Goal: Task Accomplishment & Management: Use online tool/utility

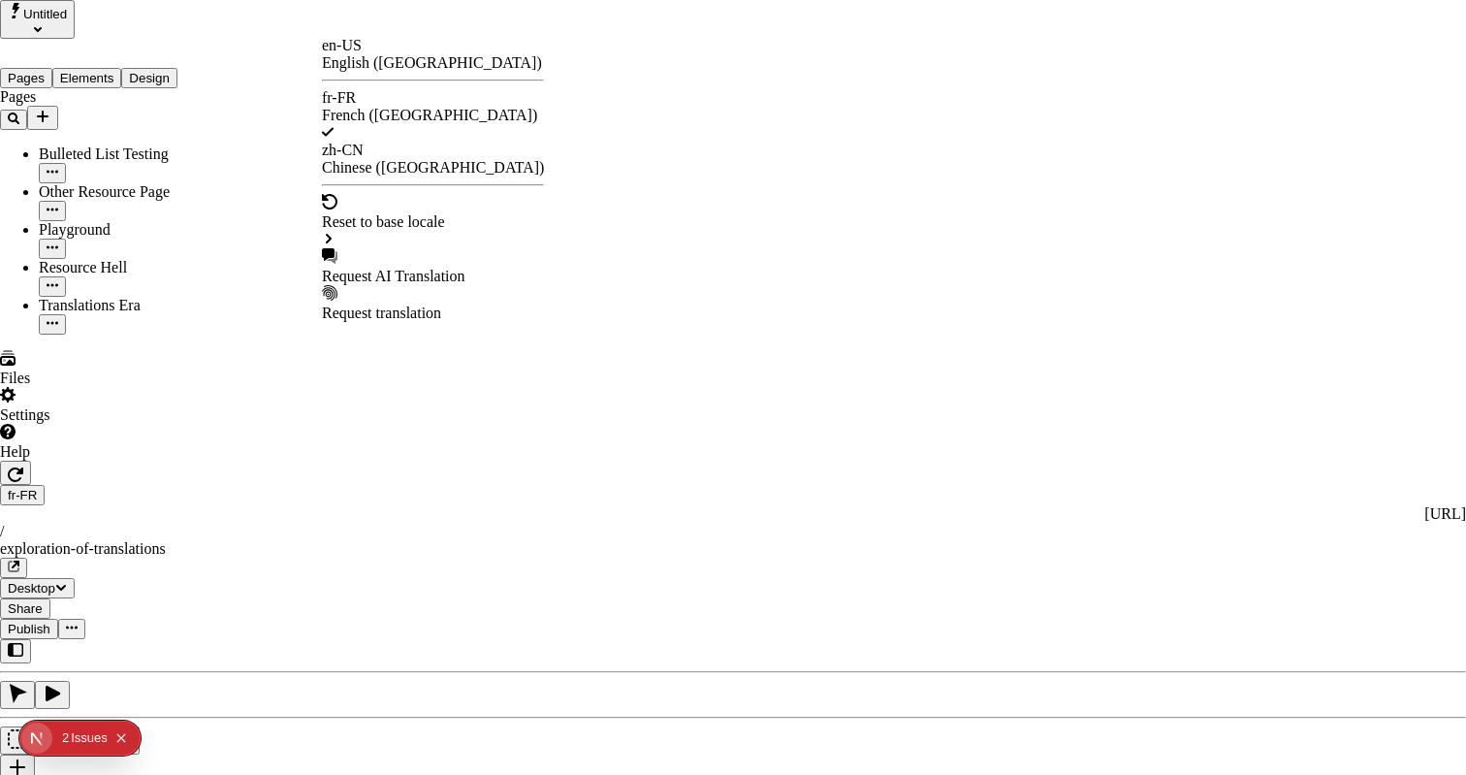
click at [394, 268] on div "Request AI Translation" at bounding box center [433, 276] width 222 height 17
checkbox input "true"
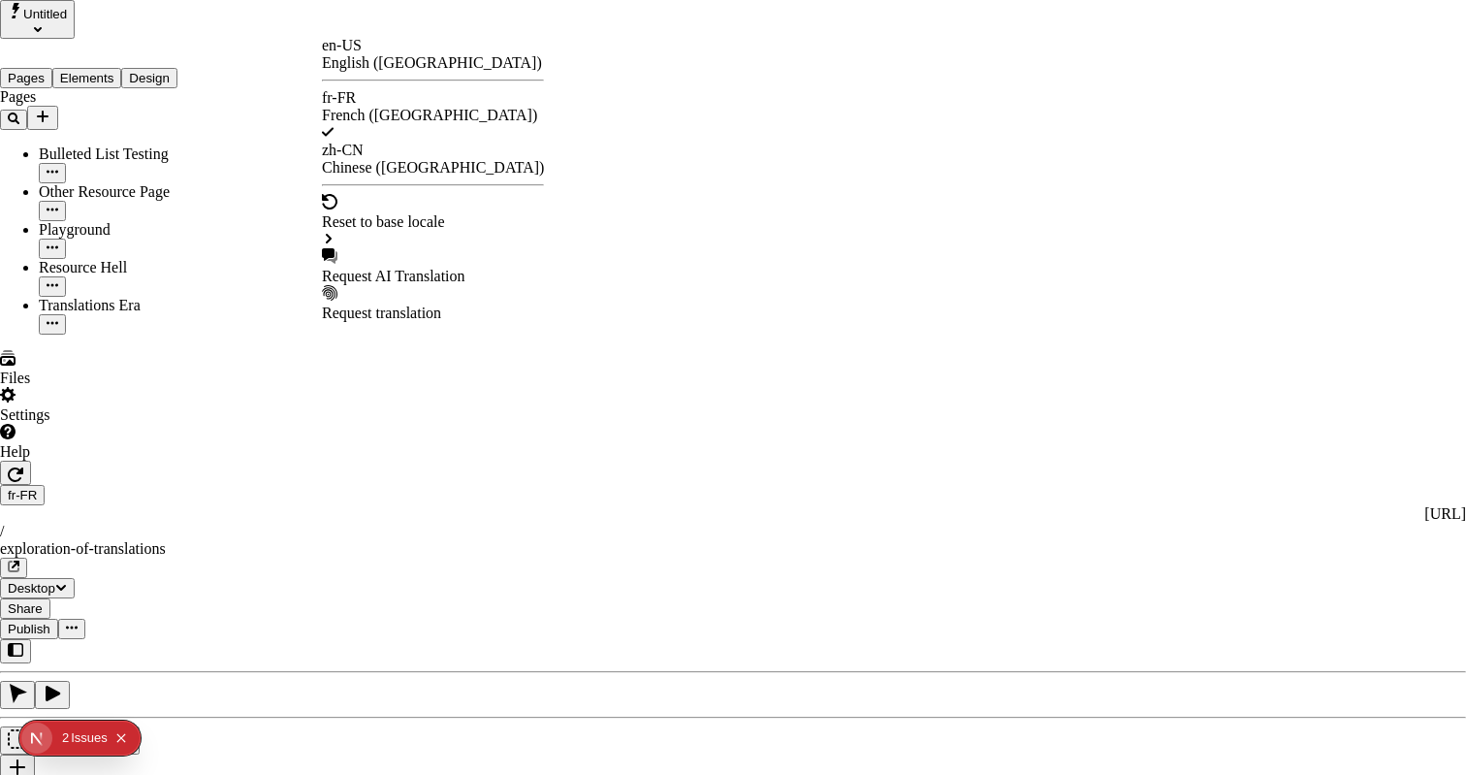
type input "/exploration%20des%20traductions"
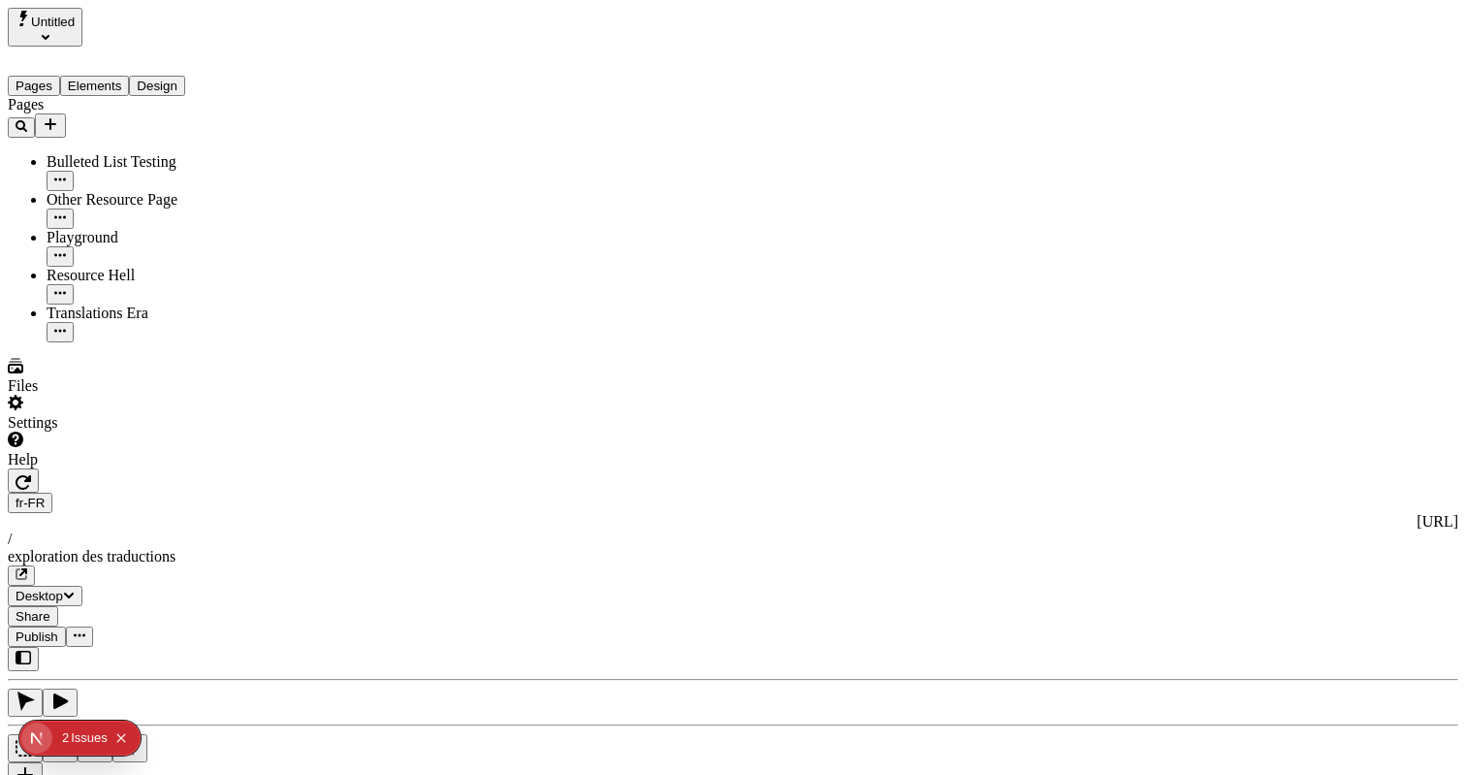
click at [27, 568] on icon "button" at bounding box center [22, 574] width 12 height 12
click at [321, 492] on div "fr-FR http://localhost:3001/fr-FR / exploration des traductions" at bounding box center [733, 538] width 1450 height 93
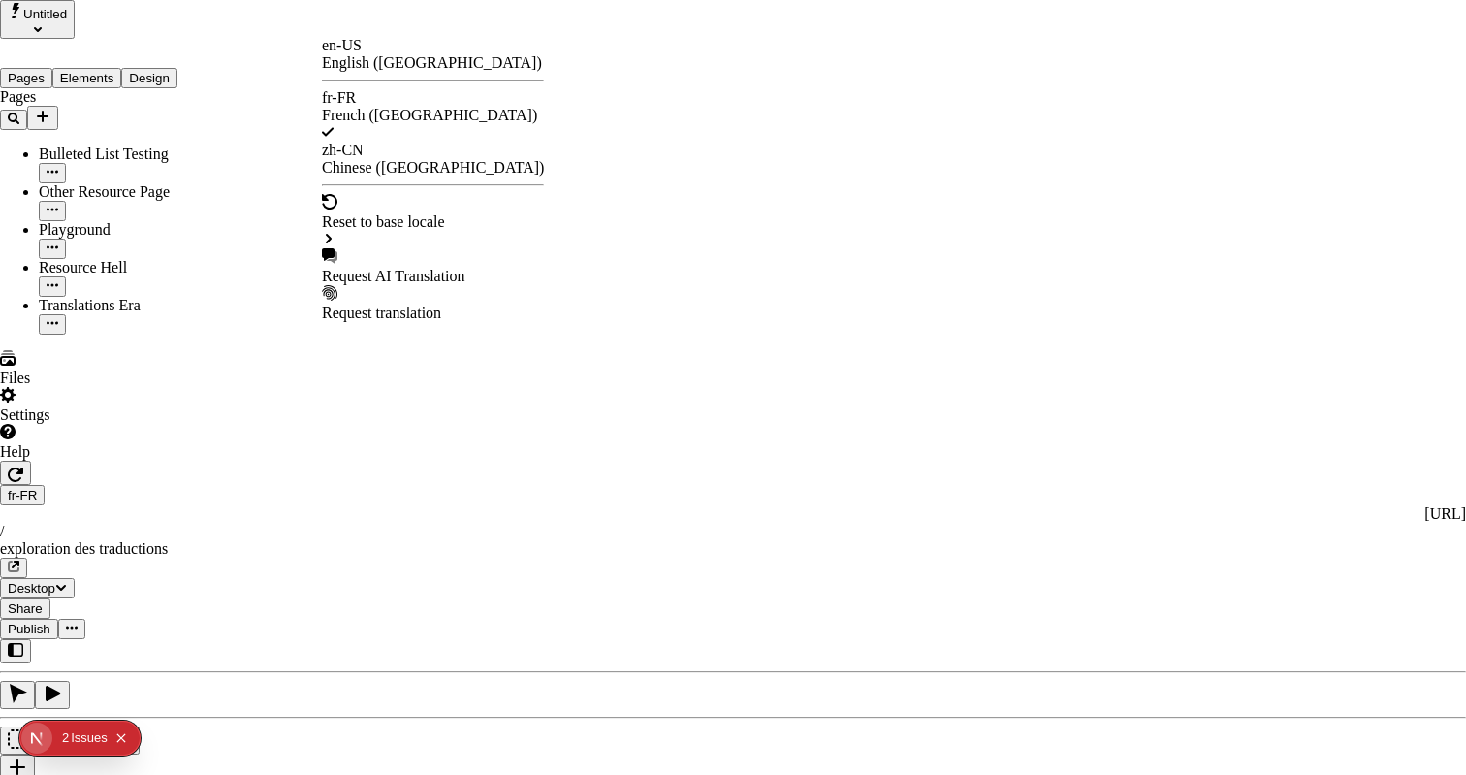
click at [423, 268] on div "Request AI Translation" at bounding box center [433, 276] width 222 height 17
click at [461, 213] on div "Reset to base locale" at bounding box center [433, 221] width 222 height 17
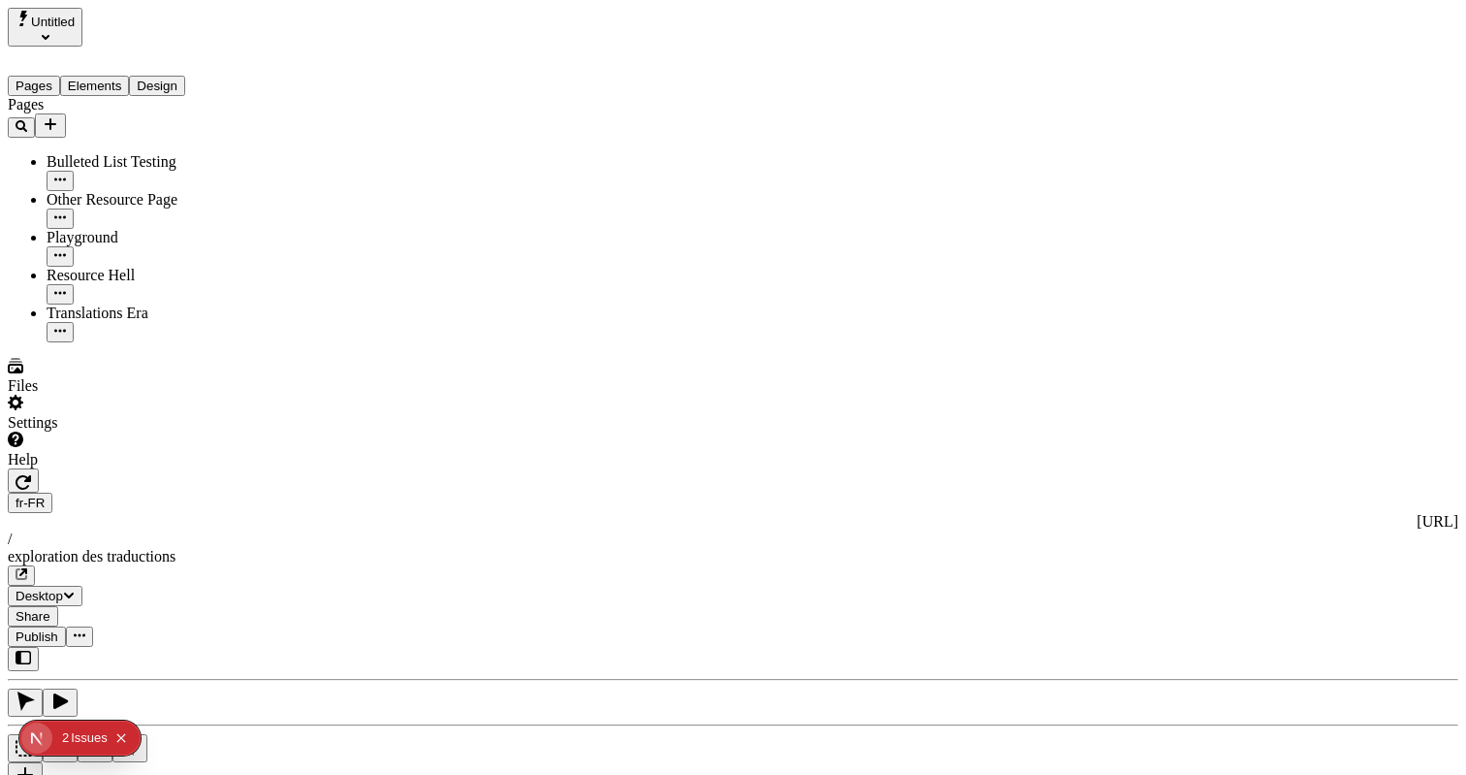
click at [58, 629] on span "Publish" at bounding box center [37, 636] width 43 height 15
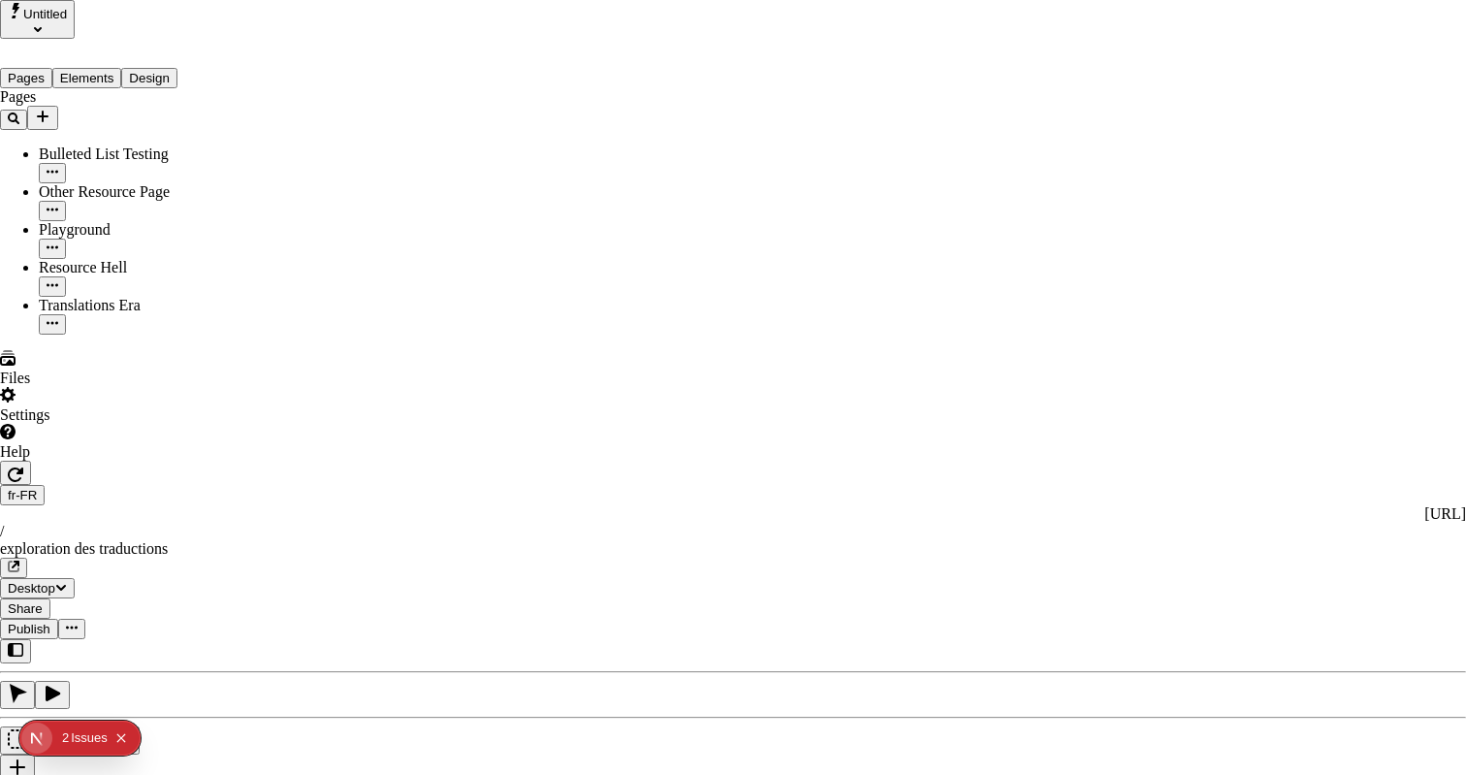
type input "/exploration-of-translations"
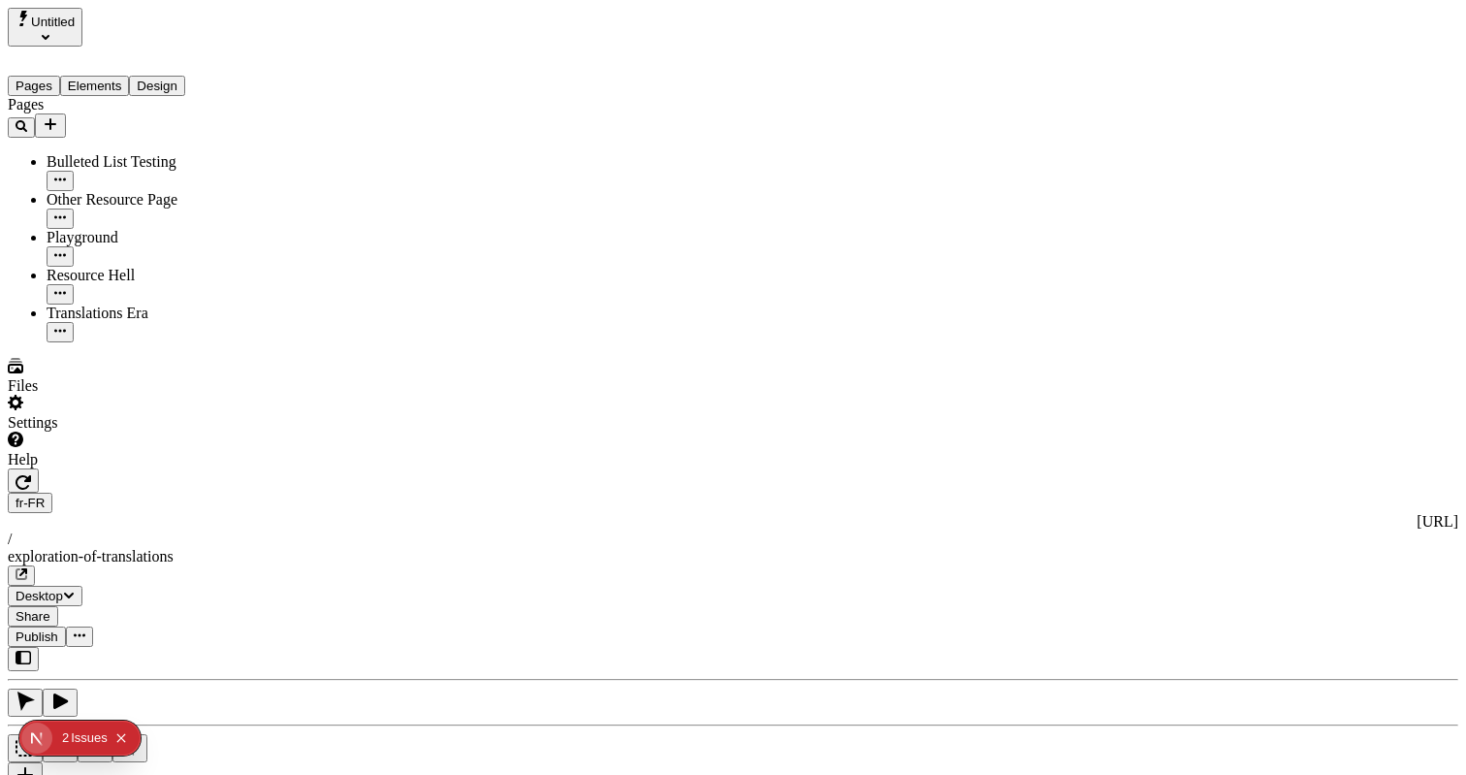
click at [247, 647] on div "J" at bounding box center [733, 727] width 1450 height 161
drag, startPoint x: 1317, startPoint y: 23, endPoint x: 1198, endPoint y: 16, distance: 119.4
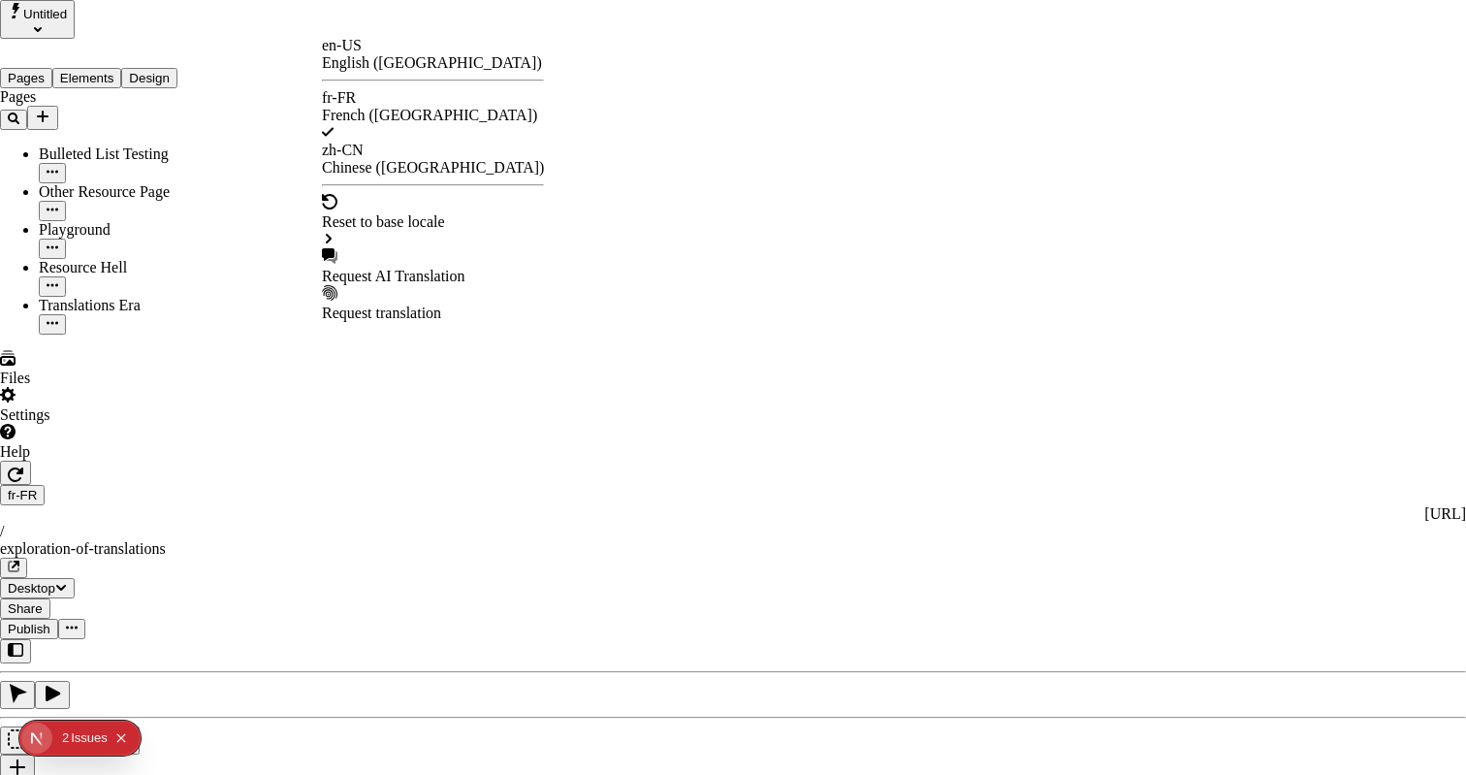
click at [425, 268] on div "Request AI Translation" at bounding box center [433, 276] width 222 height 17
checkbox input "true"
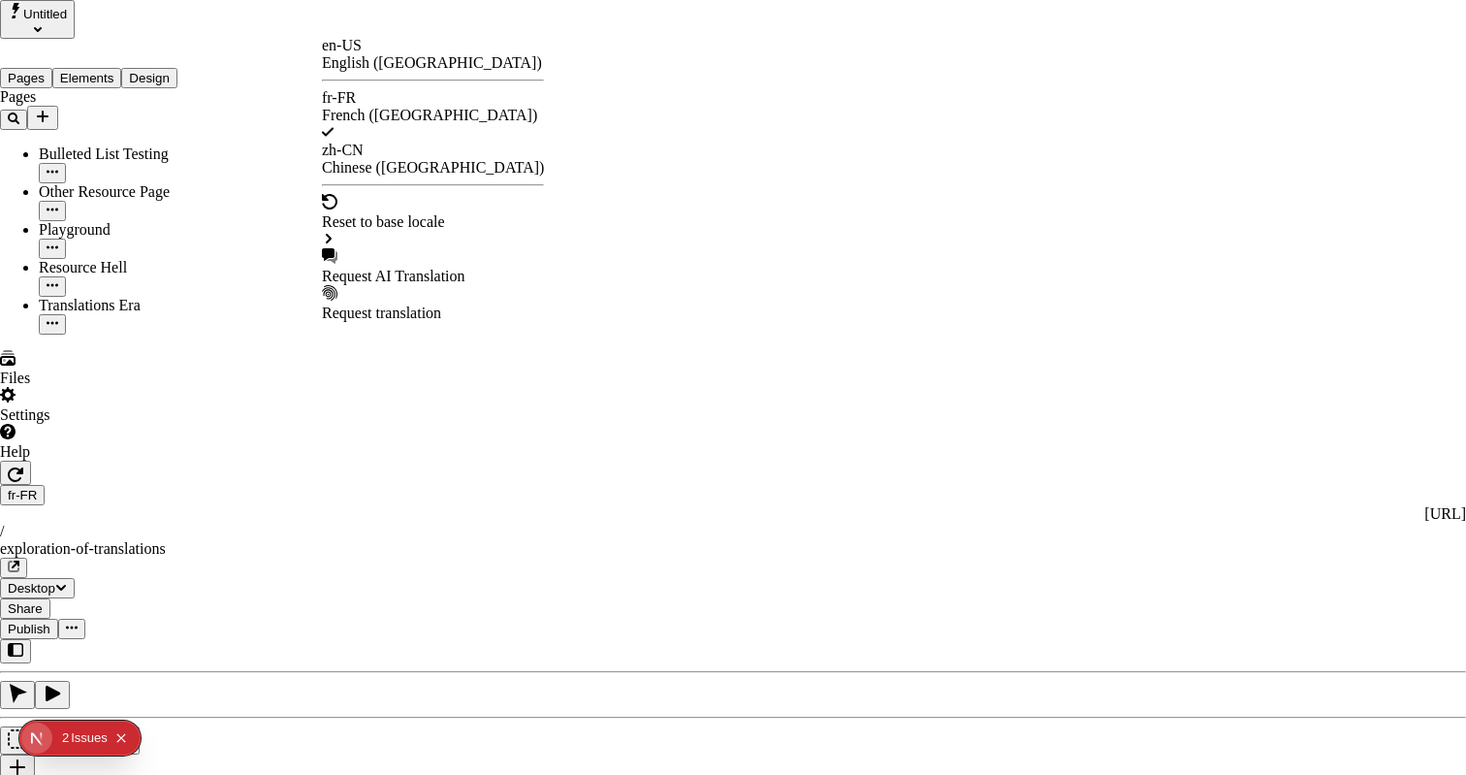
checkbox input "true"
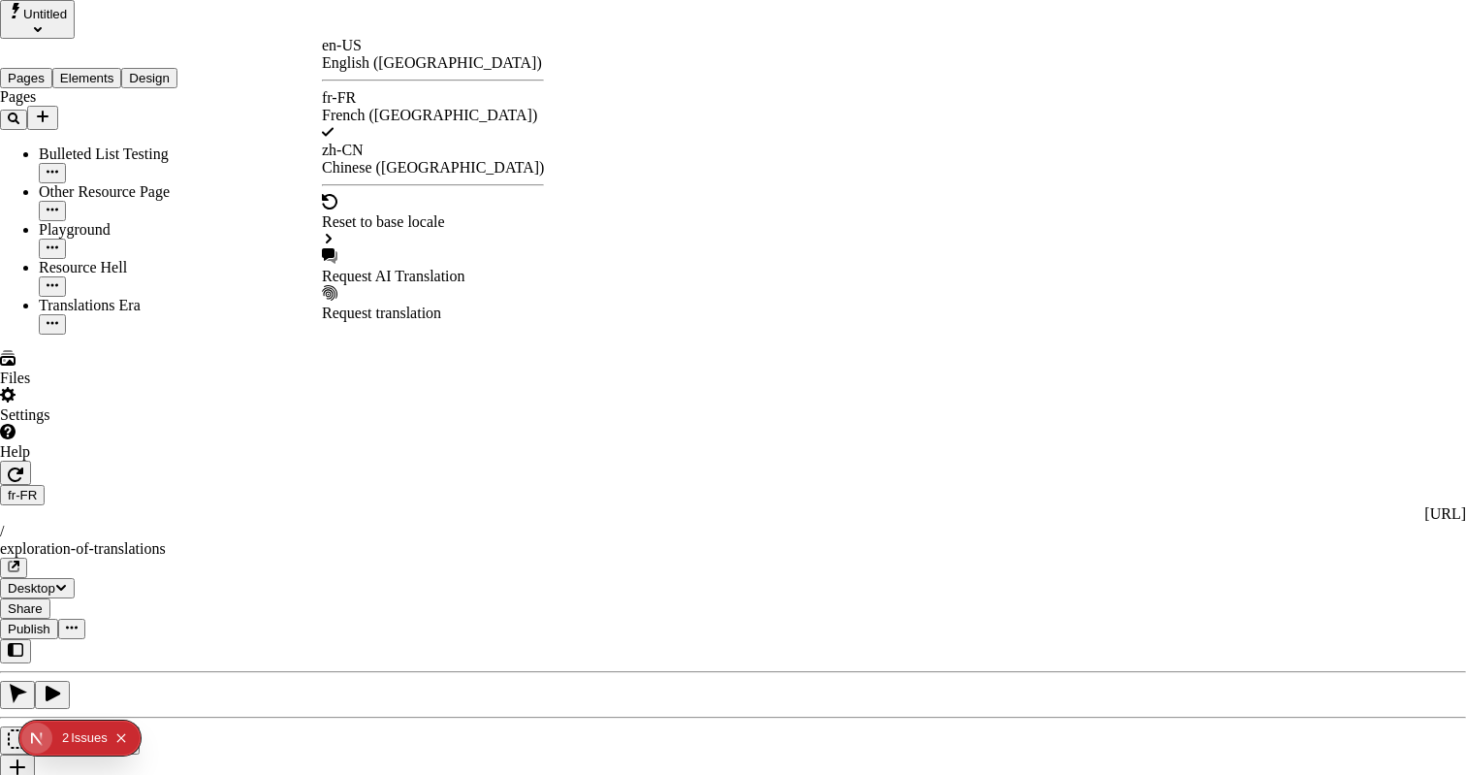
checkbox input "true"
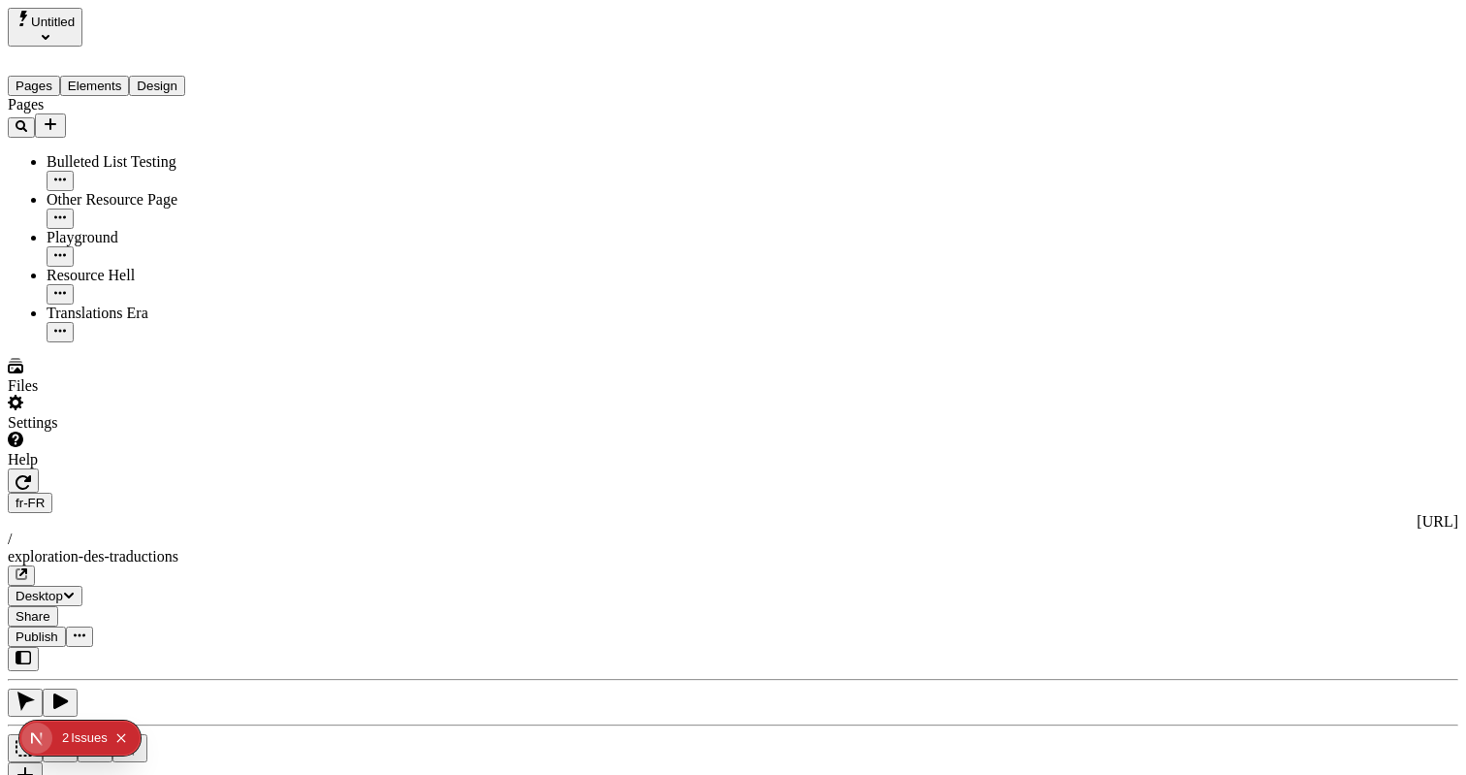
click at [66, 626] on button "Publish" at bounding box center [37, 636] width 58 height 20
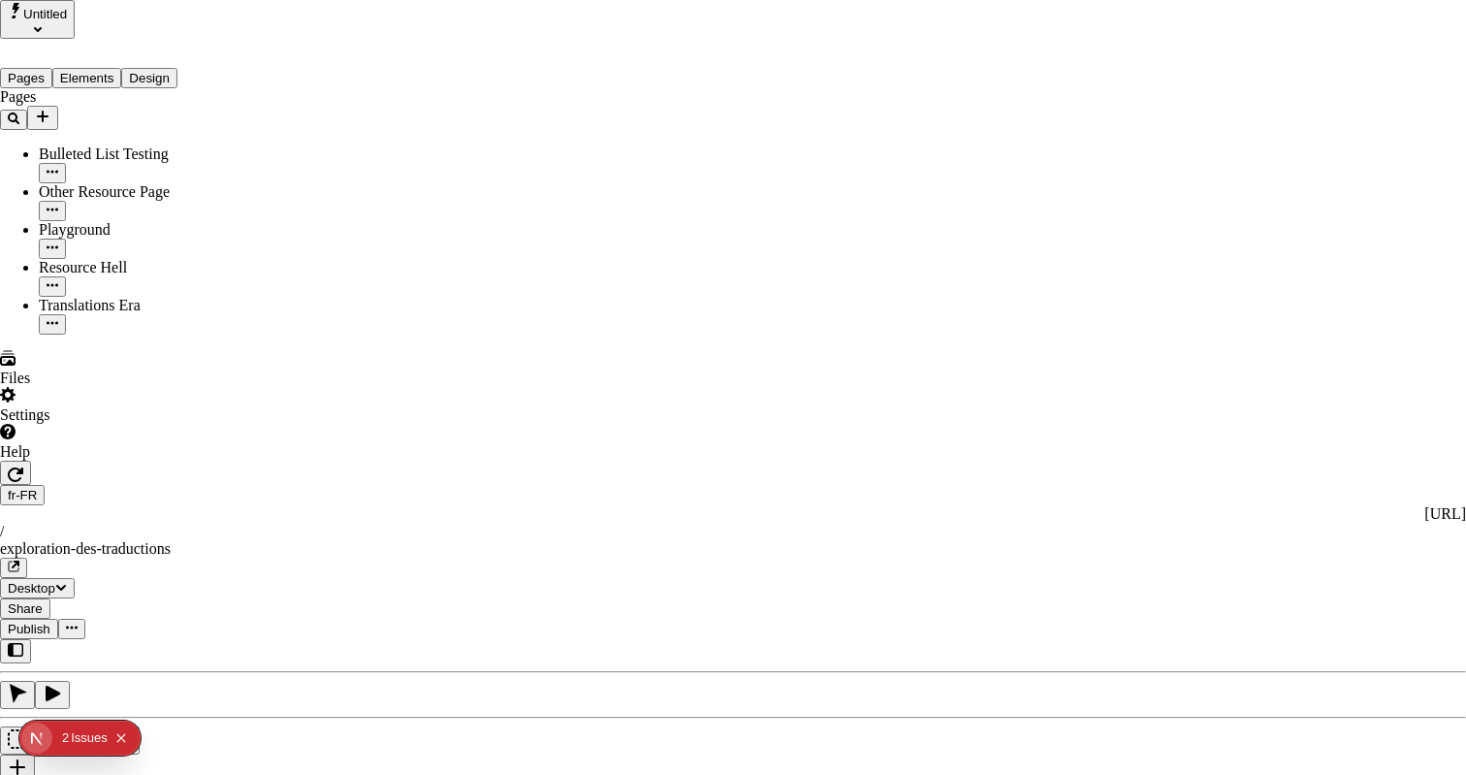
type input "/exploration-of-translations"
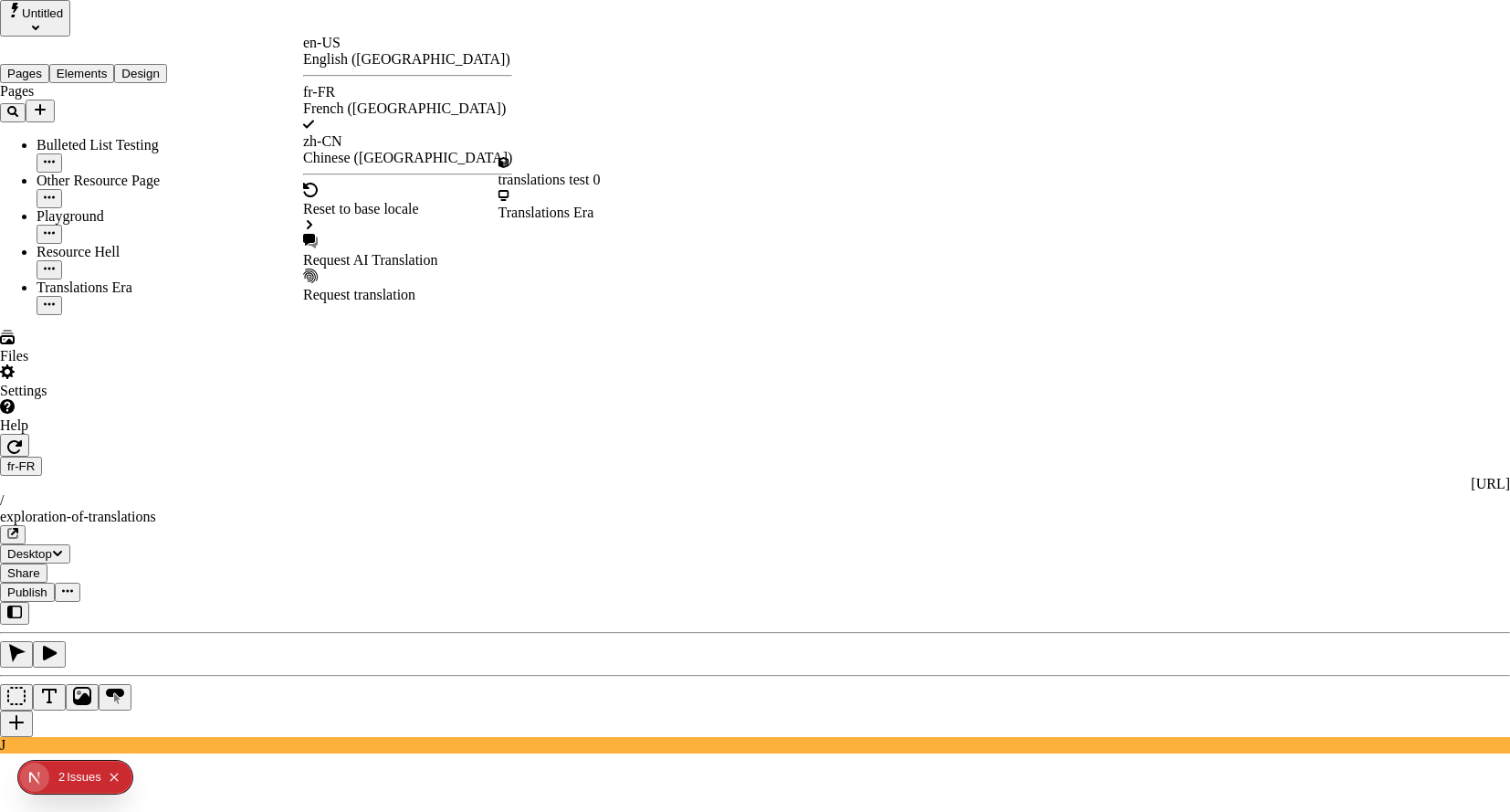
click at [386, 252] on div "Request AI Translation" at bounding box center [408, 260] width 209 height 16
checkbox input "true"
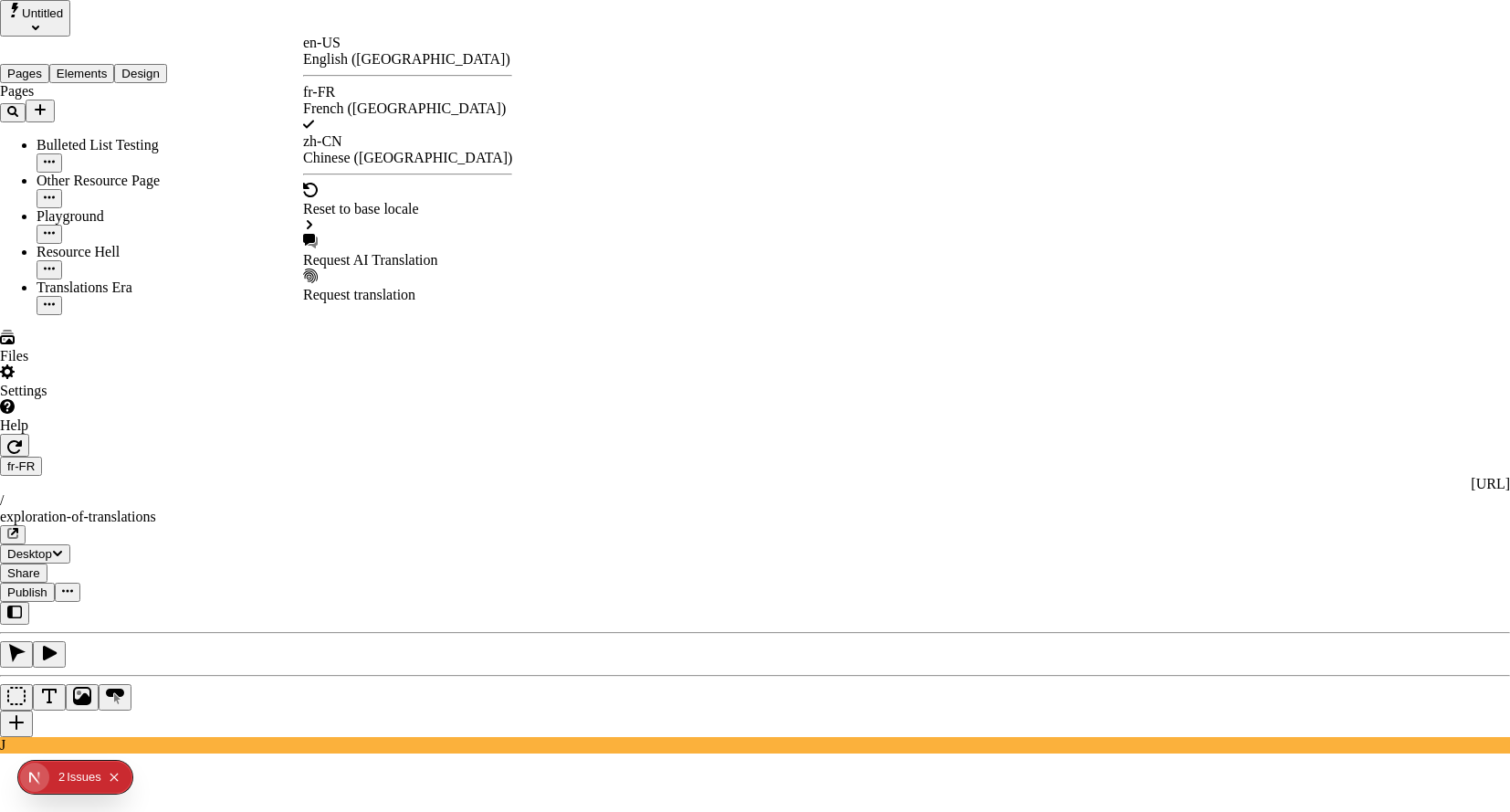
checkbox input "true"
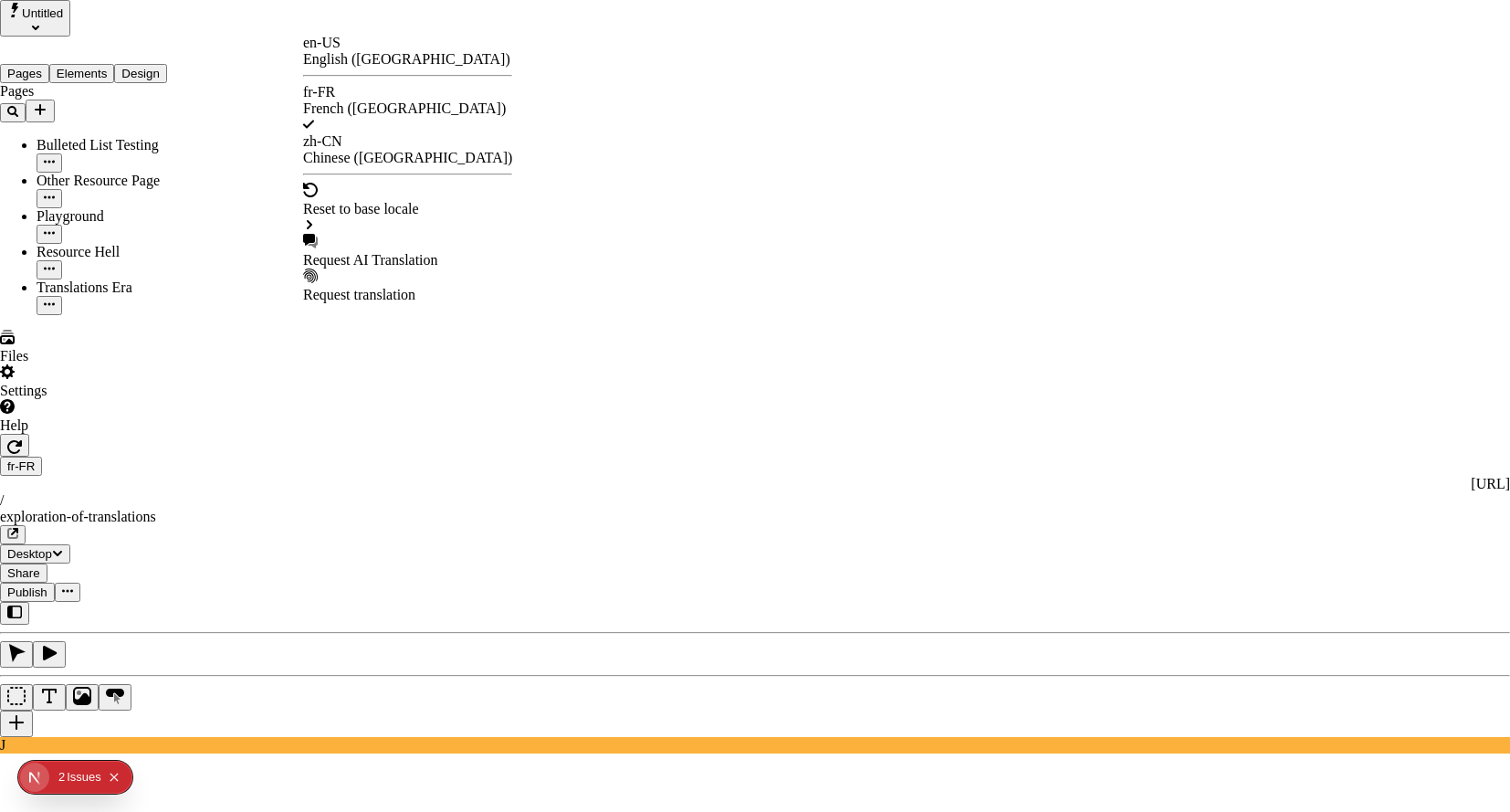
checkbox input "true"
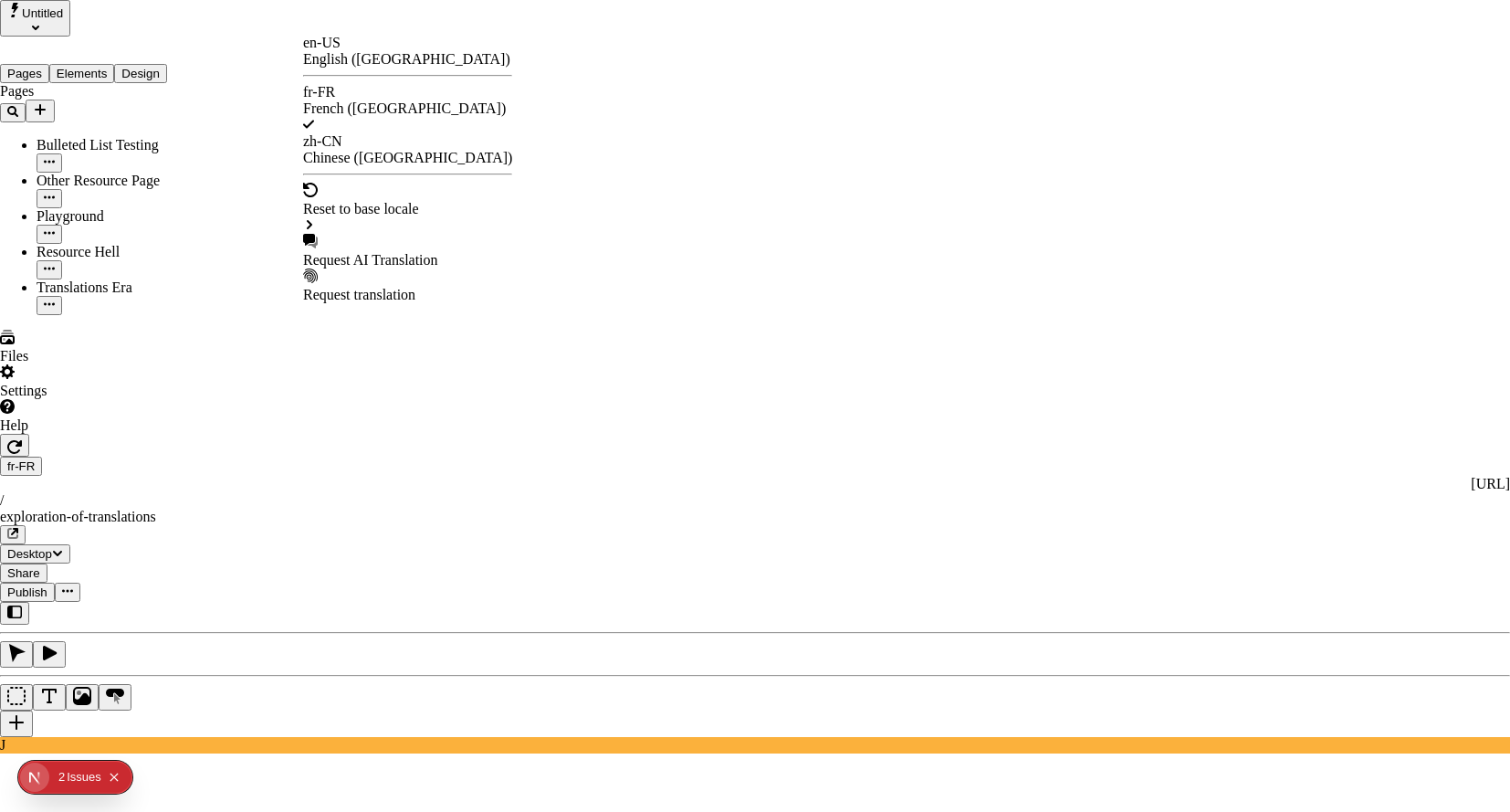
checkbox input "true"
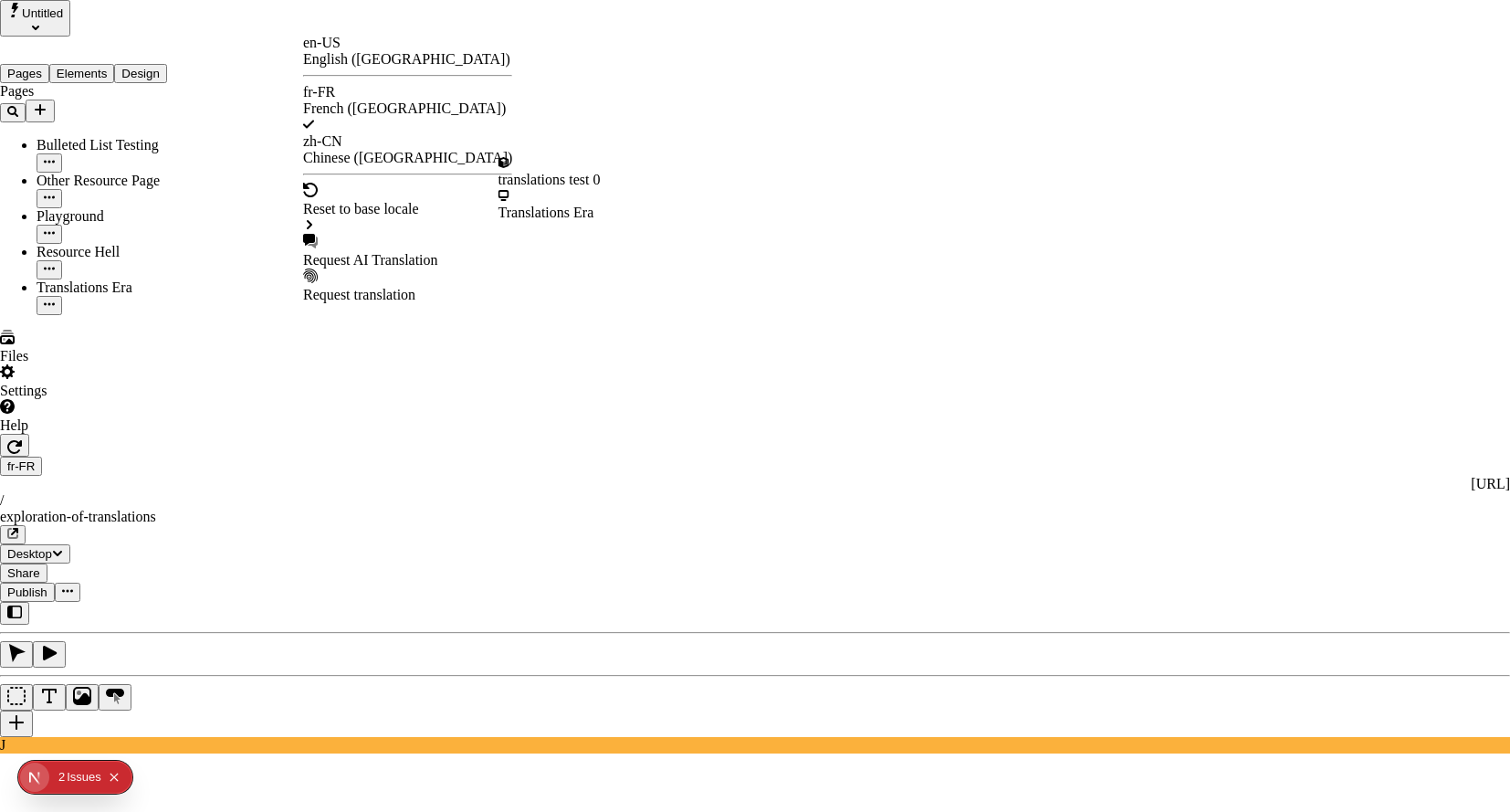
click at [376, 234] on div "Request AI Translation" at bounding box center [408, 251] width 209 height 35
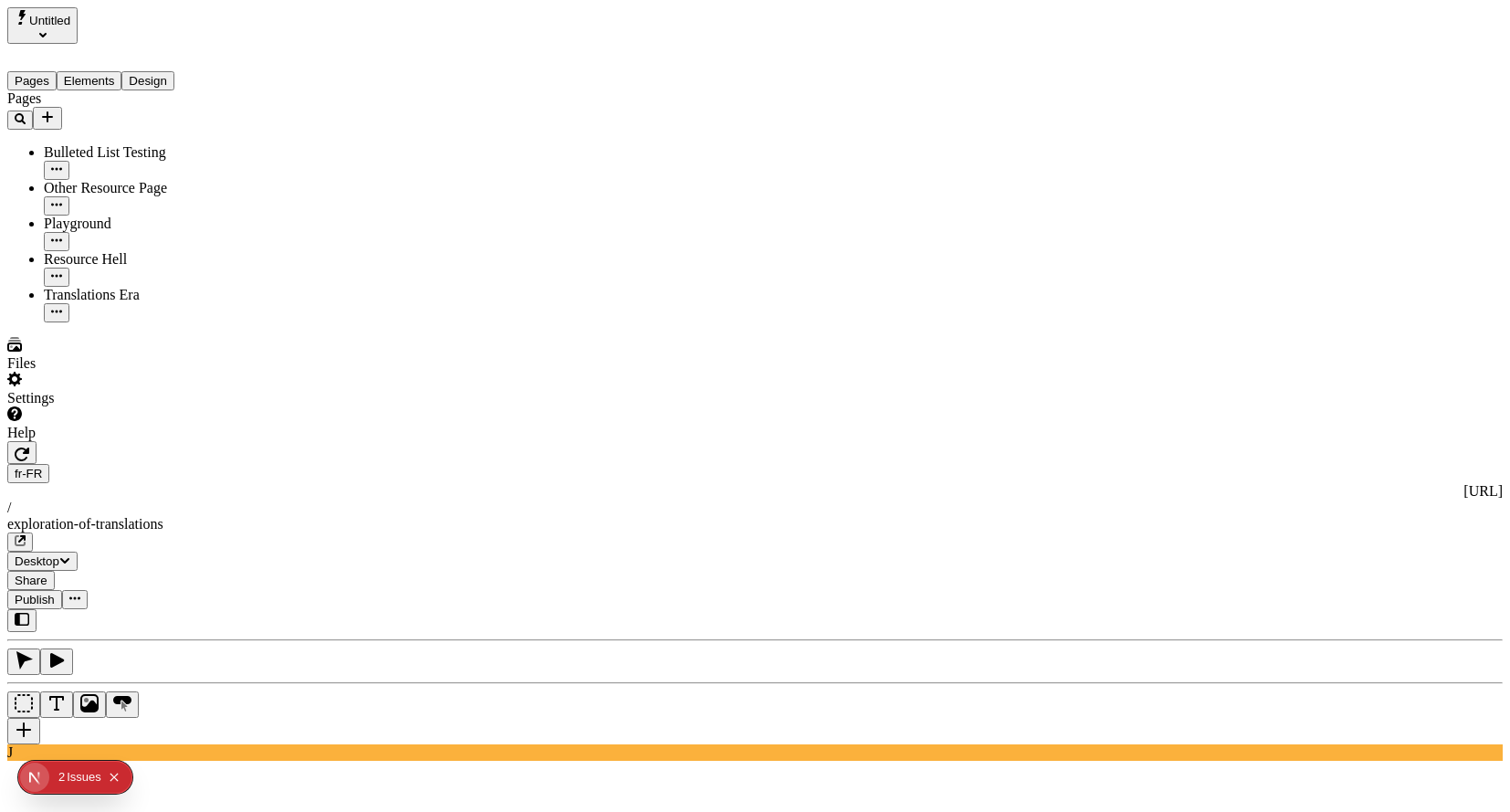
scroll to position [0, 111]
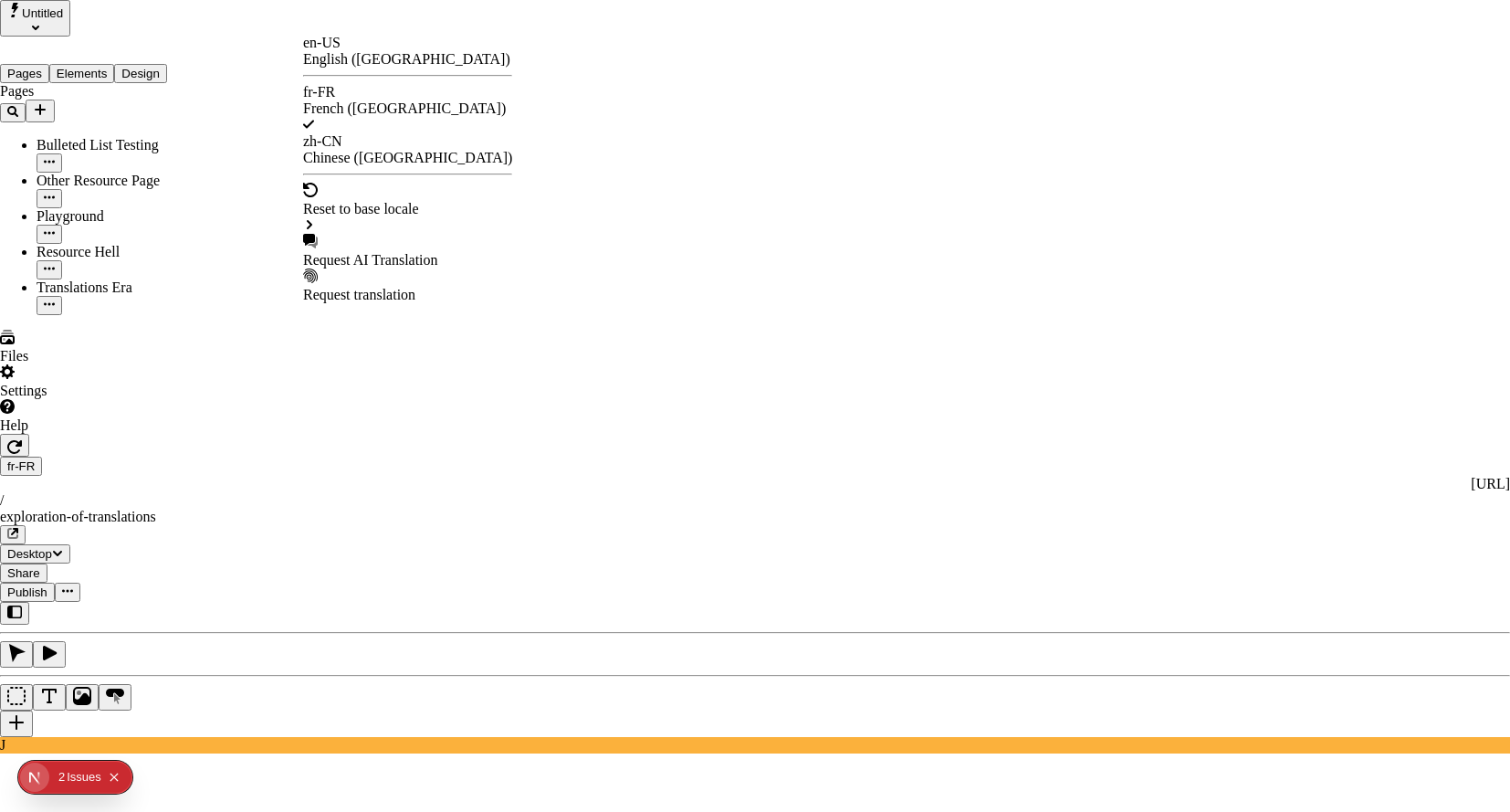
click at [374, 234] on div "Request AI Translation" at bounding box center [408, 251] width 209 height 35
drag, startPoint x: 593, startPoint y: 384, endPoint x: 790, endPoint y: 388, distance: 197.0
copy span "l&#39;homme est entré dans le parc"
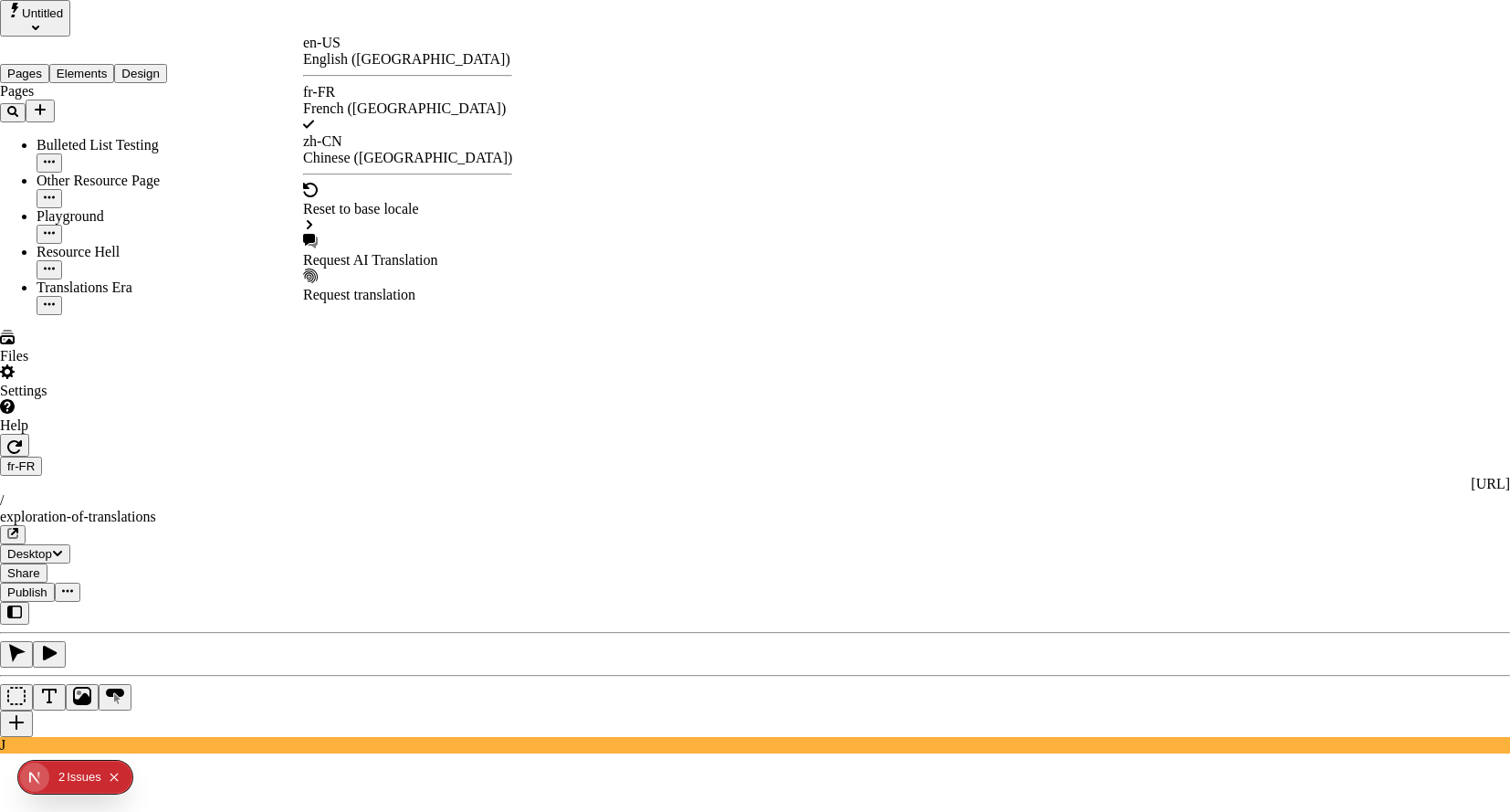
drag, startPoint x: 771, startPoint y: 383, endPoint x: 706, endPoint y: 414, distance: 72.0
copy span "l&#39;homme est entré dans le parc"
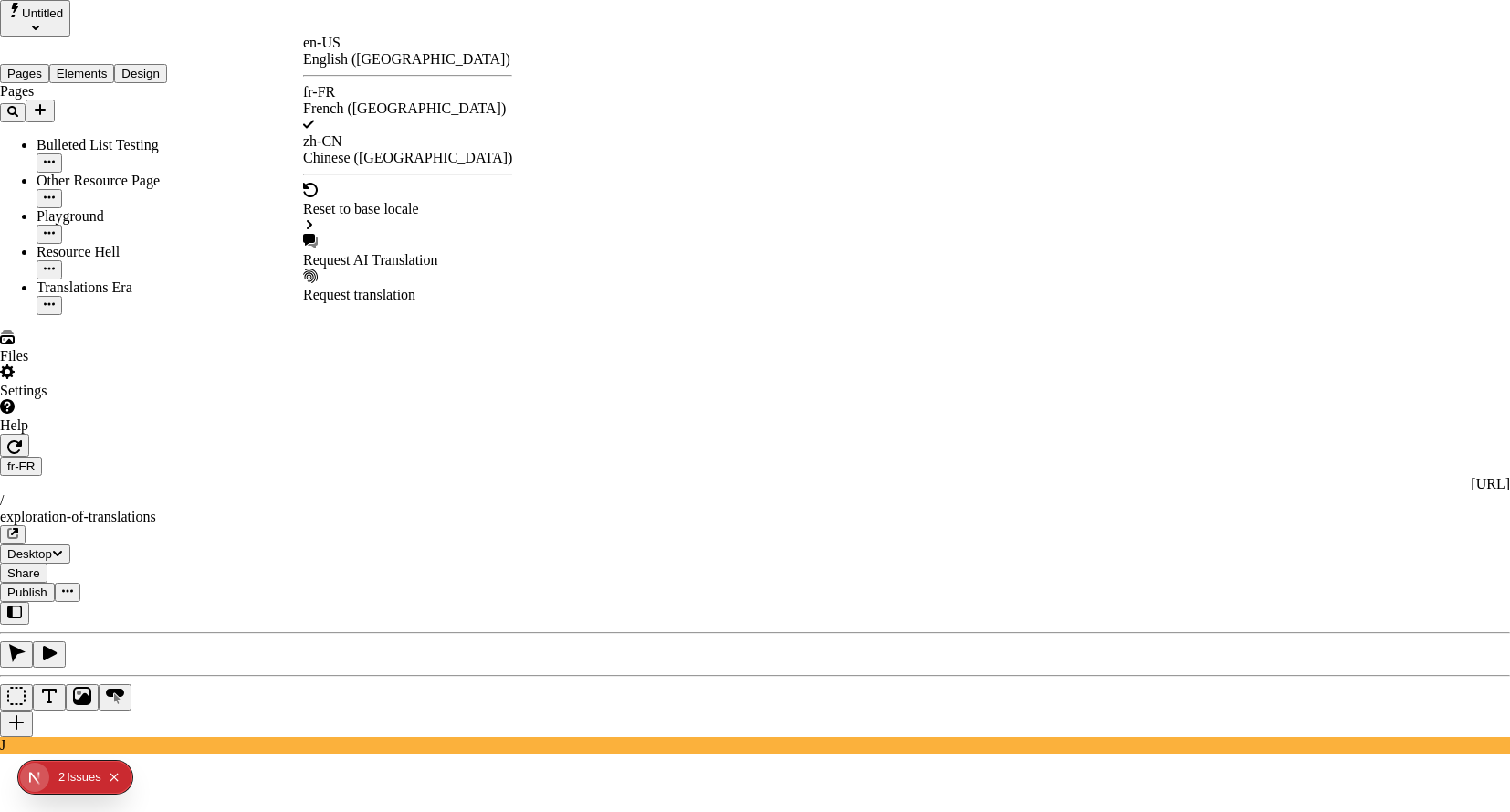
drag, startPoint x: 778, startPoint y: 384, endPoint x: 591, endPoint y: 384, distance: 187.0
copy span "l&#39;homme est entré dans le parc"
click at [413, 252] on div "Request AI Translation" at bounding box center [408, 260] width 209 height 16
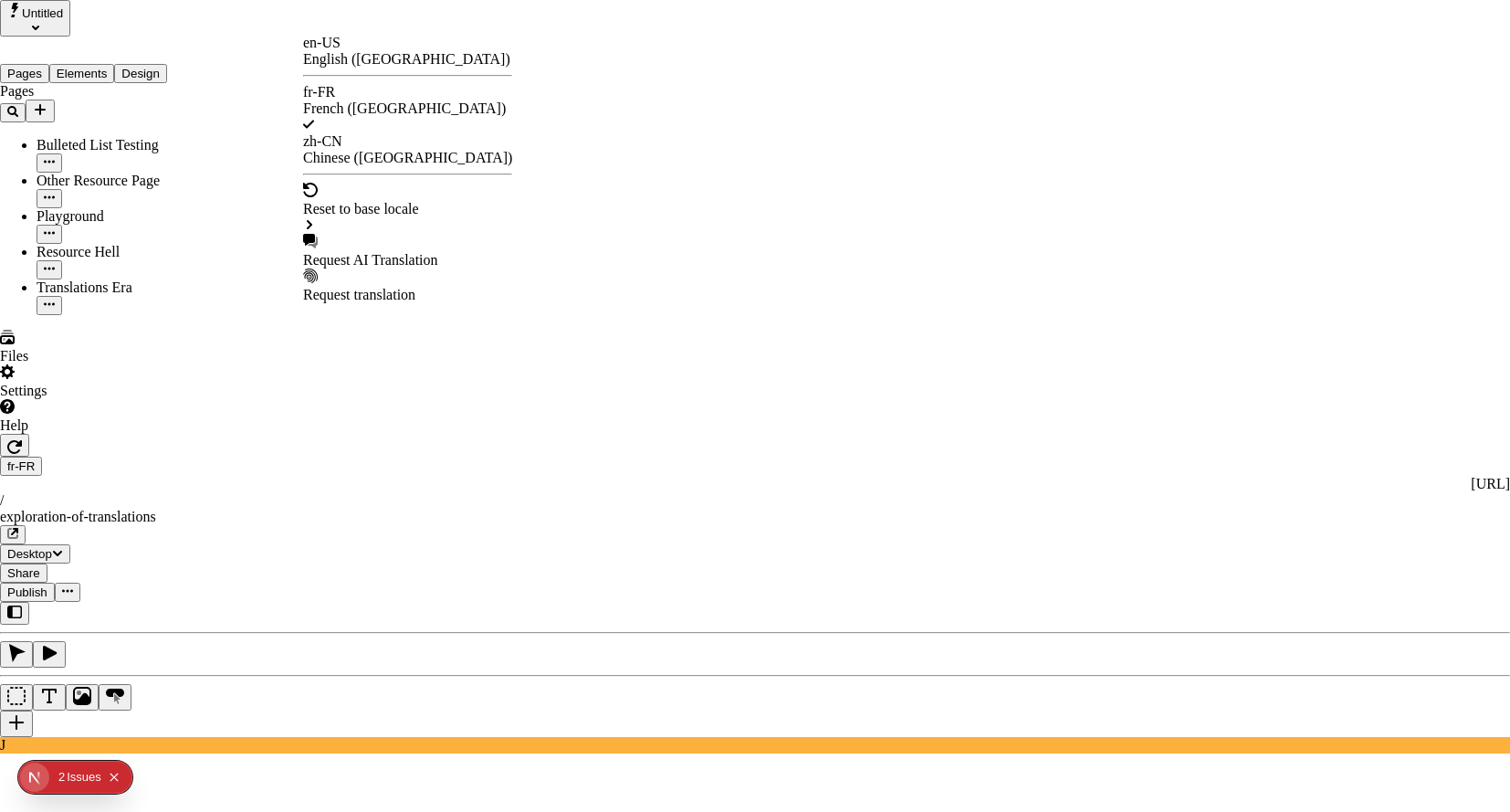
drag, startPoint x: 953, startPoint y: 109, endPoint x: 831, endPoint y: 242, distance: 180.5
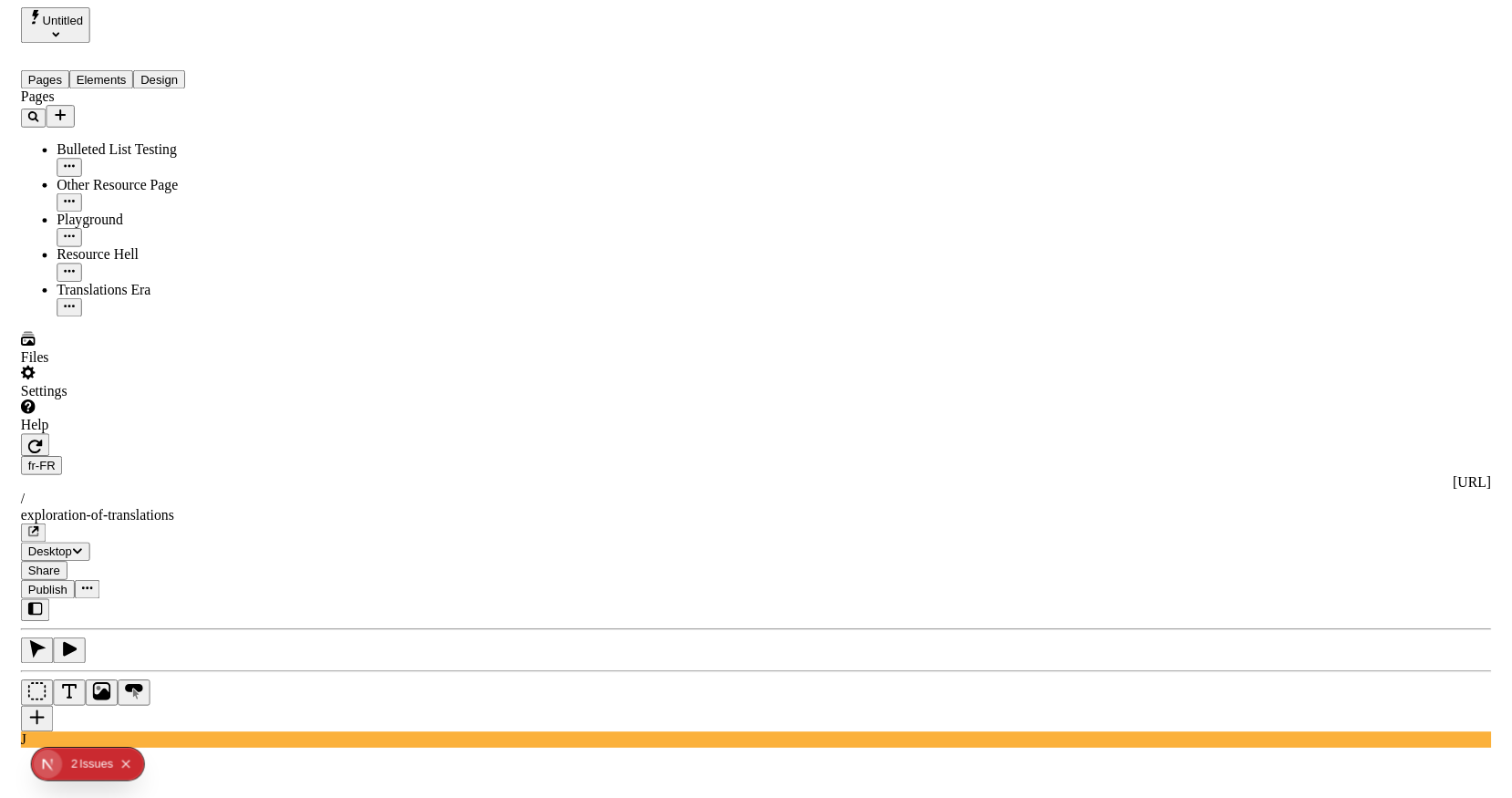
scroll to position [0, 110]
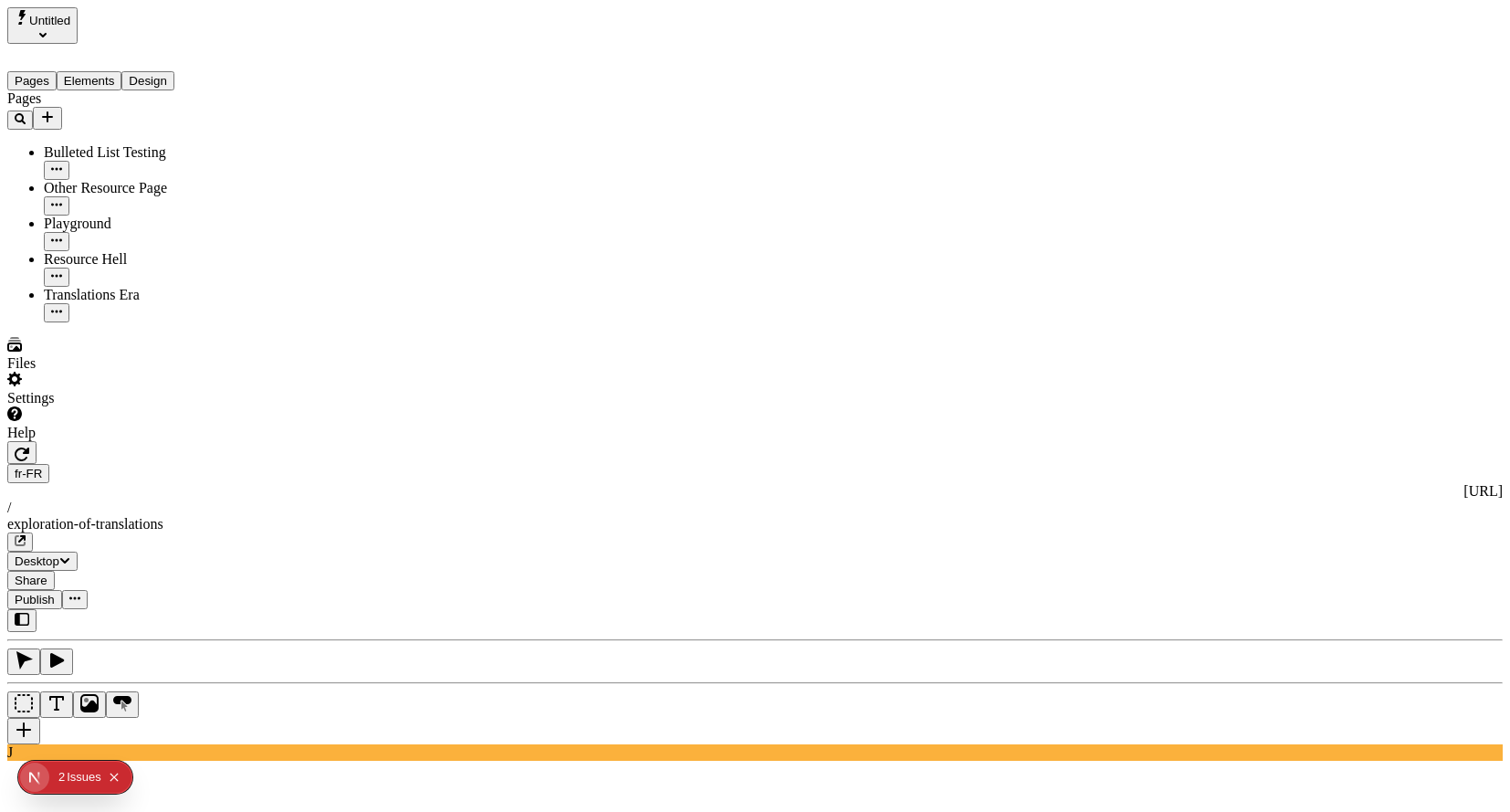
click at [69, 729] on div "Issue s" at bounding box center [84, 776] width 35 height 33
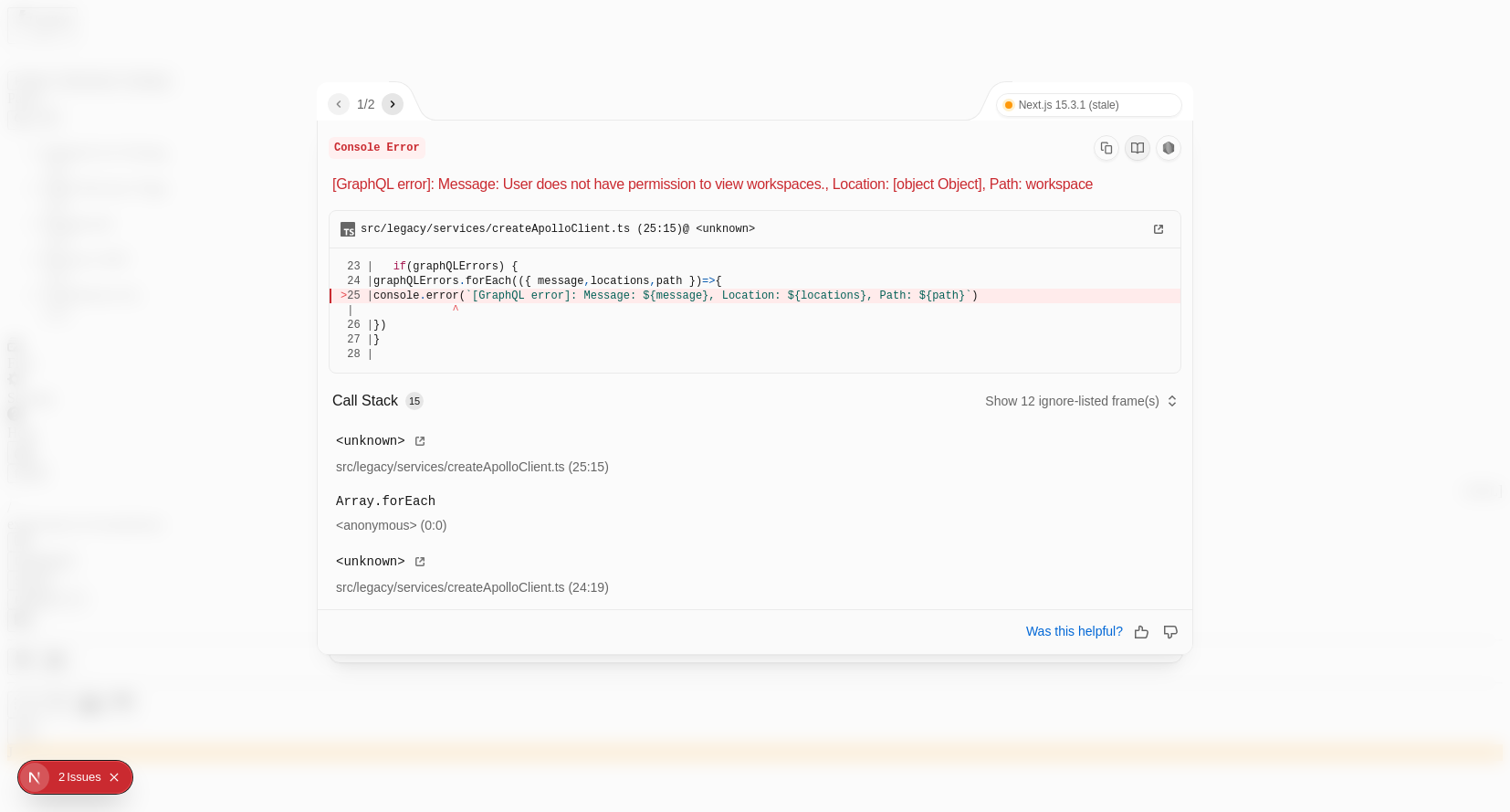
drag, startPoint x: 430, startPoint y: 116, endPoint x: 326, endPoint y: 82, distance: 109.4
click at [414, 111] on div "1 / 2 Next.js 15.3.1 (stale) Turbopack" at bounding box center [755, 101] width 877 height 39
click at [400, 103] on icon "next" at bounding box center [393, 105] width 15 height 15
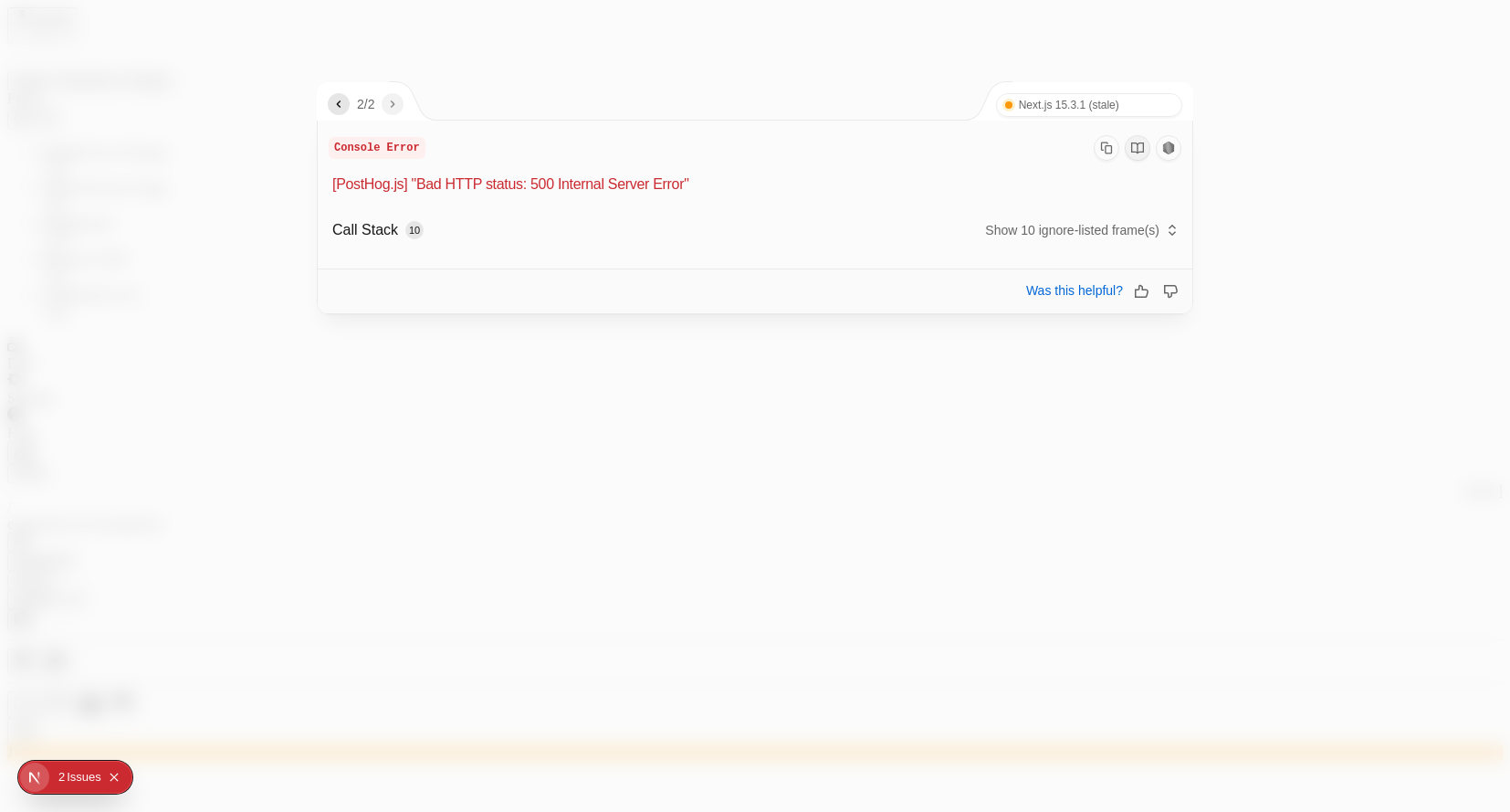
click at [655, 69] on div at bounding box center [755, 406] width 1510 height 812
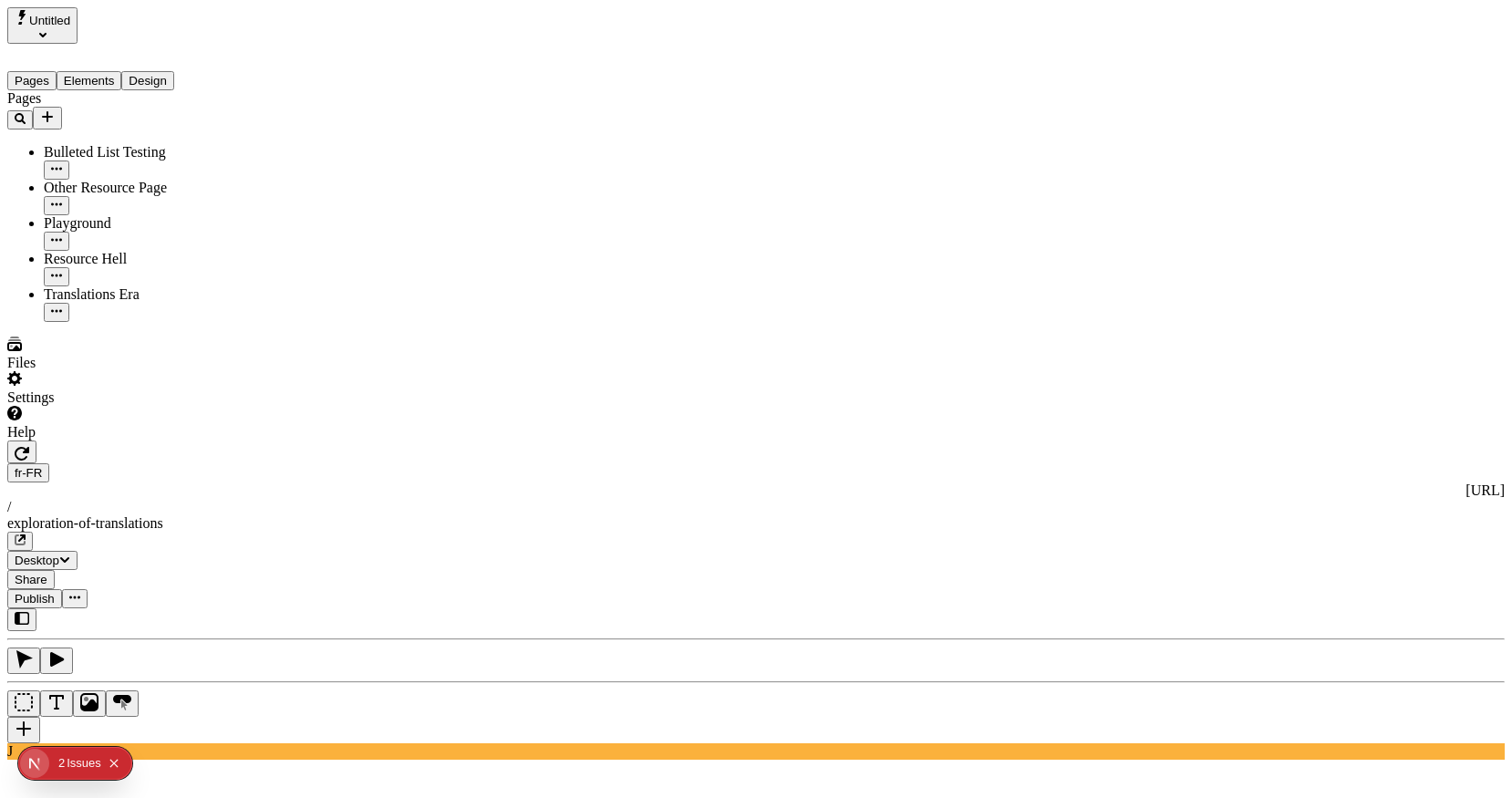
click at [55, 592] on span "Publish" at bounding box center [35, 598] width 40 height 14
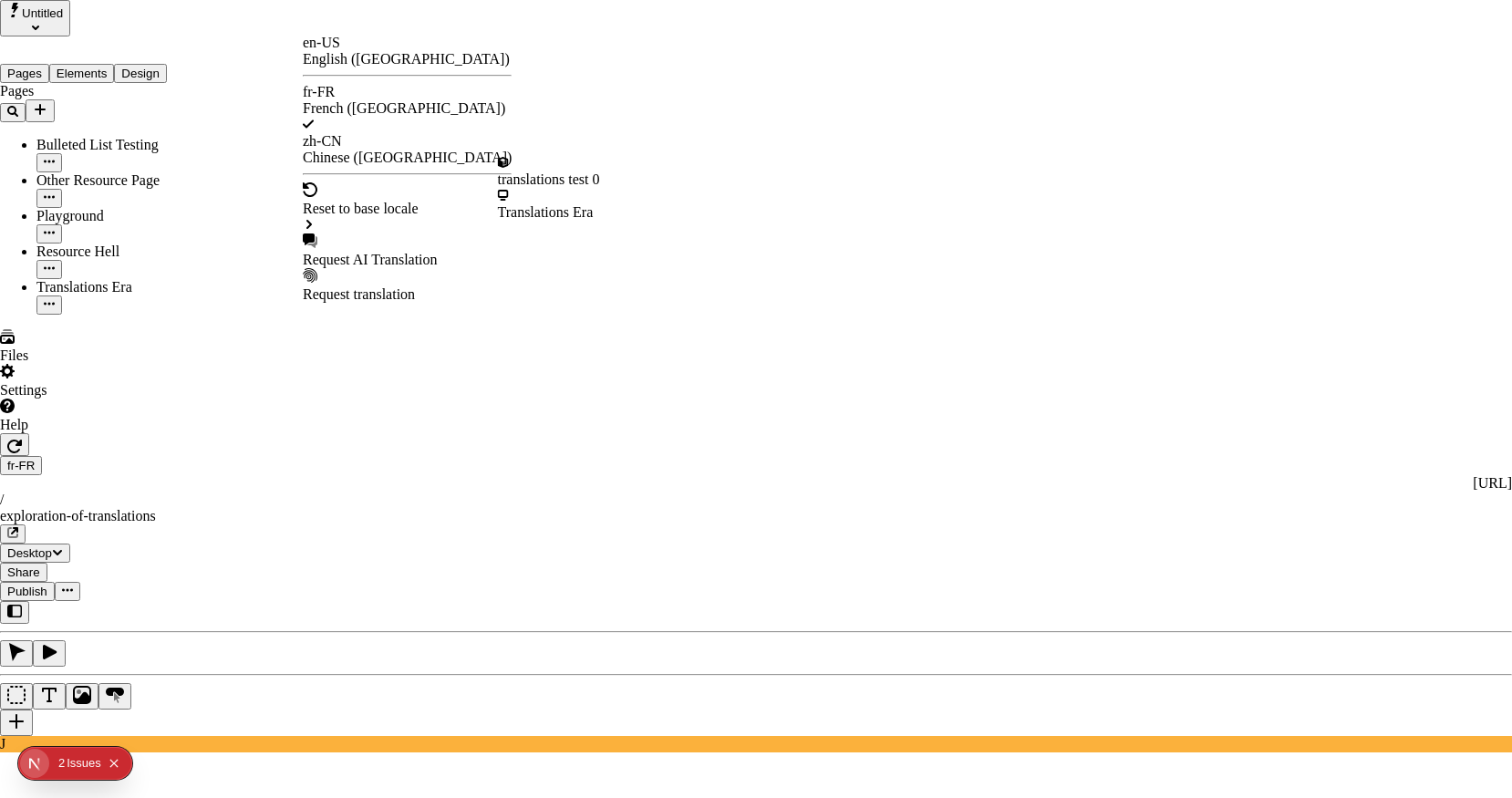
click at [408, 233] on div "Request AI Translation" at bounding box center [407, 250] width 209 height 35
click at [415, 252] on div "Request AI Translation" at bounding box center [407, 260] width 209 height 16
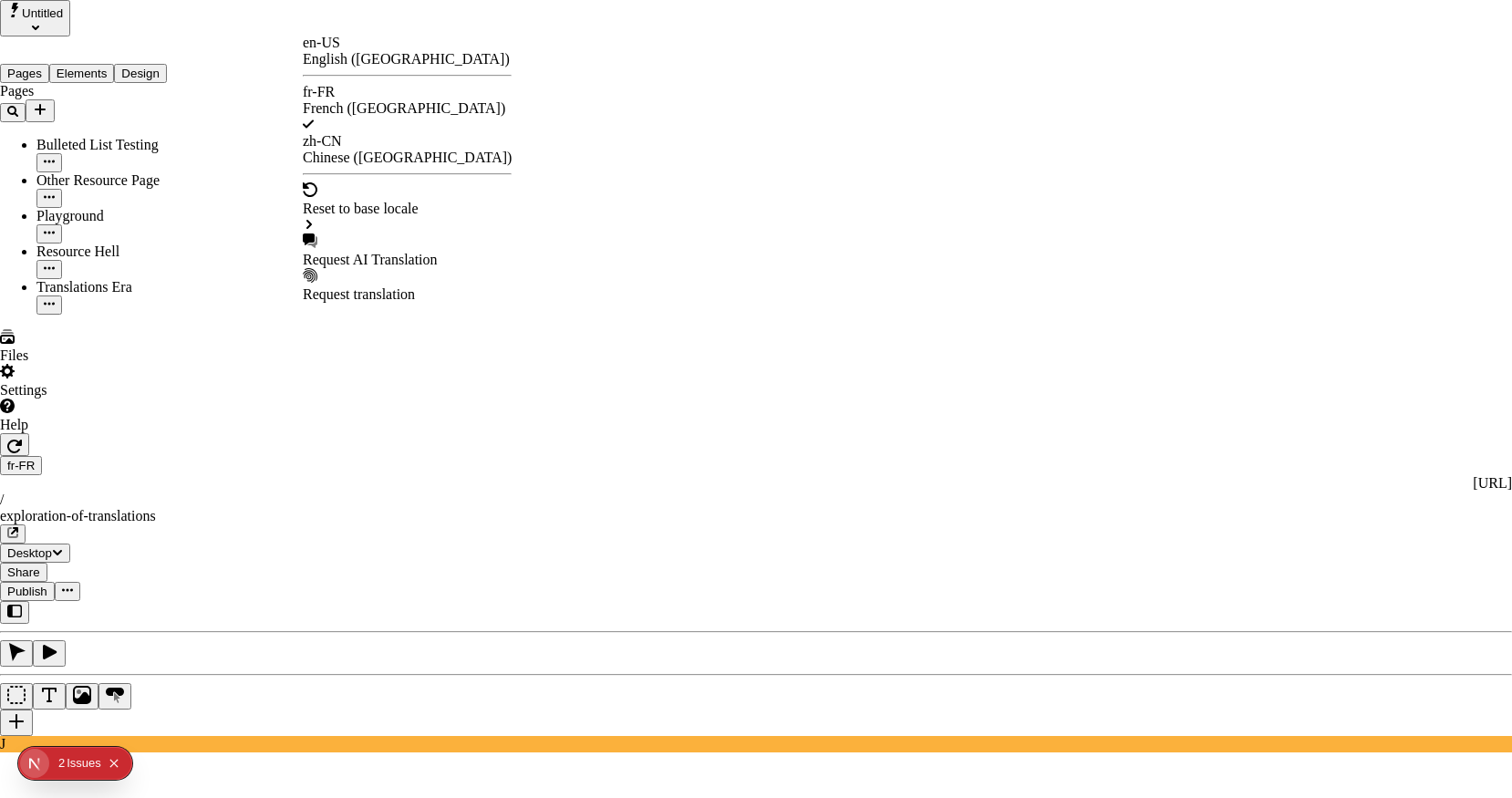
checkbox input "true"
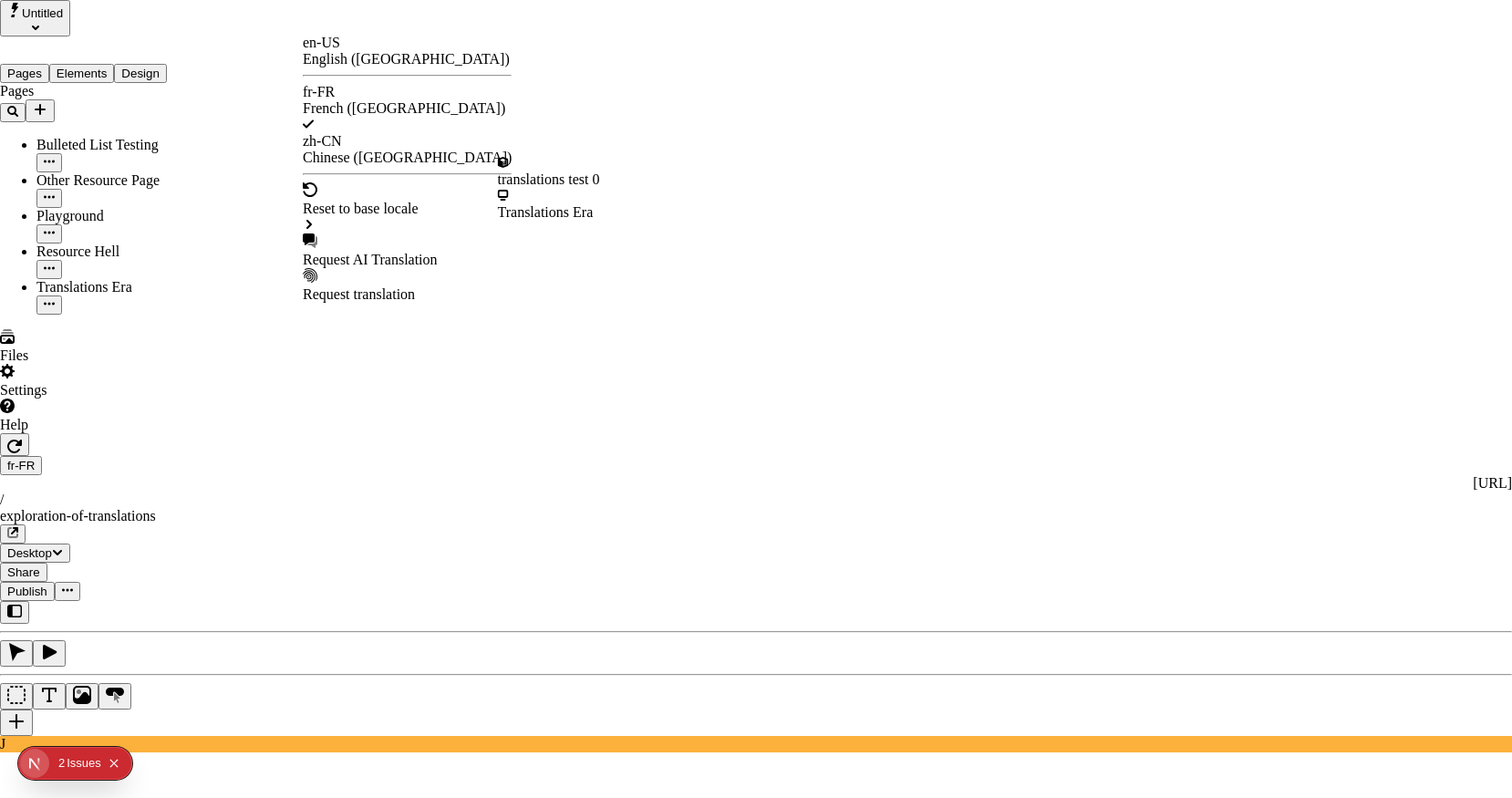
click at [397, 252] on div "Request AI Translation" at bounding box center [407, 260] width 209 height 16
drag, startPoint x: 862, startPoint y: 556, endPoint x: 586, endPoint y: 546, distance: 276.2
copy span "l&#39;homme était assis paresseusement à son bureau"
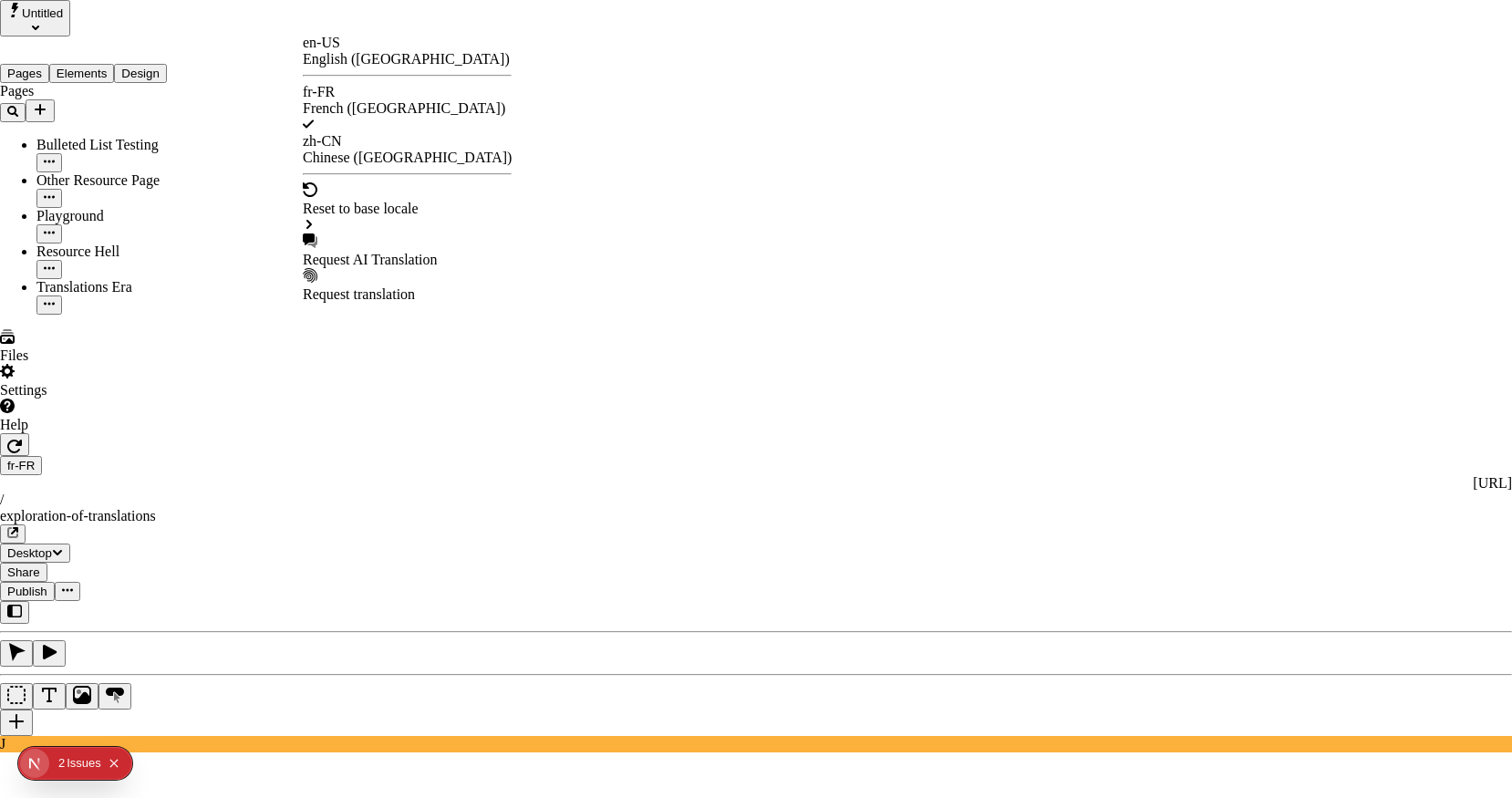
drag, startPoint x: 865, startPoint y: 557, endPoint x: 603, endPoint y: 561, distance: 262.0
copy span "l&#39;homme était assis paresseusement à son bureau"
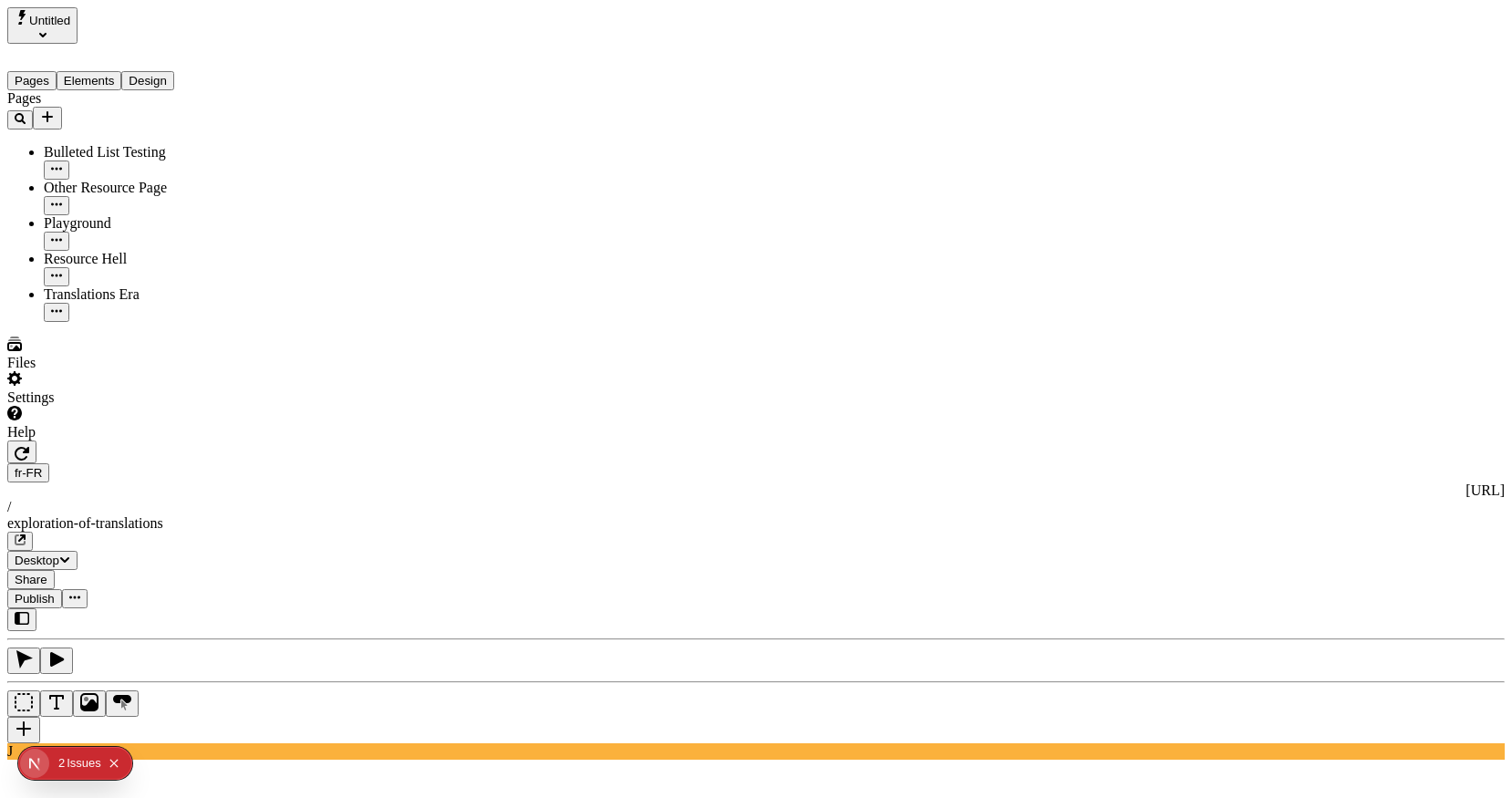
scroll to position [0, 9]
type input "40"
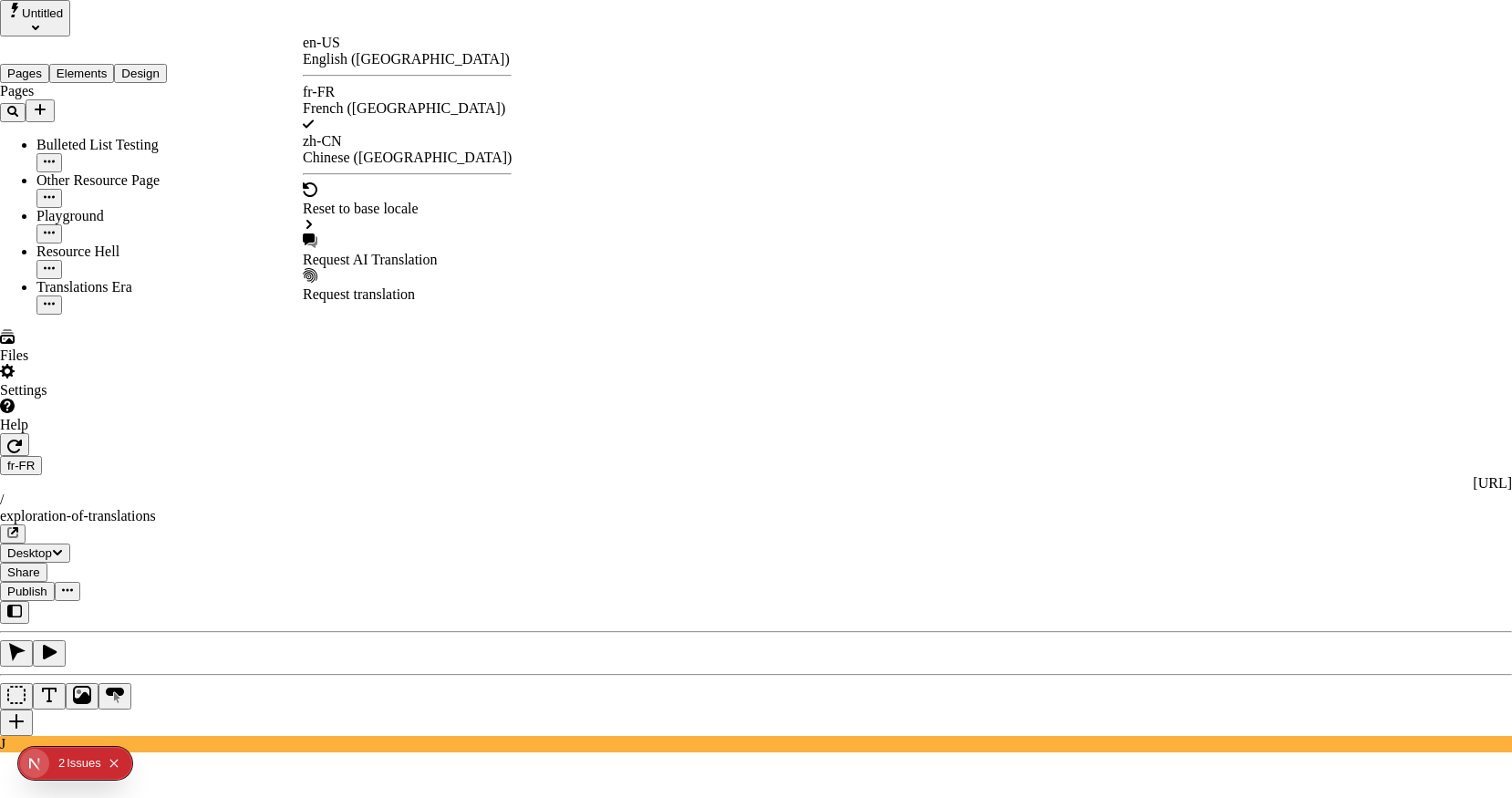
click at [385, 252] on div "Request AI Translation" at bounding box center [407, 260] width 209 height 16
drag, startPoint x: 566, startPoint y: 424, endPoint x: 554, endPoint y: 429, distance: 13.0
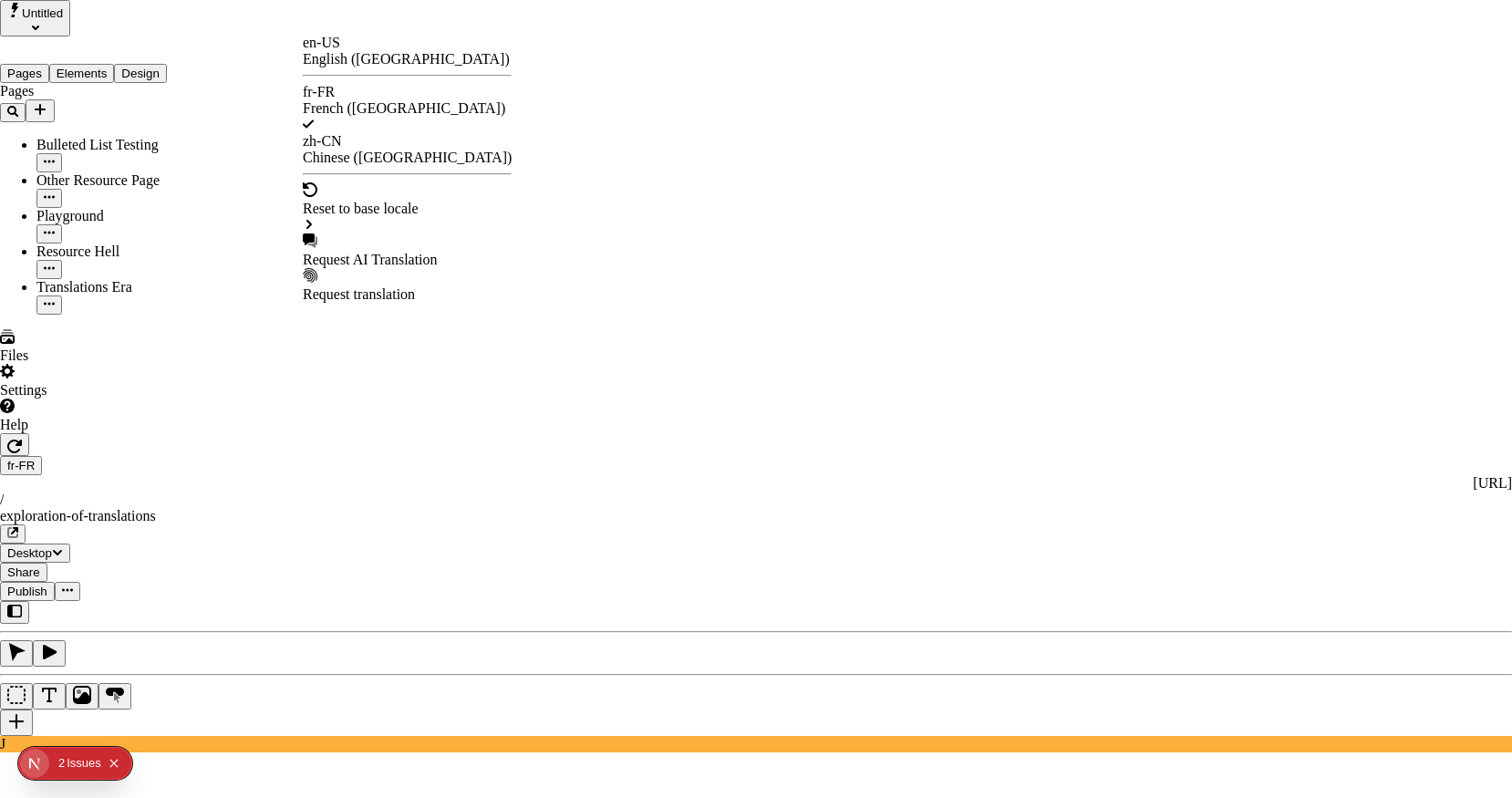
checkbox input "false"
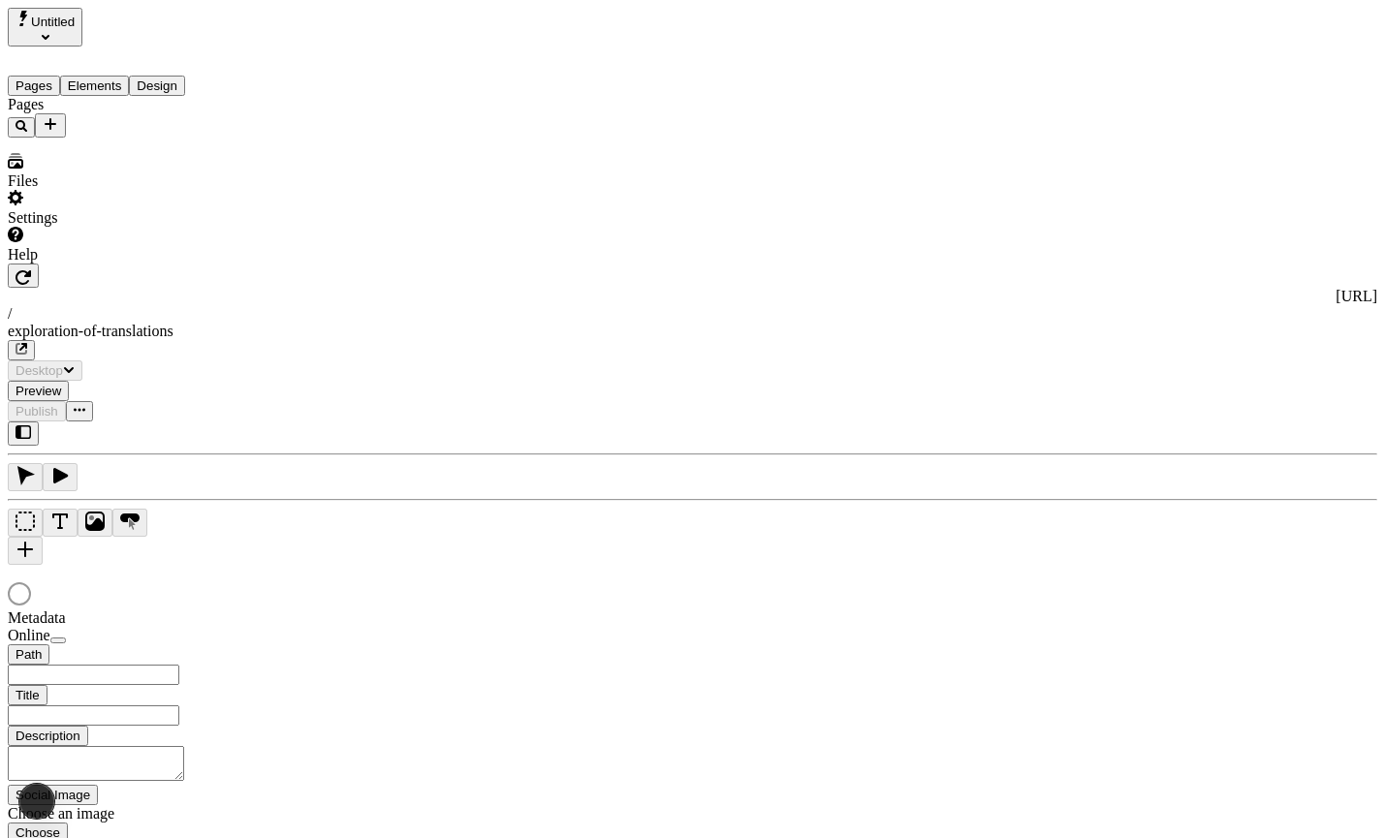
type input "/exploration-of-translations"
type input "The Great Translation Adventure"
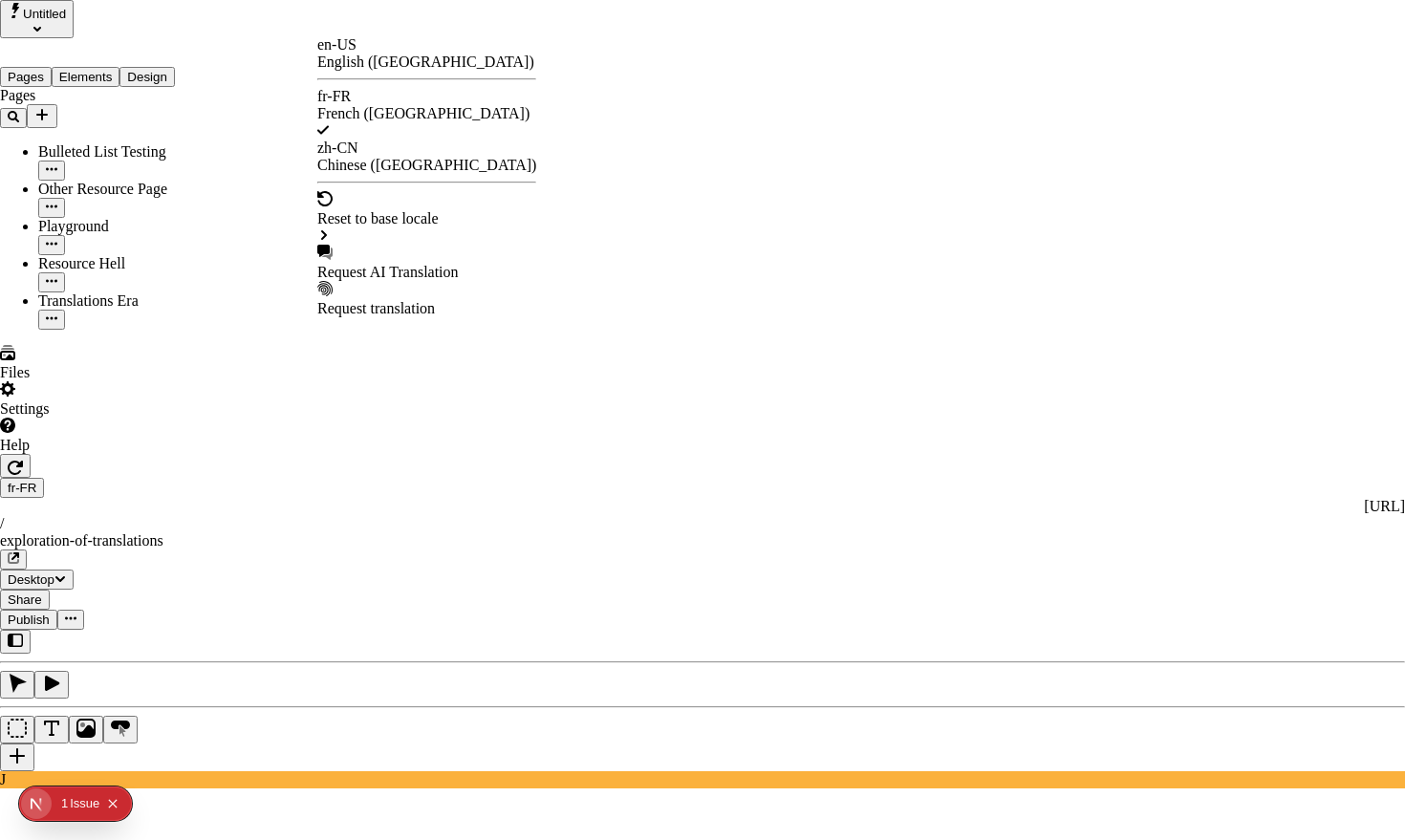
click at [424, 245] on div "Request AI Translation" at bounding box center [427, 262] width 219 height 36
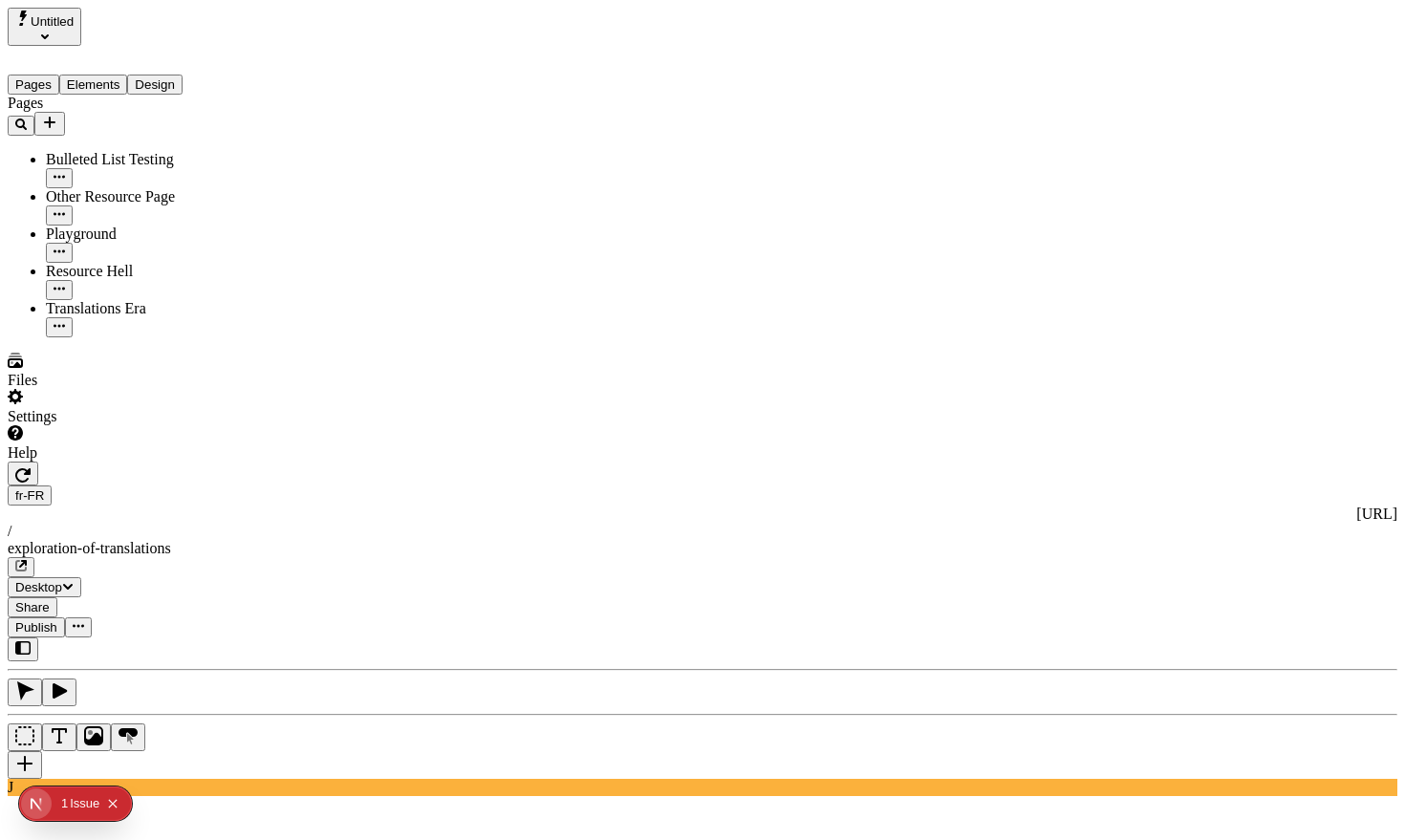
click at [240, 638] on div "J" at bounding box center [702, 717] width 1389 height 159
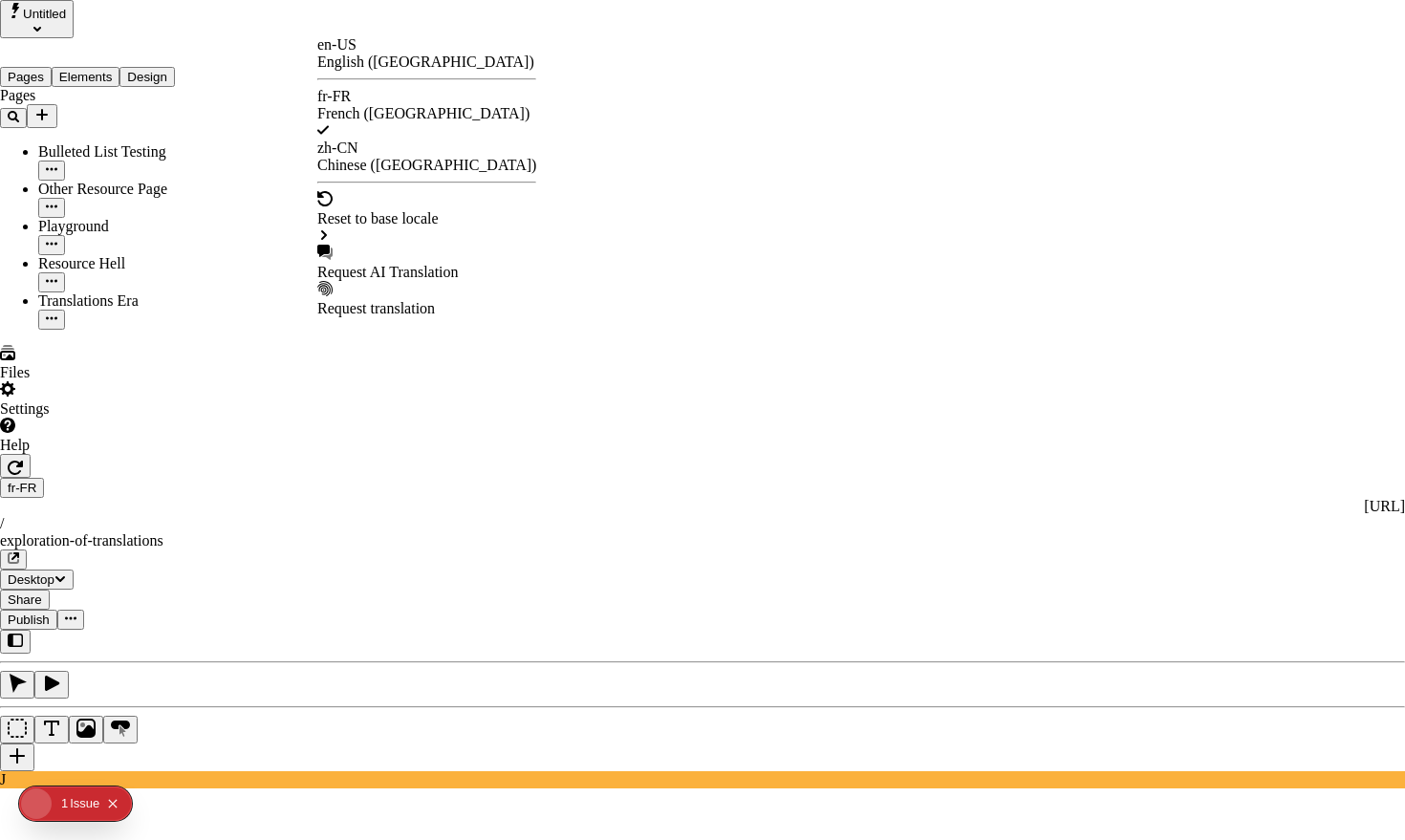
click at [411, 264] on div "Request AI Translation" at bounding box center [427, 272] width 219 height 17
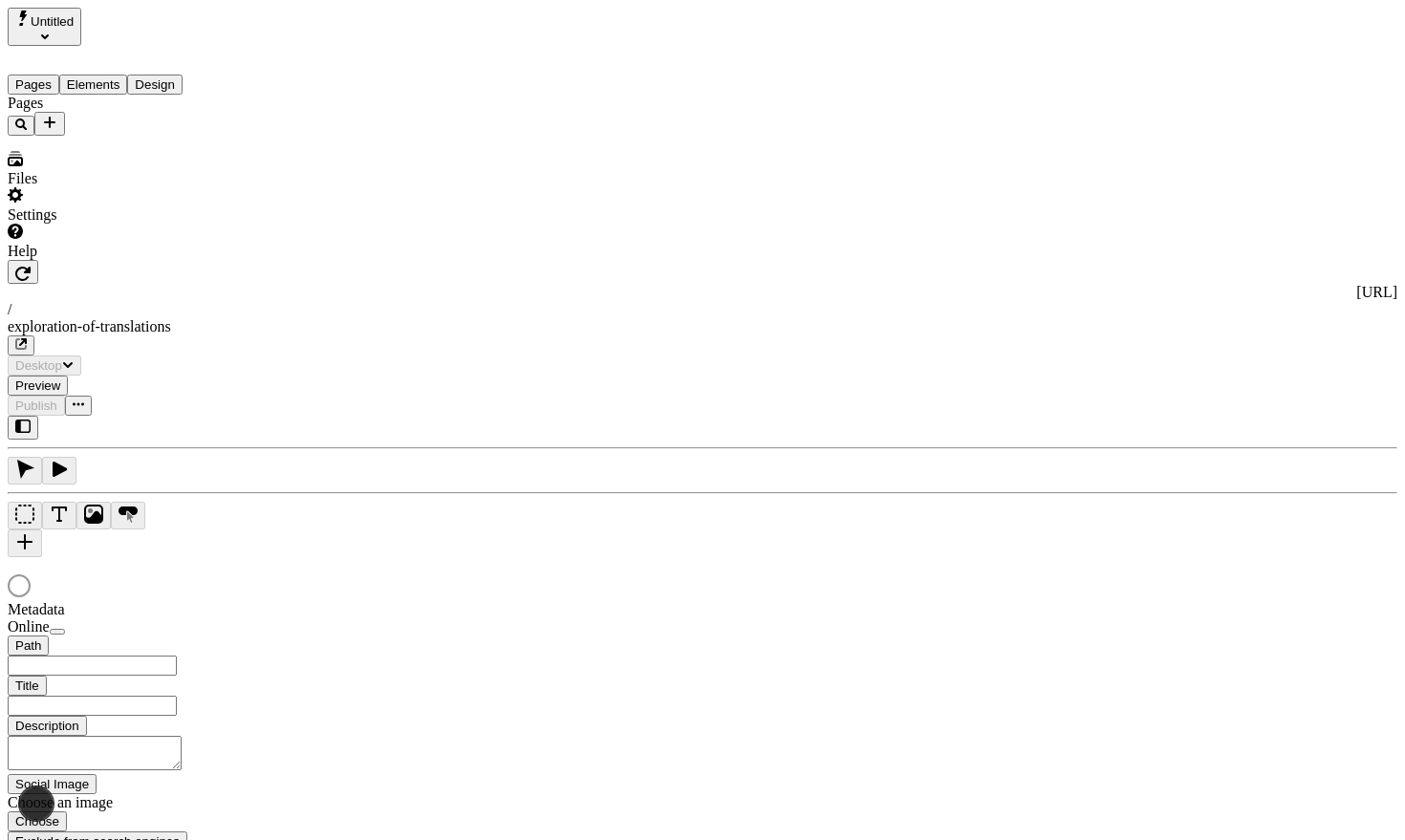
type input "/exploration-of-translations"
type input "The Great Translation Adventure"
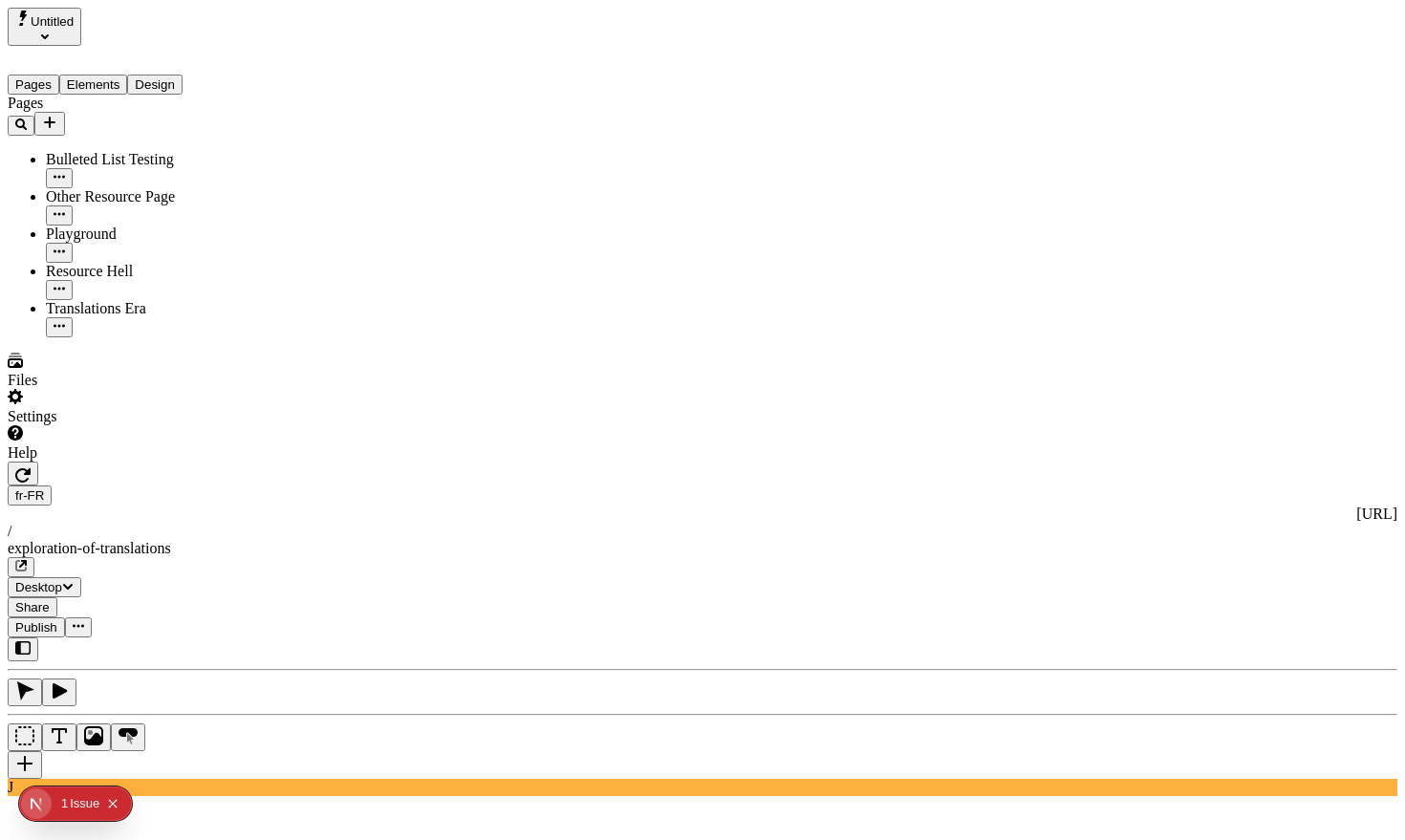
click at [316, 461] on div "fr-FR [URL] / exploration-of-translations Desktop Share Publish" at bounding box center [702, 549] width 1389 height 175
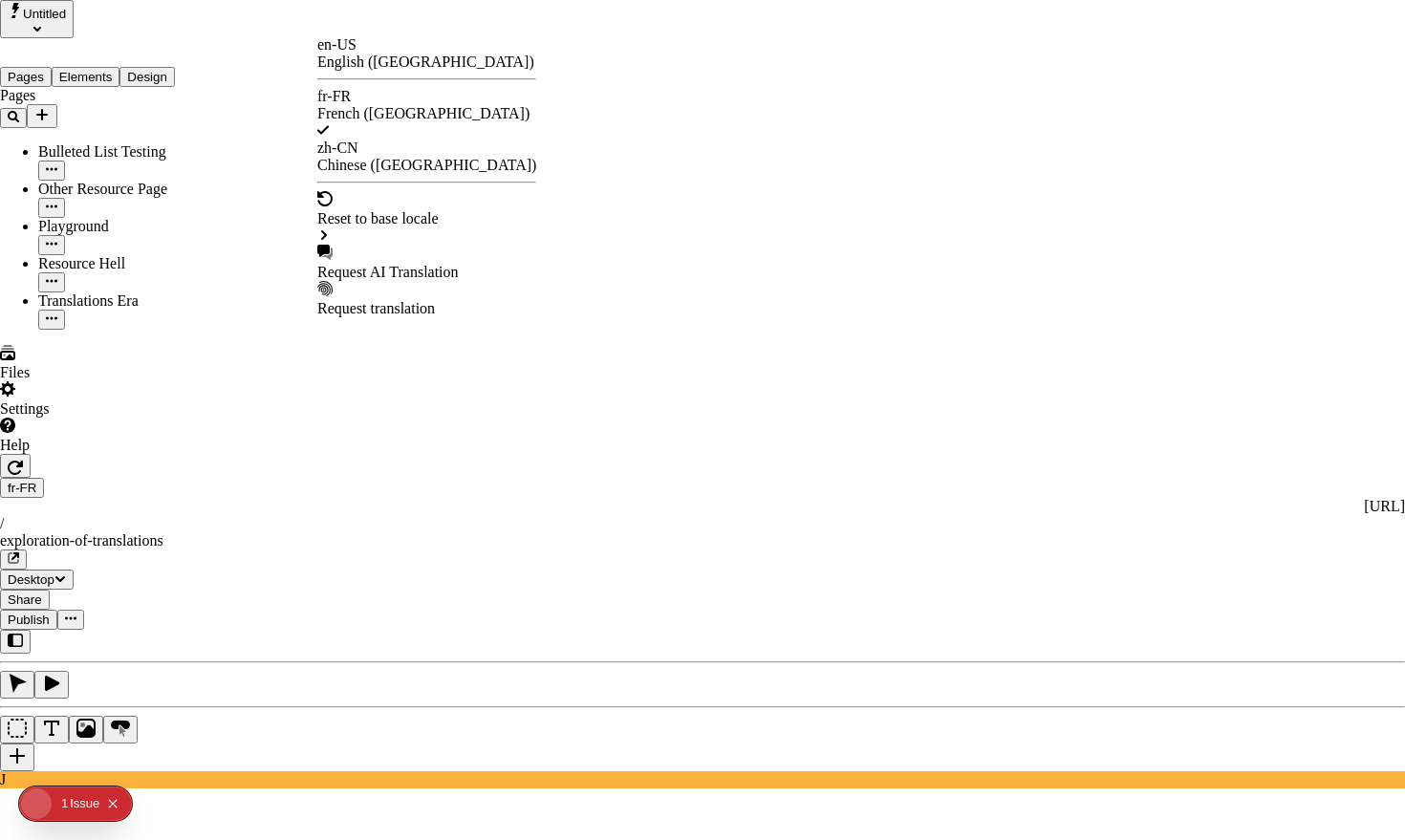
click at [446, 264] on div "Request AI Translation" at bounding box center [427, 272] width 219 height 17
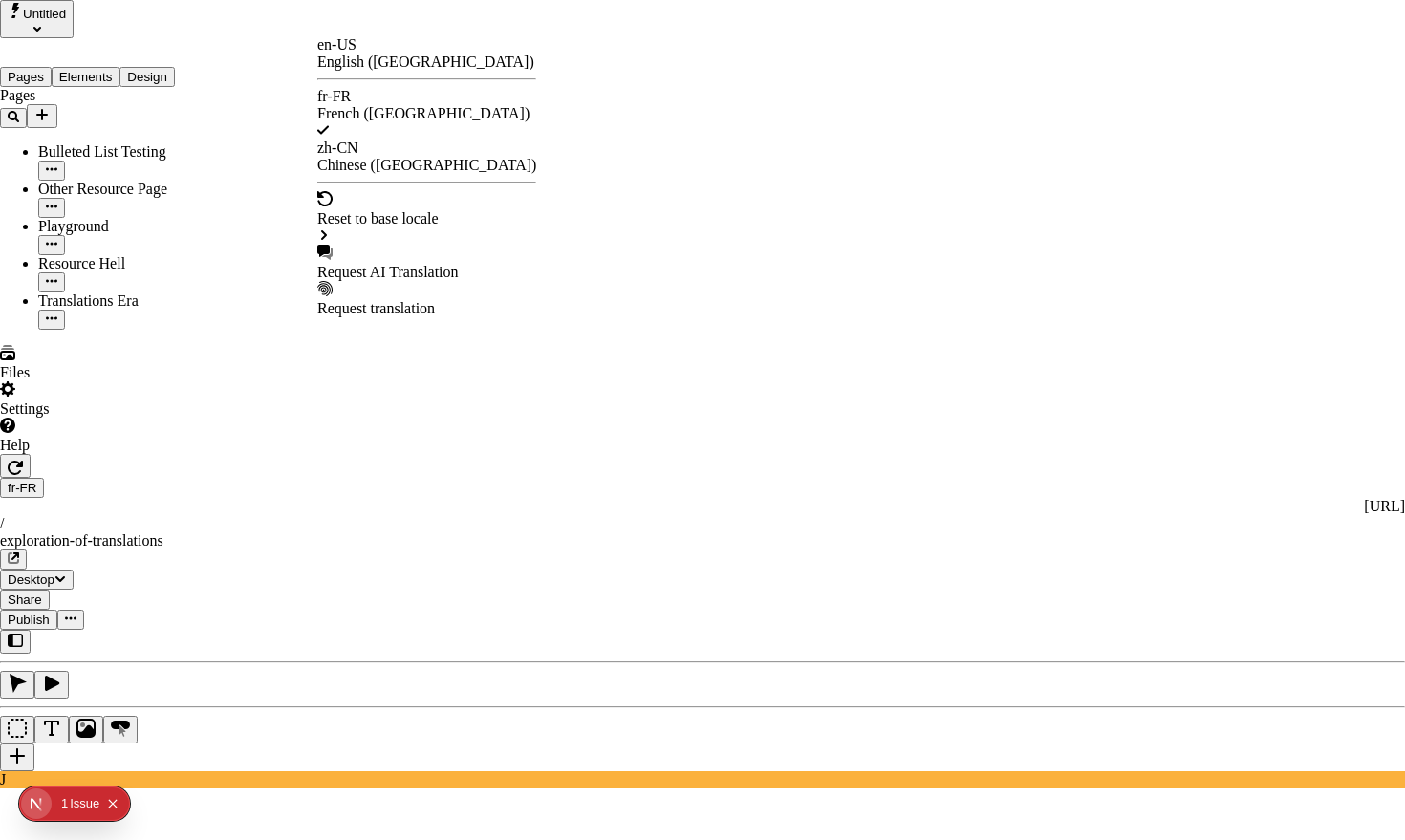
click at [405, 264] on div "Request AI Translation" at bounding box center [427, 272] width 219 height 17
click at [430, 245] on div "Request AI Translation" at bounding box center [427, 262] width 219 height 36
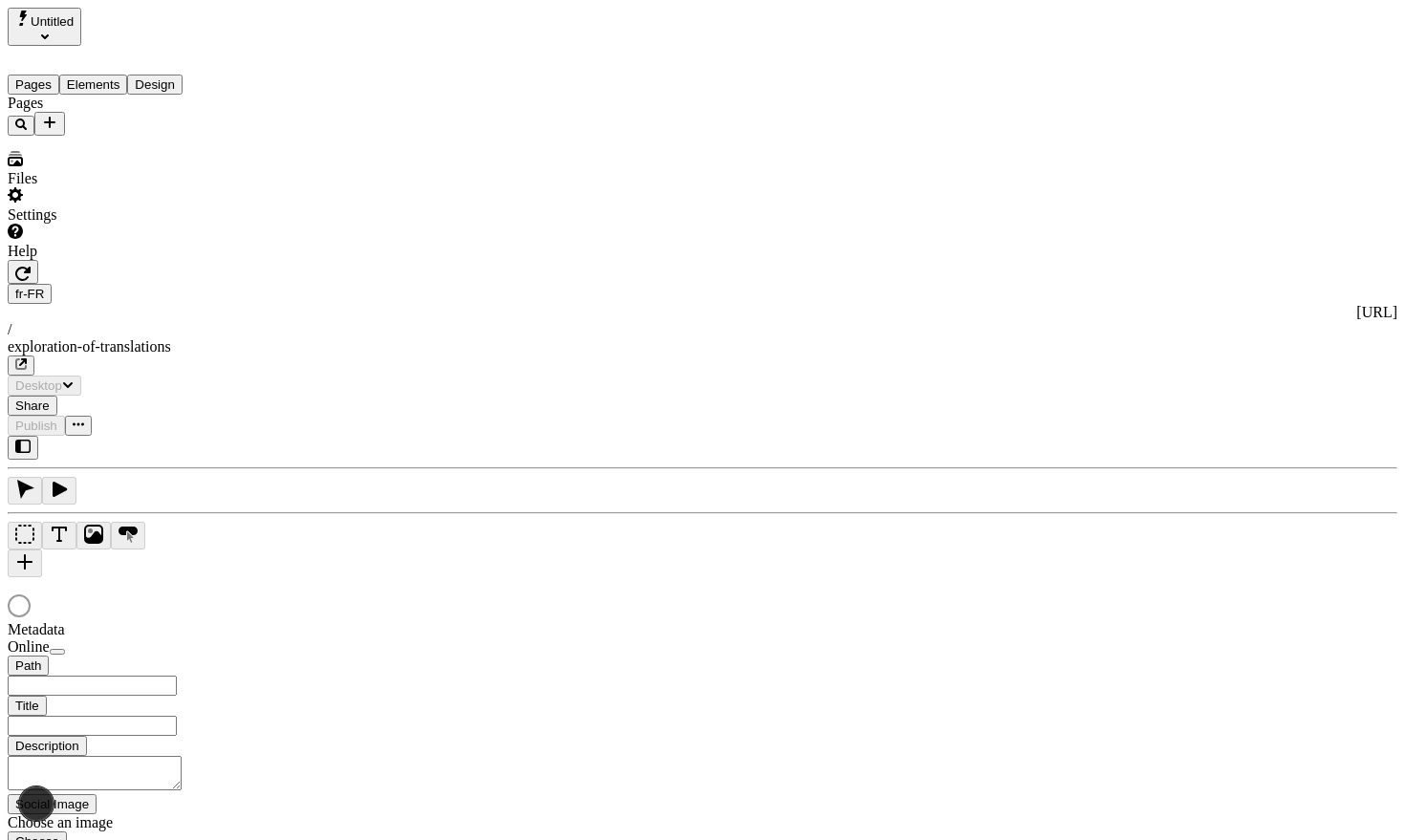
type input "The Great Translation Adventure"
type input "/exploration-of-translations"
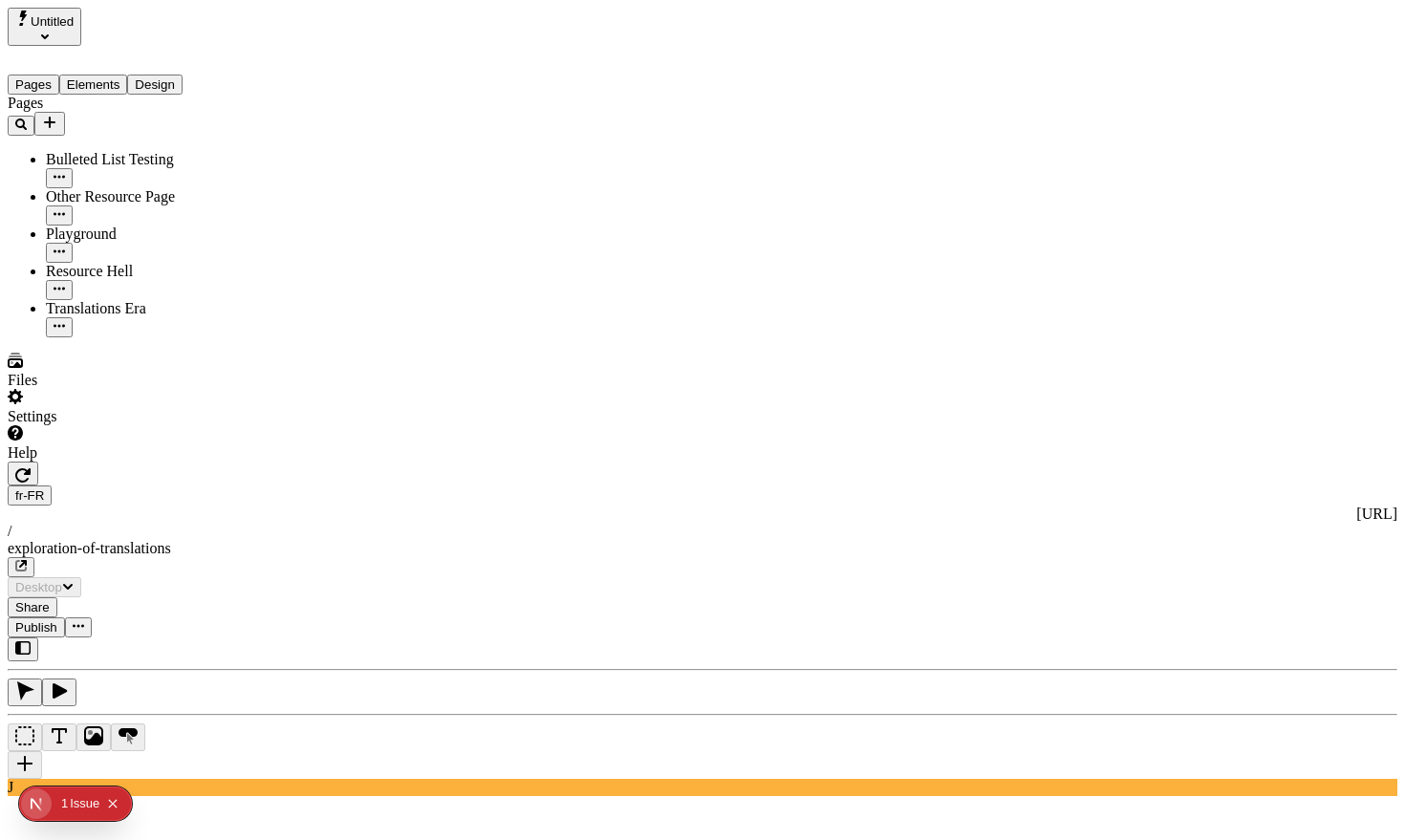
drag, startPoint x: 339, startPoint y: 471, endPoint x: 328, endPoint y: 473, distance: 11.2
click at [250, 638] on div "J" at bounding box center [702, 717] width 1389 height 159
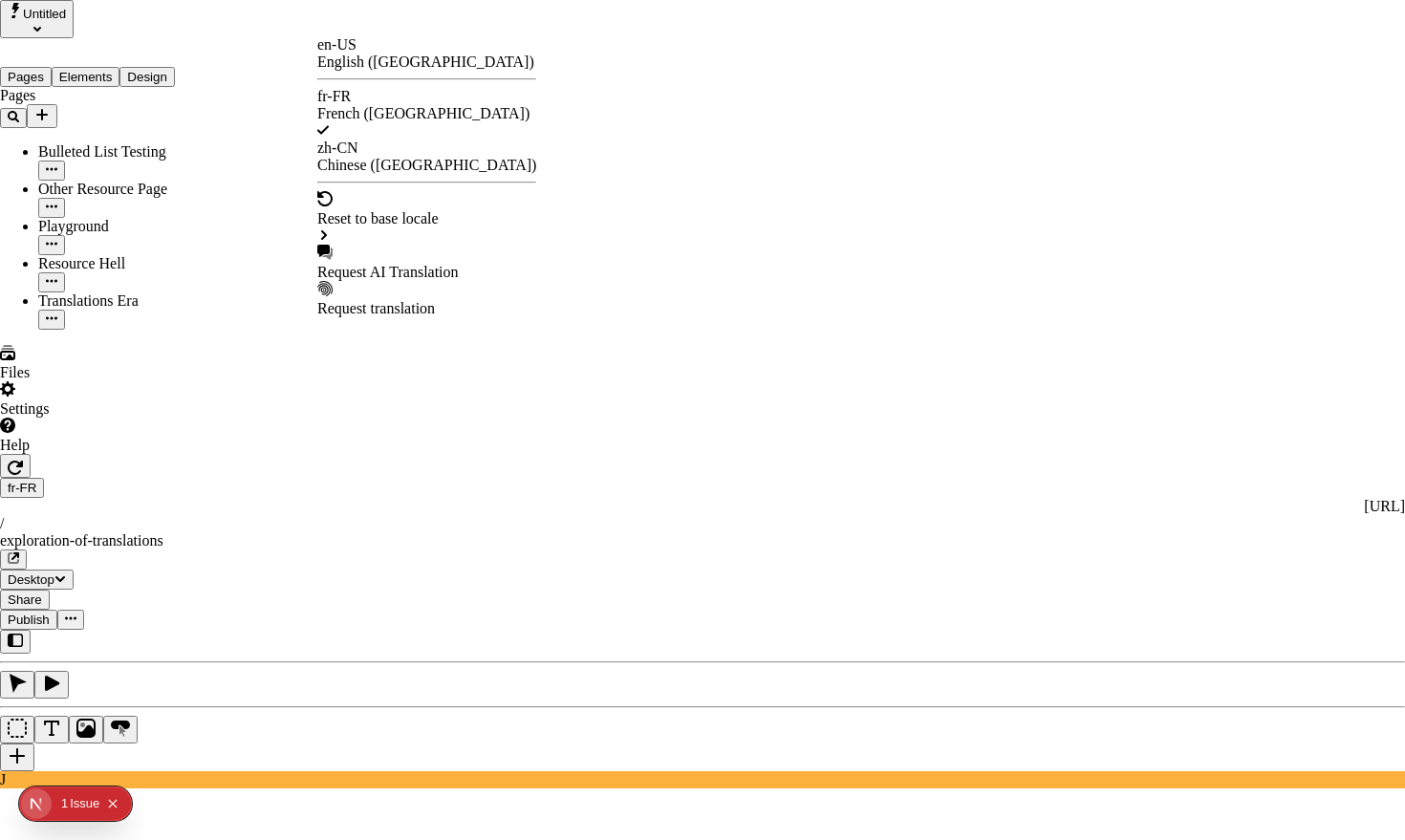
click at [421, 264] on div "Request AI Translation" at bounding box center [427, 272] width 219 height 17
drag, startPoint x: 651, startPoint y: 113, endPoint x: 560, endPoint y: 121, distance: 91.4
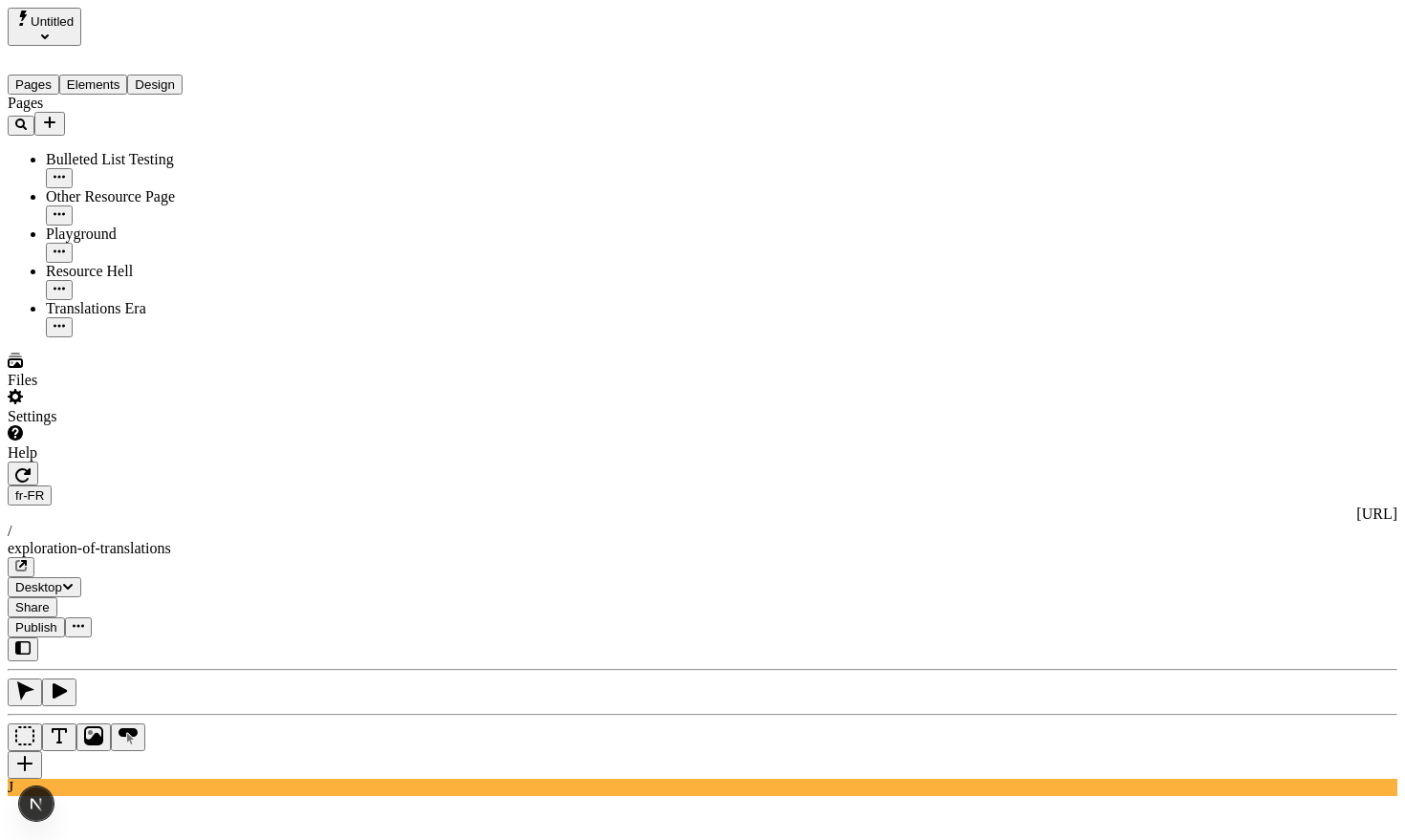
click at [248, 638] on div "J" at bounding box center [702, 717] width 1389 height 159
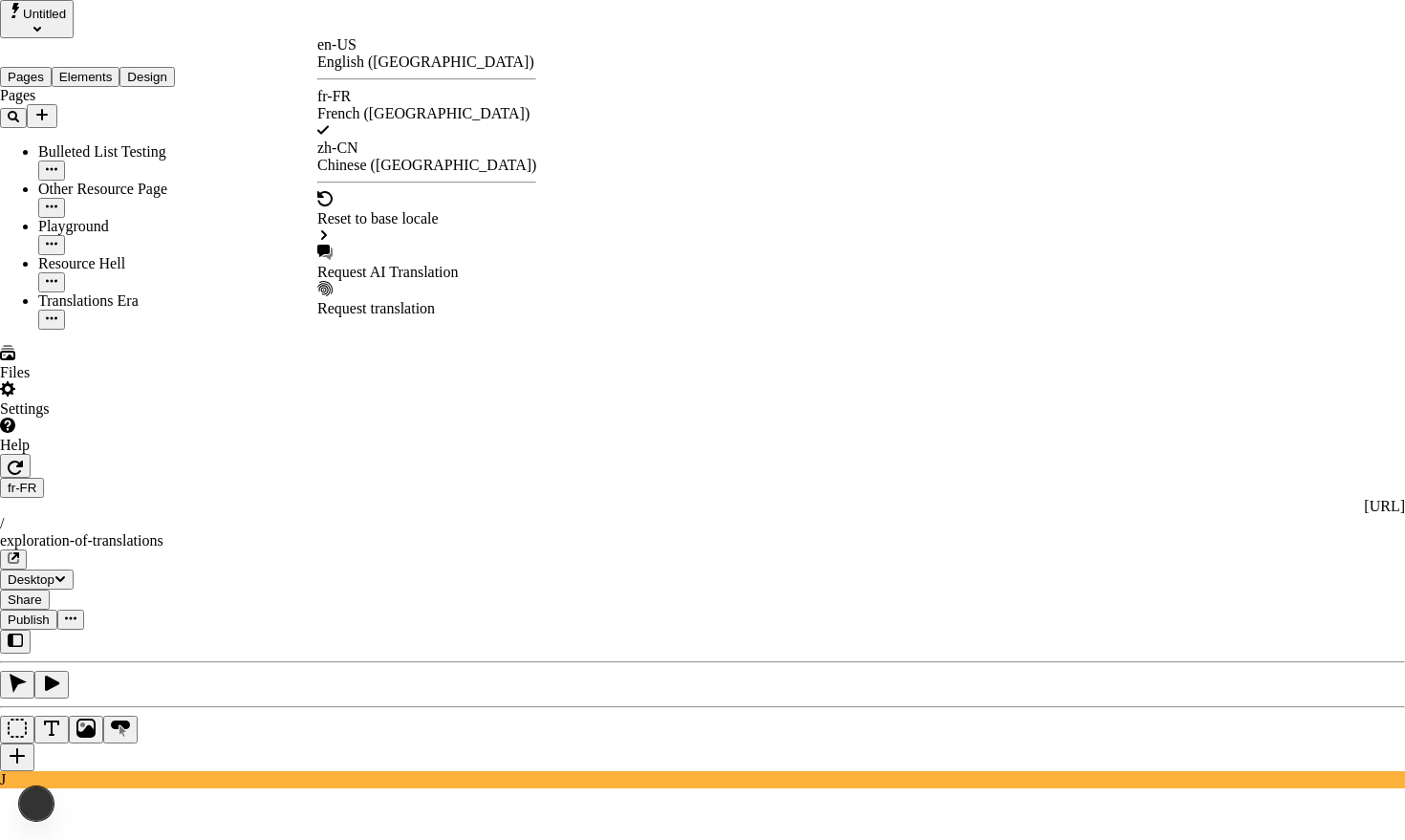
click at [383, 245] on div "Request AI Translation" at bounding box center [427, 262] width 219 height 36
drag, startPoint x: 817, startPoint y: 381, endPoint x: 856, endPoint y: 466, distance: 93.5
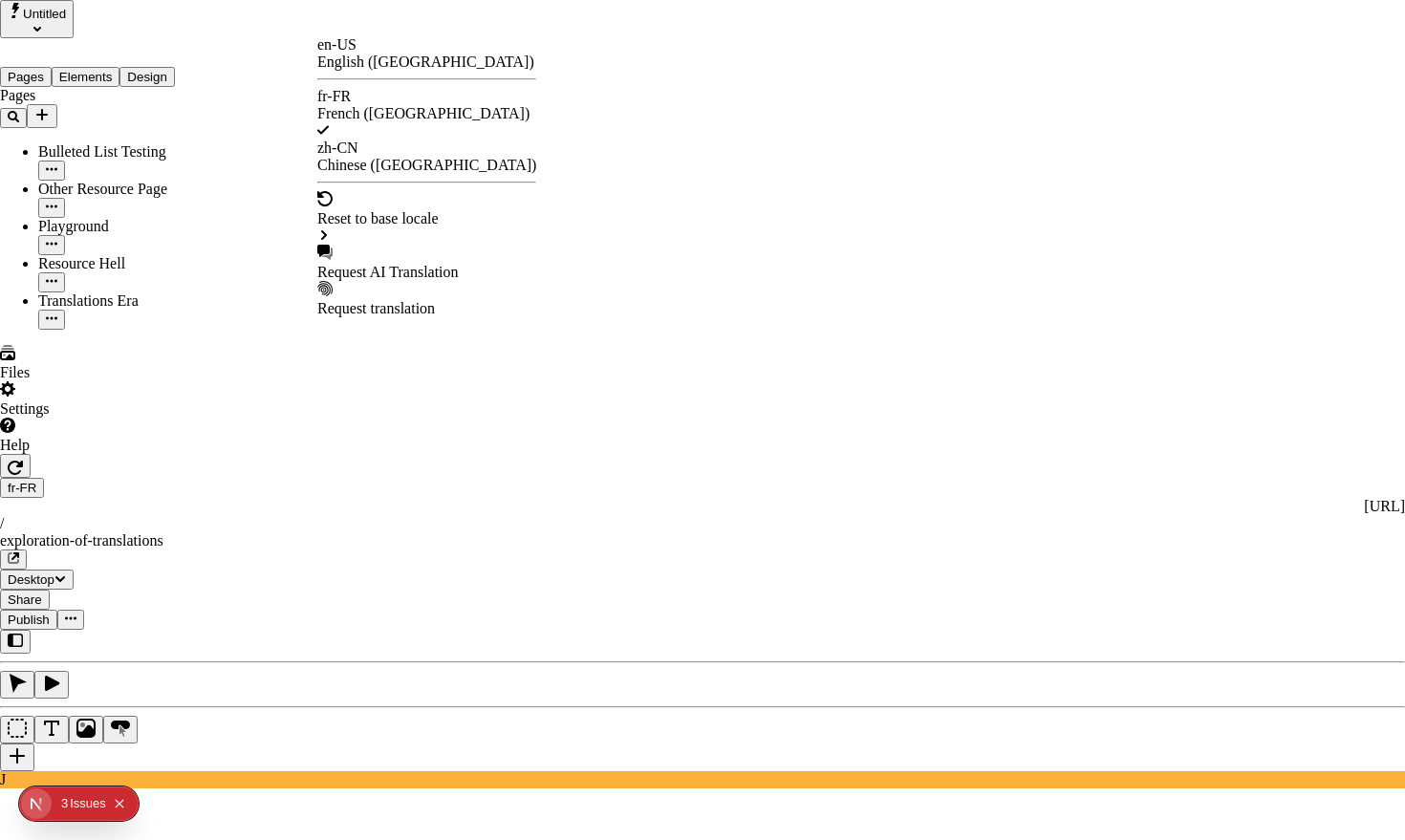
click at [399, 264] on div "Request AI Translation" at bounding box center [427, 272] width 219 height 17
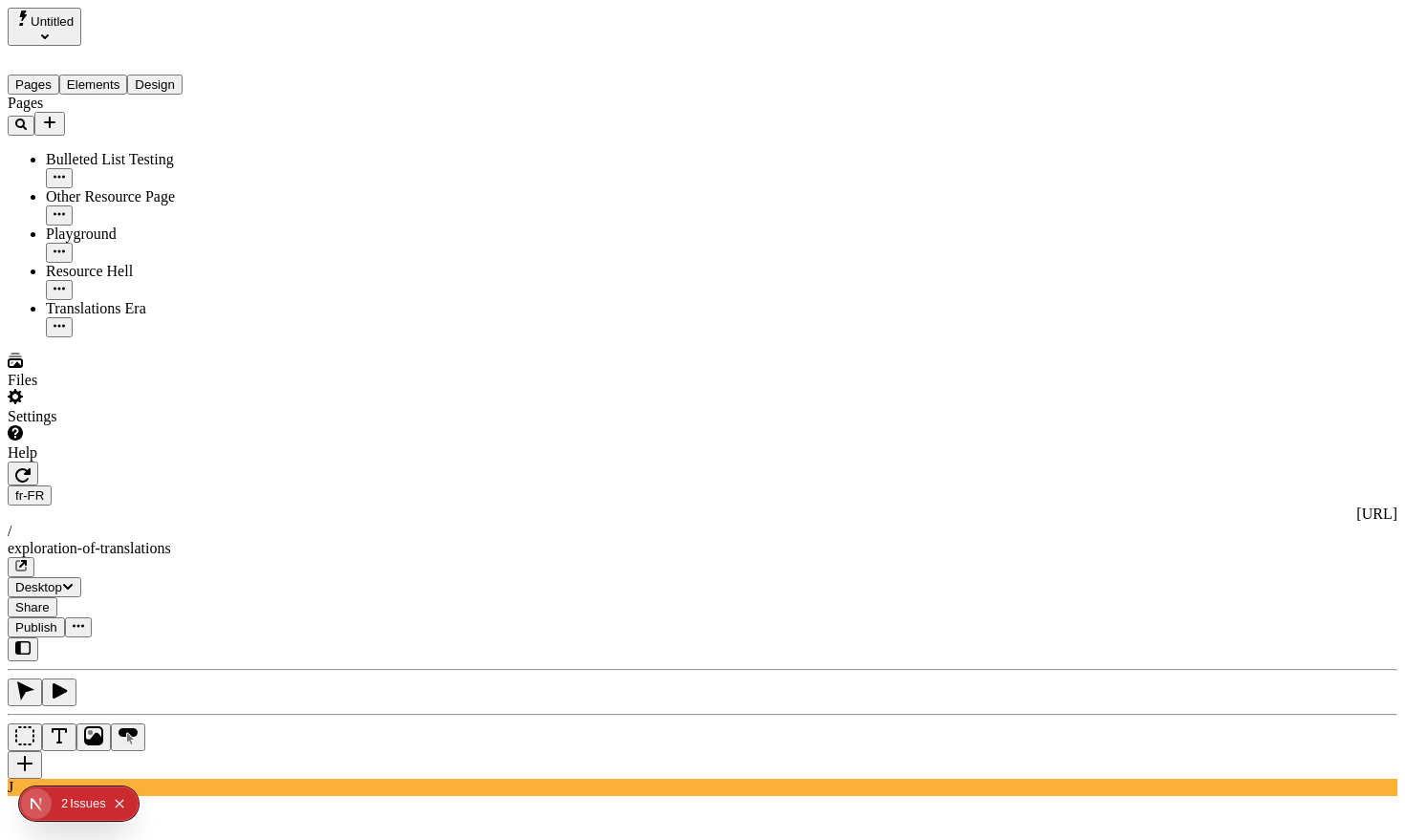
type textarea "Testing with characters that are typically html-encoded: < >"
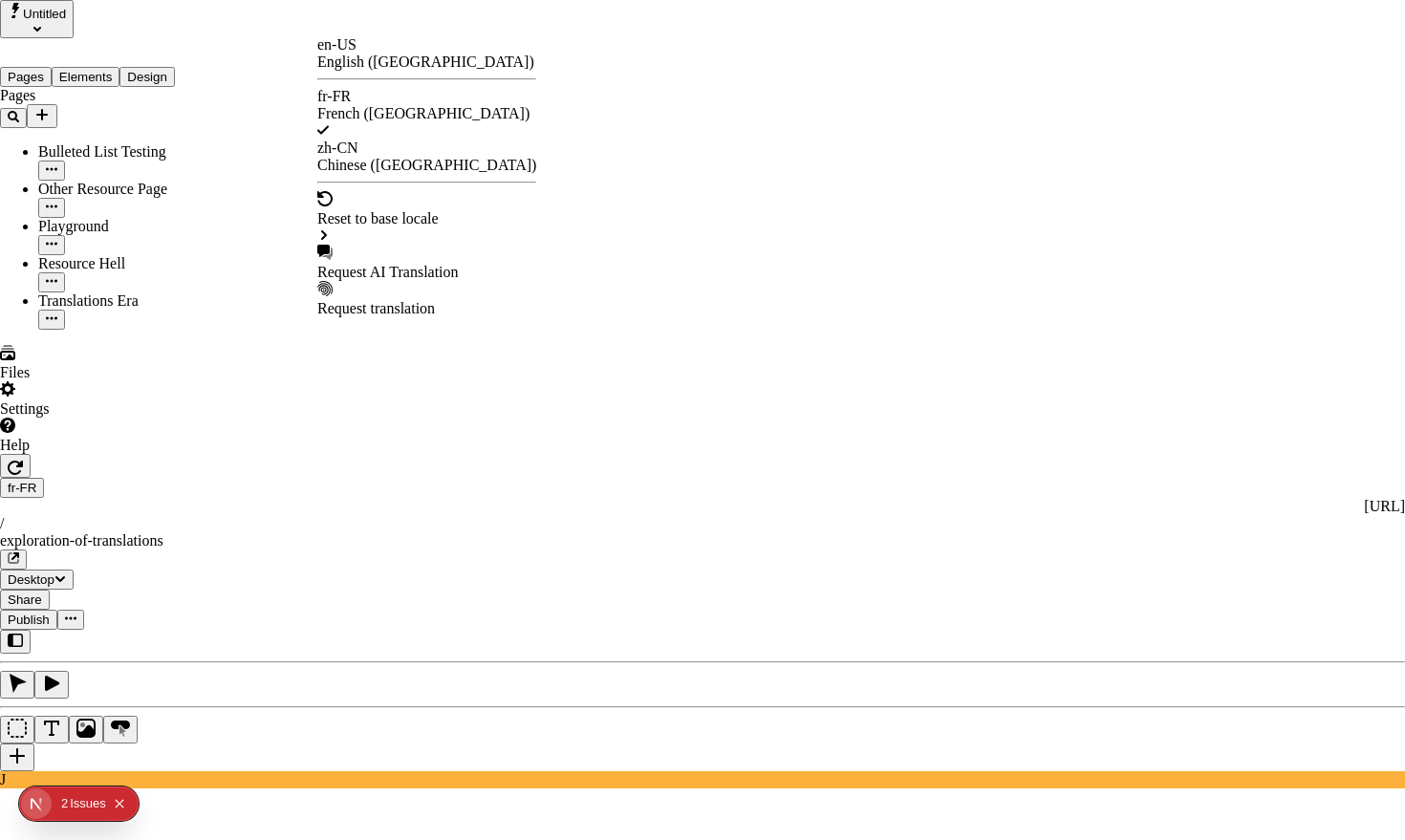
click at [400, 264] on div "Request AI Translation" at bounding box center [427, 272] width 219 height 17
drag, startPoint x: 849, startPoint y: 482, endPoint x: 901, endPoint y: 494, distance: 53.4
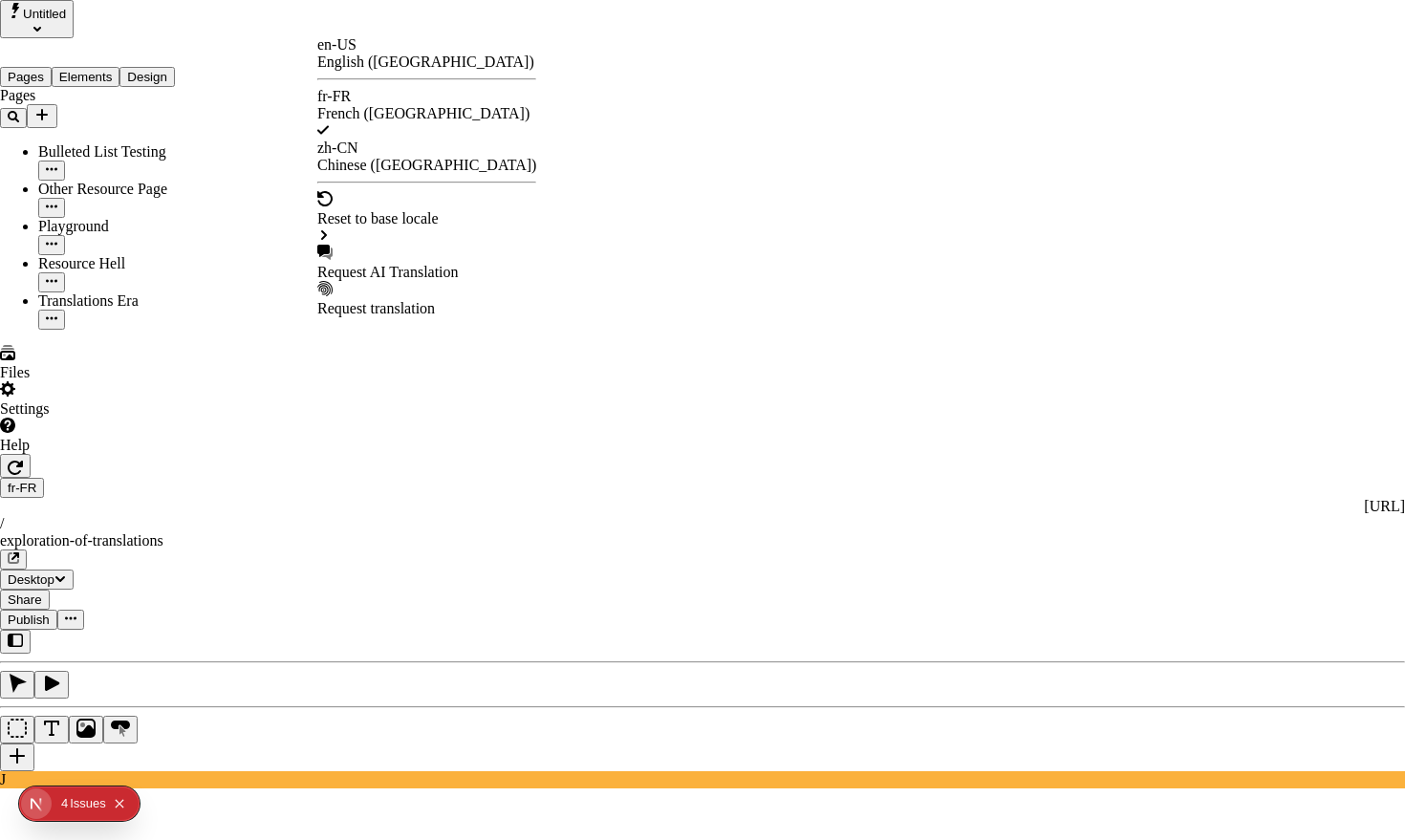
drag, startPoint x: 847, startPoint y: 478, endPoint x: 861, endPoint y: 536, distance: 59.7
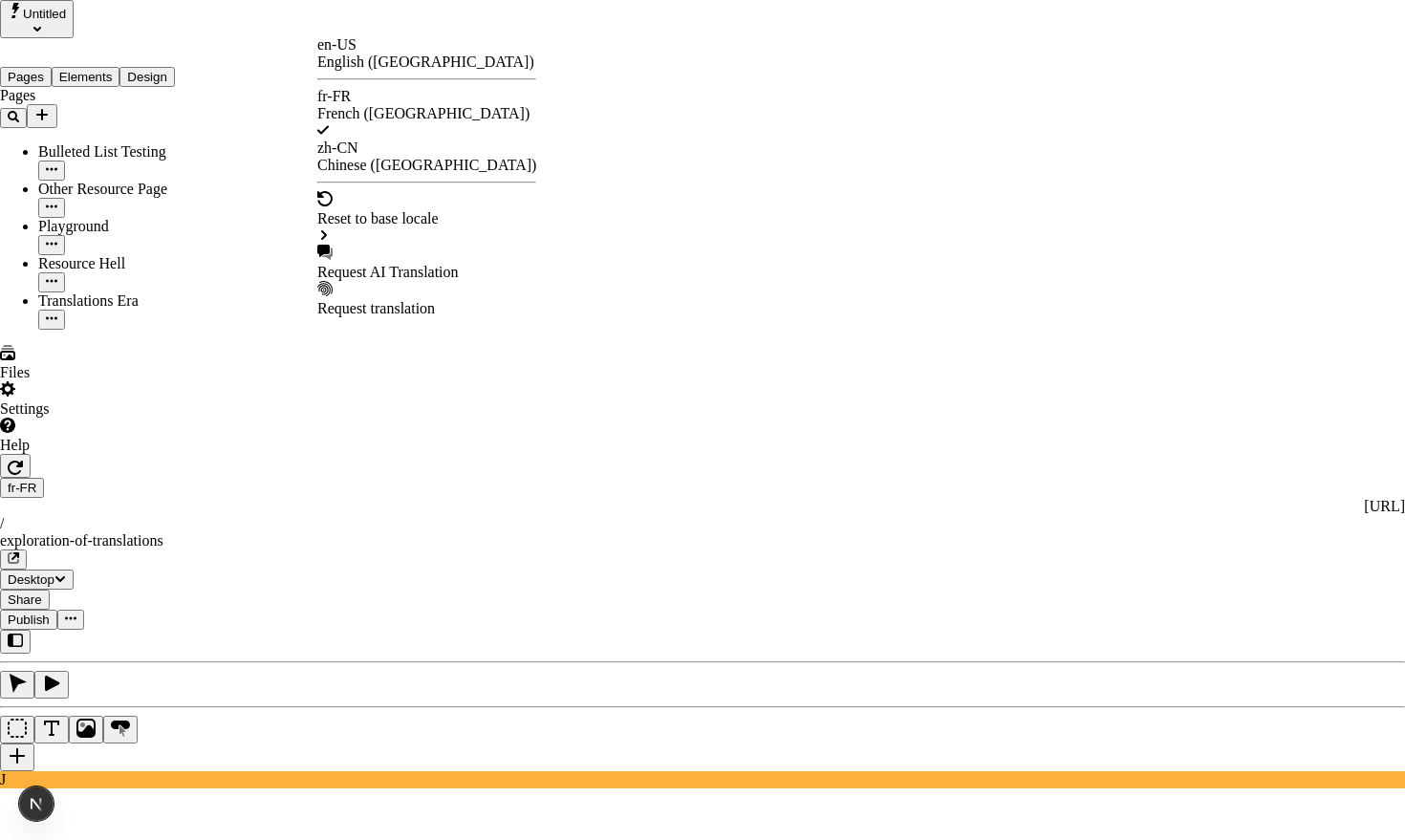
click at [427, 264] on div "Request AI Translation" at bounding box center [427, 272] width 219 height 17
checkbox input "true"
type textarea "Tester avec des caractères qui sont généralement encodés en html : < >"
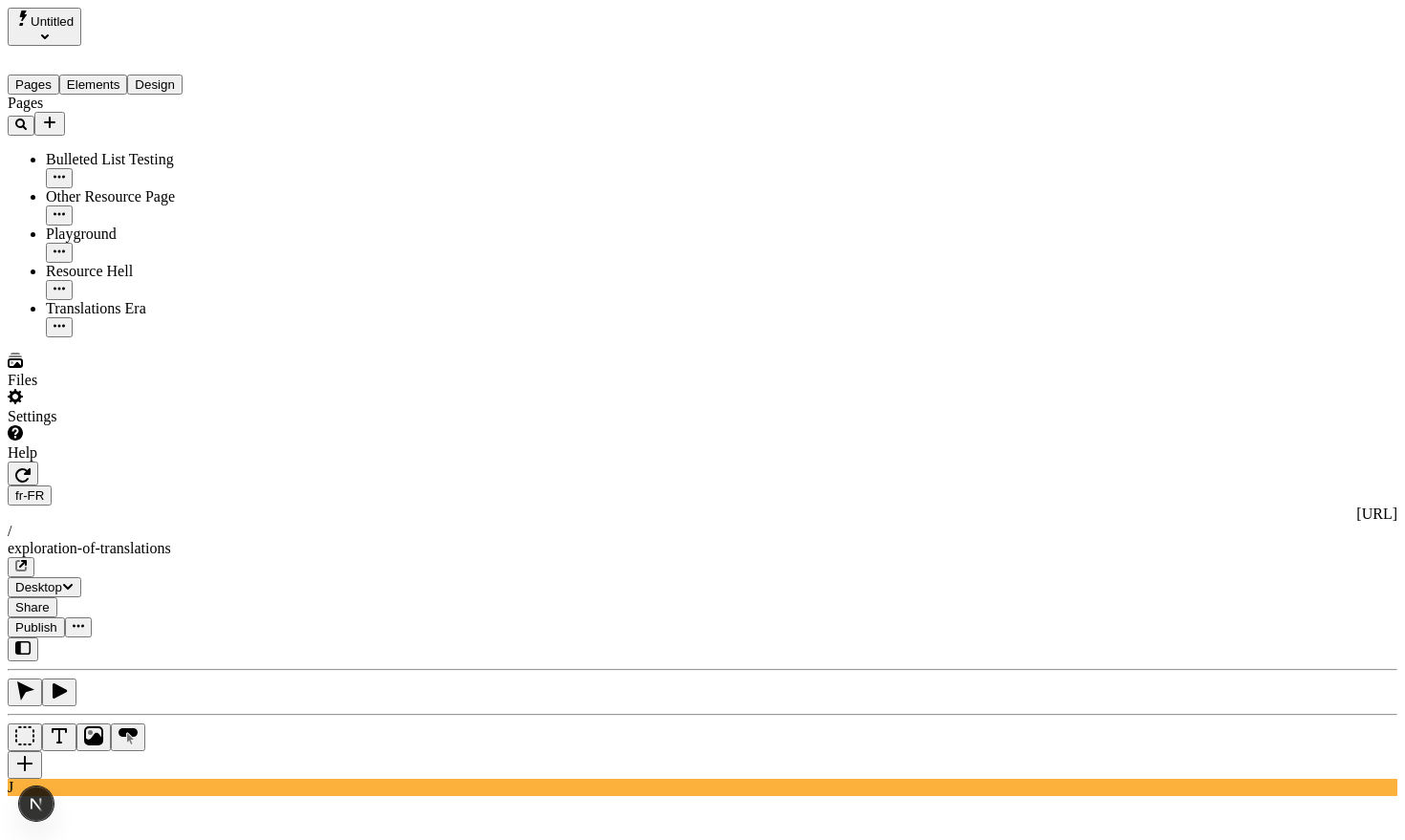
scroll to position [0, 136]
click at [65, 617] on button "Publish" at bounding box center [36, 627] width 57 height 20
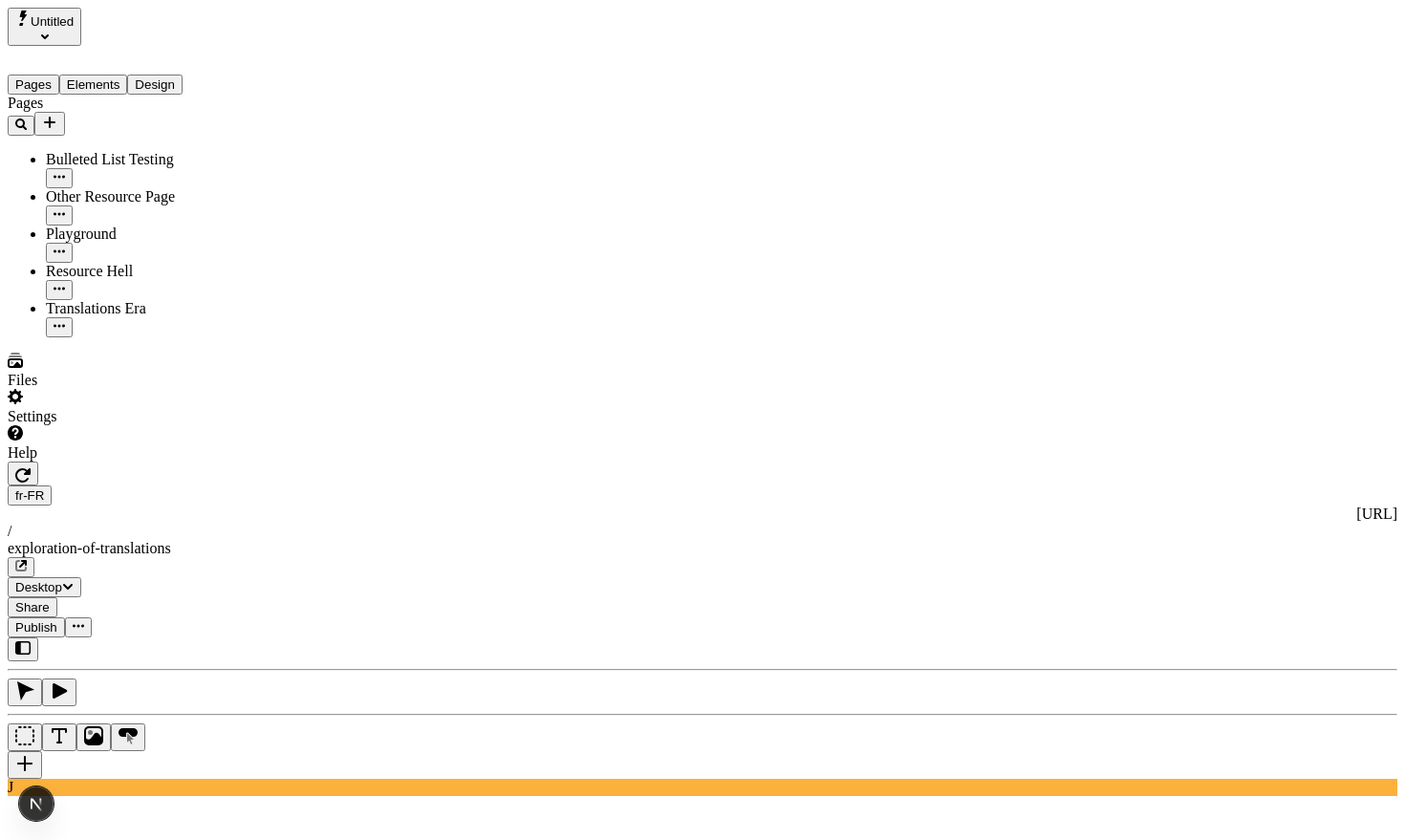
click at [57, 620] on span "Publish" at bounding box center [36, 627] width 42 height 15
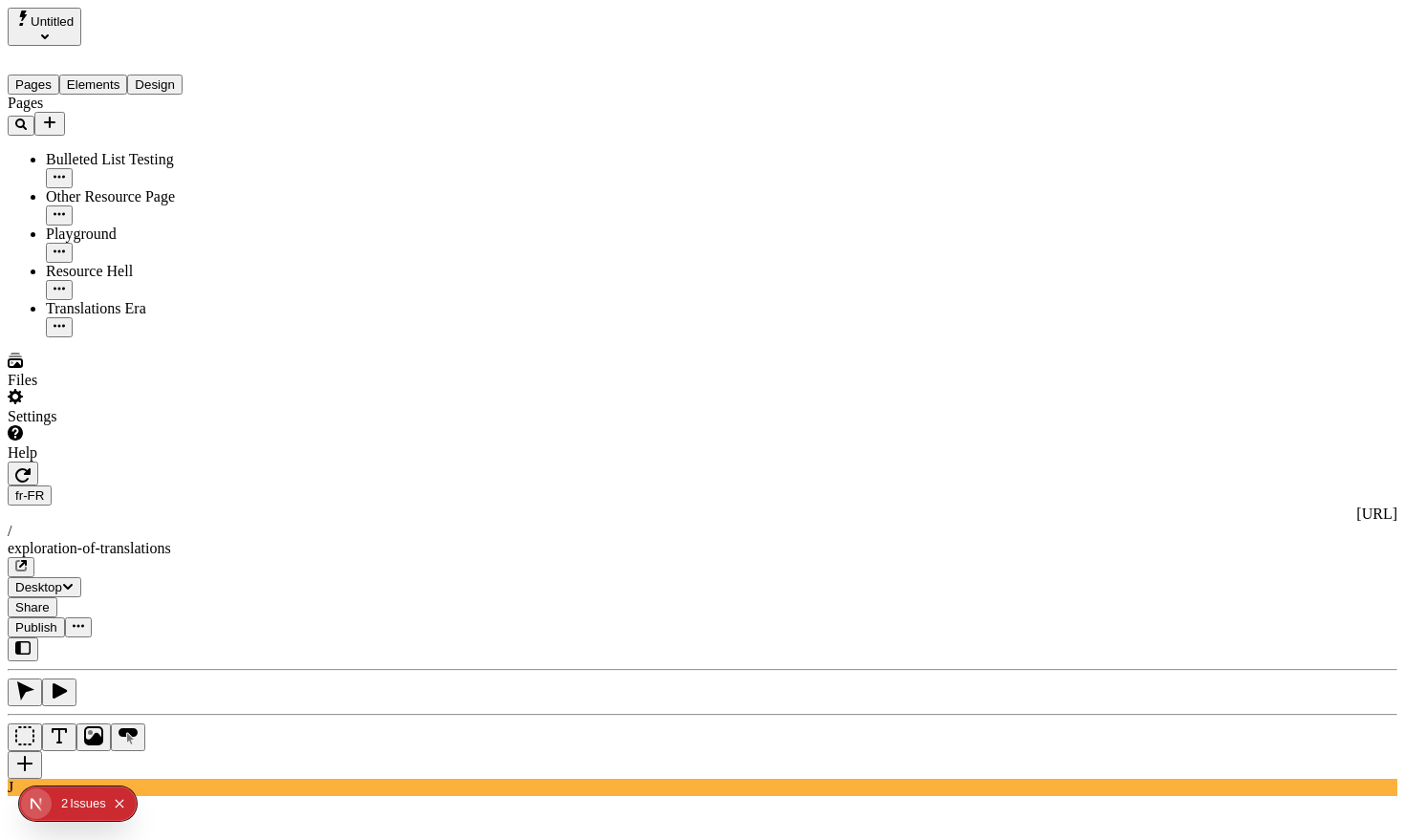
click at [222, 337] on div "Pages Bulleted List Testing Other Resource Page Playground Resource Hell Transl…" at bounding box center [122, 216] width 230 height 243
click at [31, 467] on icon "button" at bounding box center [24, 475] width 16 height 16
click at [83, 797] on div "Issue s" at bounding box center [88, 804] width 36 height 35
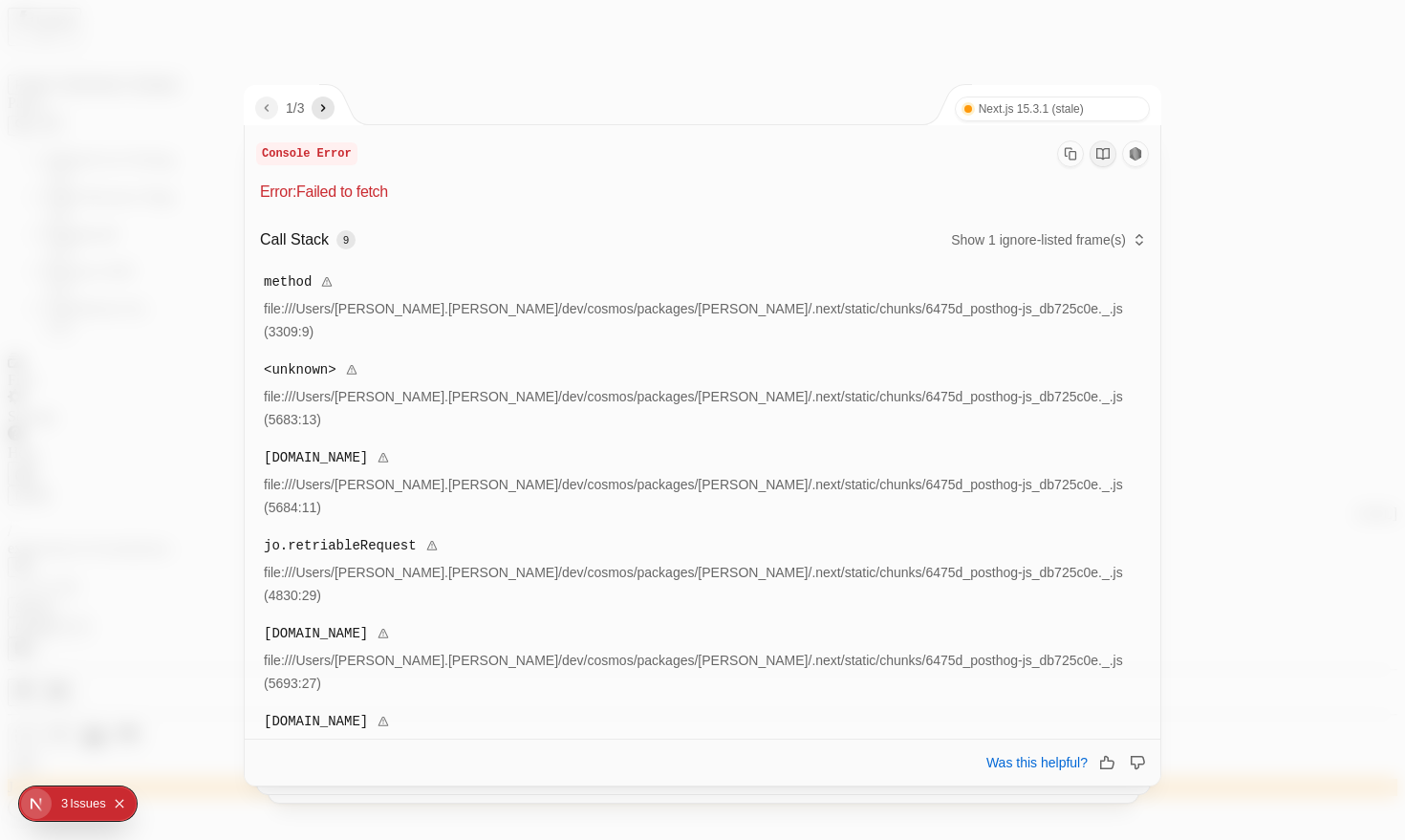
click at [316, 106] on nav "1 / 3" at bounding box center [295, 107] width 79 height 23
click at [340, 108] on div "1 / 3 Next.js 15.3.1 (stale) Turbopack" at bounding box center [703, 105] width 918 height 40
click at [330, 109] on icon "next" at bounding box center [323, 108] width 16 height 16
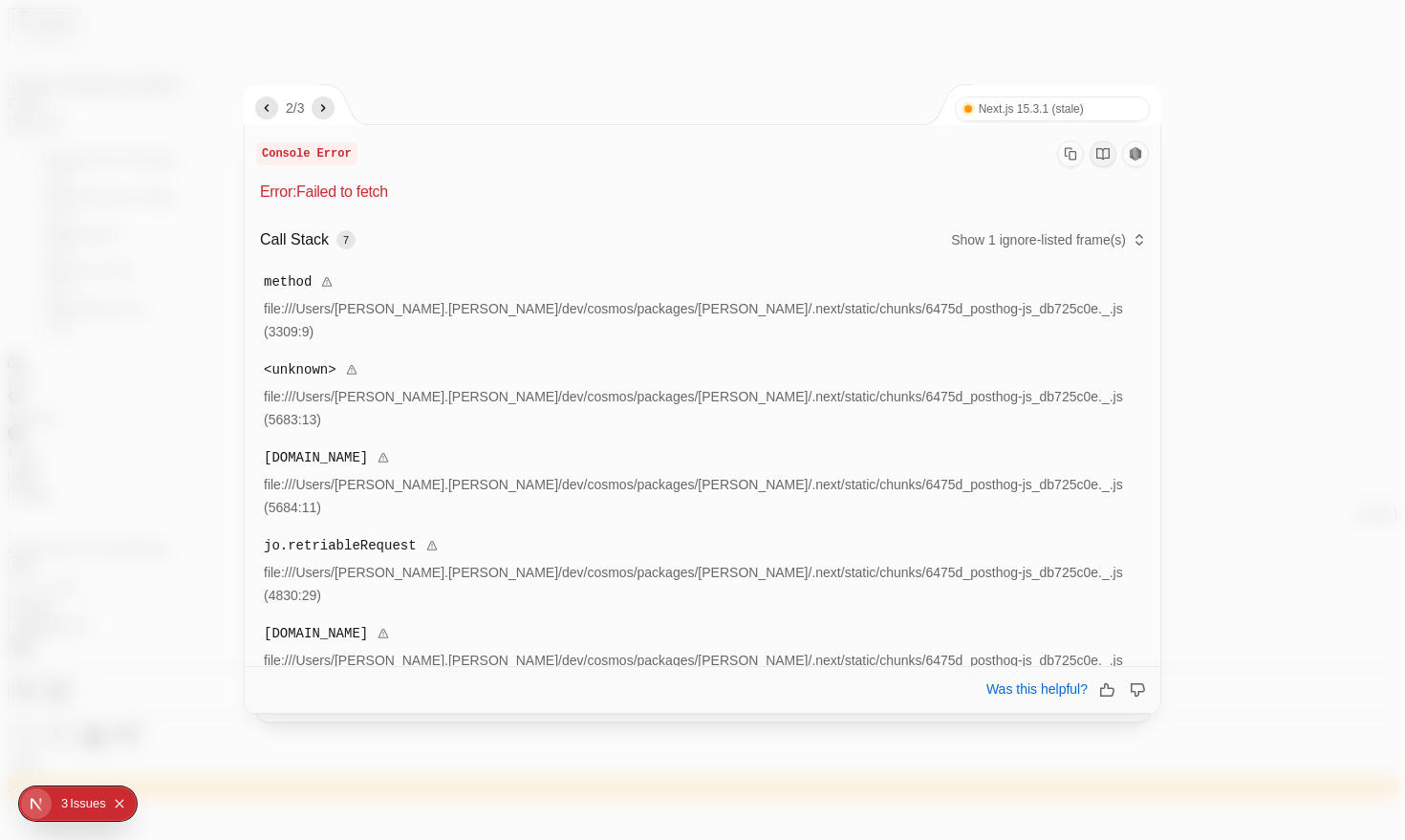
click at [330, 109] on icon "next" at bounding box center [323, 108] width 16 height 16
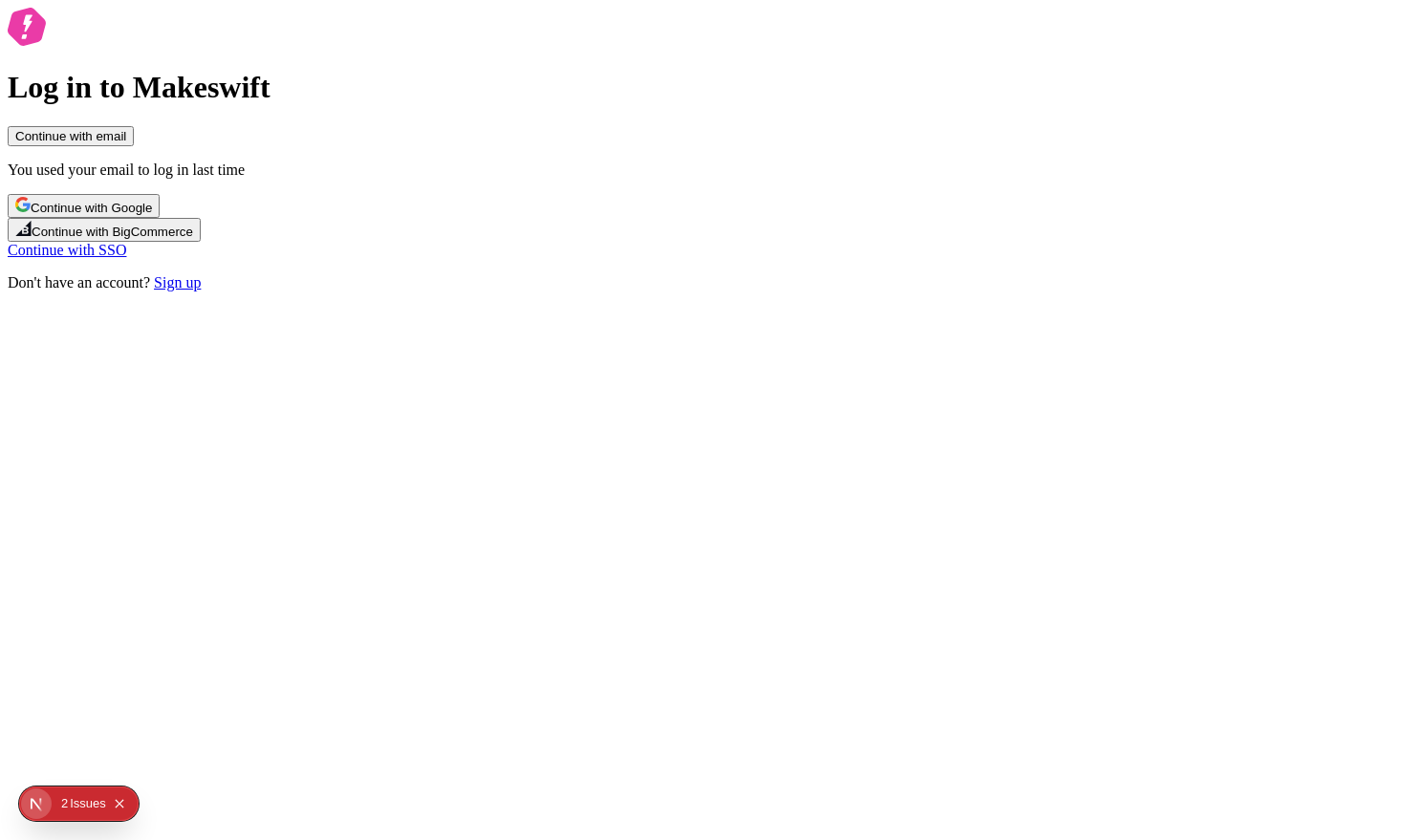
click at [126, 258] on link "Continue with SSO" at bounding box center [67, 249] width 118 height 16
click at [419, 292] on div "Log in to Makeswift Continue with email You used your email to log in last time…" at bounding box center [702, 150] width 1389 height 284
click at [134, 146] on button "Continue with email" at bounding box center [71, 136] width 126 height 20
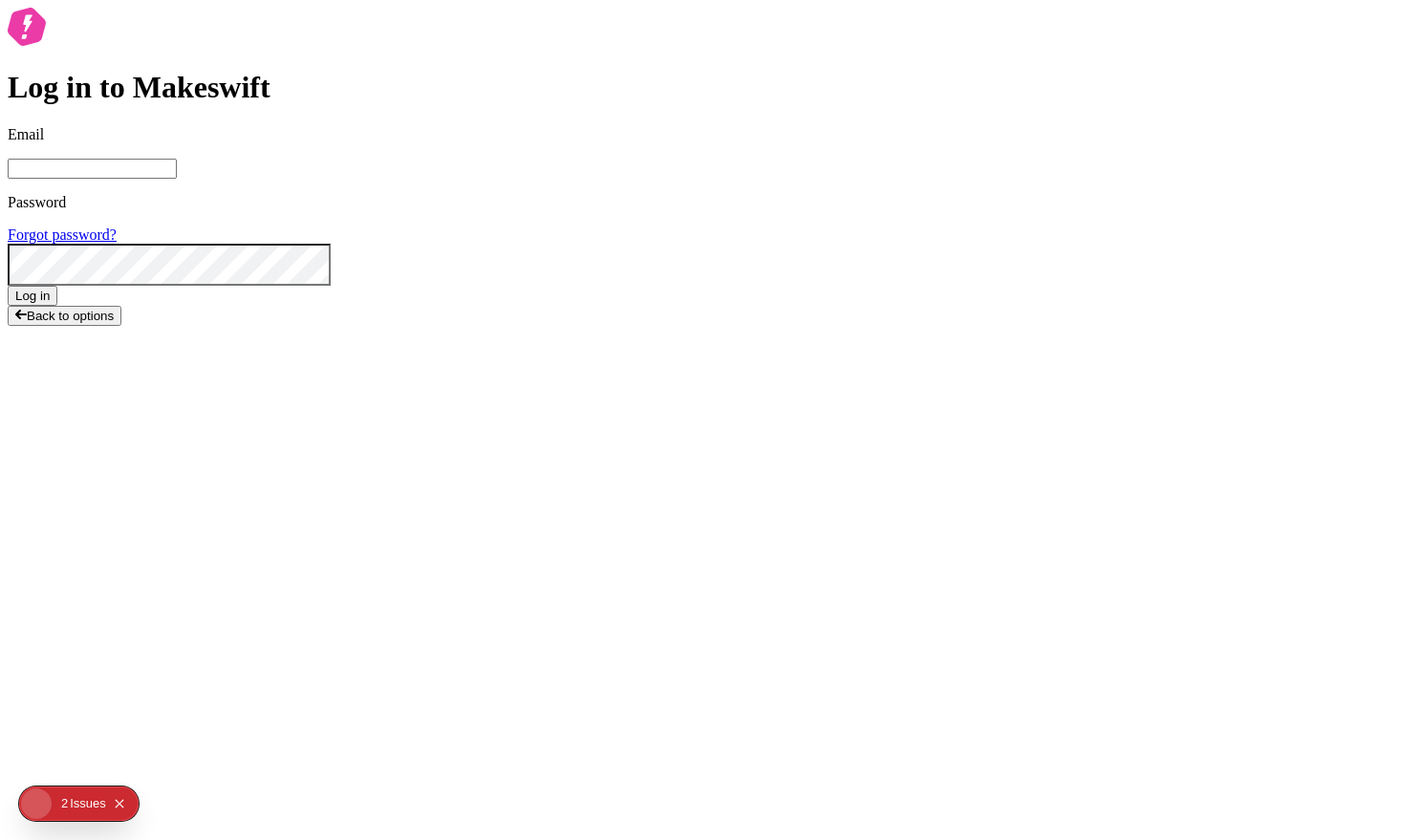
click at [176, 178] on input "Email" at bounding box center [93, 169] width 170 height 20
type input "lukemirejos"
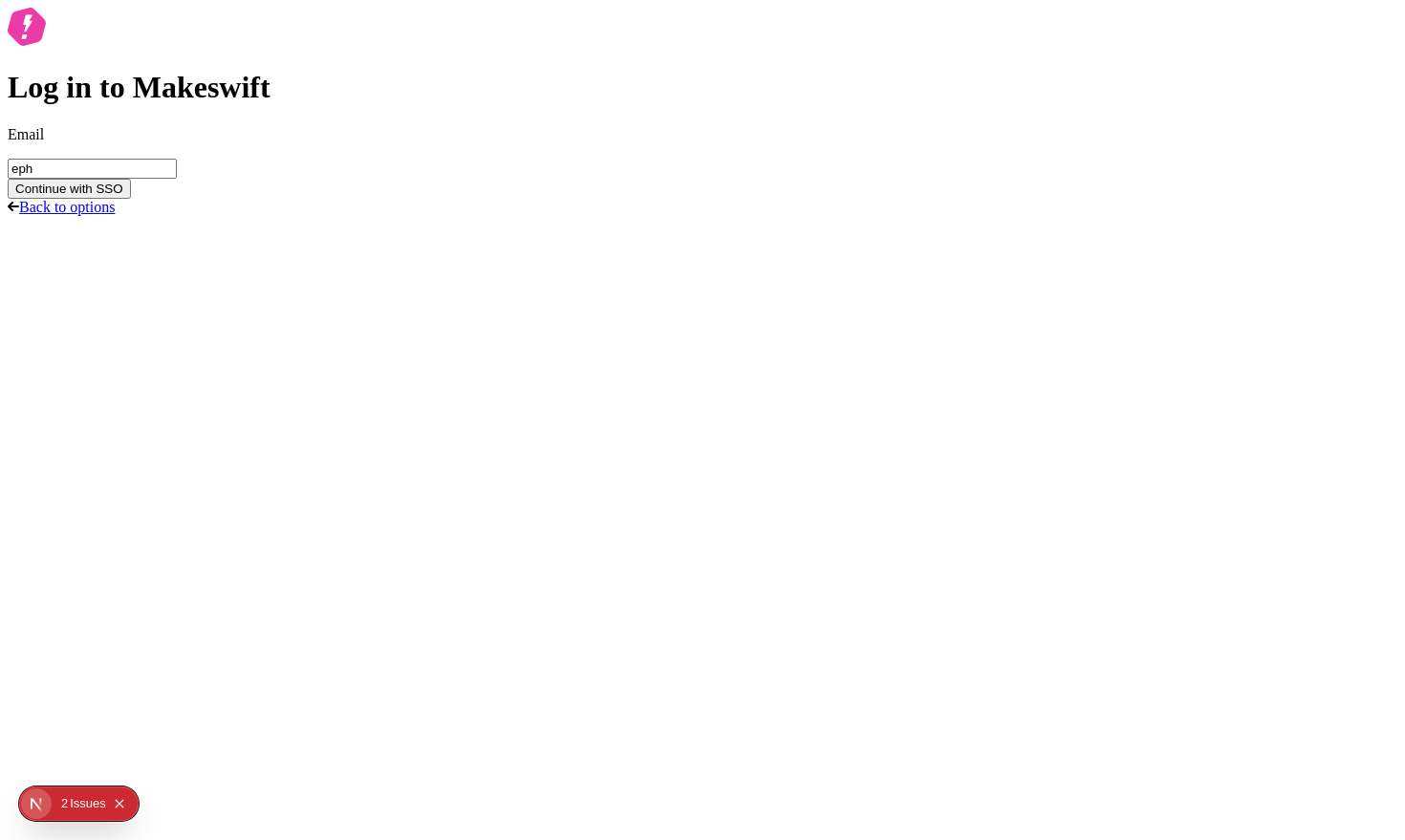
type input "eph"
click at [114, 215] on link "Back to options" at bounding box center [61, 207] width 107 height 16
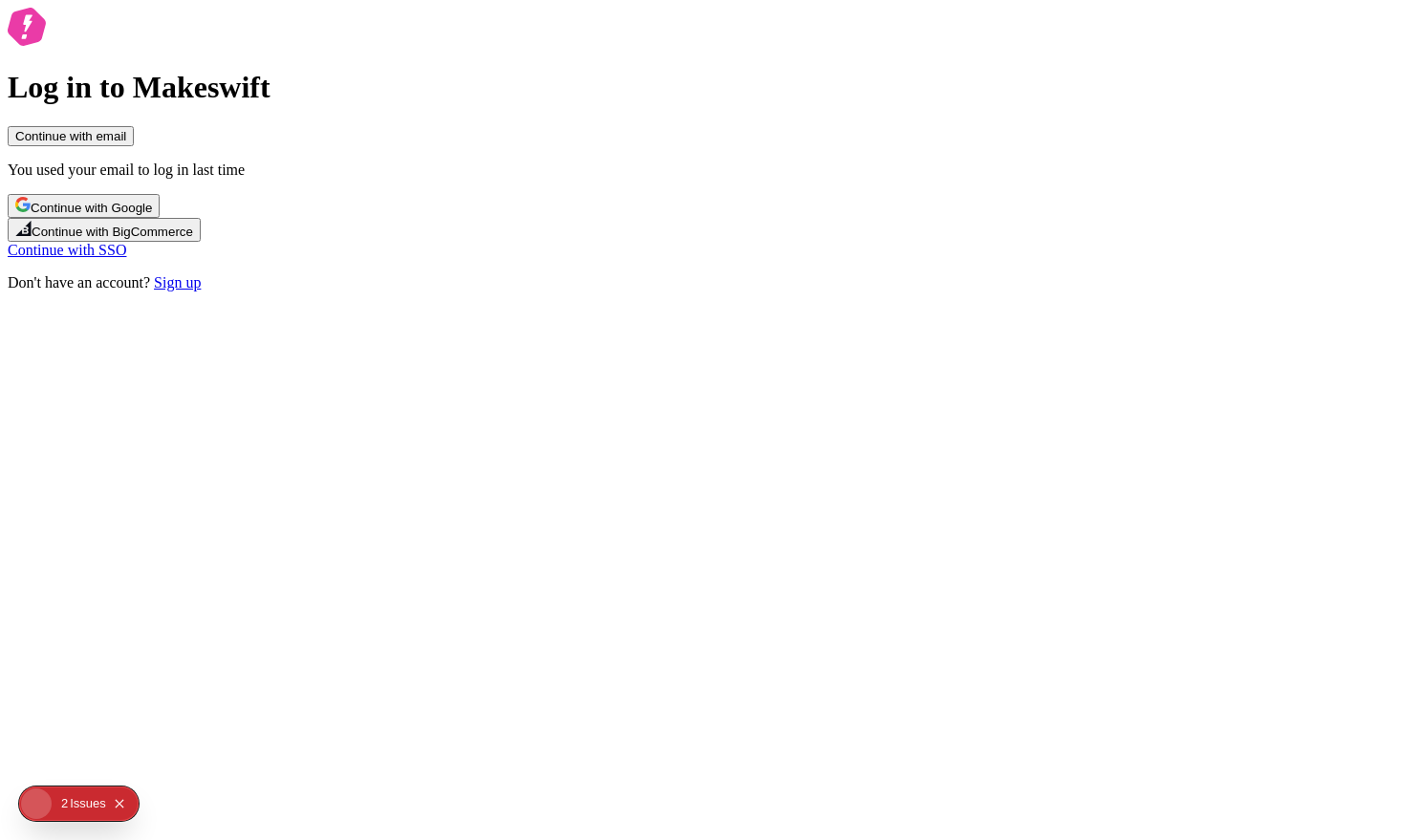
drag, startPoint x: 471, startPoint y: 574, endPoint x: 621, endPoint y: 373, distance: 250.8
click at [470, 292] on div "Log in to Makeswift Continue with email You used your email to log in last time…" at bounding box center [702, 150] width 1389 height 284
click at [134, 146] on button "Continue with email" at bounding box center [71, 136] width 126 height 20
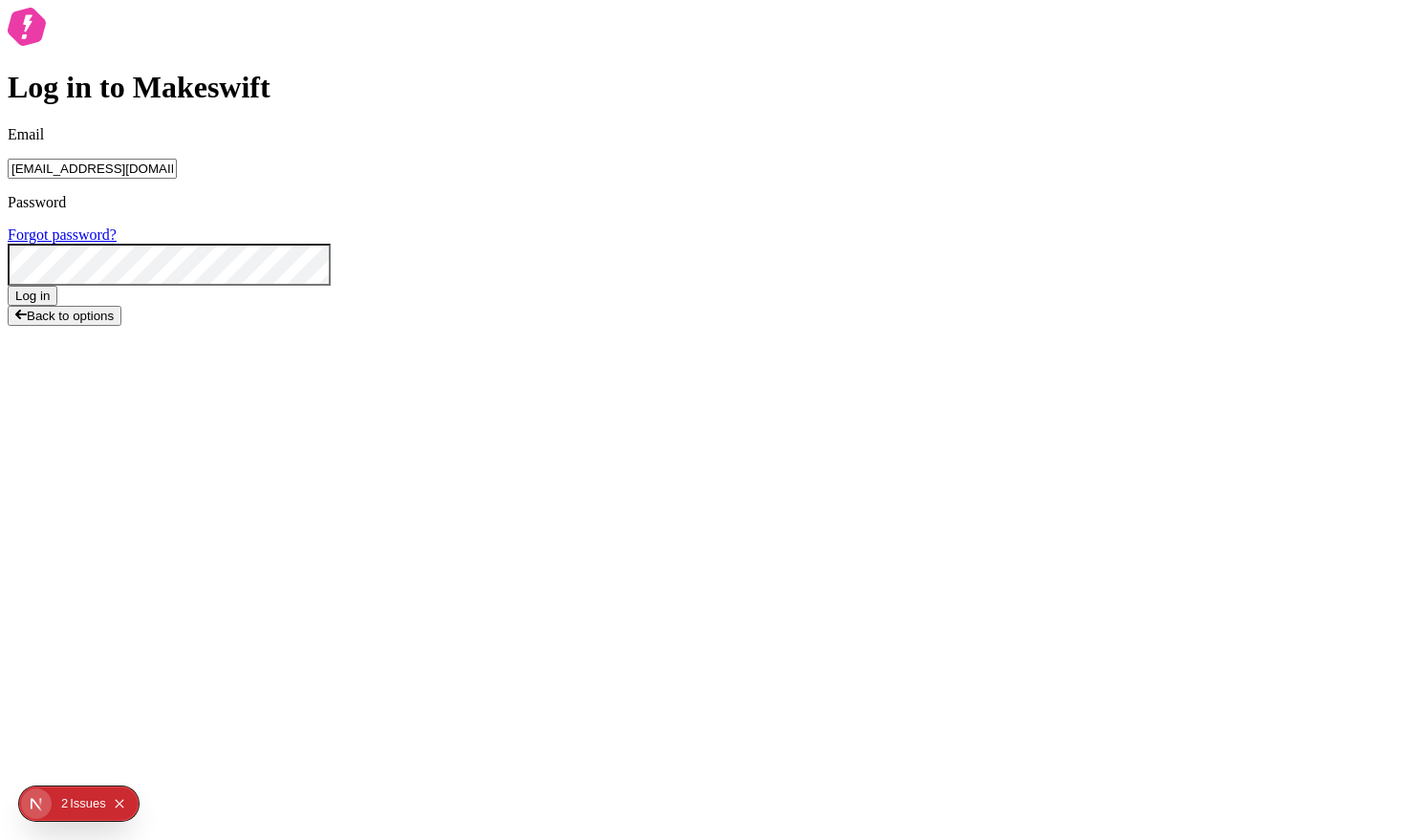
type input "[EMAIL_ADDRESS][DOMAIN_NAME]"
click at [780, 306] on form "Email [EMAIL_ADDRESS][DOMAIN_NAME] Password Forgot password? Log in" at bounding box center [702, 216] width 1389 height 179
click at [57, 306] on button "Log in" at bounding box center [33, 296] width 49 height 20
click at [982, 203] on div "Log in to Makeswift Email [EMAIL_ADDRESS][DOMAIN_NAME] Password Forgot password…" at bounding box center [702, 190] width 1389 height 366
click at [428, 374] on div "Log in to Makeswift Email [EMAIL_ADDRESS][DOMAIN_NAME] Password Forgot password…" at bounding box center [702, 190] width 1389 height 366
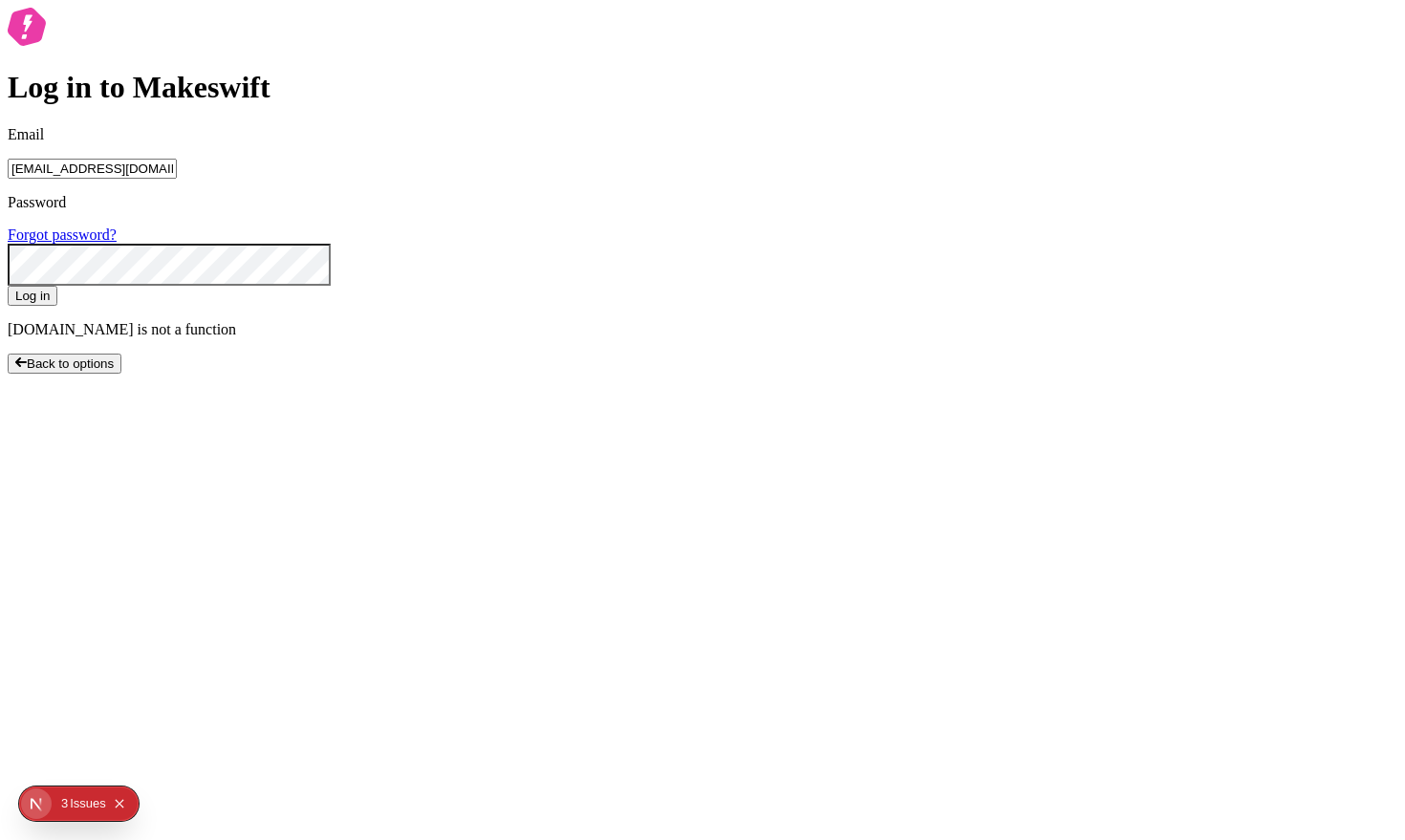
click at [8, 286] on button "Log in" at bounding box center [33, 296] width 49 height 20
click at [487, 94] on div "Log in to Makeswift Email [EMAIL_ADDRESS][DOMAIN_NAME] Password Forgot password…" at bounding box center [702, 190] width 1389 height 366
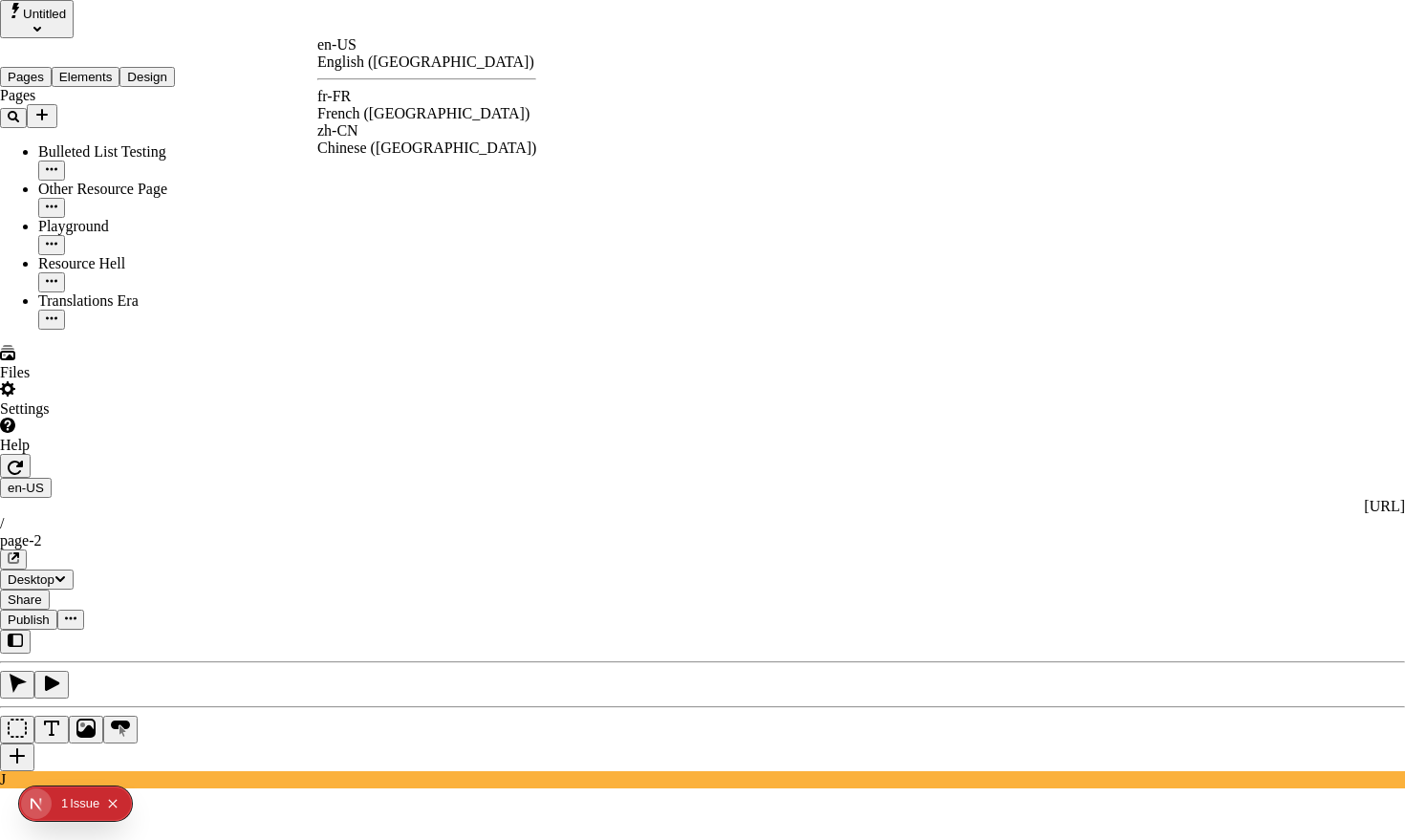
click at [402, 92] on div "fr-FR French ([GEOGRAPHIC_DATA])" at bounding box center [427, 105] width 219 height 35
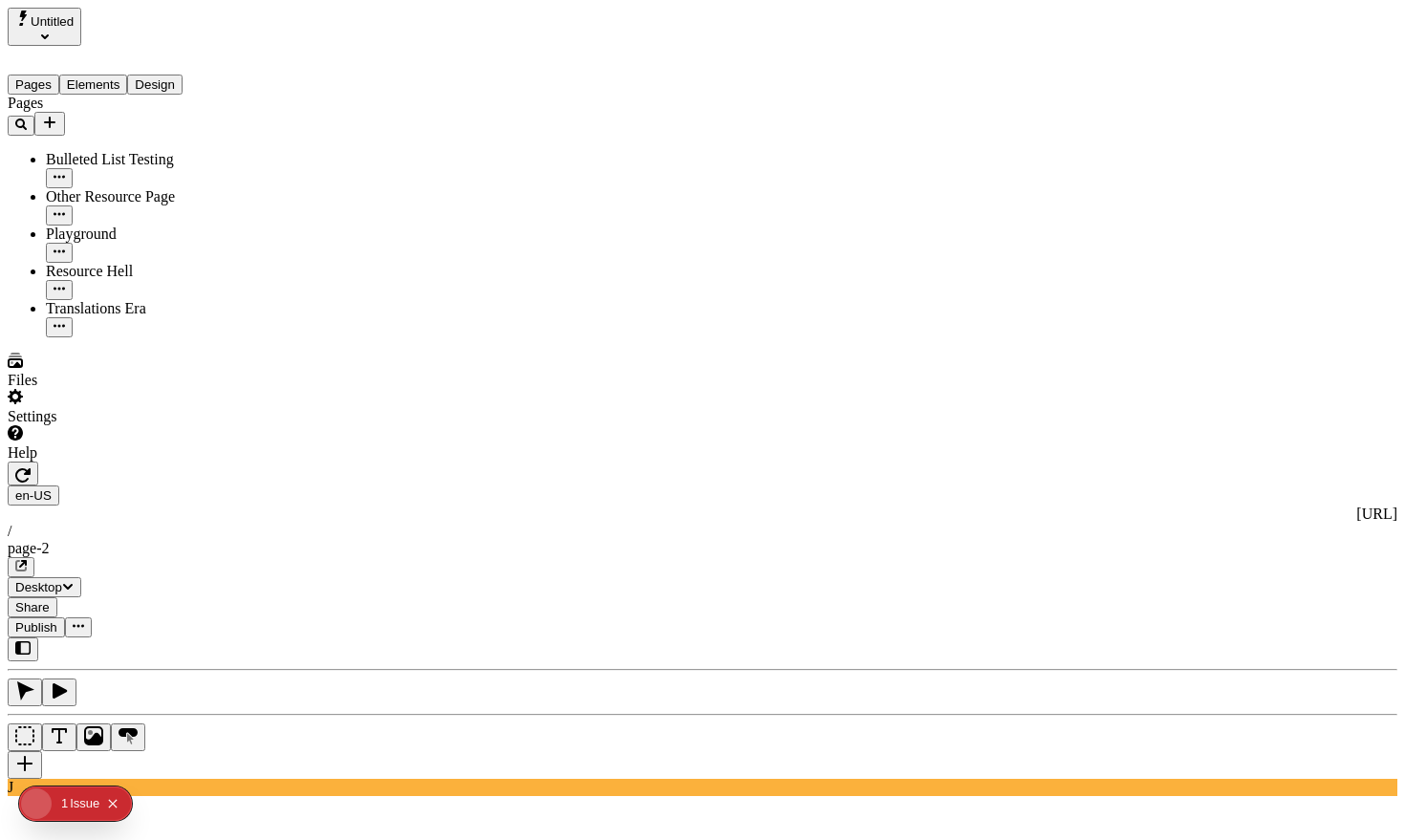
type input "The Great Translation Adventure"
type textarea "This is my French localized description. If it were empty, it would not appear …"
type input "/exploration-of-translations"
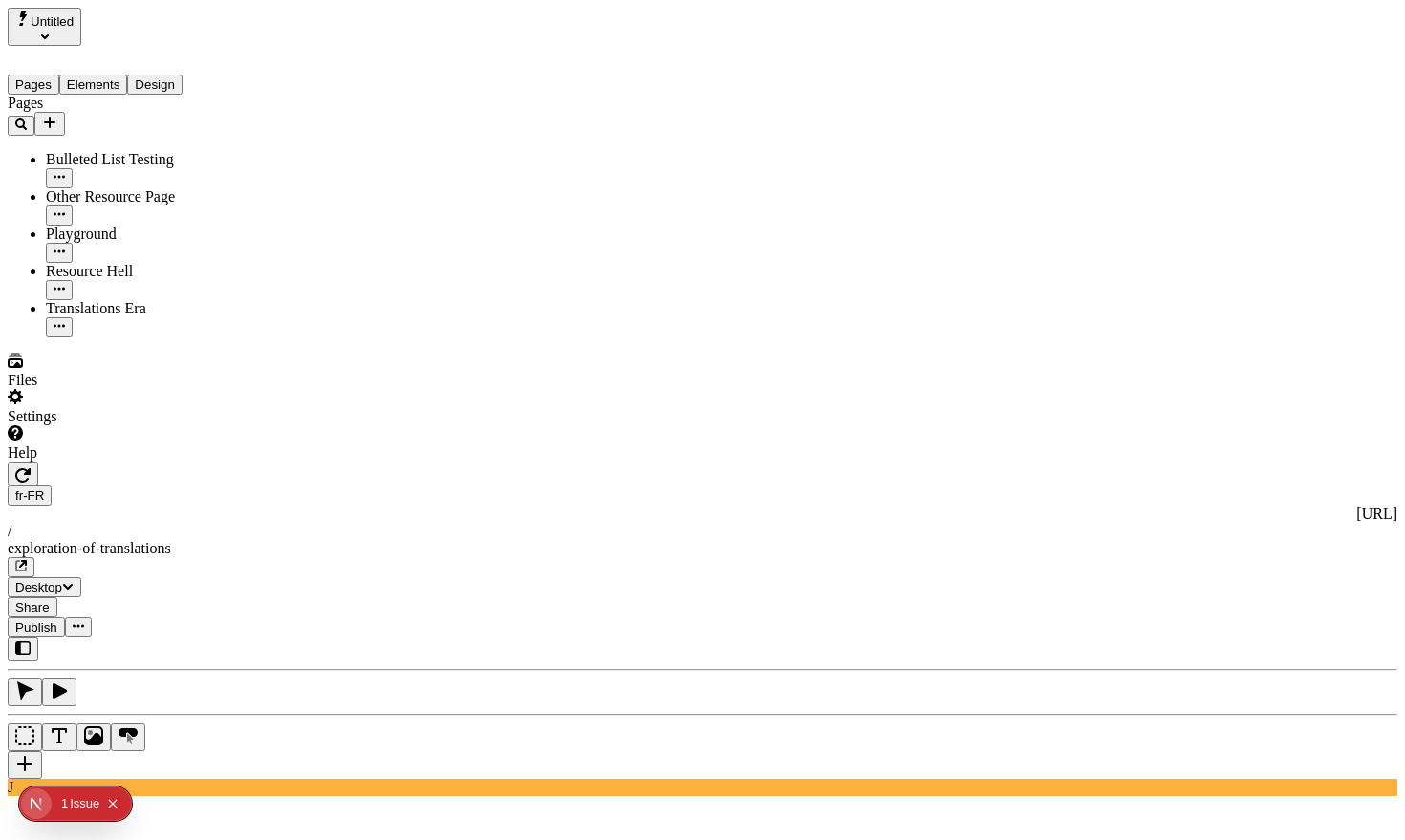
click at [261, 638] on div "J" at bounding box center [702, 717] width 1389 height 159
click at [57, 620] on span "Publish" at bounding box center [36, 627] width 42 height 15
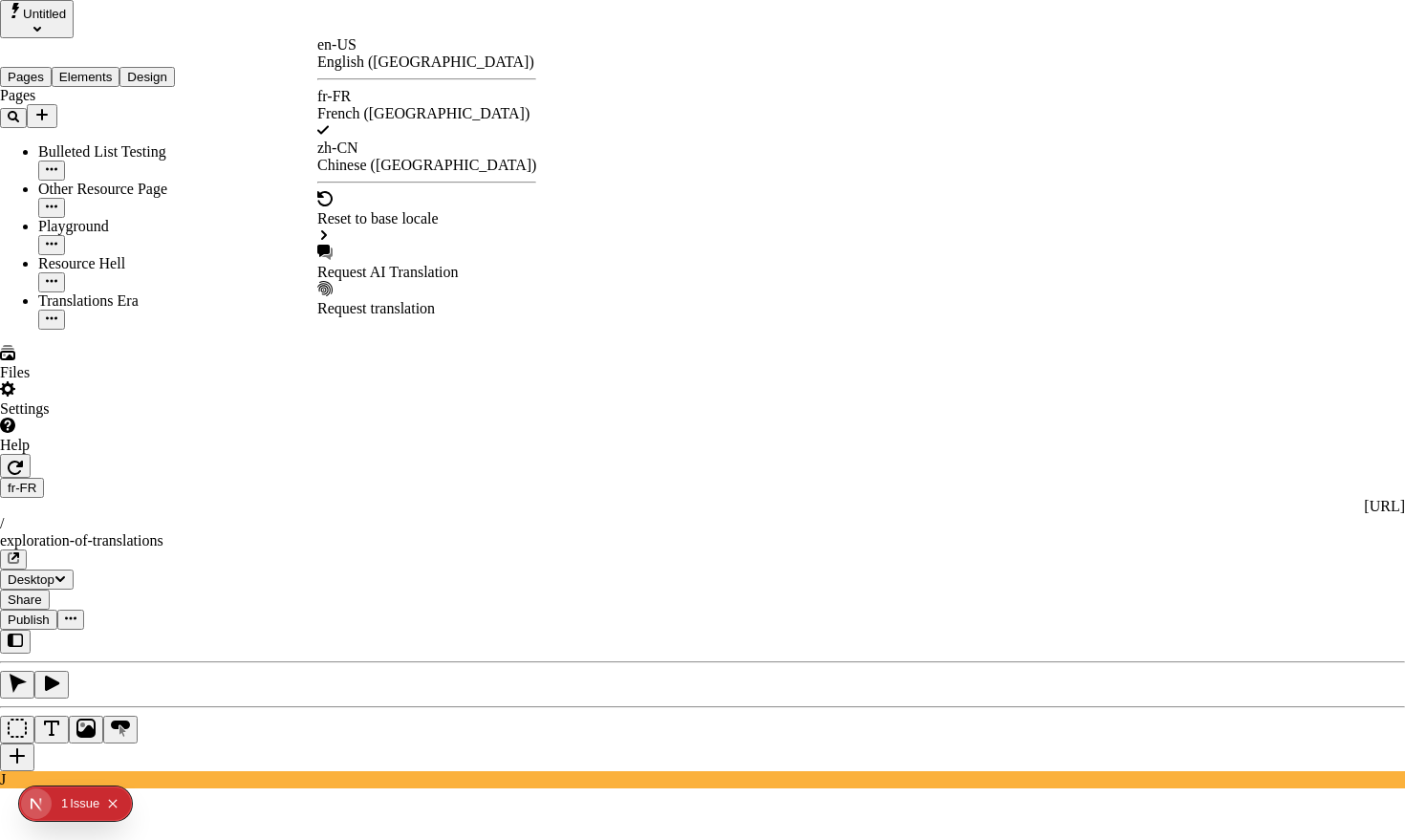
click at [385, 264] on div "Request AI Translation" at bounding box center [427, 272] width 219 height 17
drag, startPoint x: 493, startPoint y: 590, endPoint x: 512, endPoint y: 595, distance: 19.6
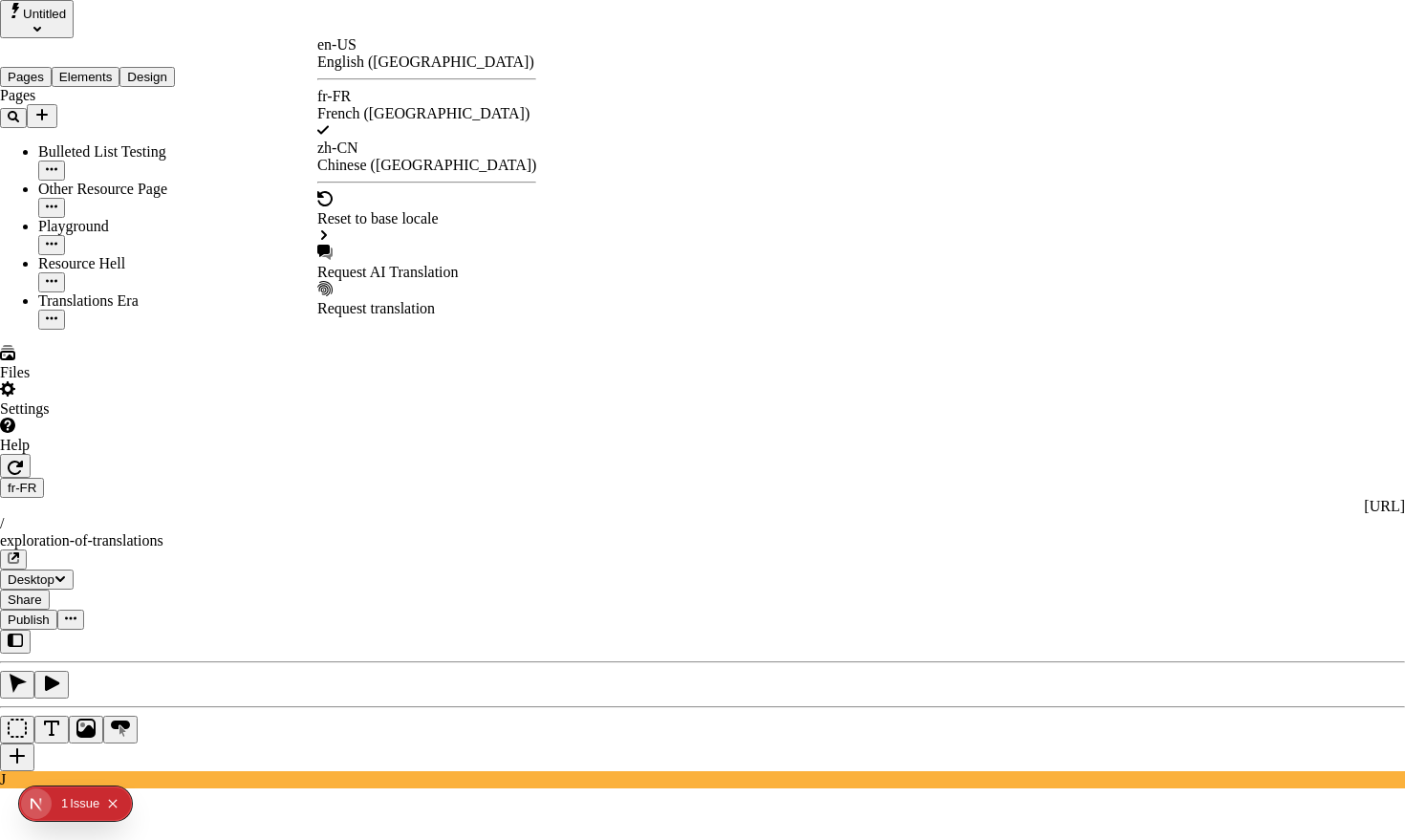
checkbox input "true"
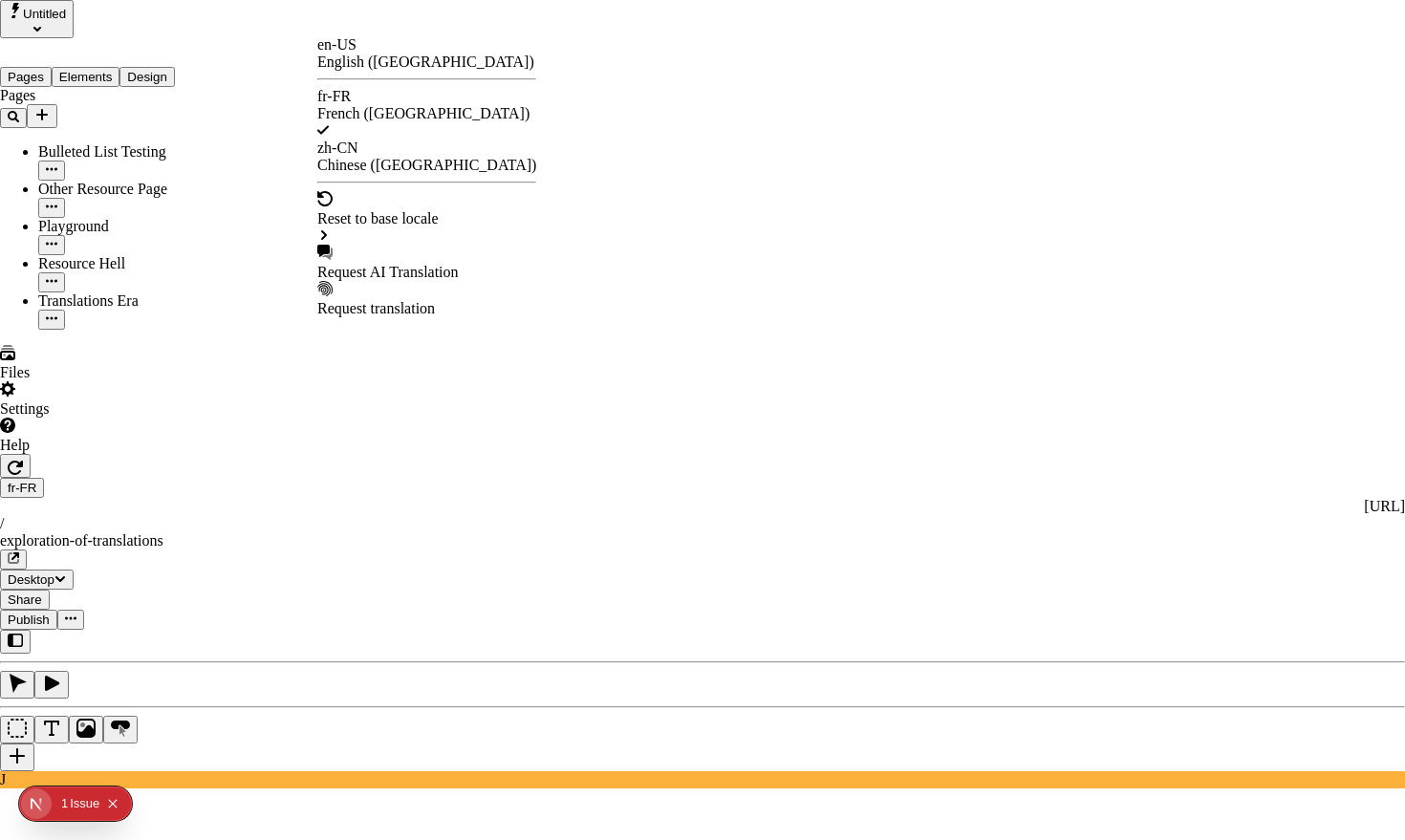
click at [393, 245] on div "Request AI Translation" at bounding box center [427, 262] width 219 height 36
drag, startPoint x: 477, startPoint y: 114, endPoint x: 598, endPoint y: 116, distance: 121.0
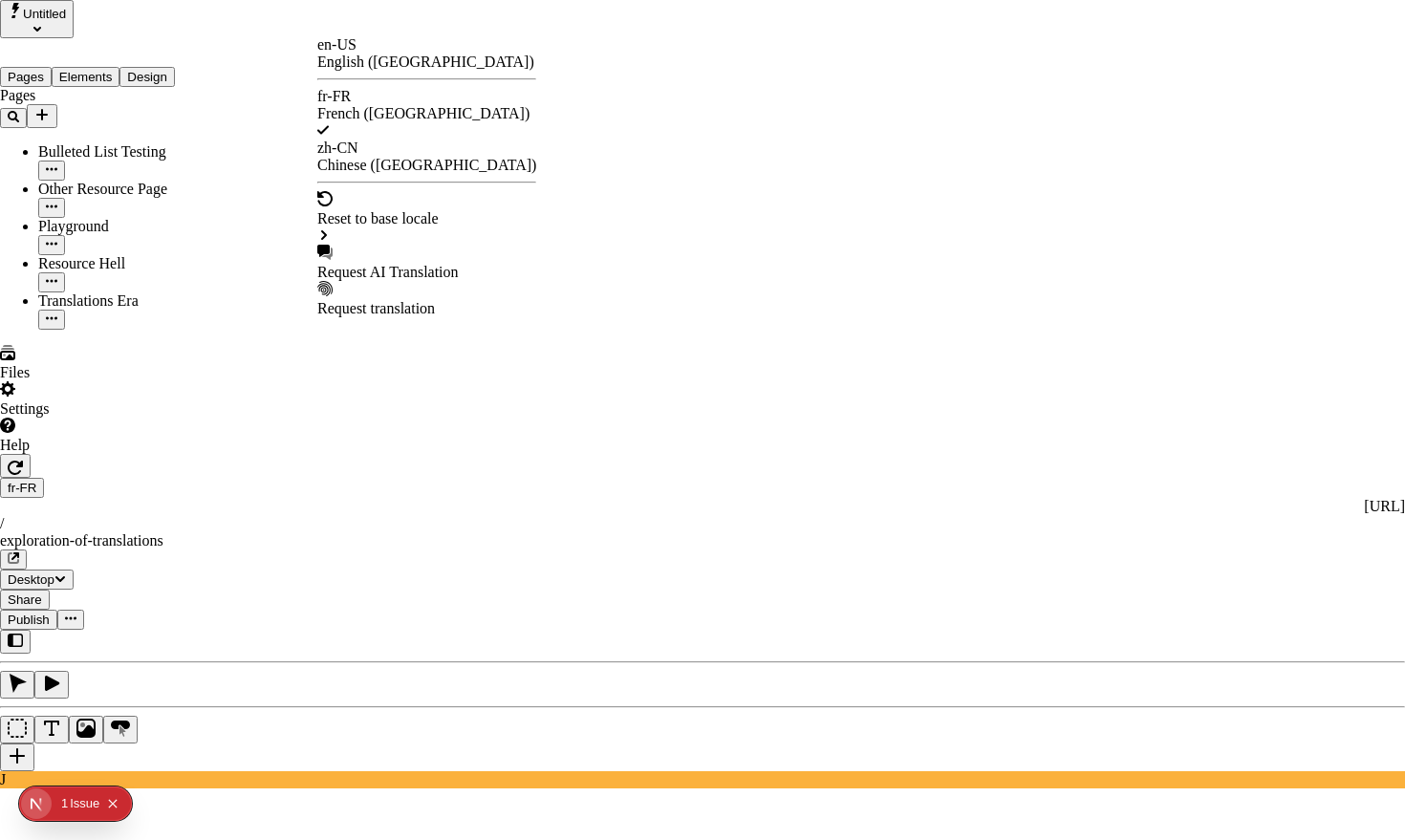
drag, startPoint x: 488, startPoint y: 106, endPoint x: 668, endPoint y: 119, distance: 180.5
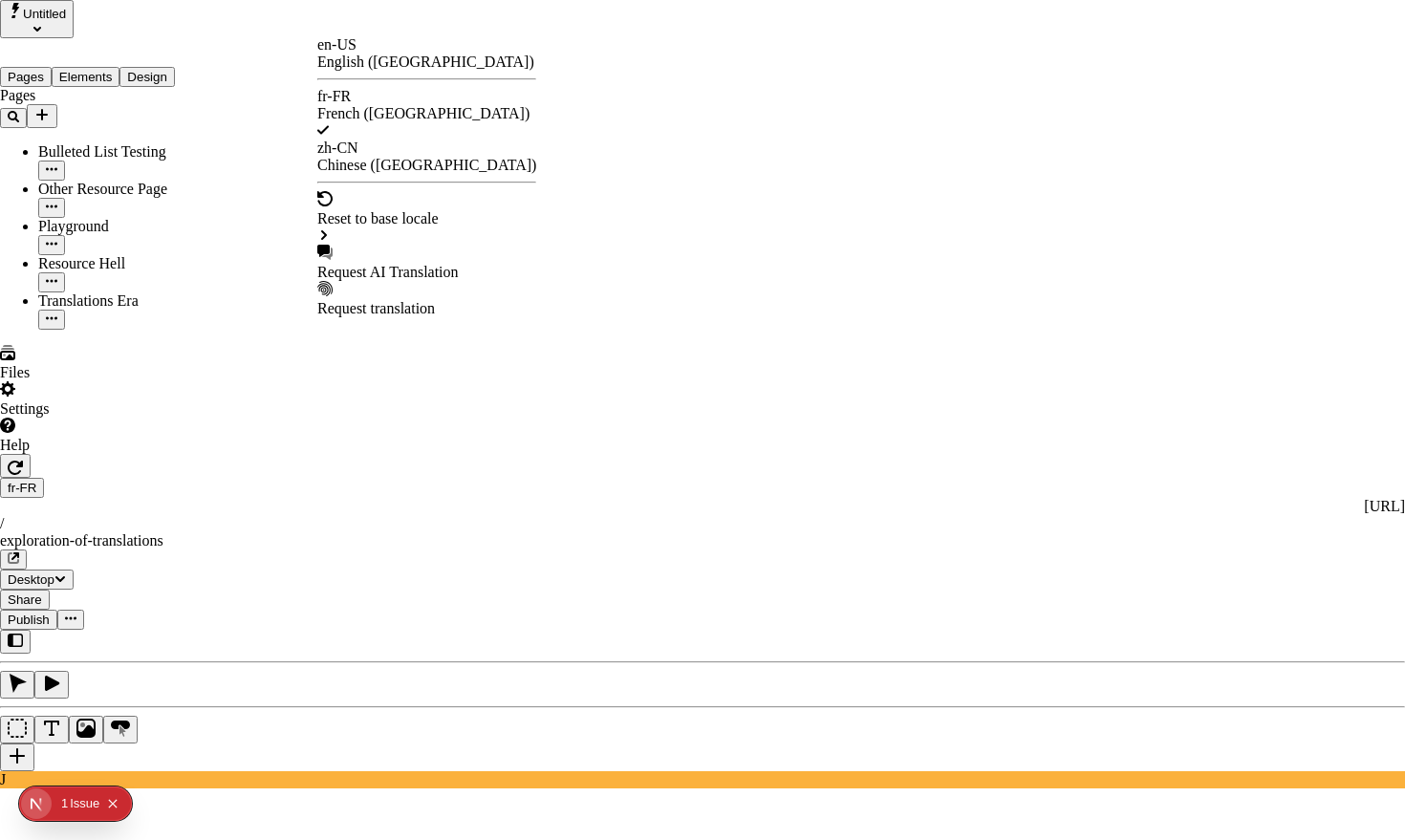
checkbox input "true"
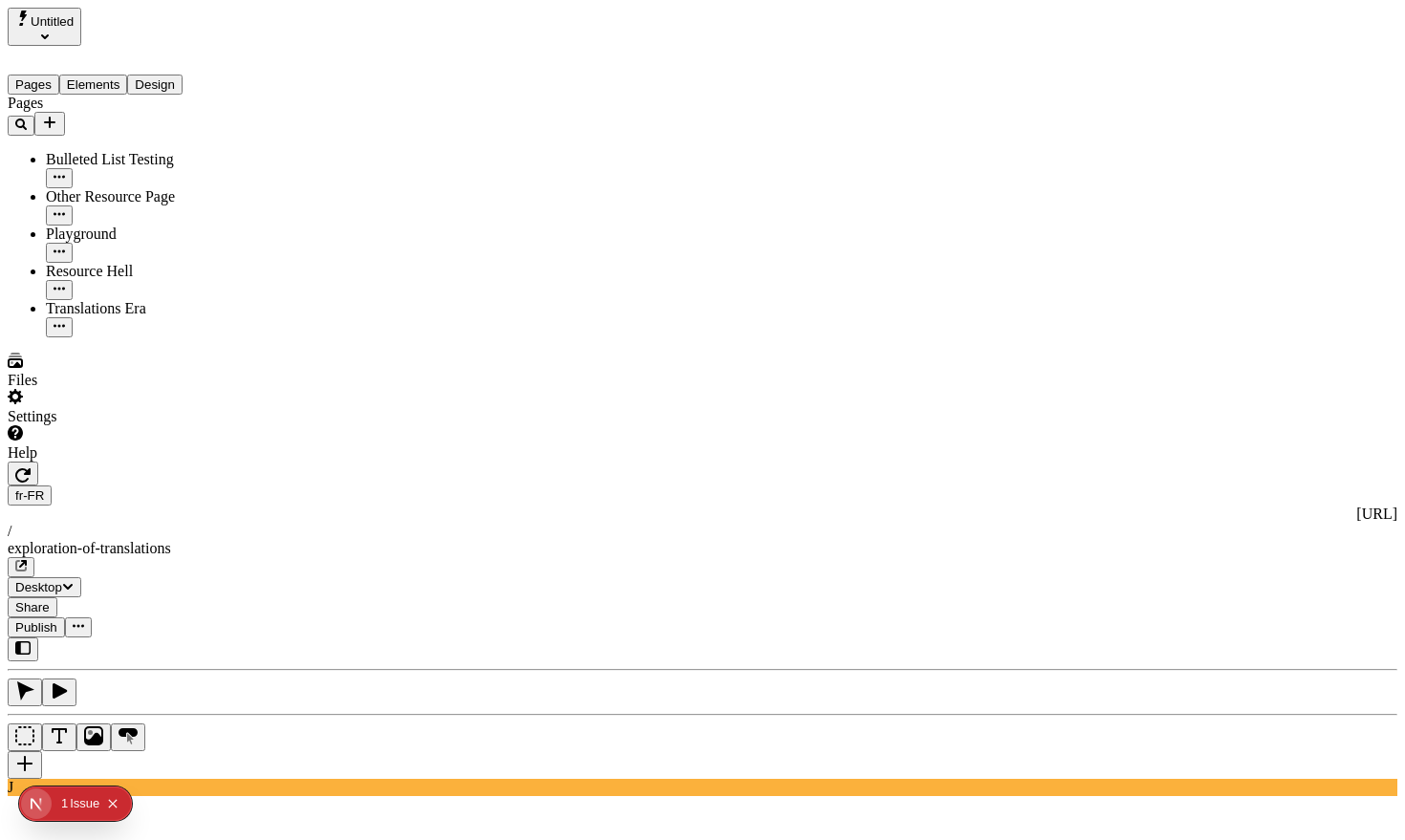
click at [78, 804] on div "Issue" at bounding box center [85, 804] width 30 height 35
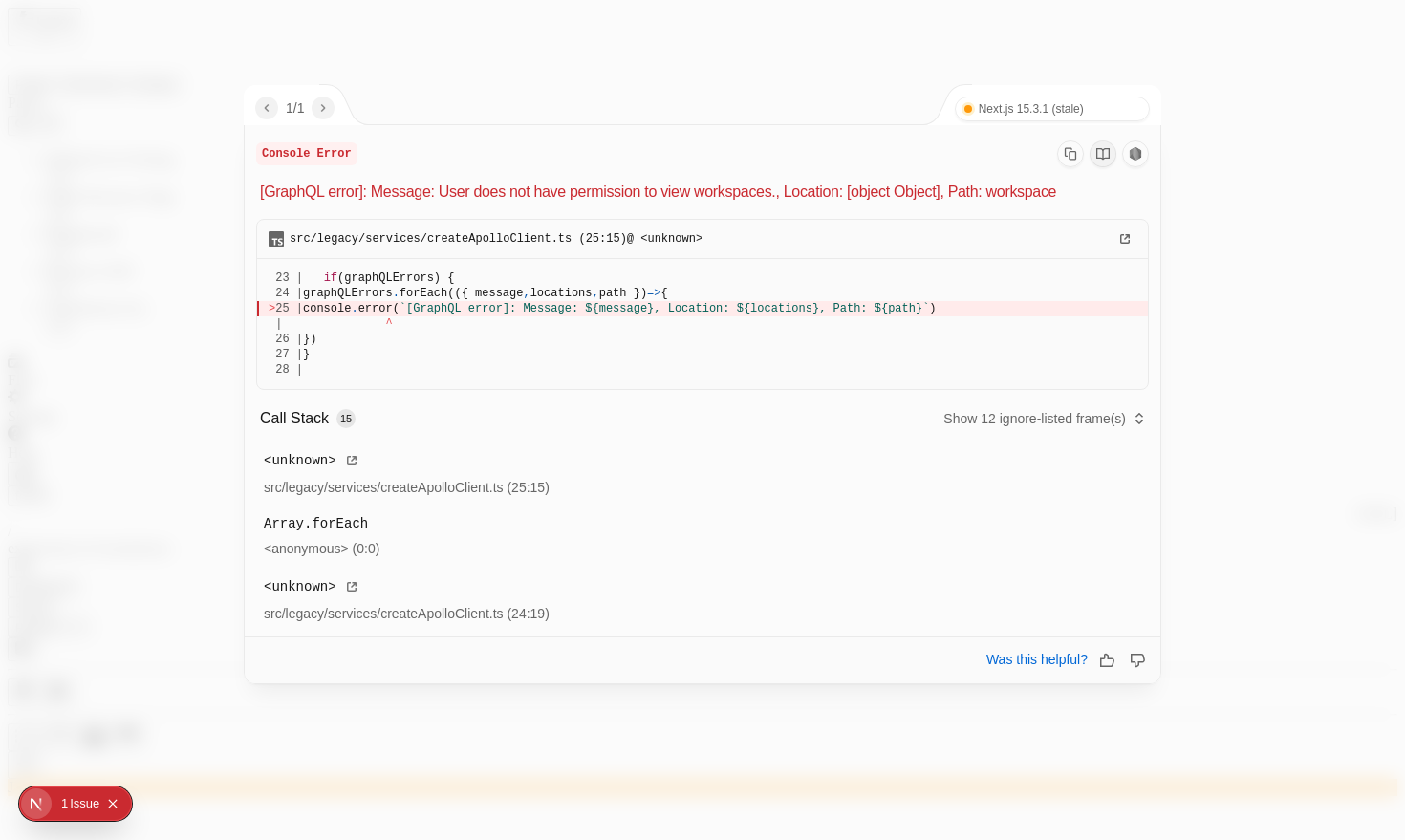
click at [688, 96] on div "1 / 1 Next.js 15.3.1 (stale) Turbopack" at bounding box center [703, 105] width 918 height 40
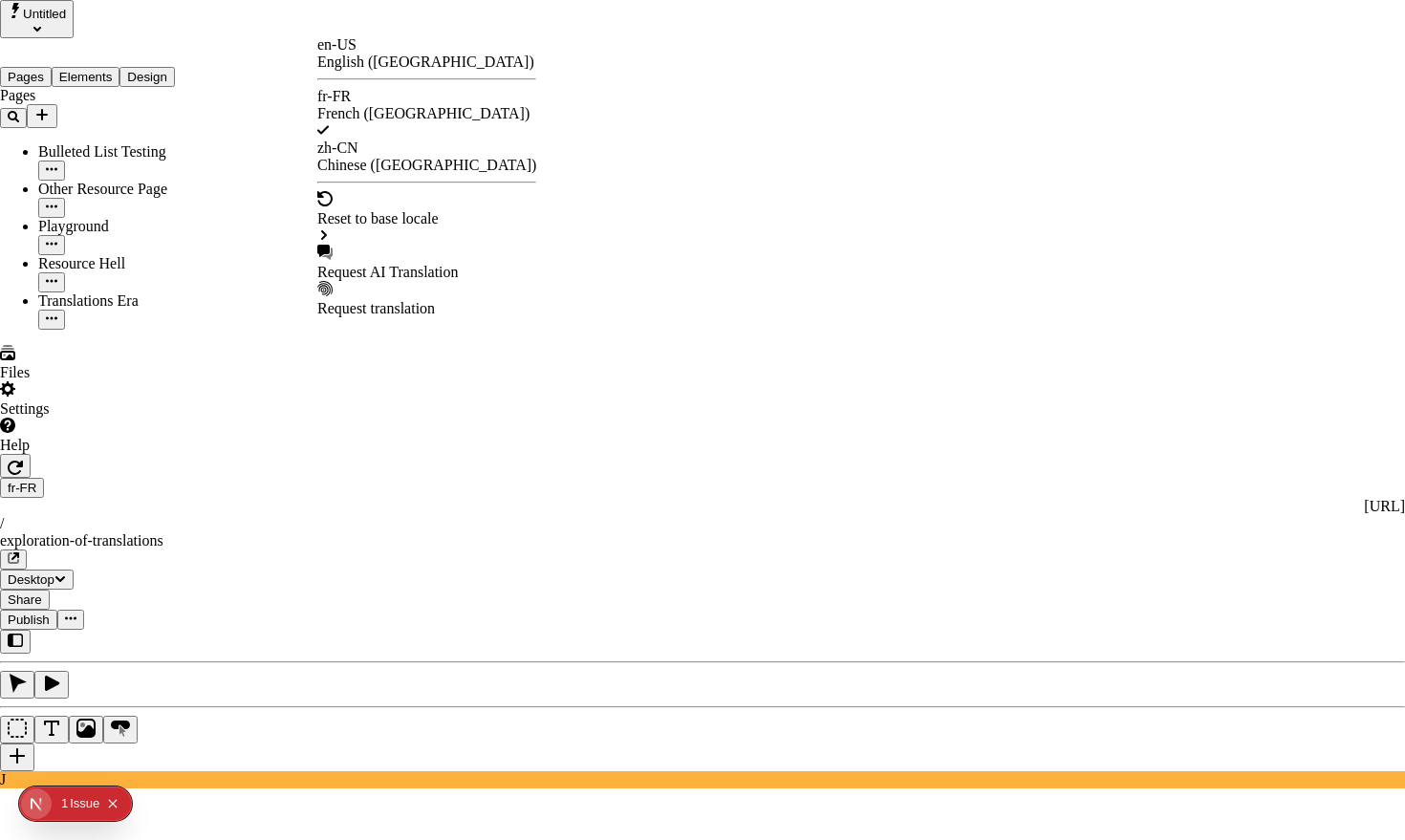
click at [412, 245] on div "Request AI Translation" at bounding box center [427, 262] width 219 height 36
drag, startPoint x: 601, startPoint y: 591, endPoint x: 820, endPoint y: 595, distance: 219.0
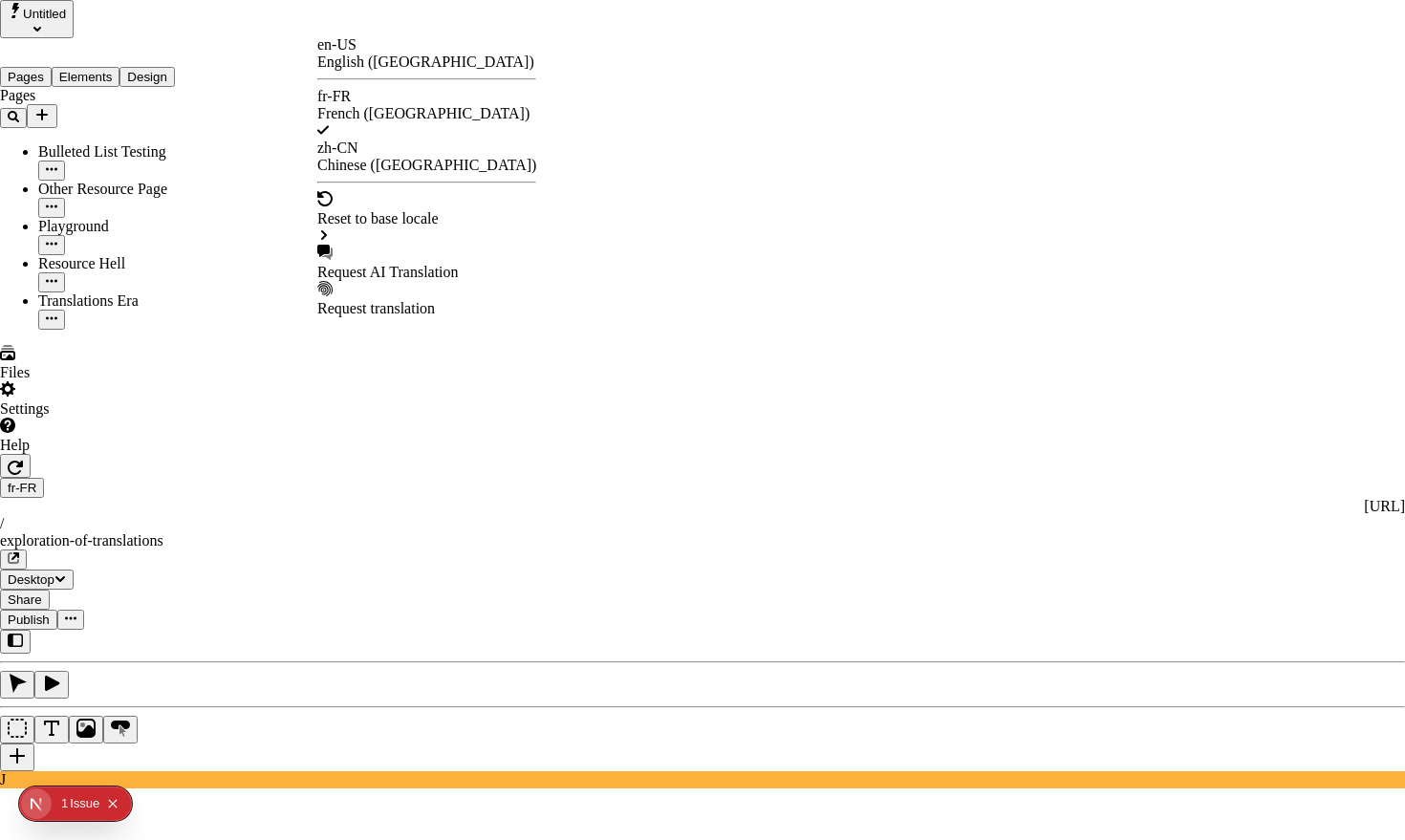
checkbox input "true"
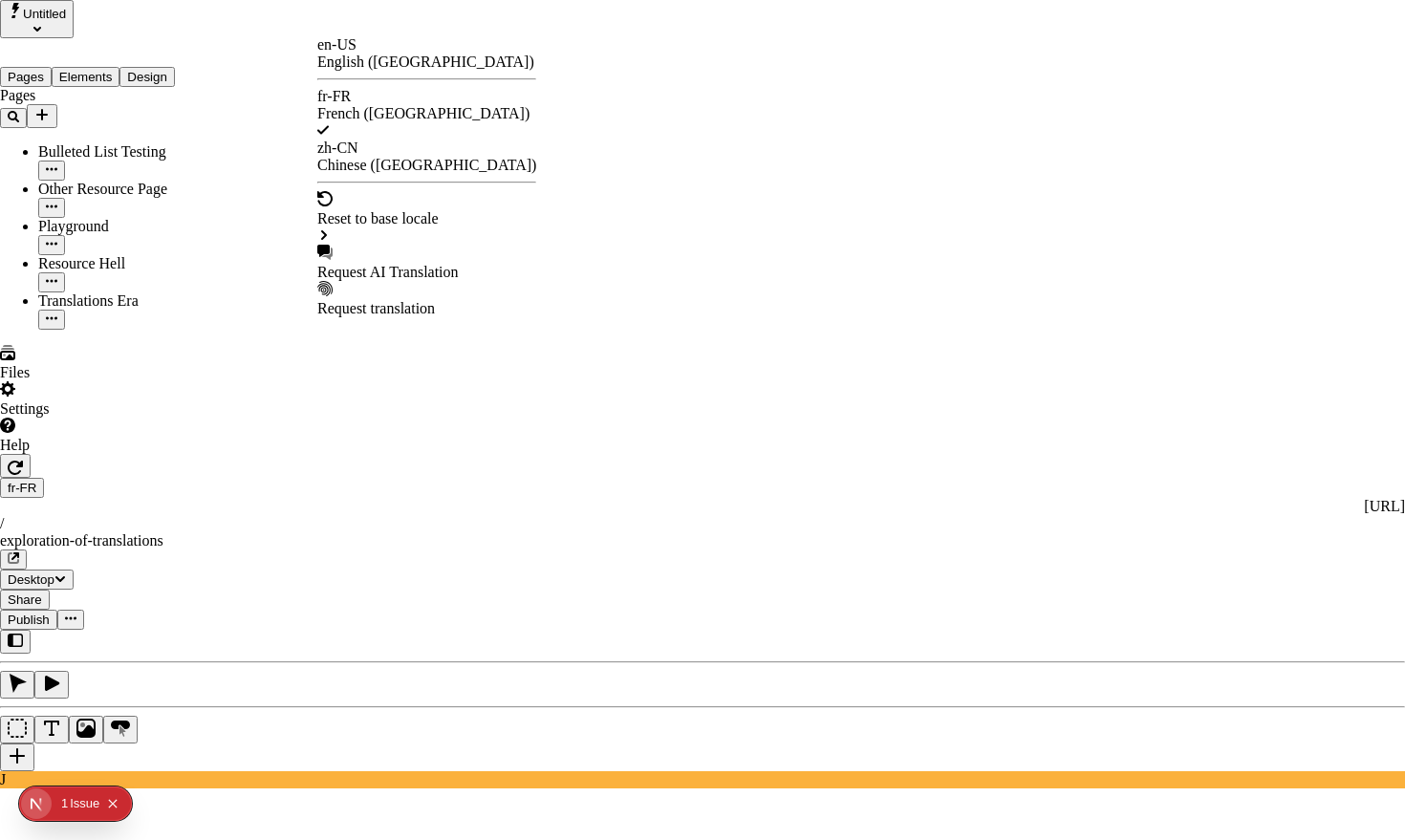
checkbox input "true"
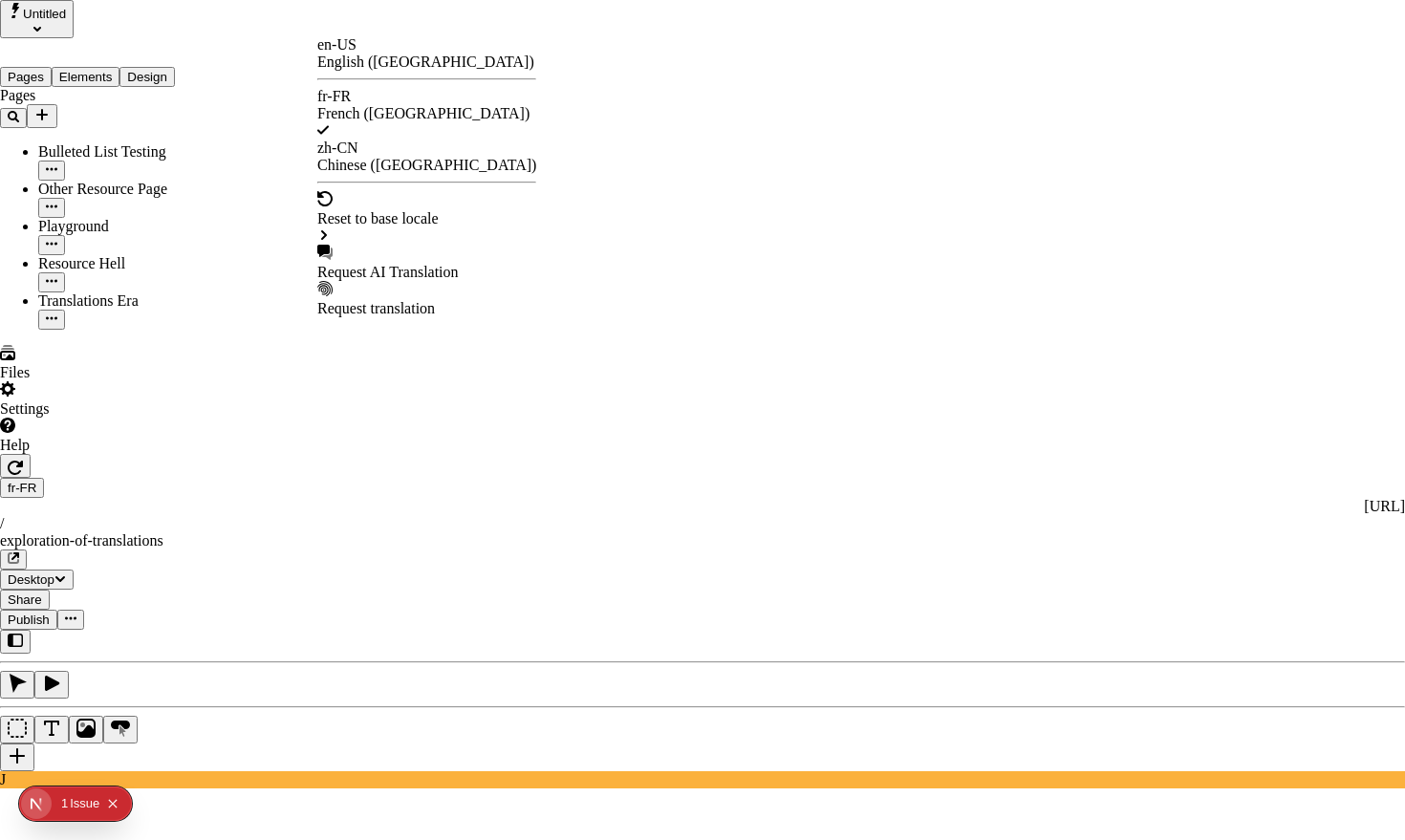
checkbox input "true"
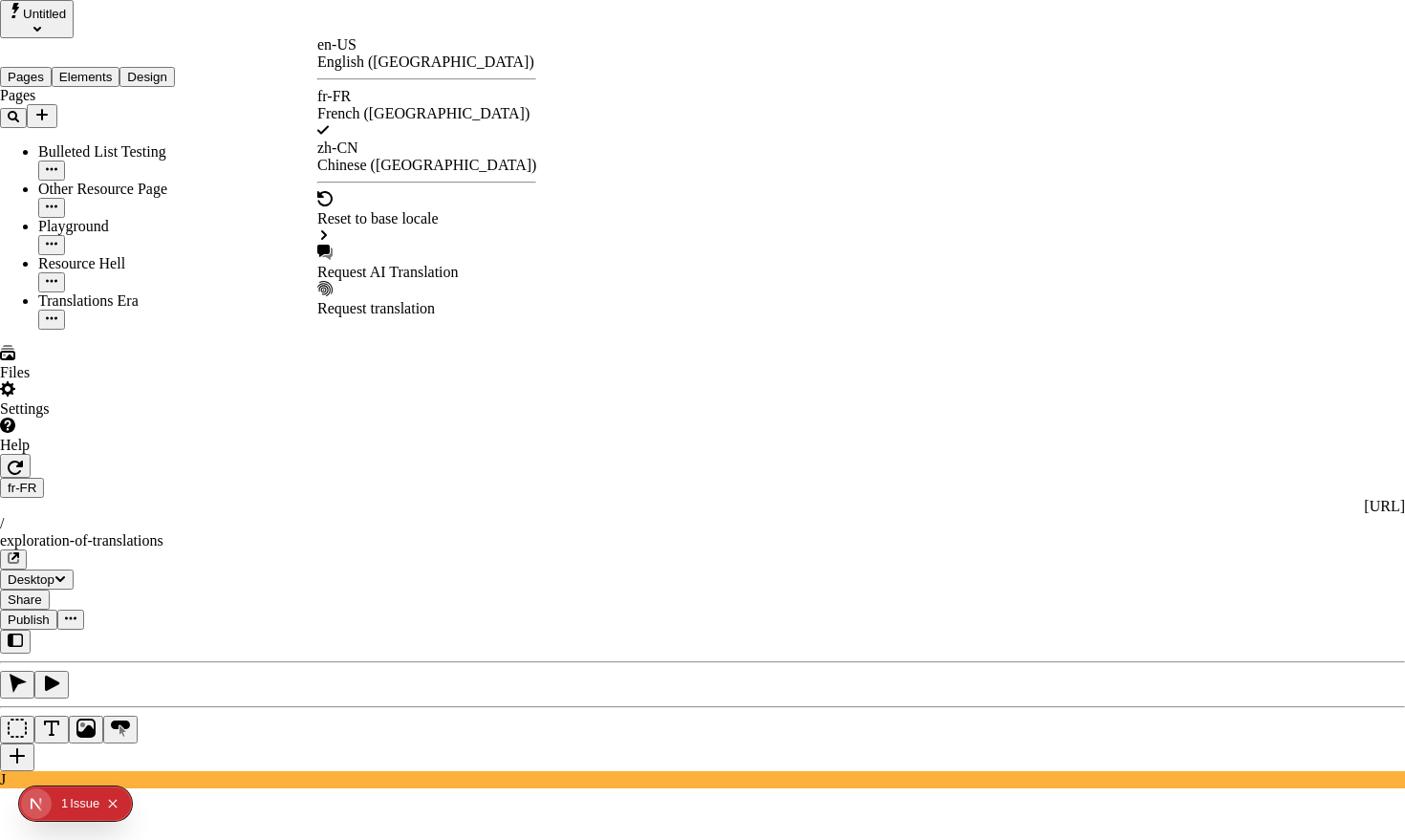
checkbox input "true"
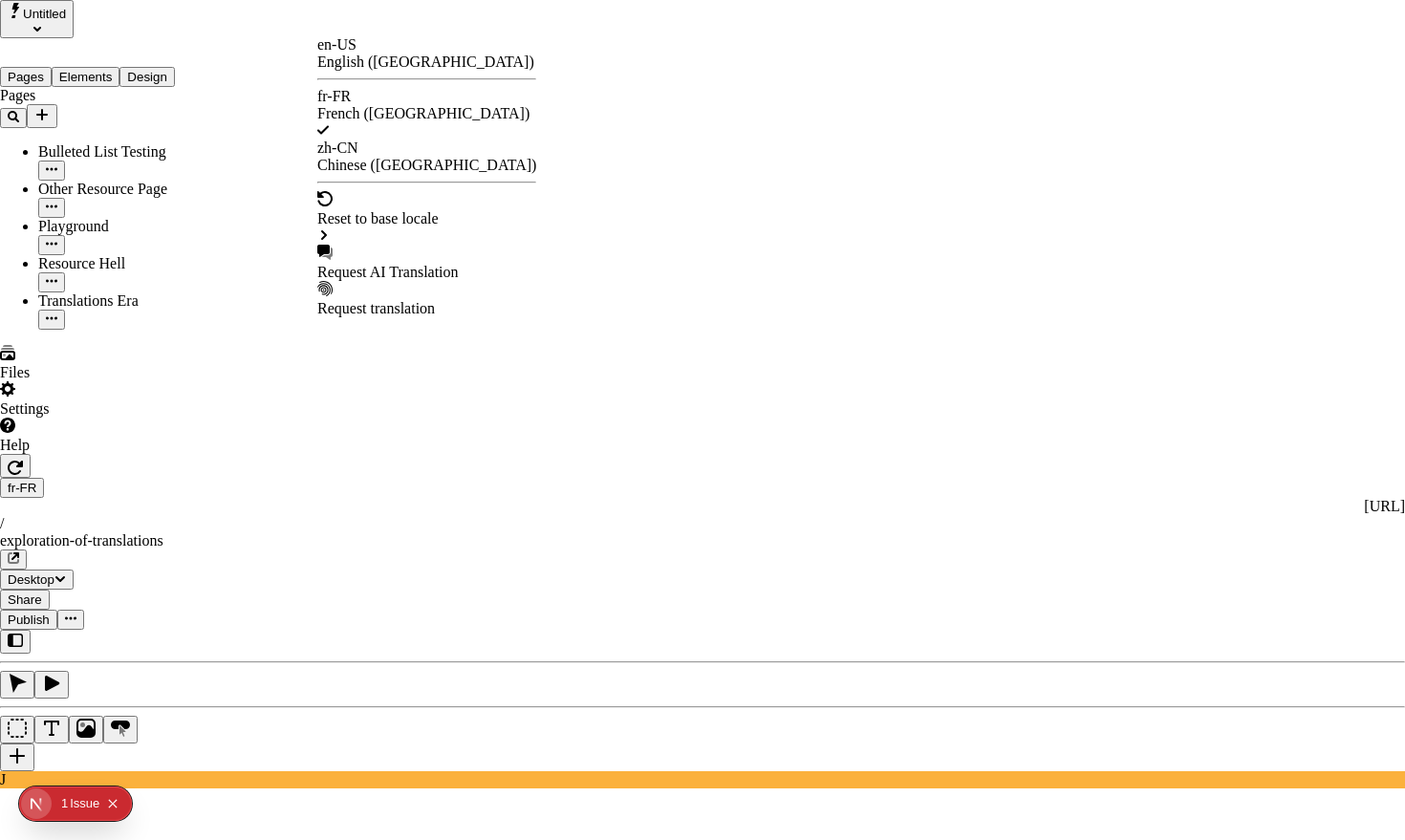
checkbox input "false"
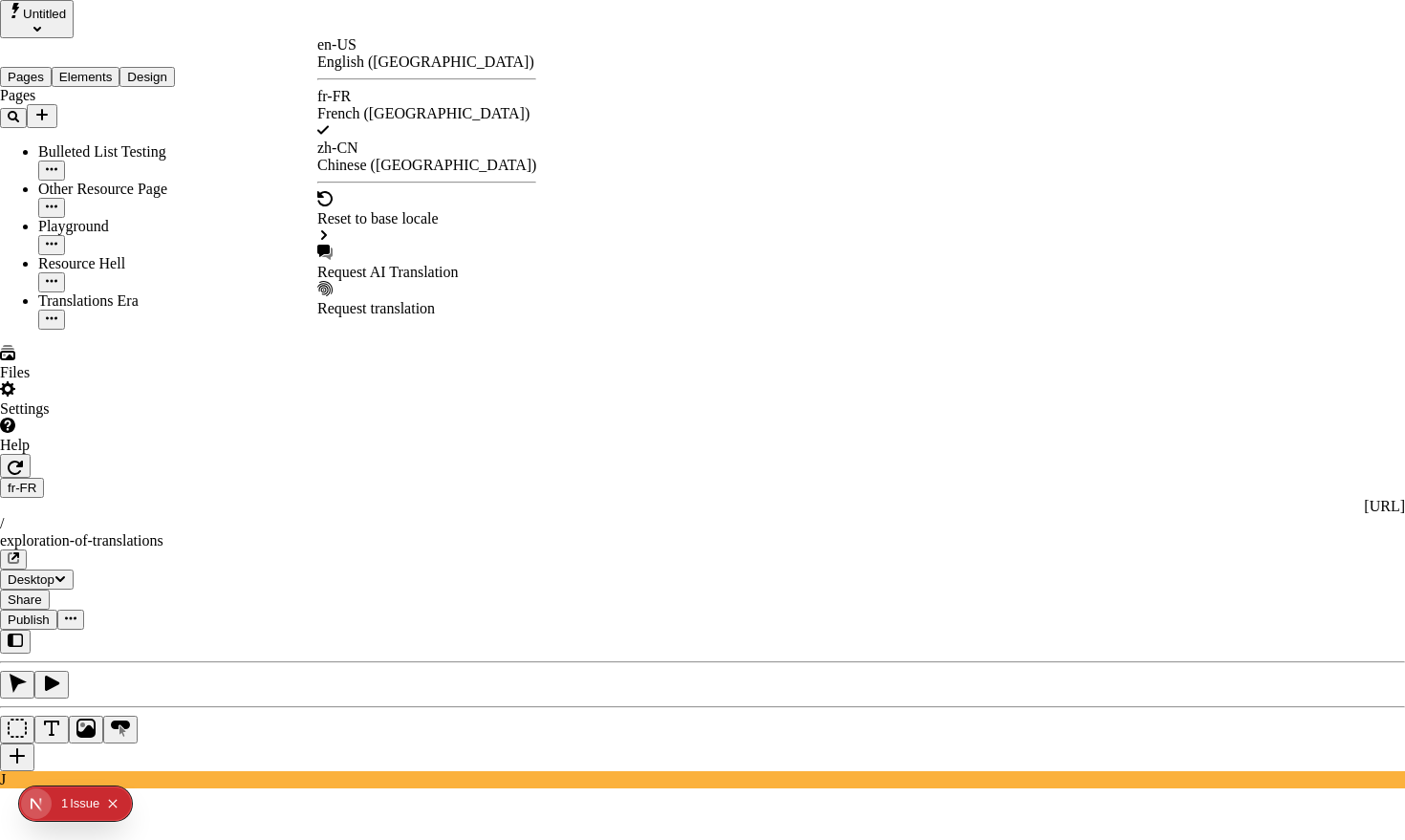
checkbox input "false"
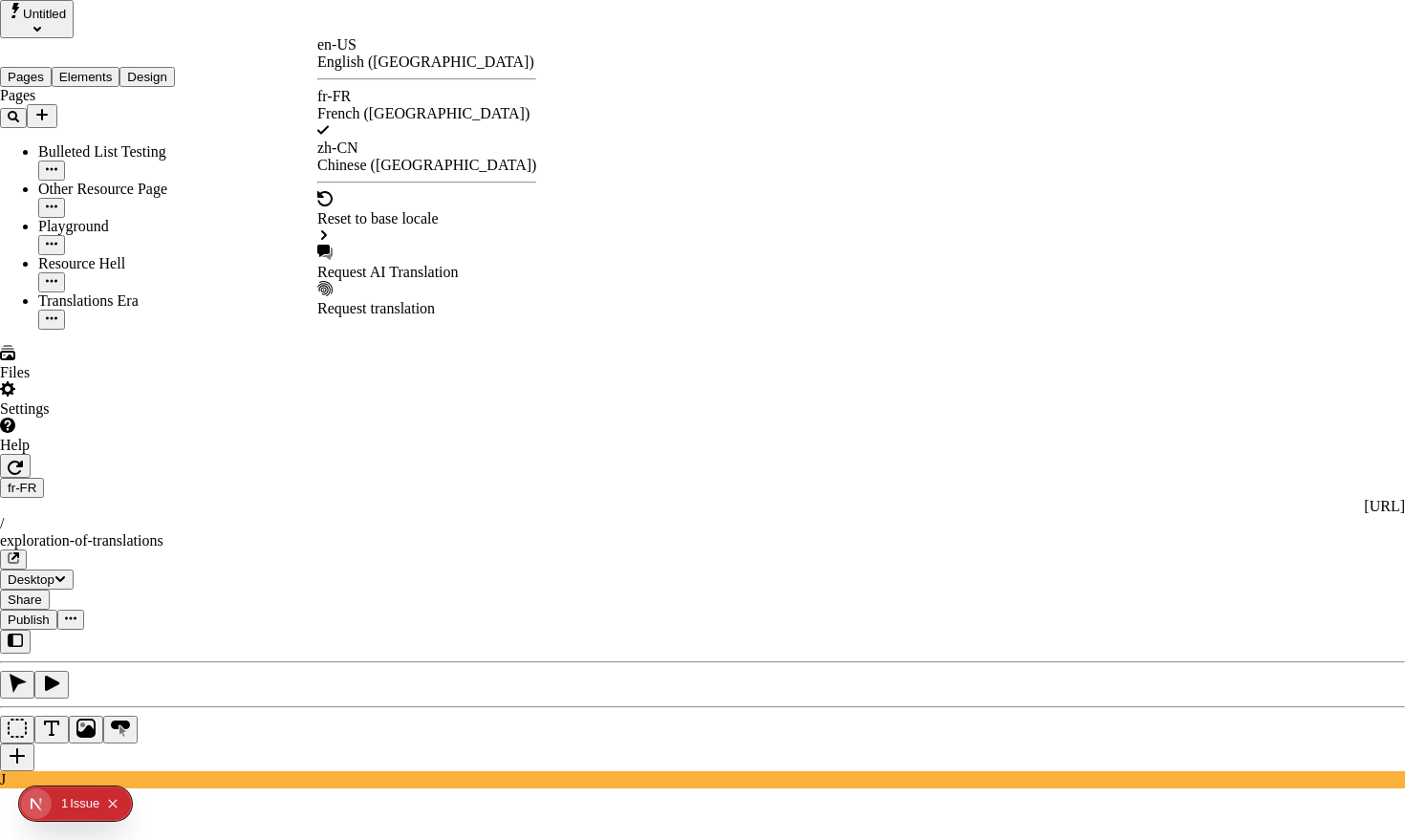
checkbox input "false"
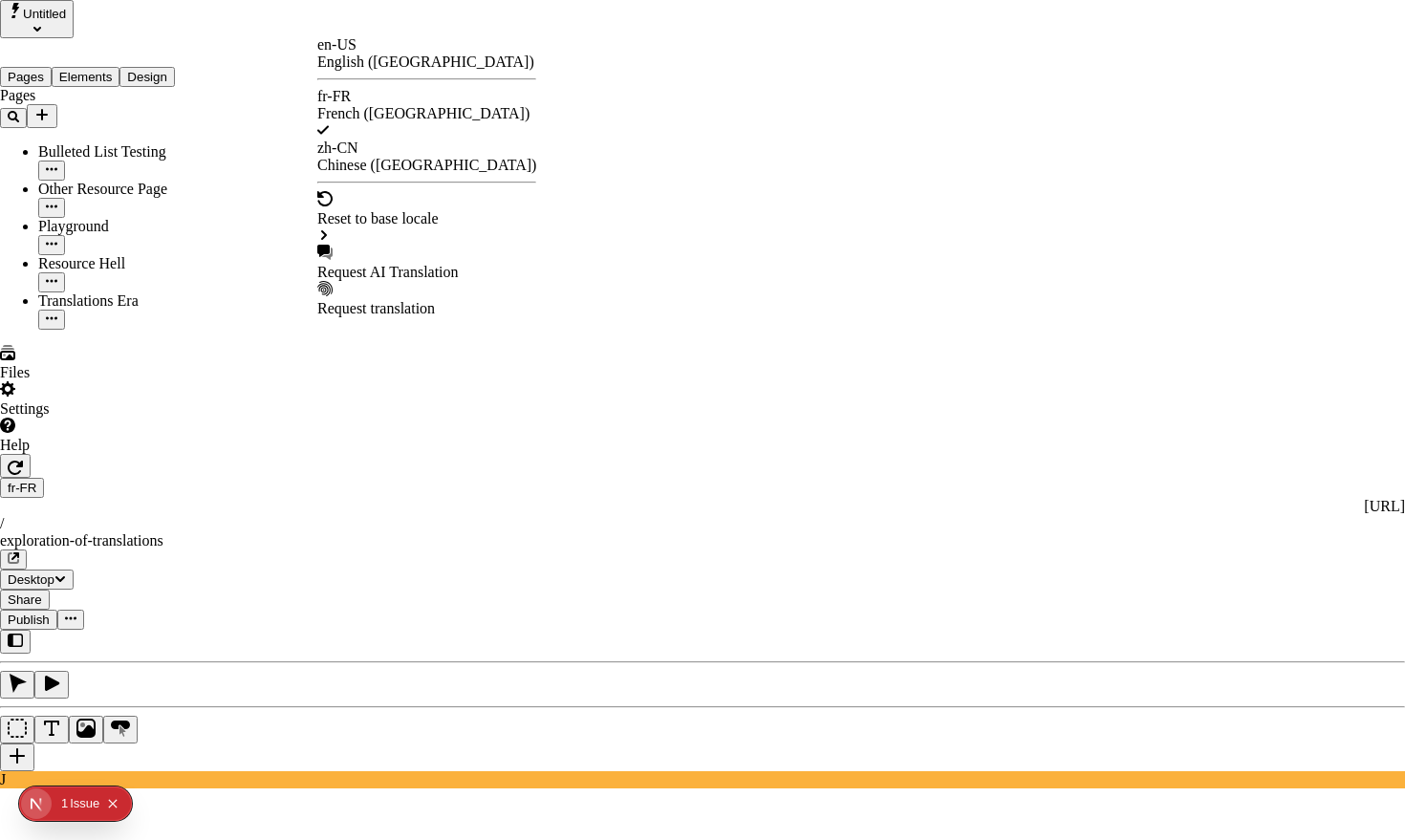
checkbox input "false"
type input "/exploration-des-traductions"
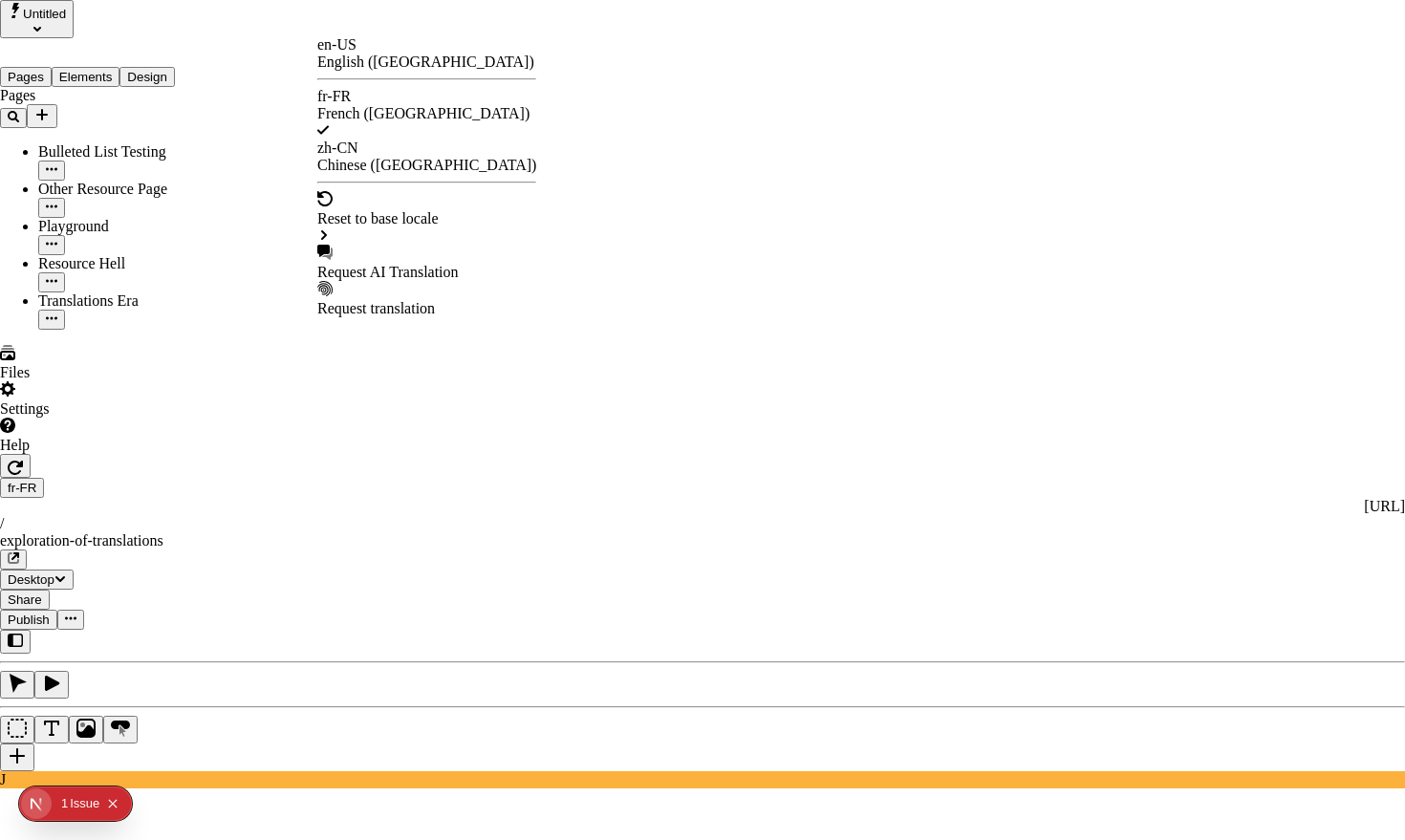
type input "La Grande Aventure de la Traduction"
type textarea "Ceci est ma description localisée en français. Si elle était vide, elle n'appar…"
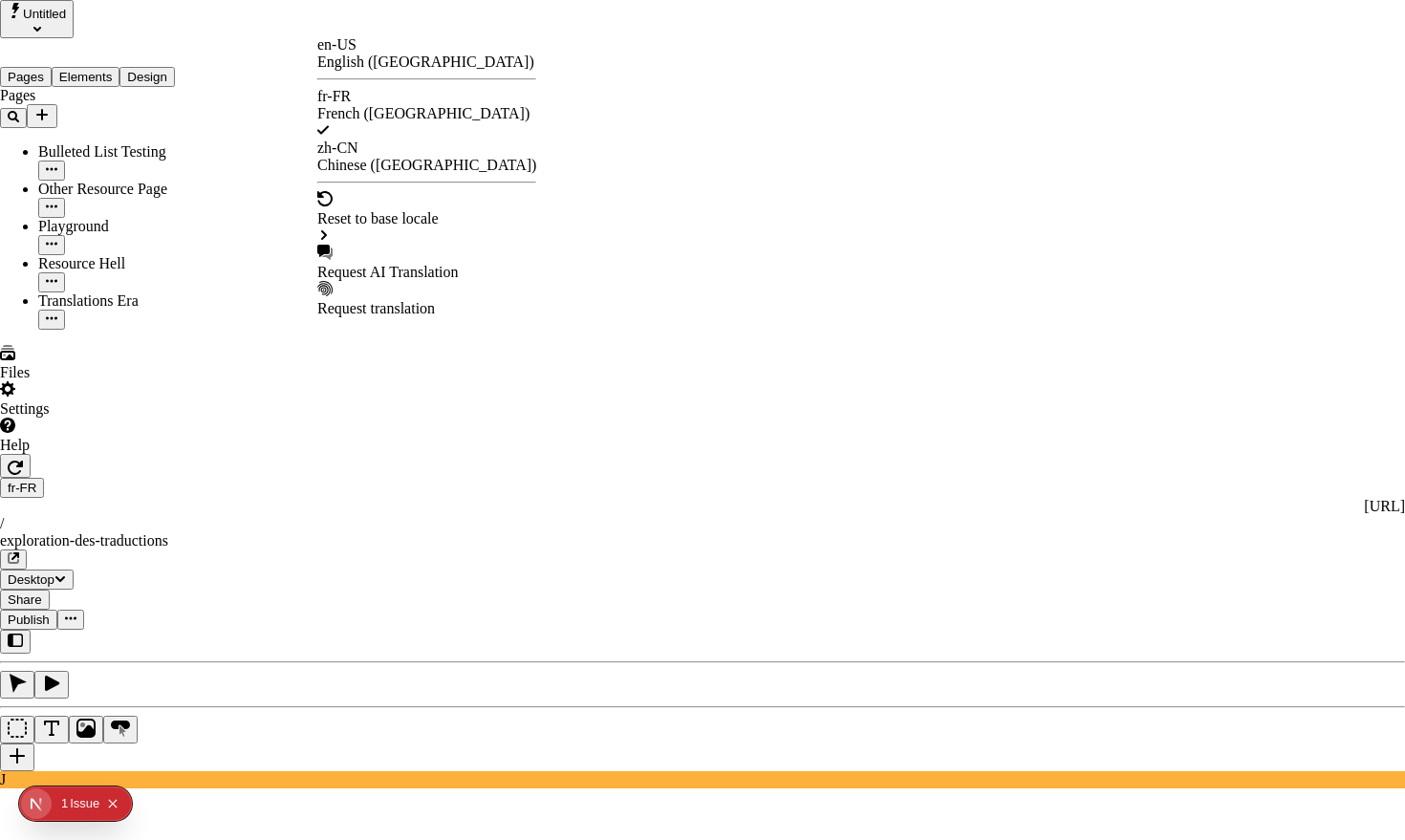
click at [395, 264] on div "Request AI Translation" at bounding box center [427, 272] width 219 height 17
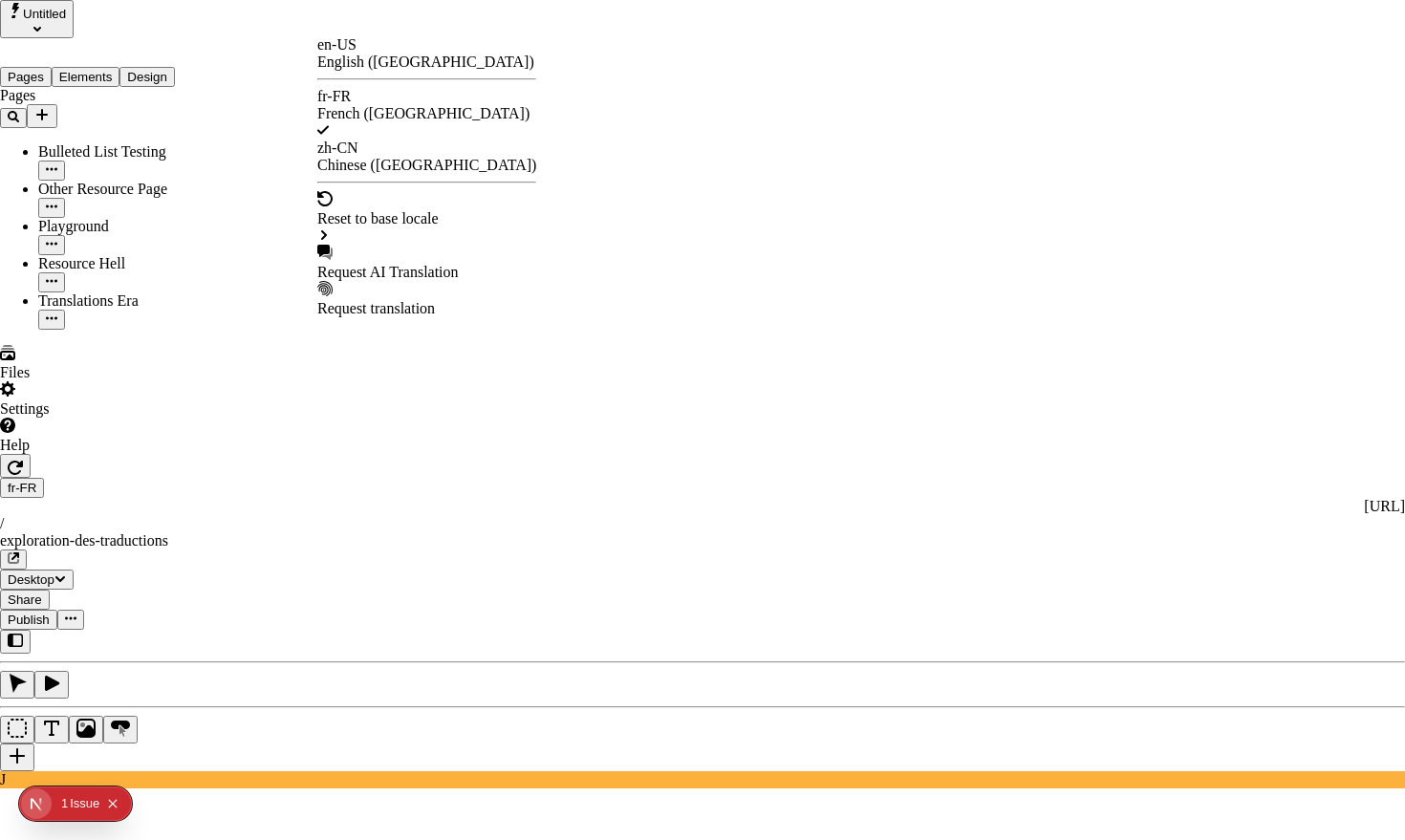
click at [408, 264] on div "Request AI Translation" at bounding box center [427, 272] width 219 height 17
drag, startPoint x: 742, startPoint y: 229, endPoint x: 702, endPoint y: 242, distance: 42.1
drag, startPoint x: 573, startPoint y: 205, endPoint x: 667, endPoint y: 263, distance: 110.5
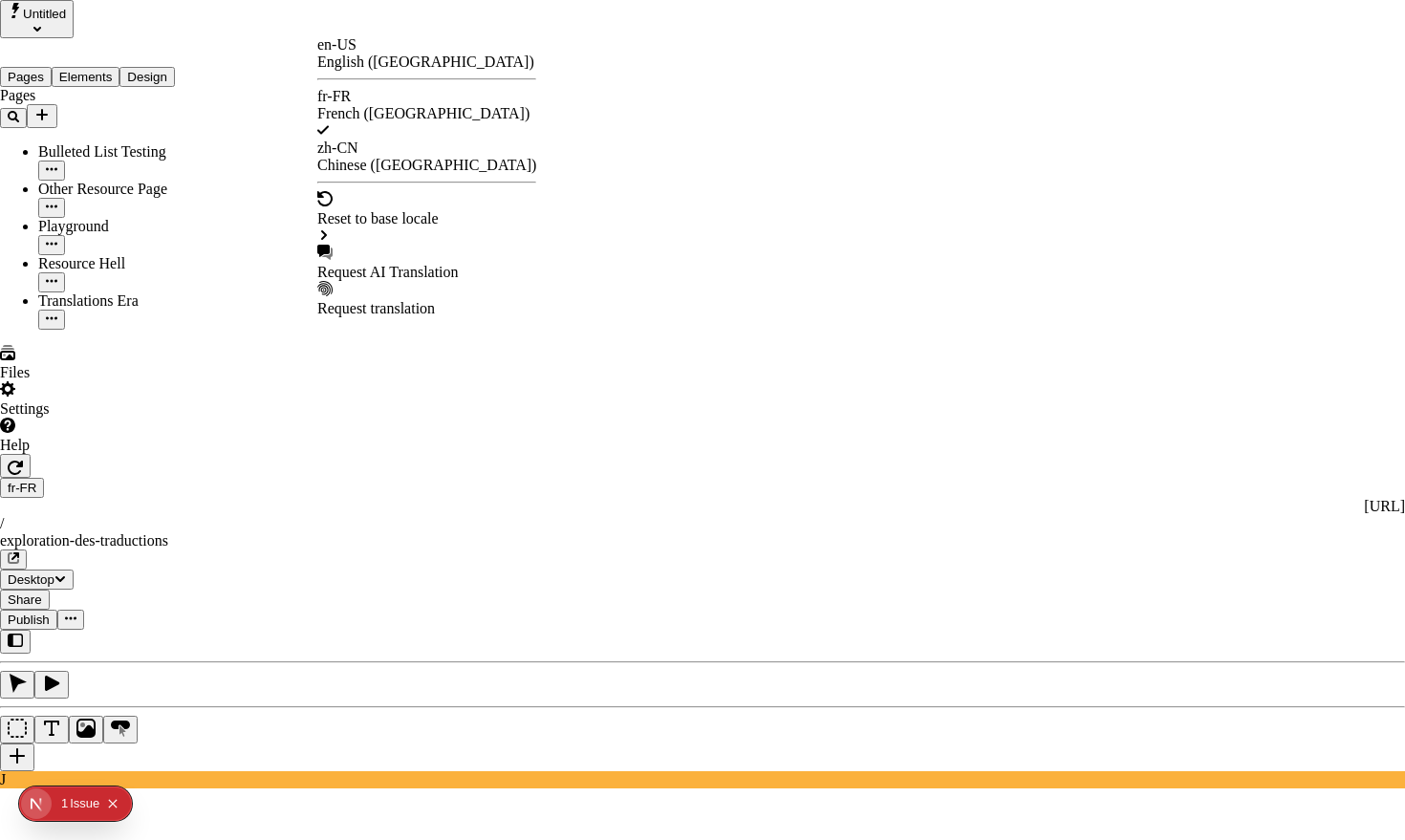
drag, startPoint x: 623, startPoint y: 306, endPoint x: 667, endPoint y: 307, distance: 44.0
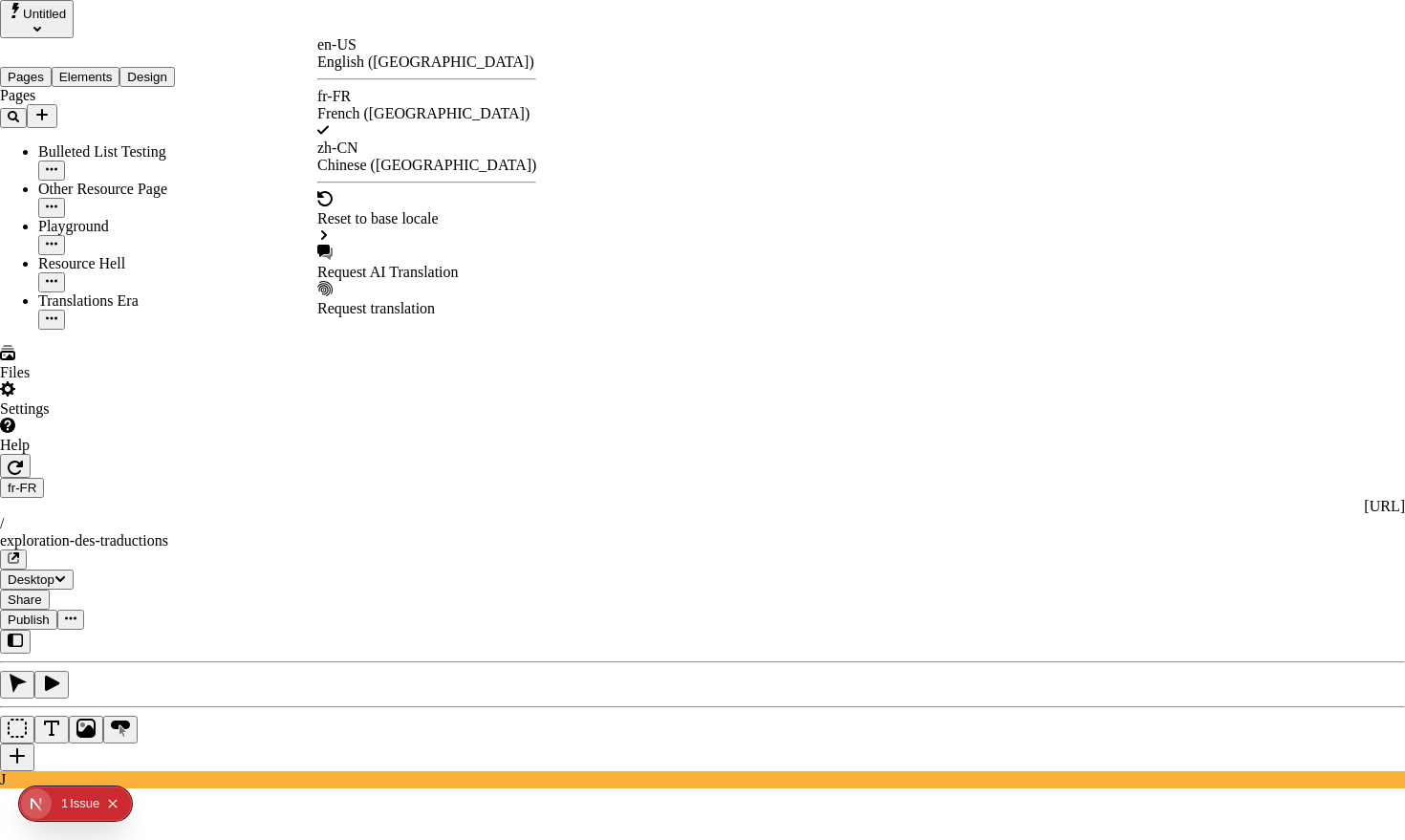
checkbox input "true"
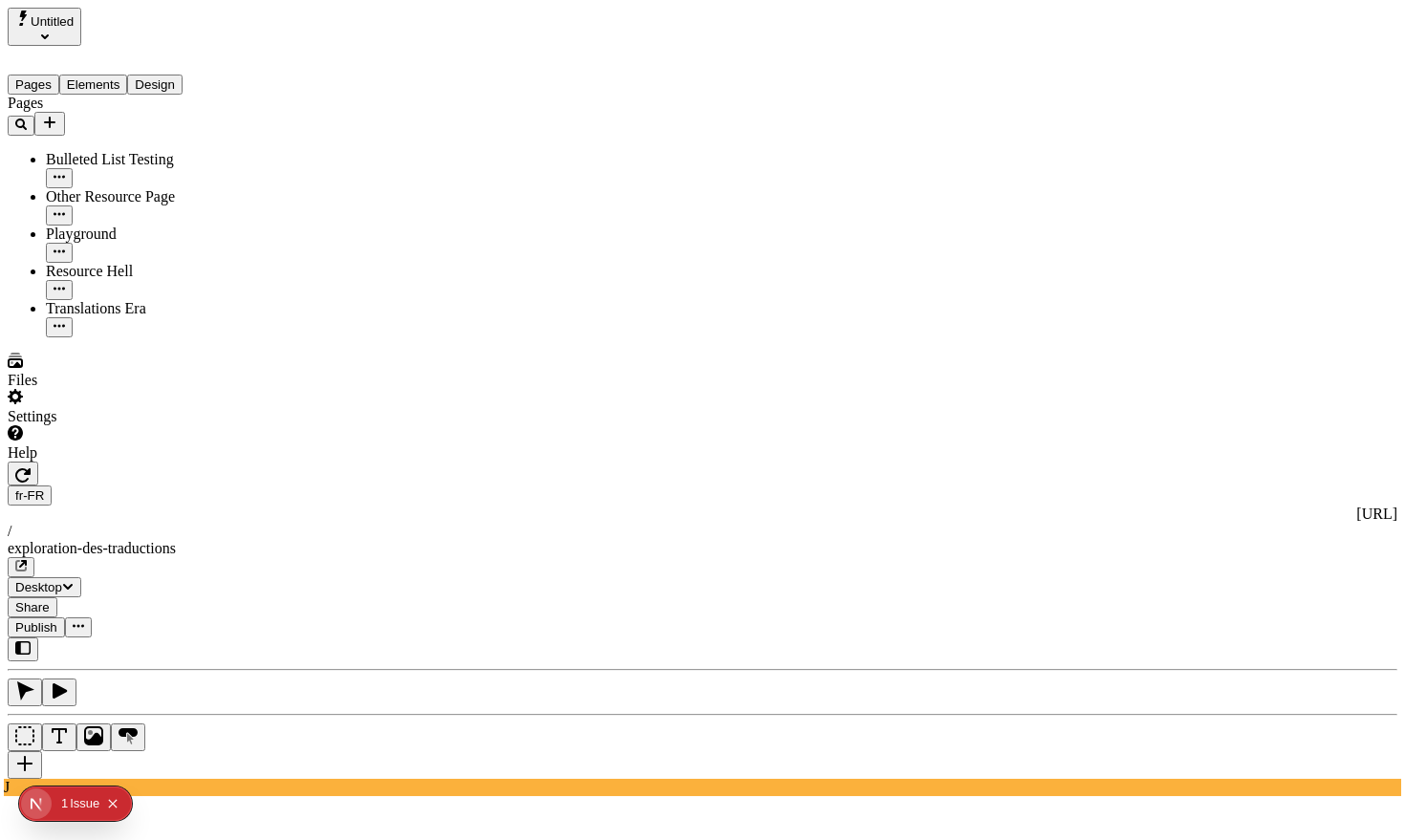
scroll to position [0, 128]
type textarea "Testing < >"
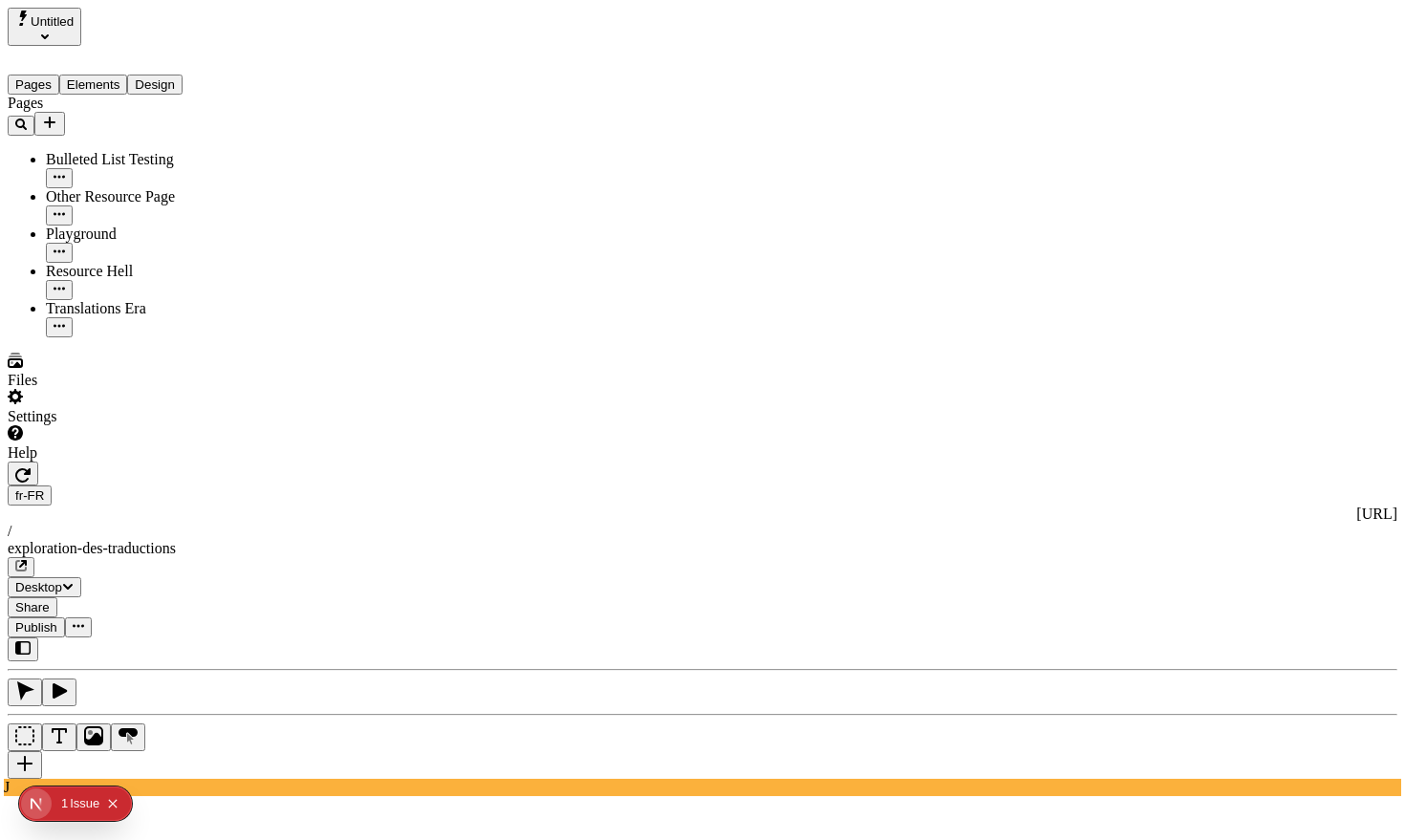
type textarea "Testing < >. Also: L'homme était assis paresseusement à son bureau"
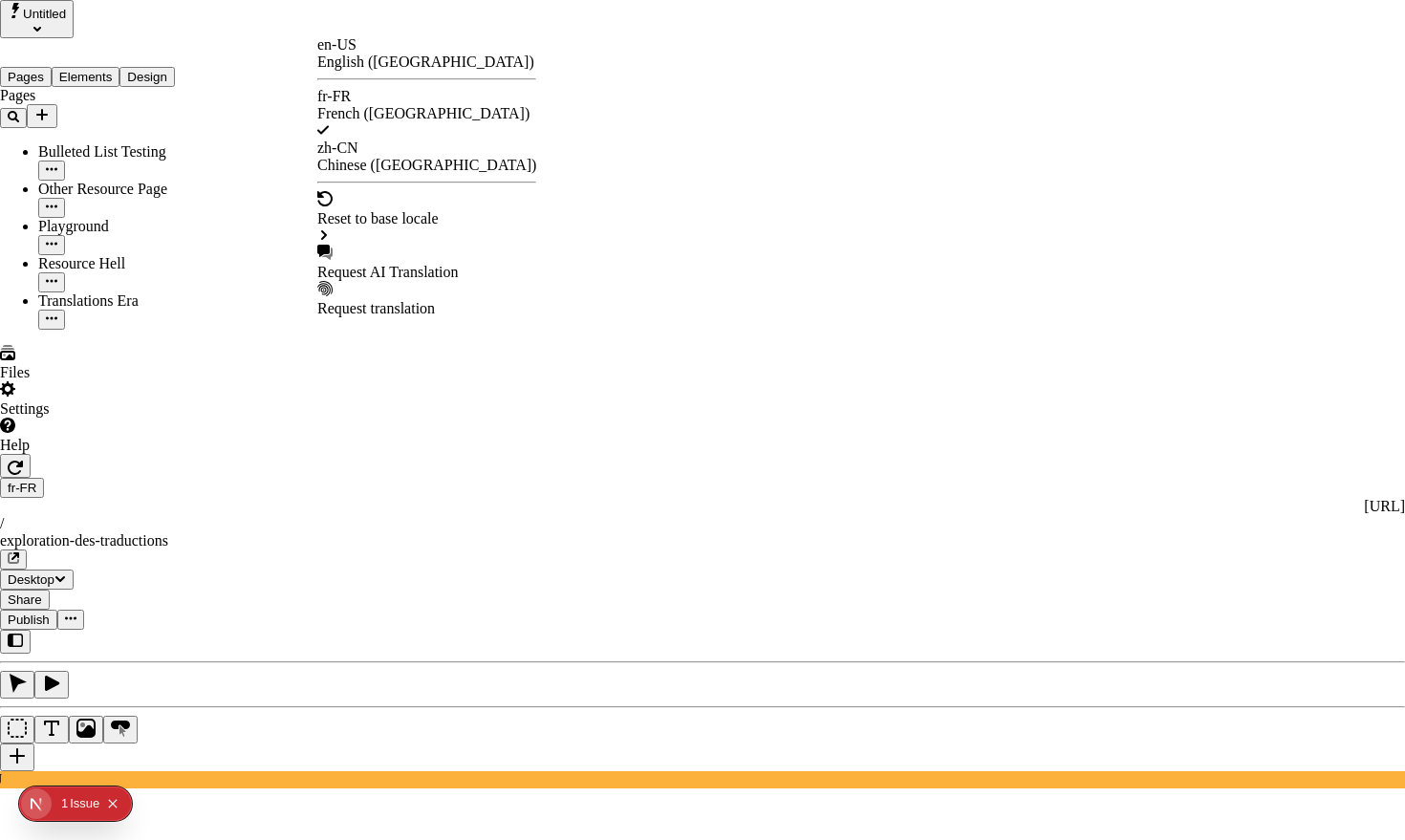
click at [383, 264] on div "Request AI Translation" at bounding box center [427, 272] width 219 height 17
click at [406, 264] on div "Request AI Translation" at bounding box center [427, 272] width 219 height 17
drag, startPoint x: 702, startPoint y: 488, endPoint x: 802, endPoint y: 484, distance: 100.1
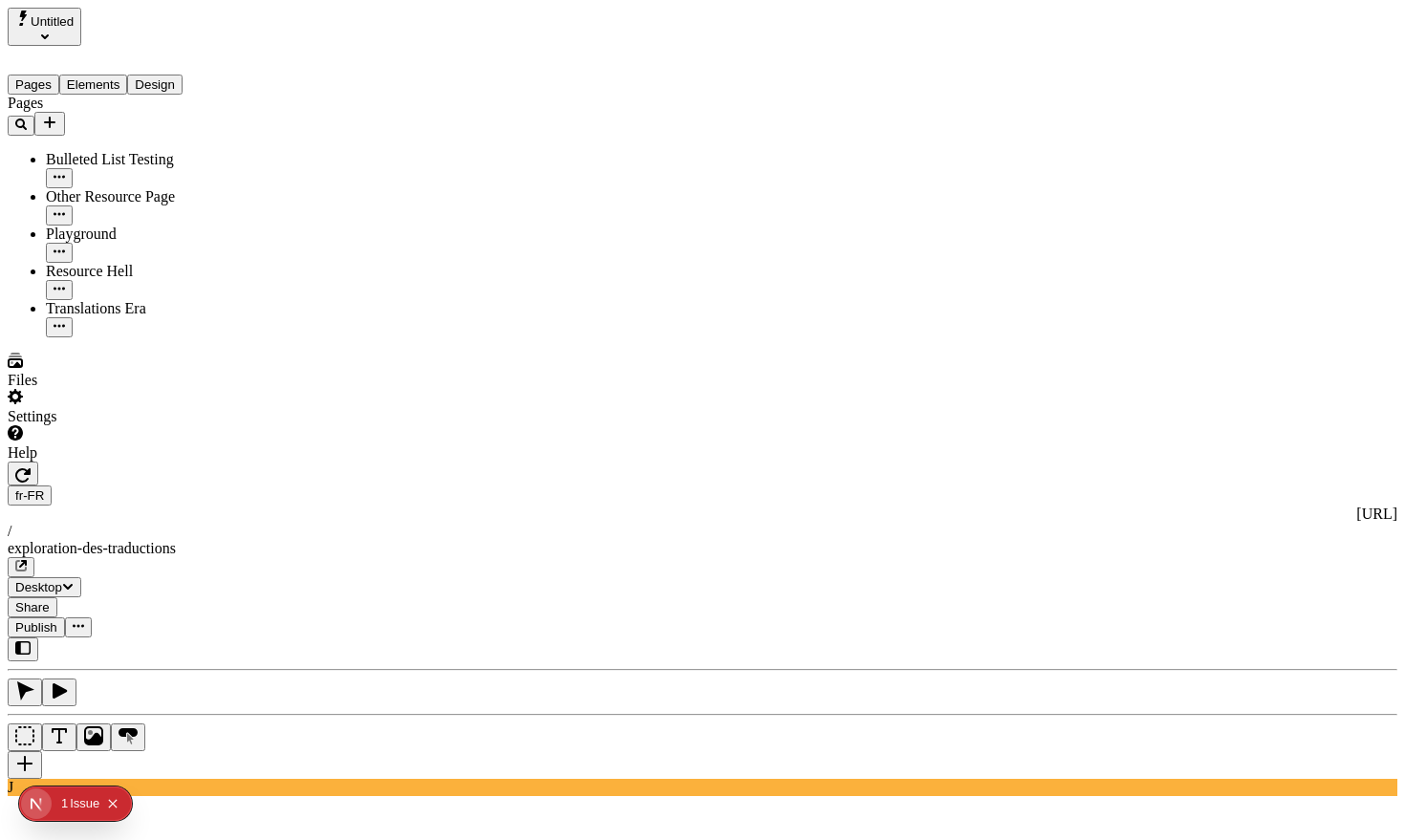
scroll to position [0, 349]
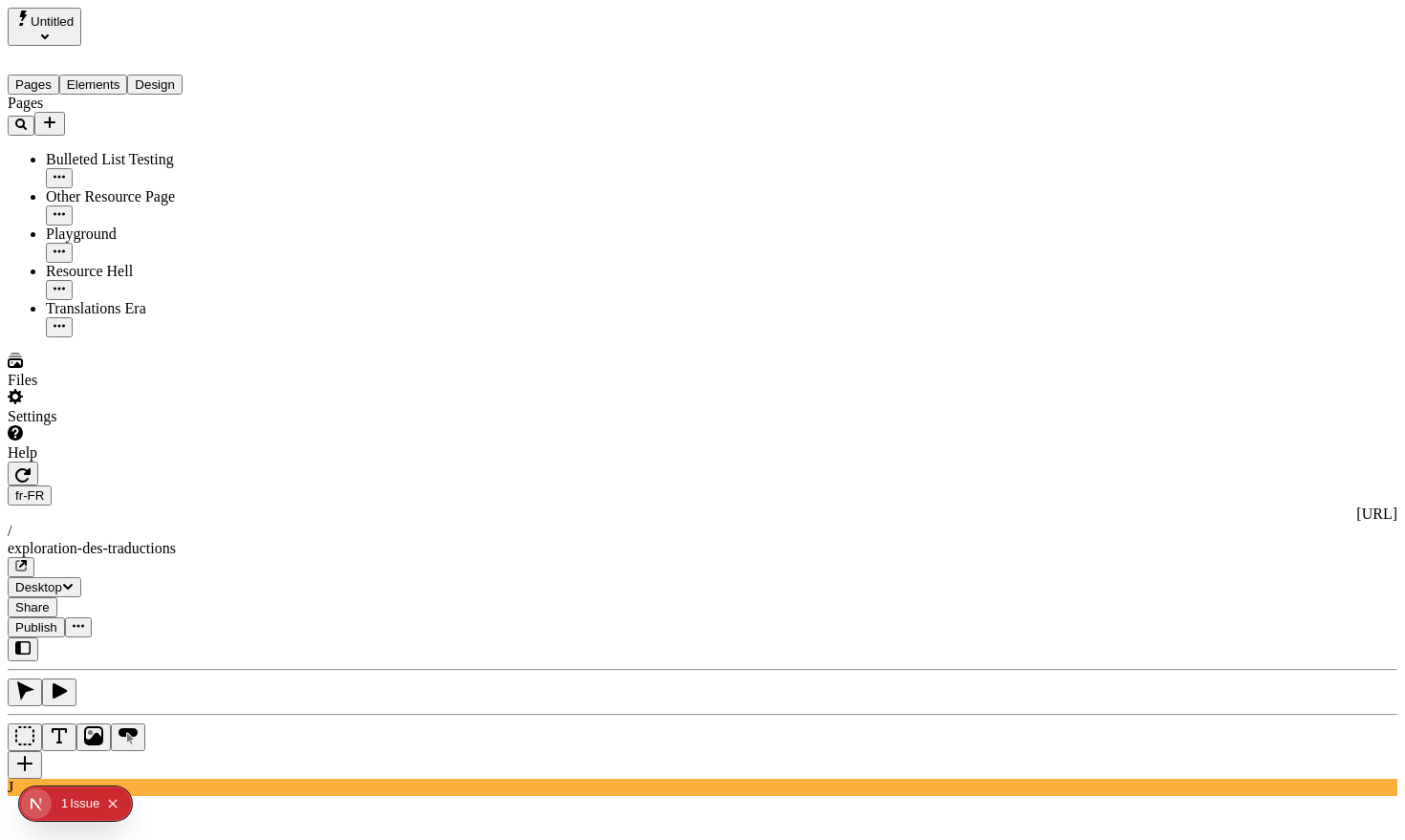
click at [1086, 461] on div "fr-FR [URL] / exploration-des-traductions Desktop Share Publish" at bounding box center [702, 549] width 1389 height 175
click at [57, 620] on span "Publish" at bounding box center [36, 627] width 42 height 15
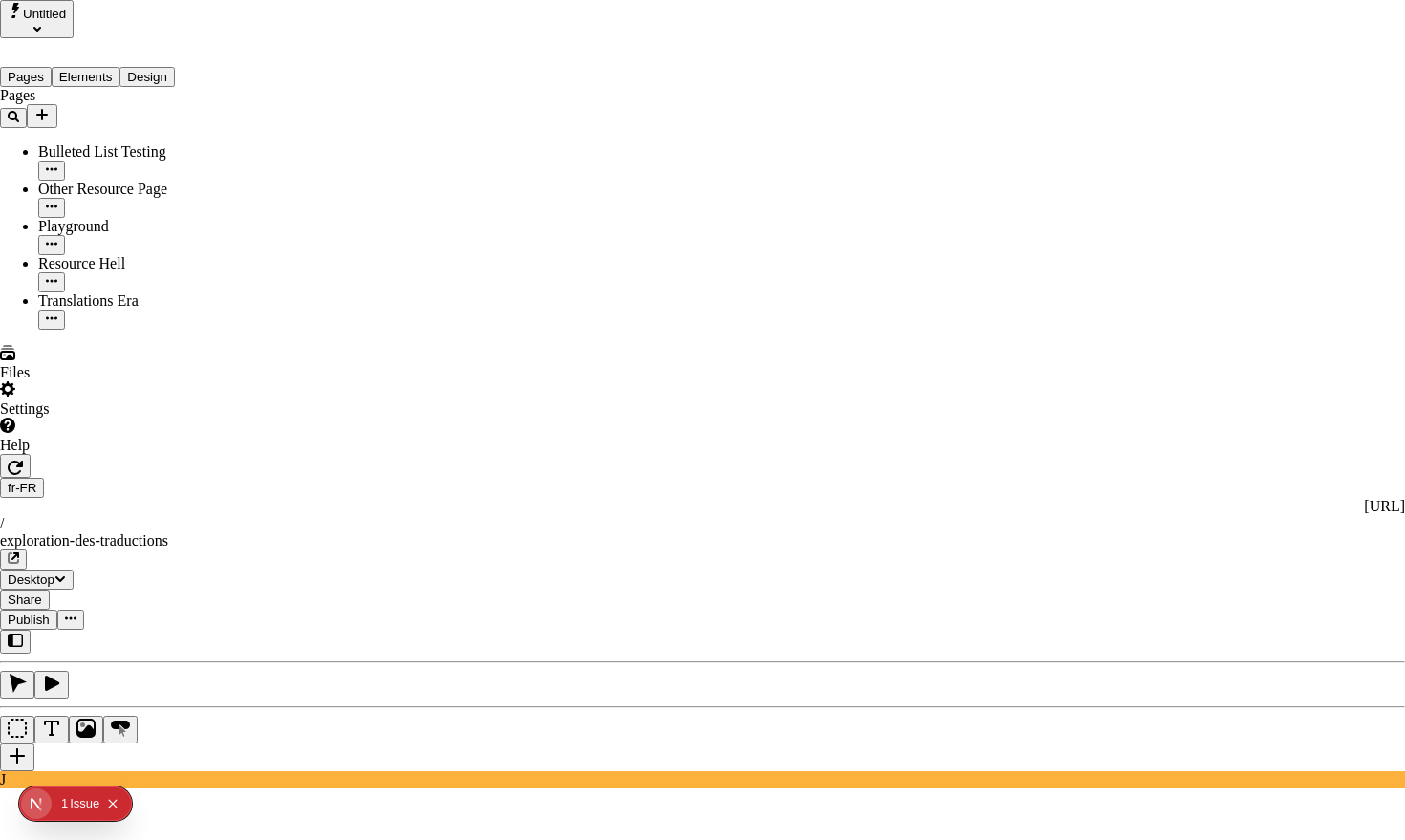
type input "/exploration-of-translations"
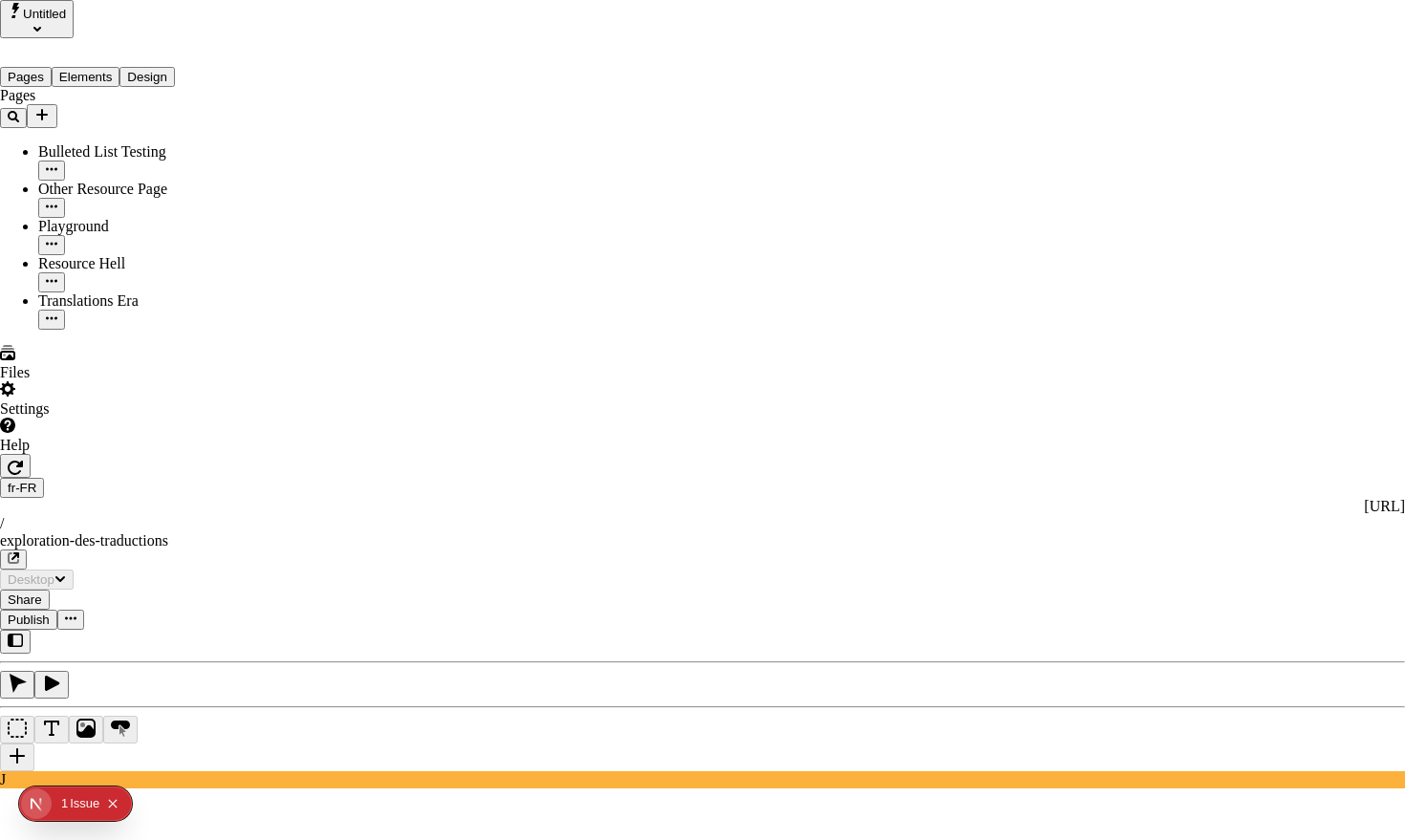
type input "The Great Translation Adventure"
type textarea "This is my French localized description. If it were empty, it would not appear …"
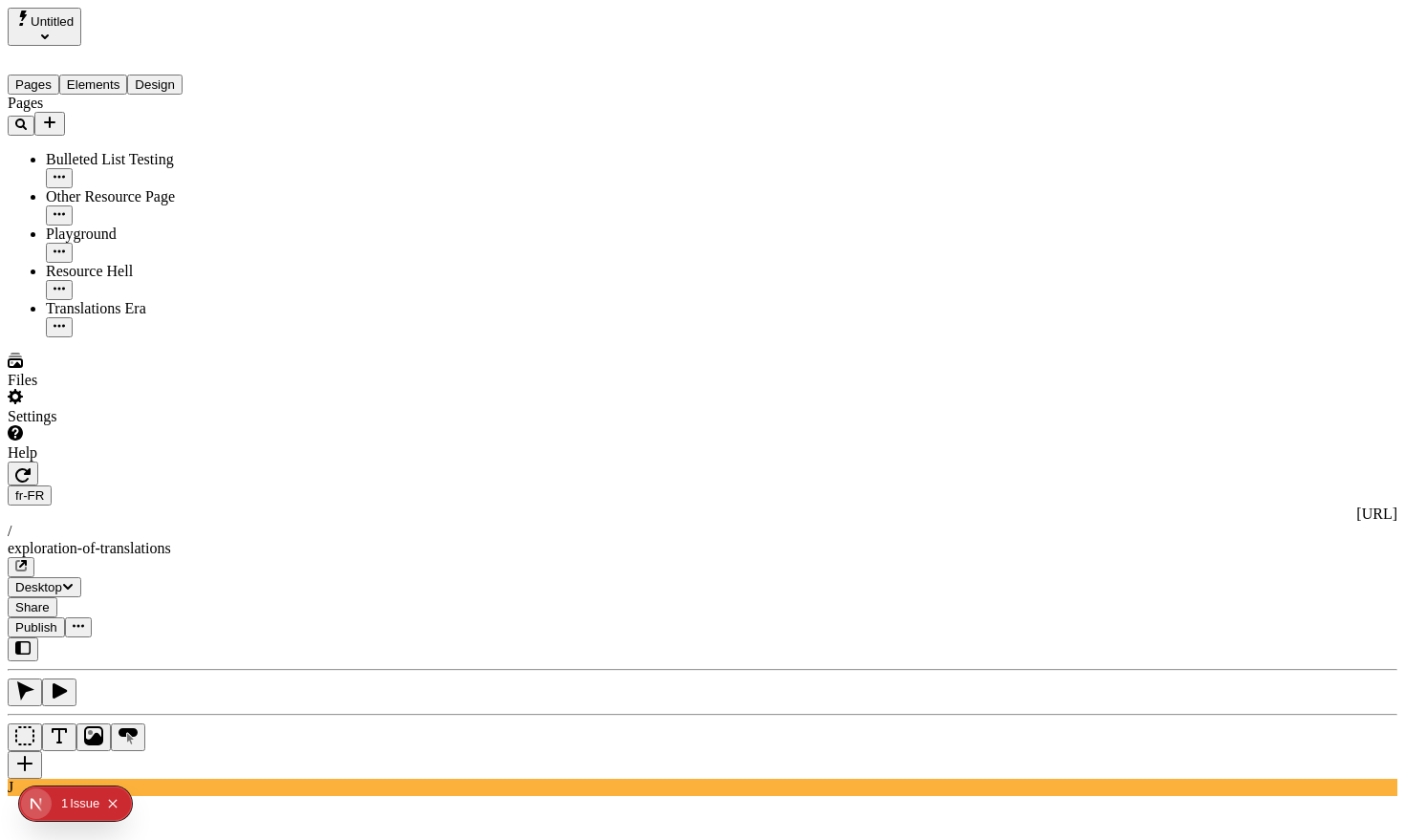
scroll to position [0, 0]
type textarea "A"
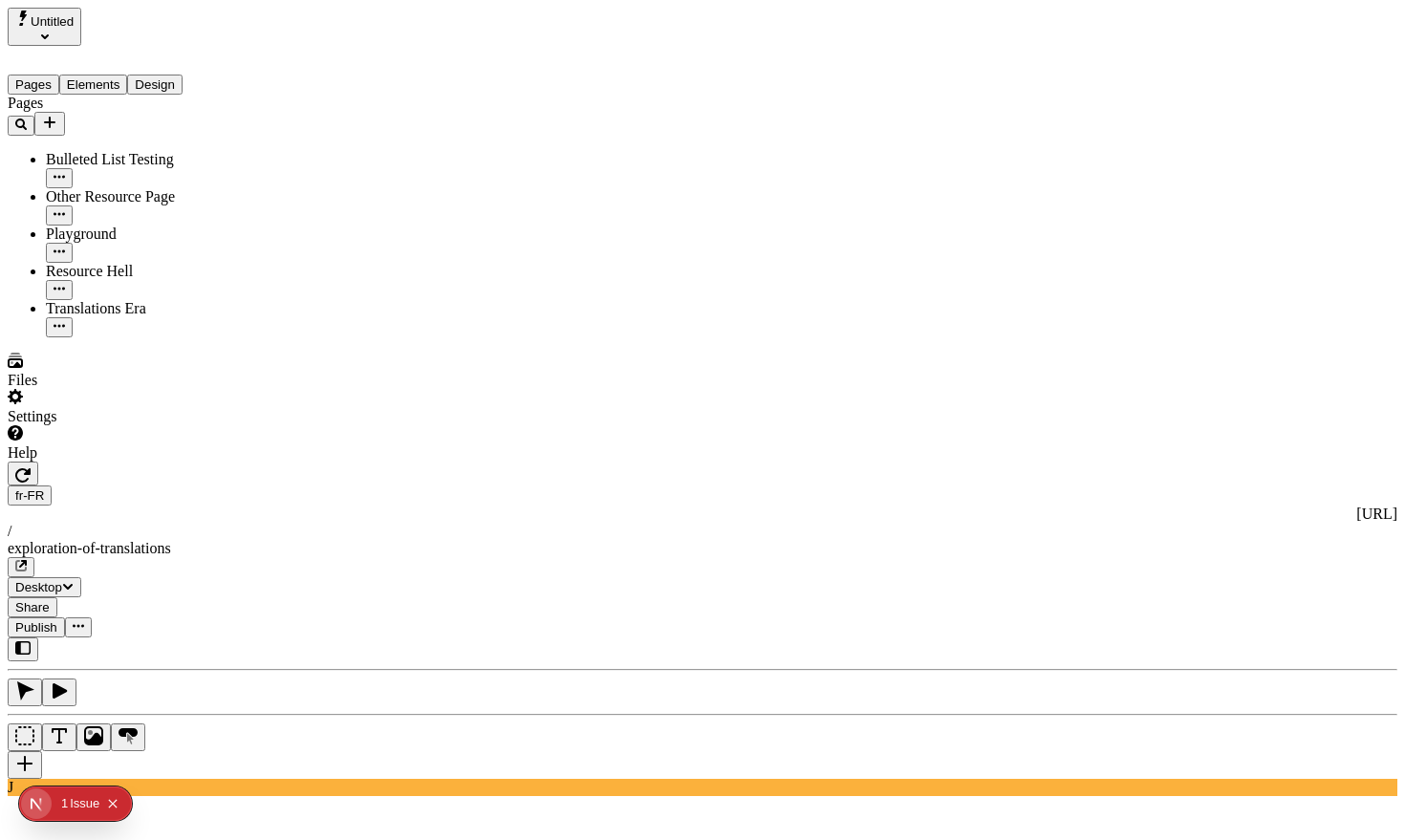
type textarea "Result of pasting other Text element:"
type textarea "Result of pasting other Text element: the cow jumped over the moon"
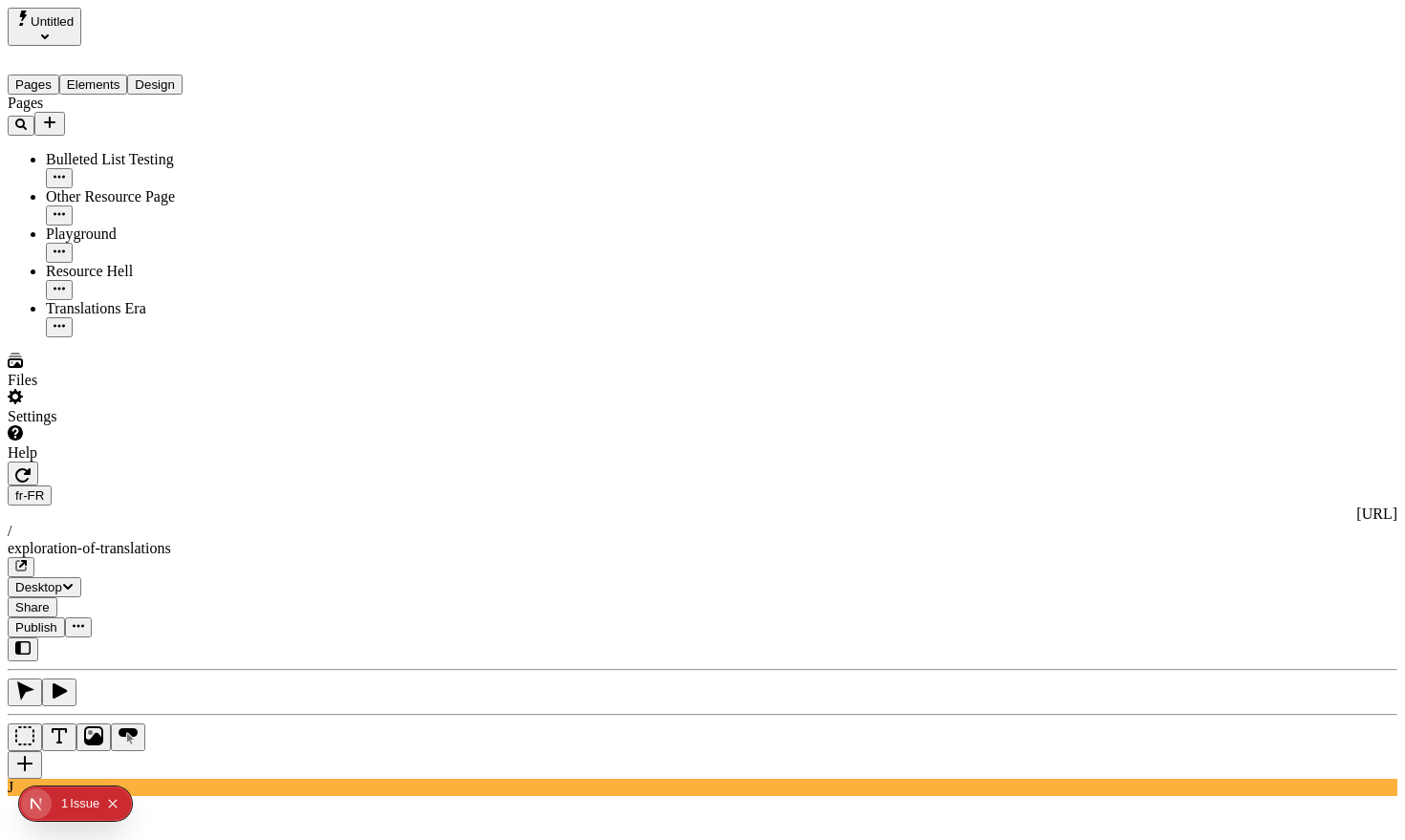
scroll to position [0, 184]
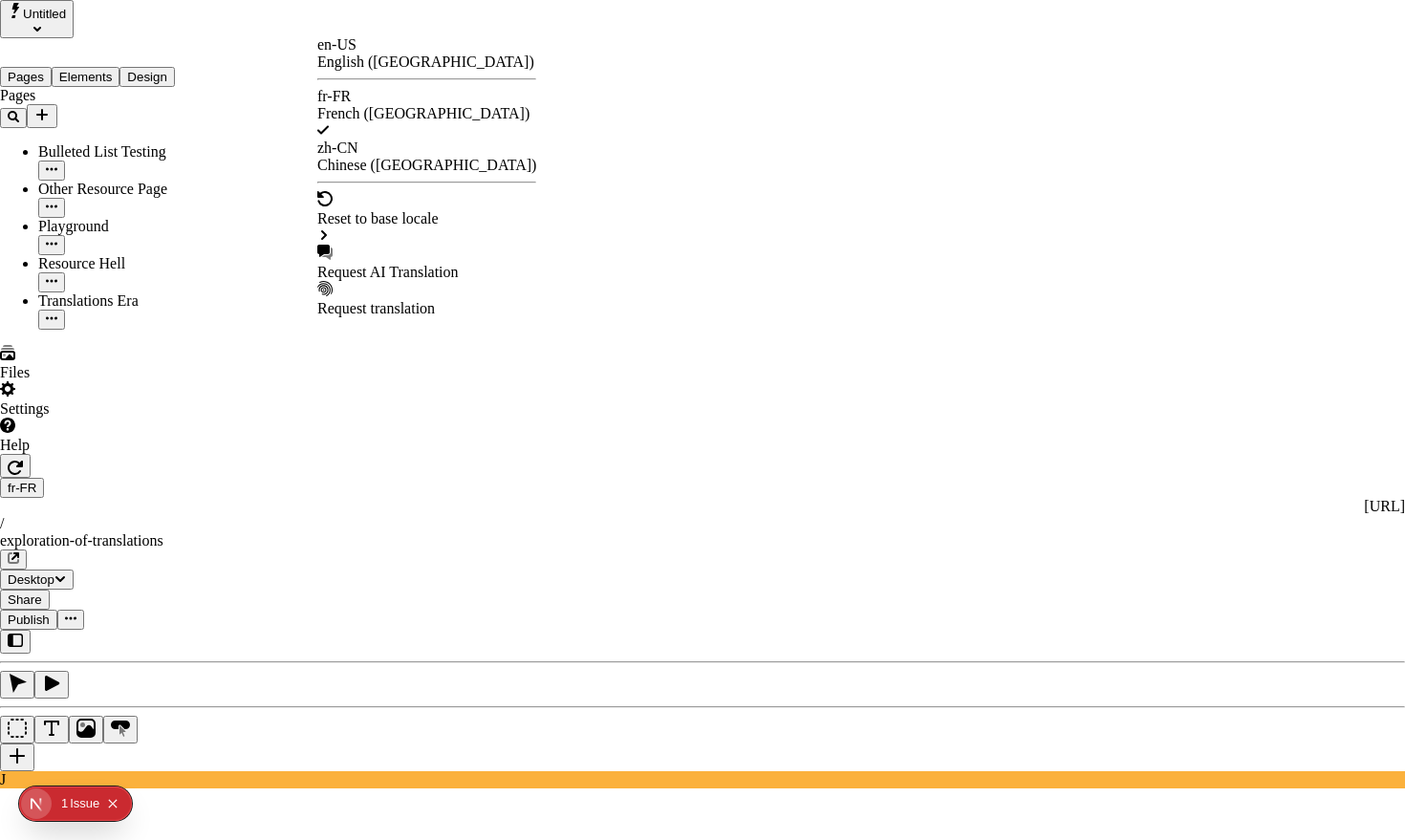
click at [414, 264] on div "Request AI Translation" at bounding box center [427, 272] width 219 height 17
drag, startPoint x: 886, startPoint y: 774, endPoint x: 903, endPoint y: 780, distance: 18.0
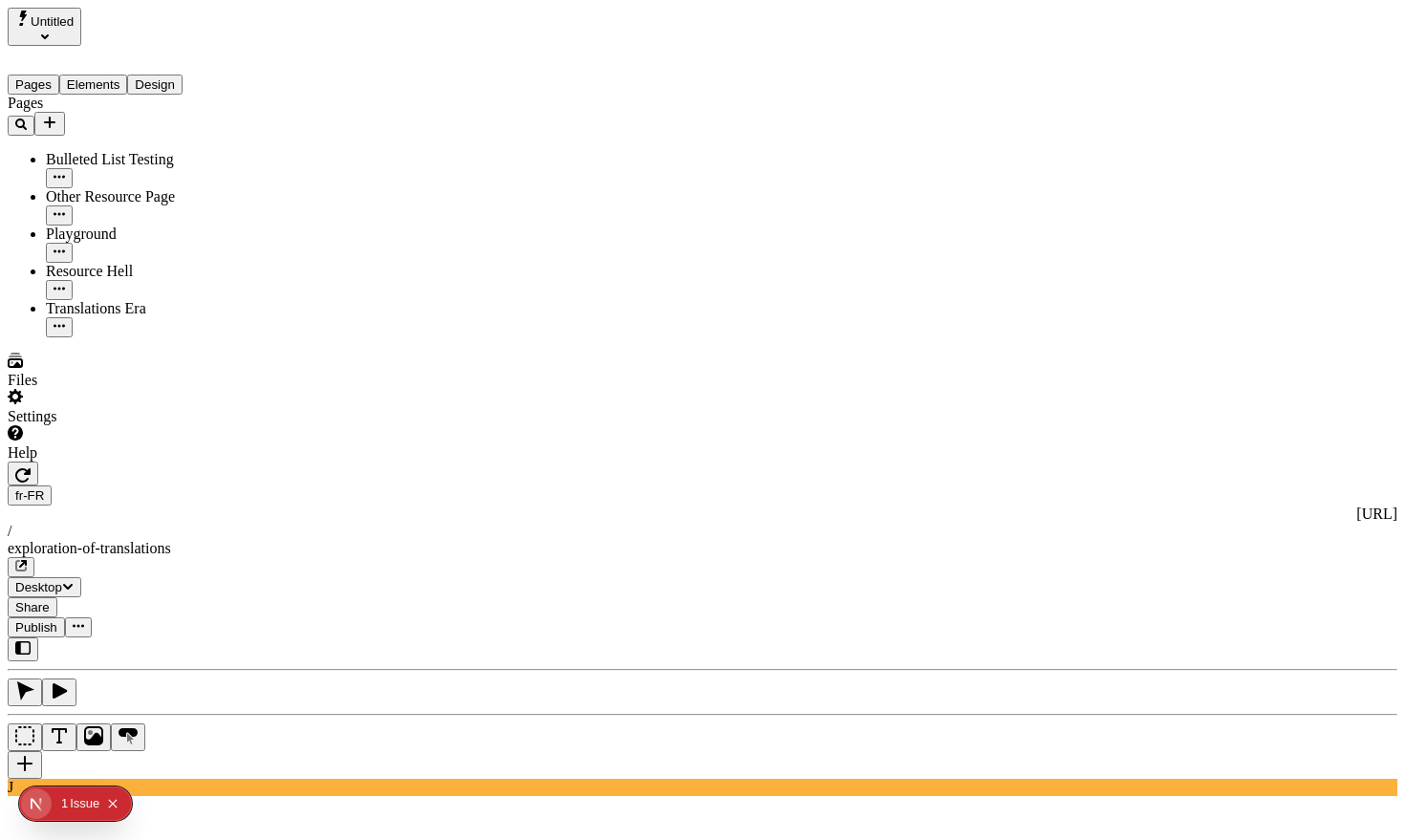
click div "Box"
type textarea "Result of pasting other Text element: the cow jumped over the moon"
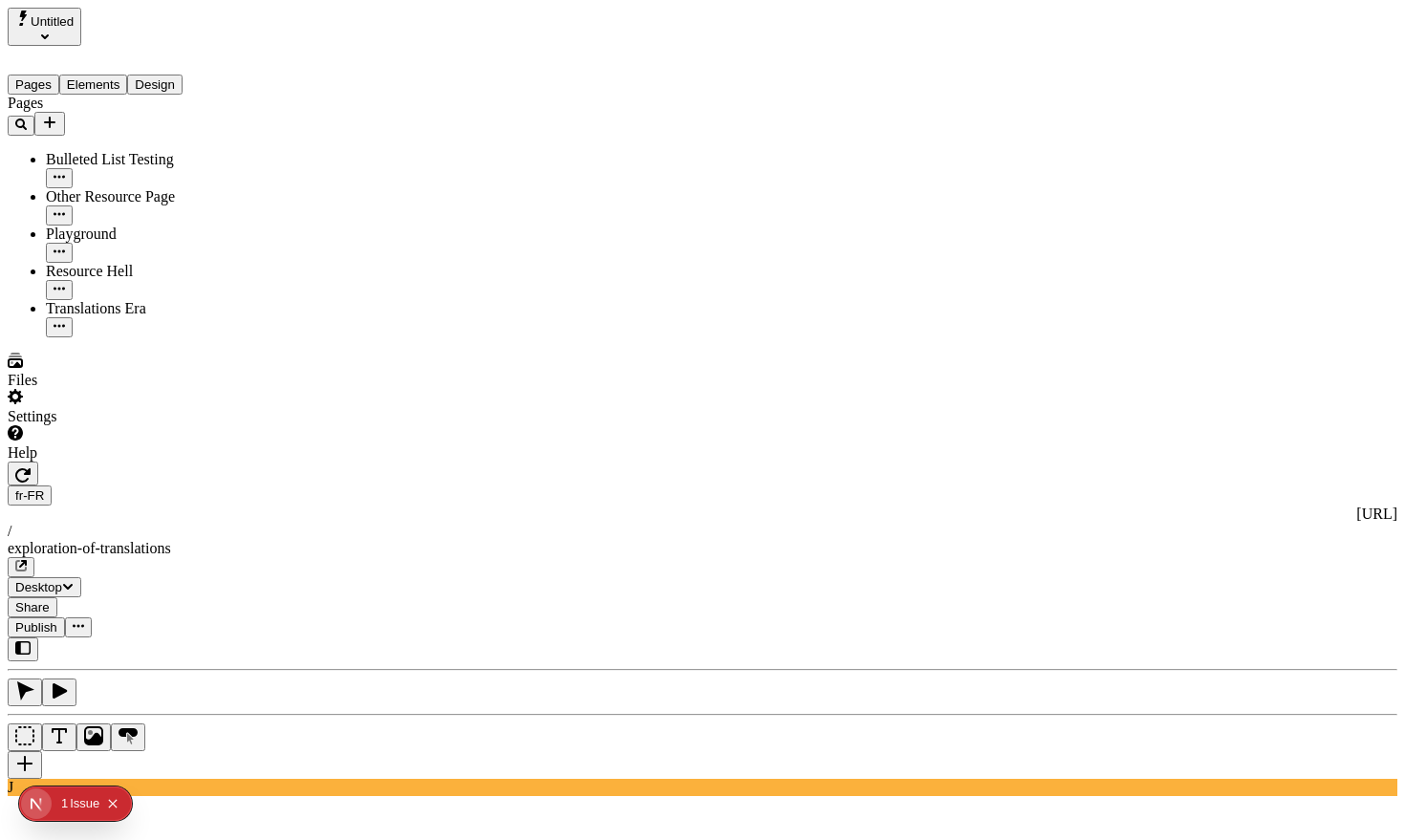
click at [109, 804] on icon "Collapse issues badge" at bounding box center [113, 804] width 12 height 12
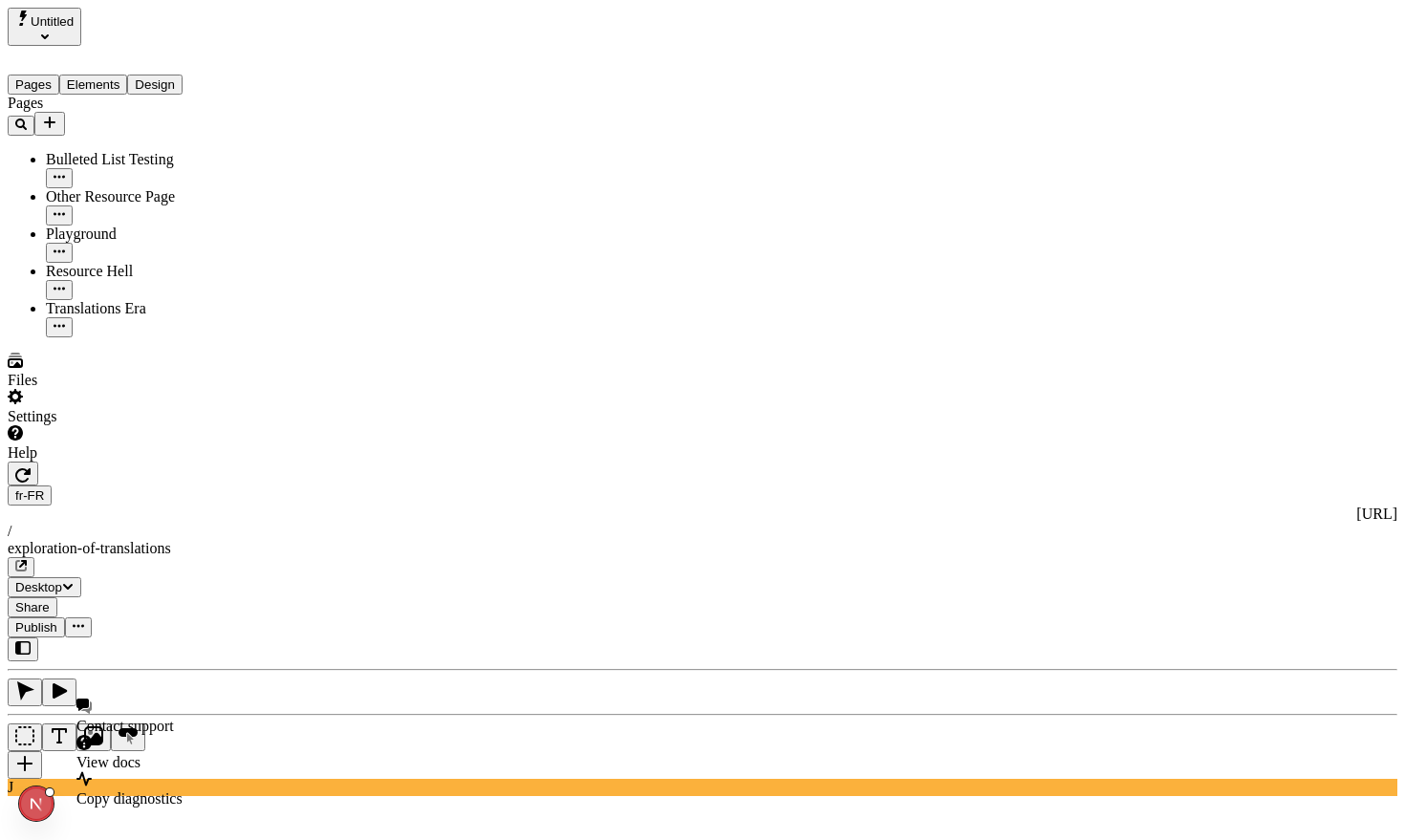
click at [110, 461] on div "Help" at bounding box center [122, 443] width 230 height 36
click at [151, 791] on span "Copy diagnostics" at bounding box center [130, 799] width 106 height 16
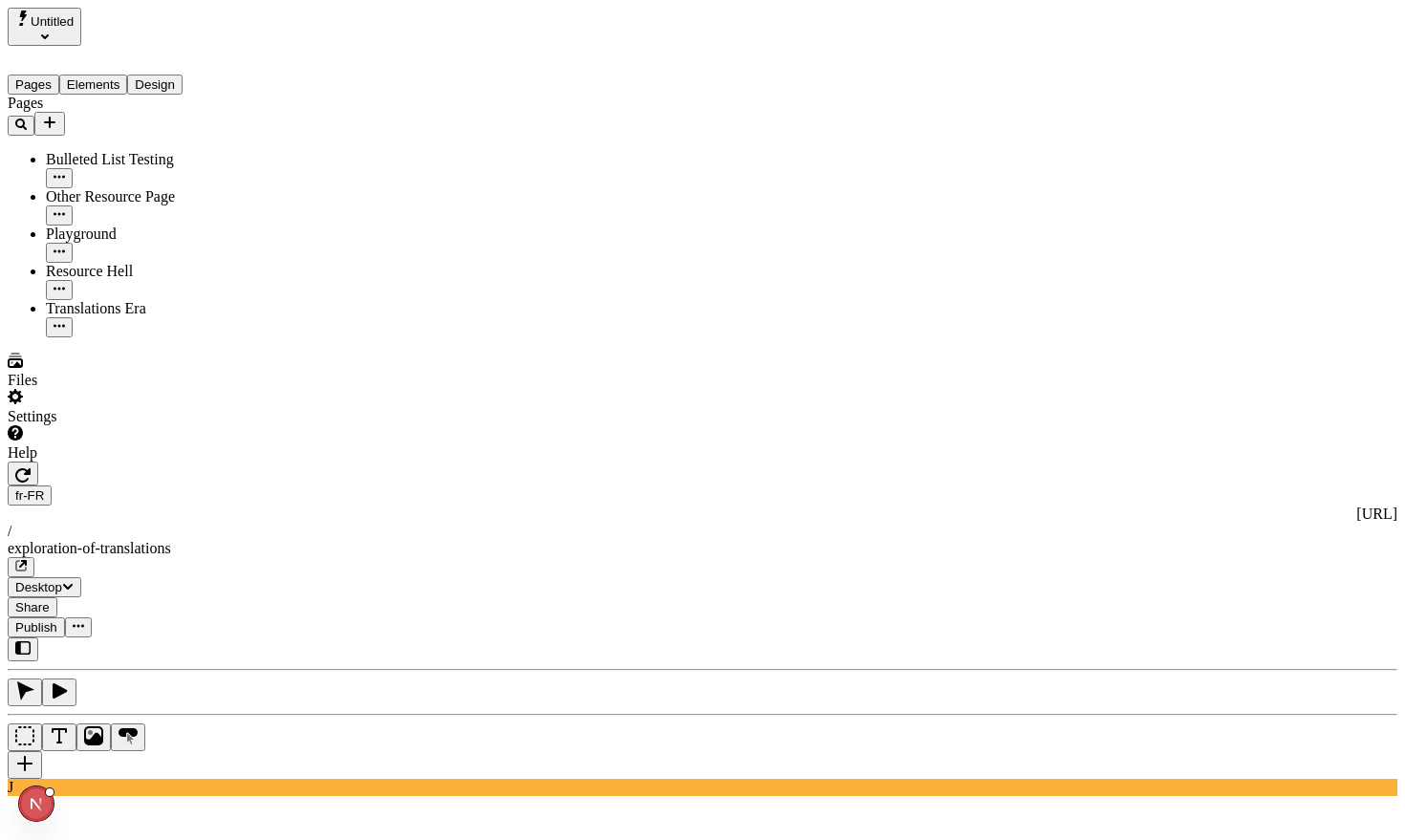
click at [65, 111] on button "Add new" at bounding box center [49, 123] width 31 height 24
click at [156, 142] on div "Blank page" at bounding box center [187, 147] width 64 height 53
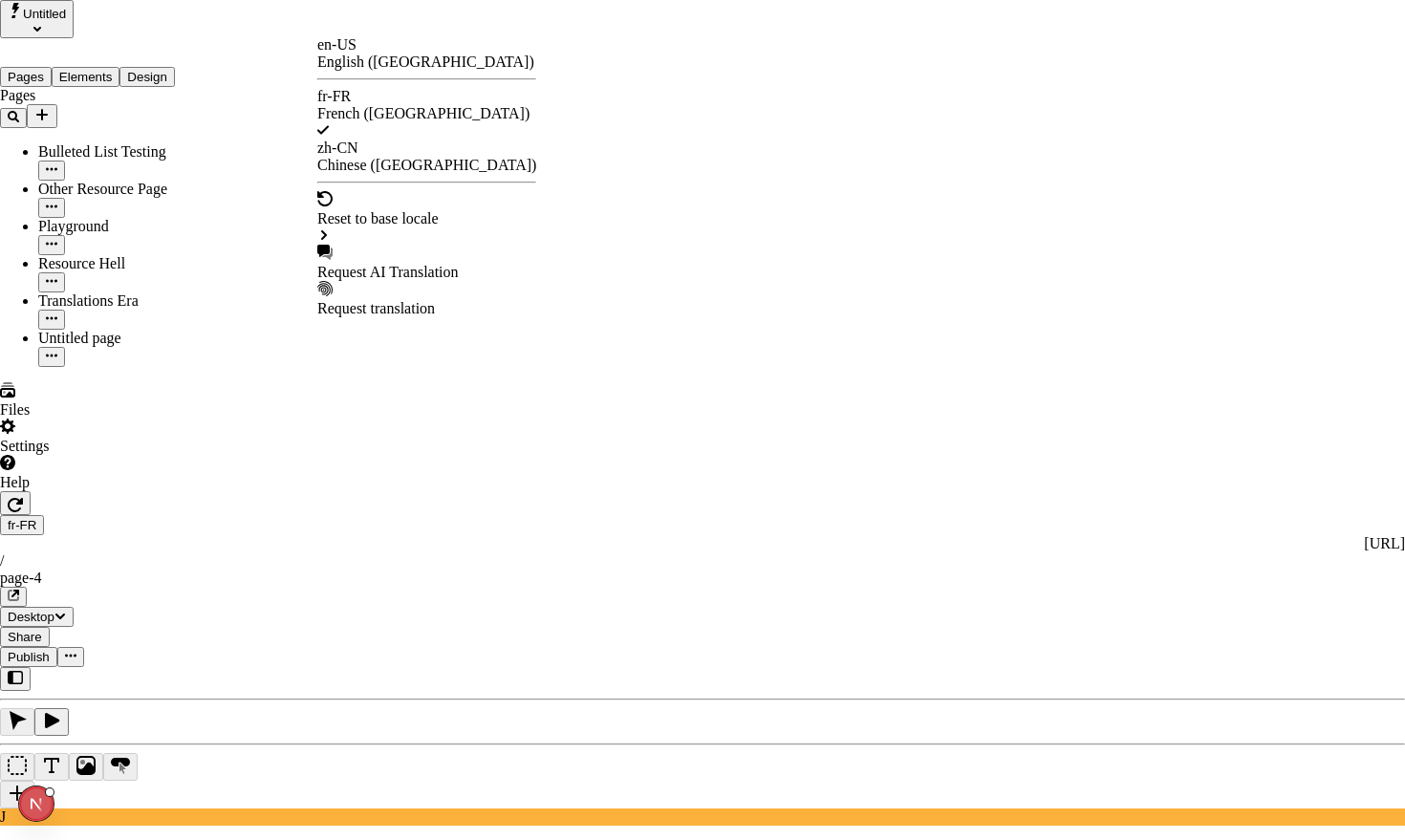
click at [349, 51] on div "en-US" at bounding box center [427, 44] width 219 height 17
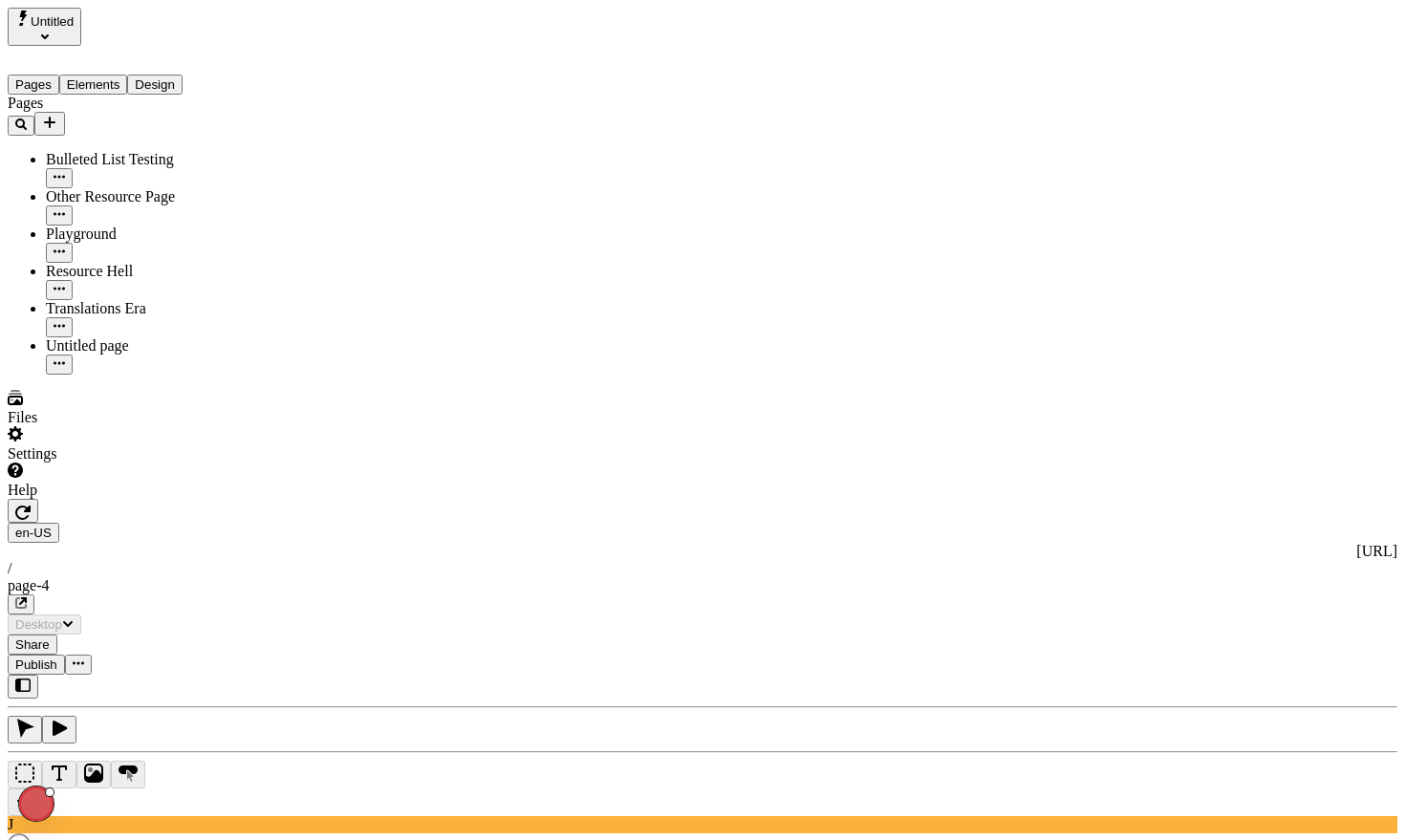
type input "/page-4"
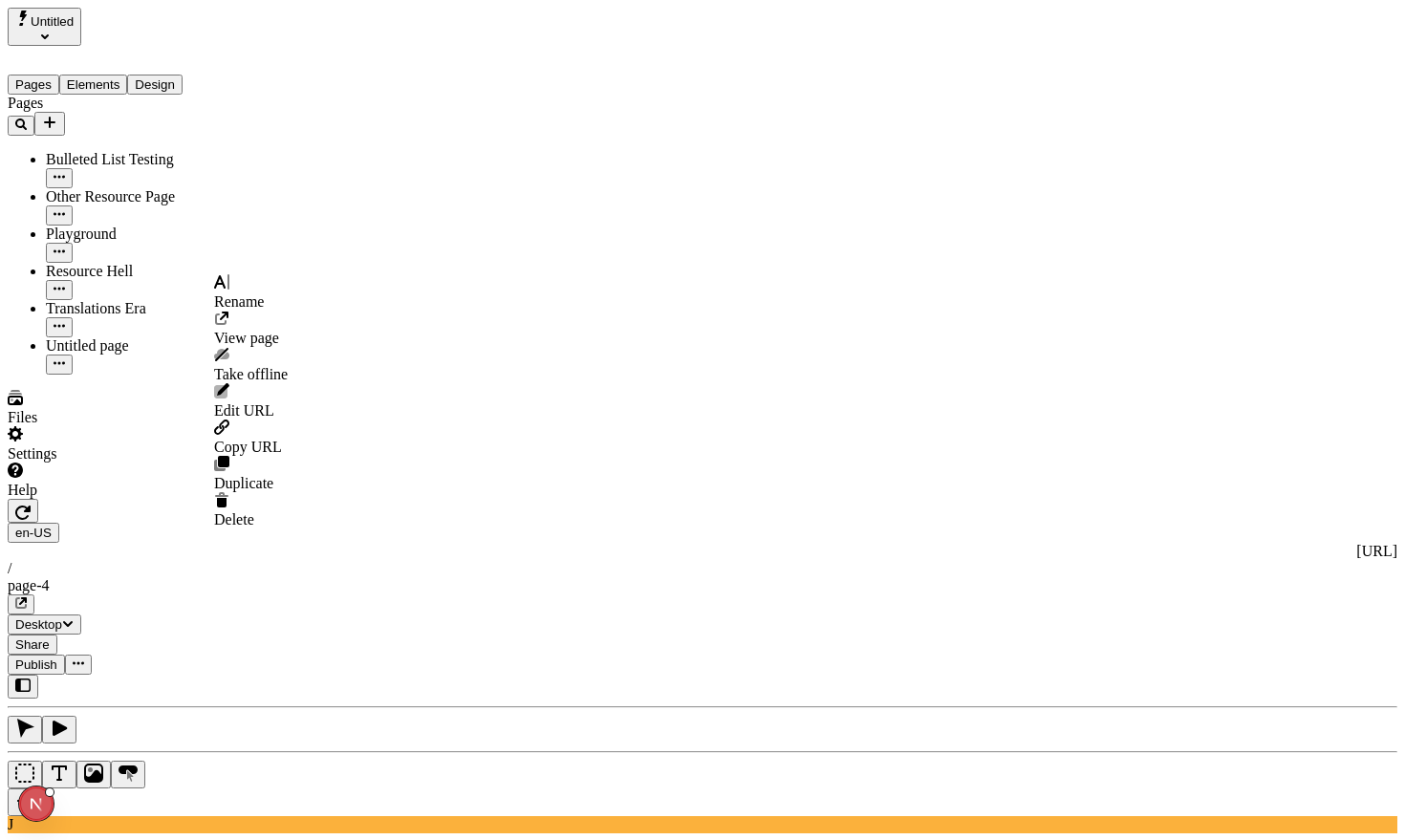
click at [73, 355] on button "button" at bounding box center [59, 365] width 27 height 20
click at [264, 294] on span "Rename" at bounding box center [239, 302] width 49 height 16
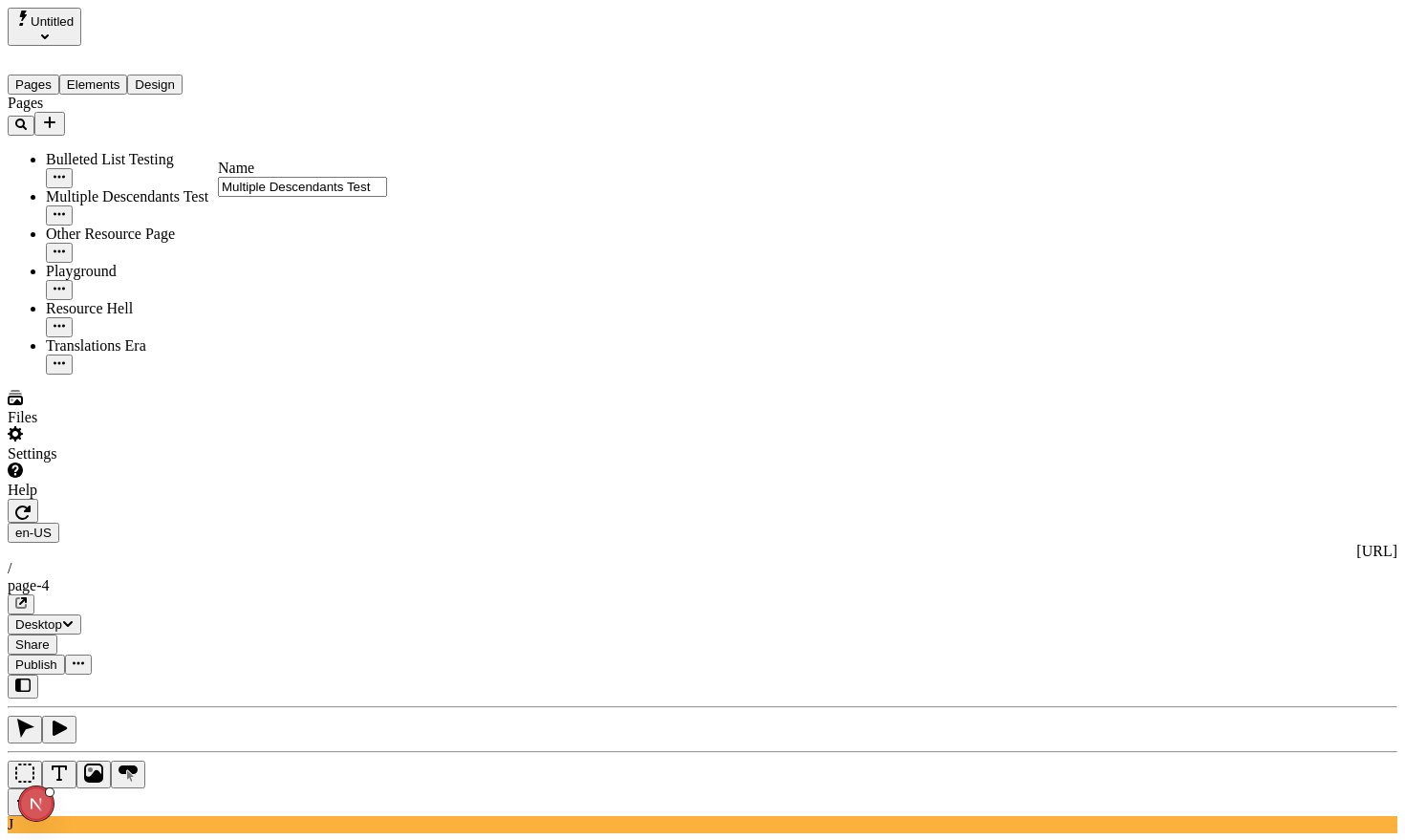
type input "Multiple Descendants Test"
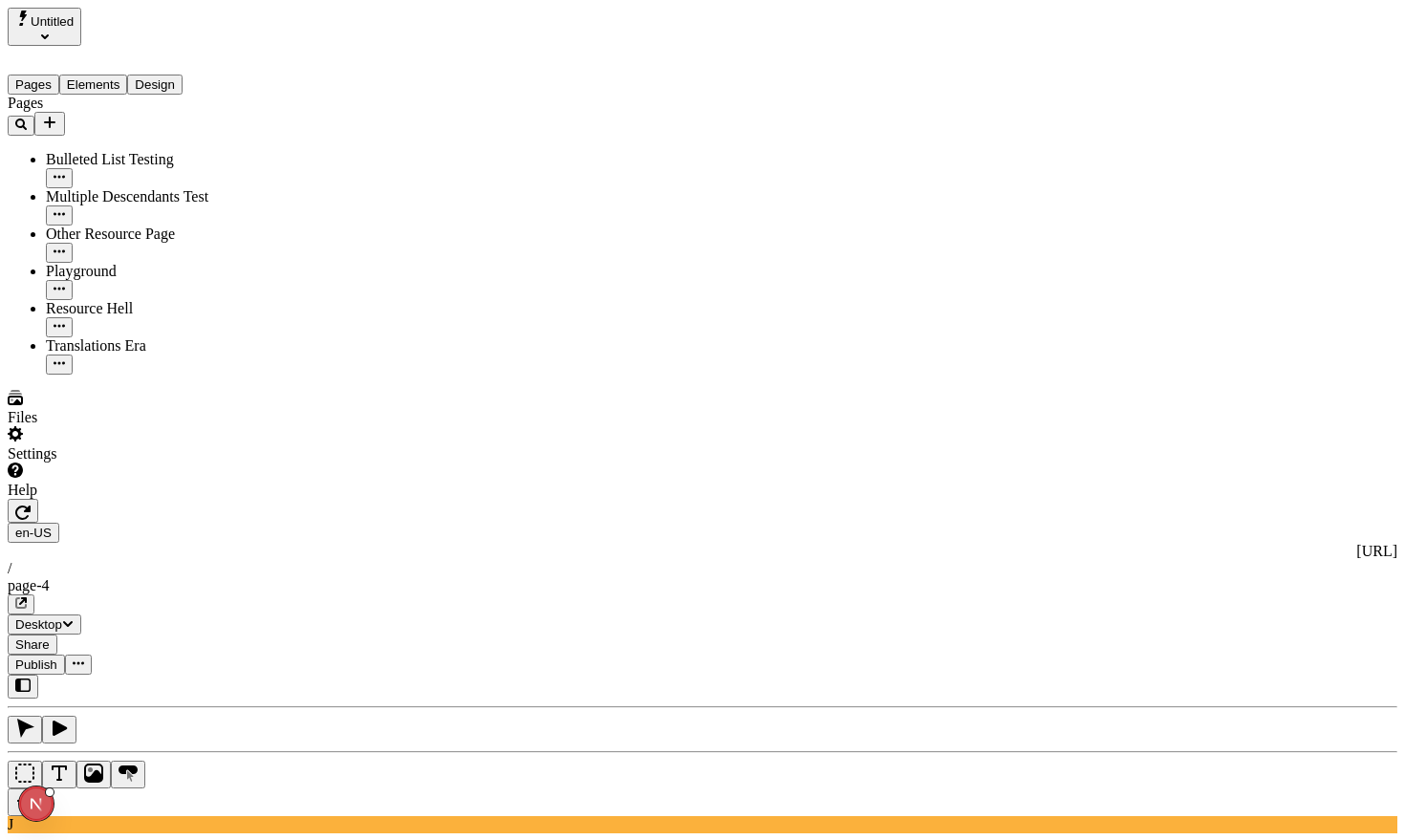
click at [91, 337] on div "Translations Era" at bounding box center [142, 356] width 191 height 37
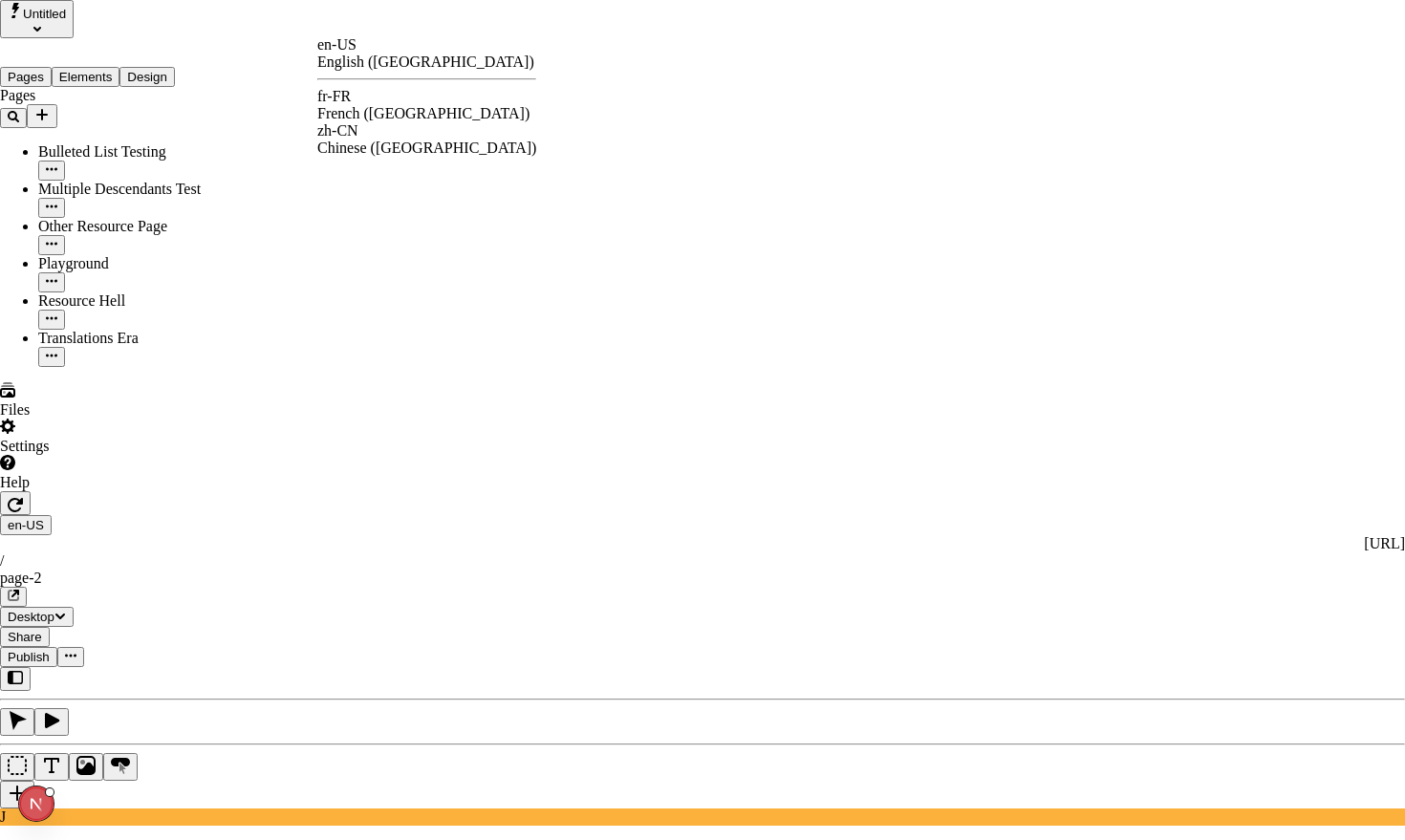
click at [365, 99] on div "fr-FR" at bounding box center [427, 96] width 219 height 17
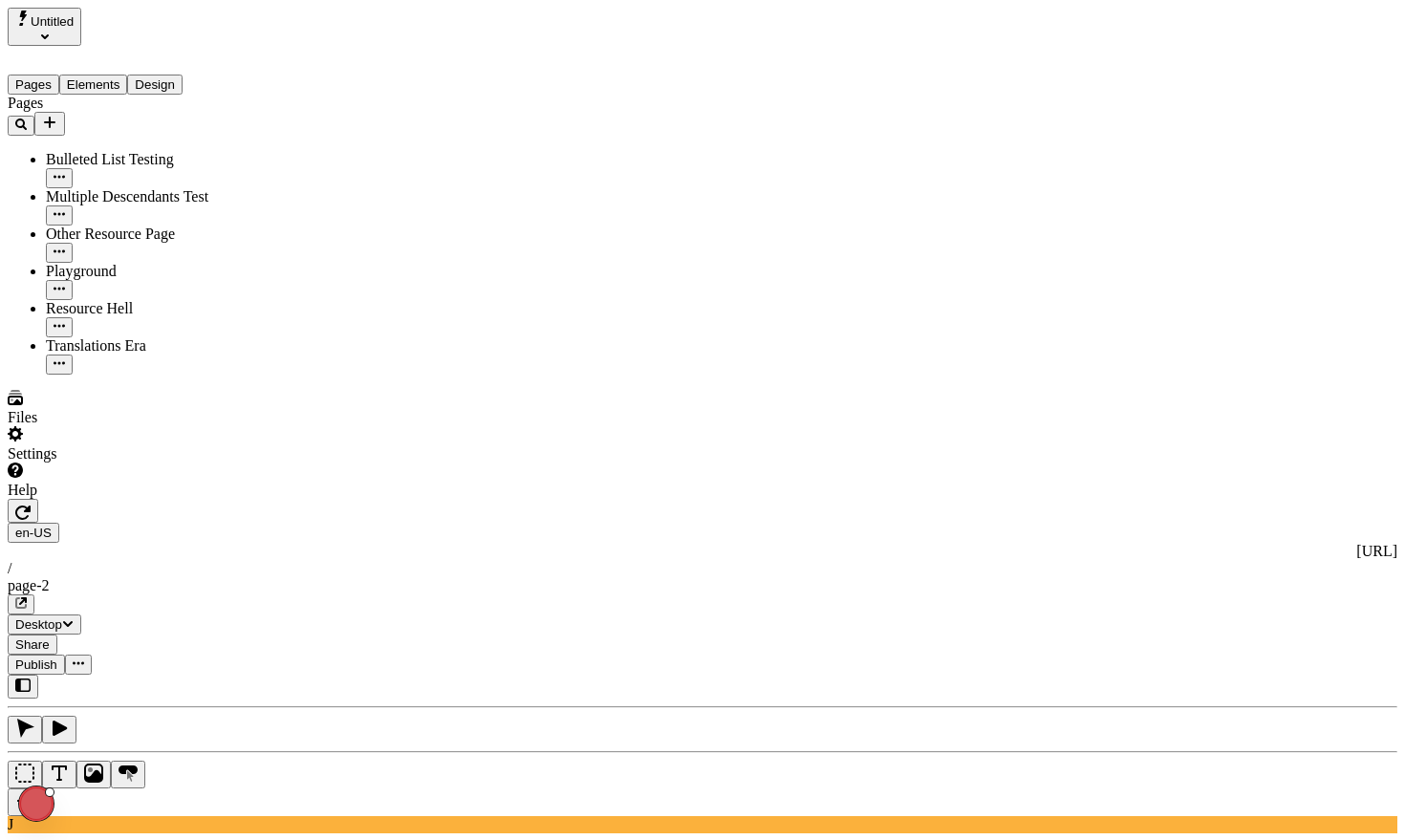
type input "/exploration-of-translations"
type input "The Great Translation Adventure"
type textarea "This is my French localized description. If it were empty, it would not appear …"
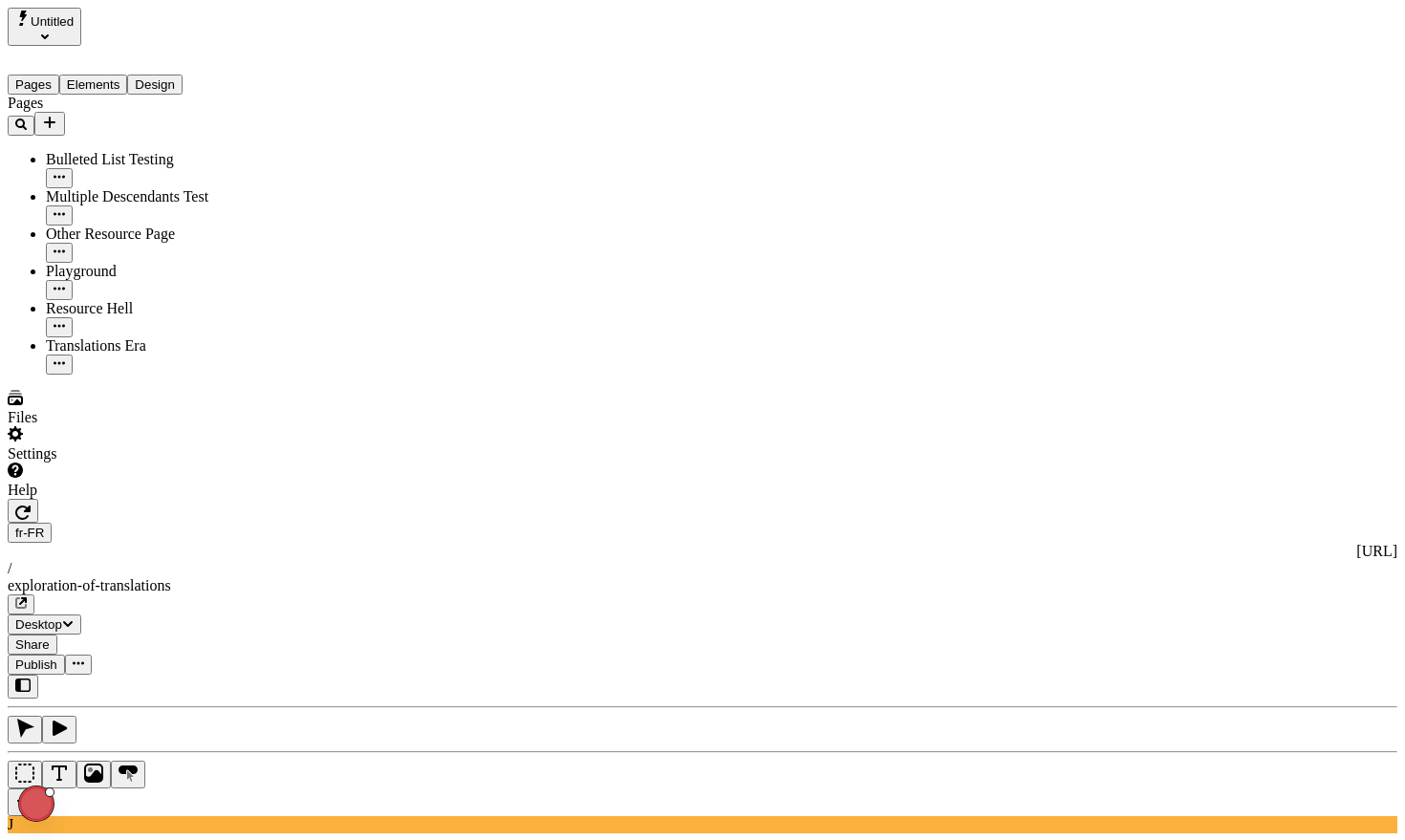
type textarea "Result of pasting other Text element: the cow jumped over the moon"
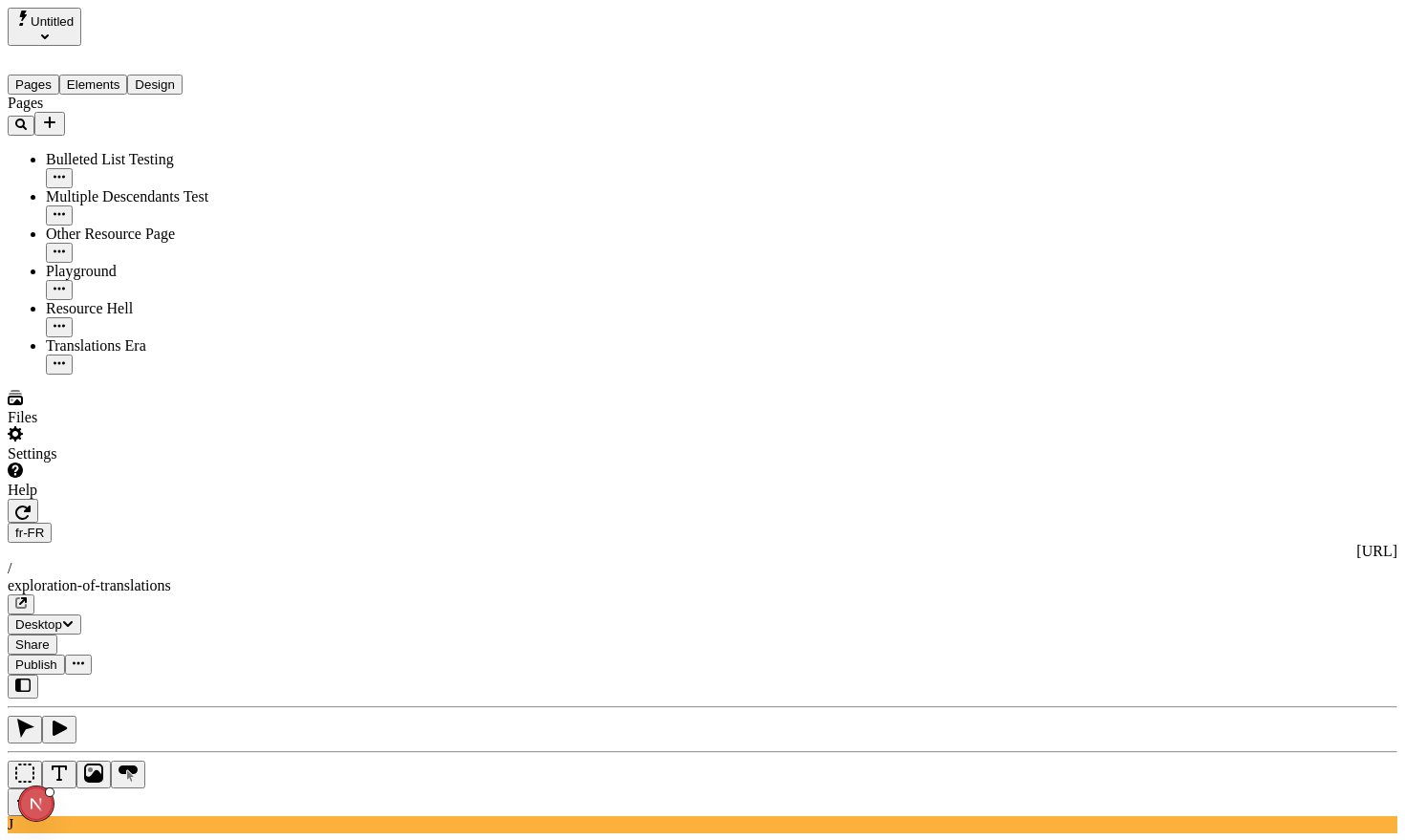
click at [86, 188] on div "Multiple Descendants Test" at bounding box center [142, 196] width 191 height 17
type input "/page-4"
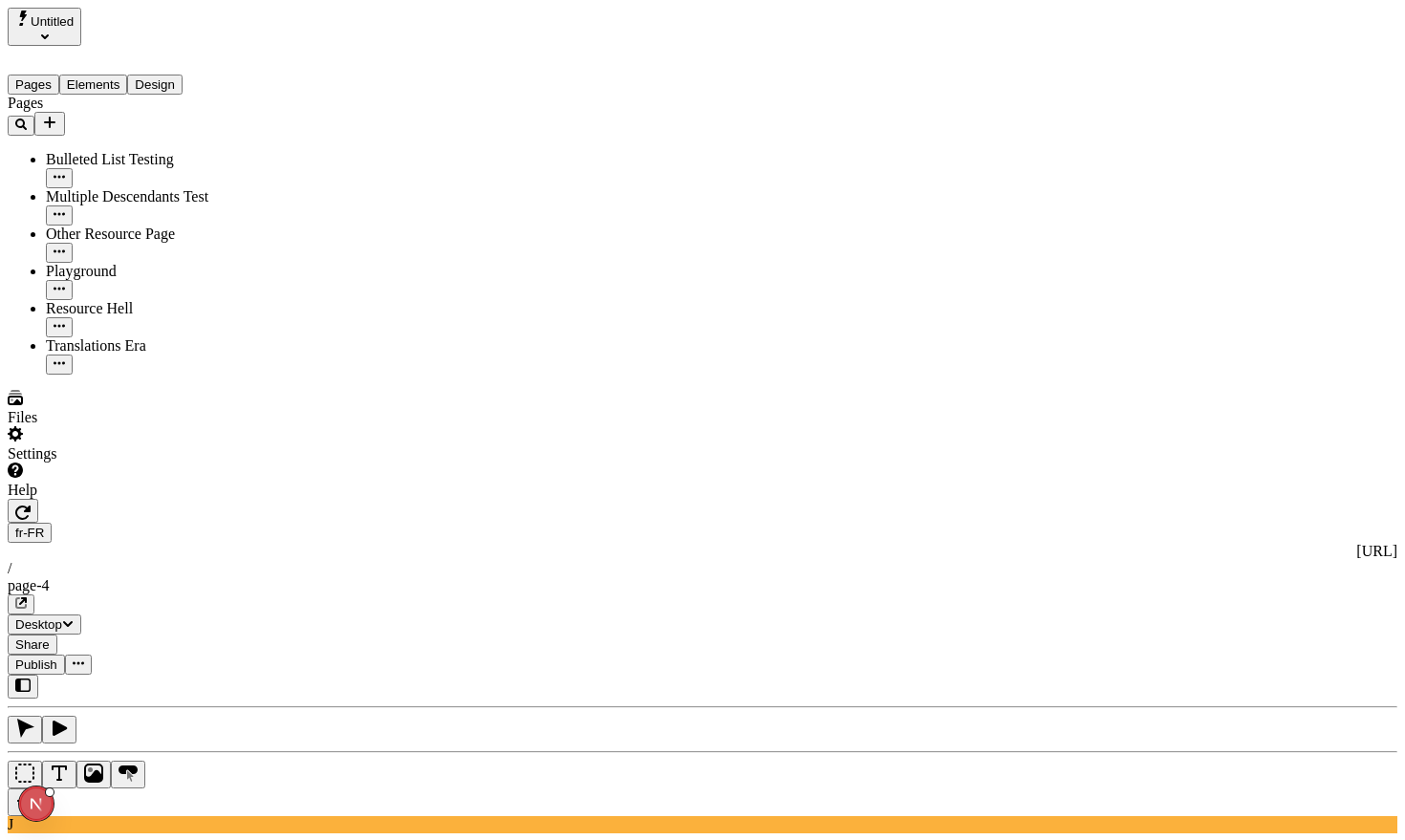
type textarea "Result of pasting other Text element: the cow jumped over the moon"
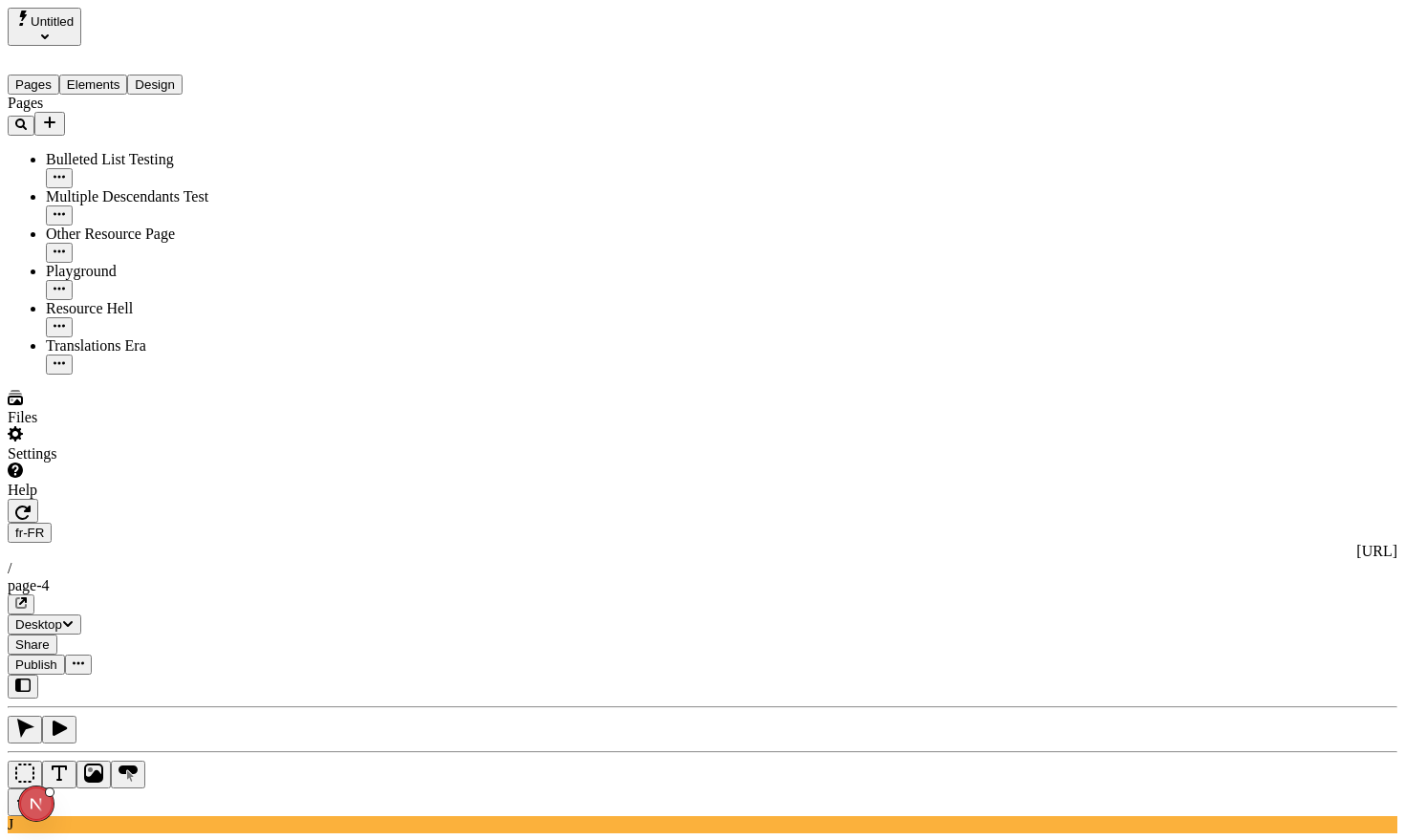
click at [112, 75] on button "Elements" at bounding box center [94, 85] width 69 height 20
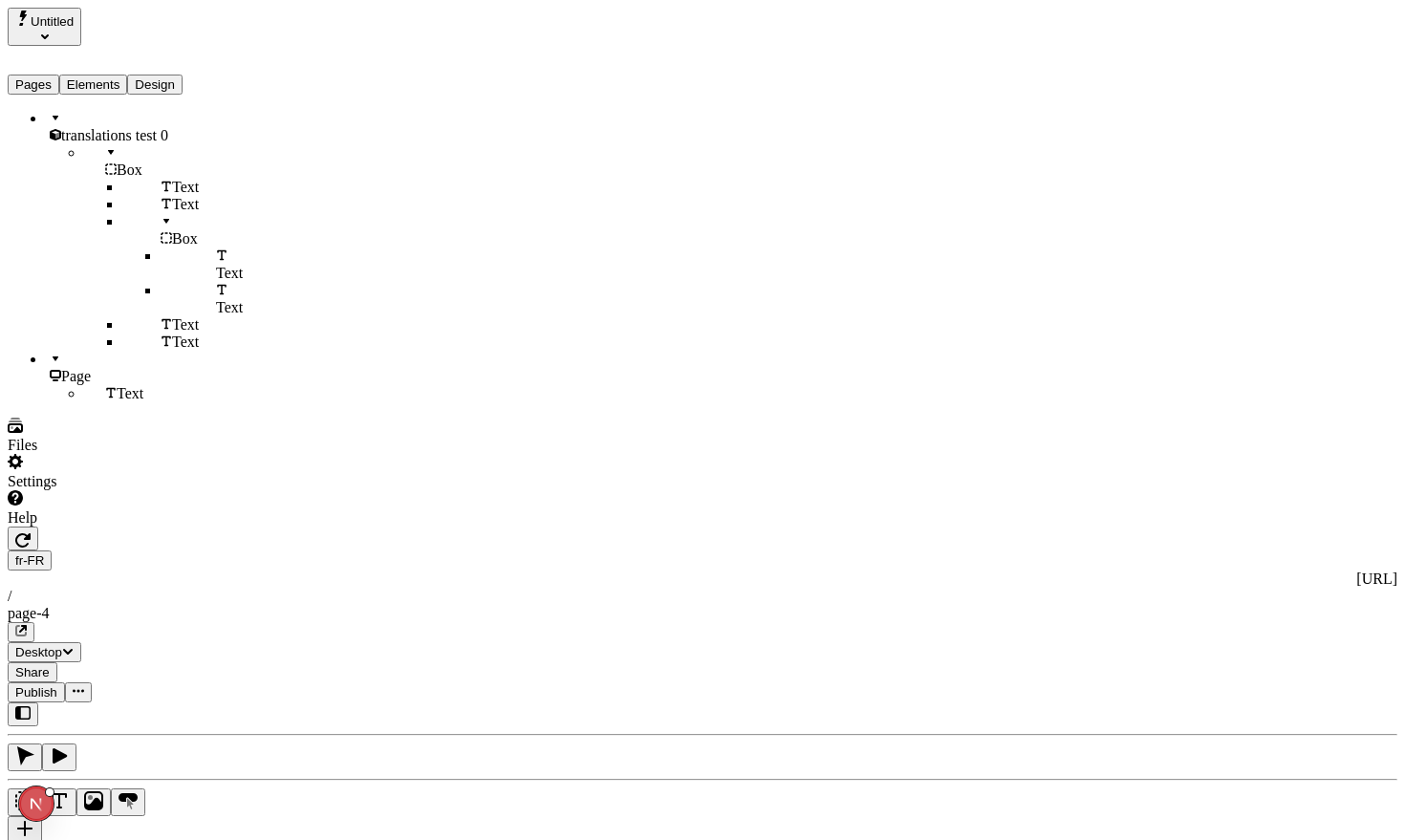
click at [116, 127] on span "translations test 0" at bounding box center [114, 135] width 107 height 16
checkbox input "true"
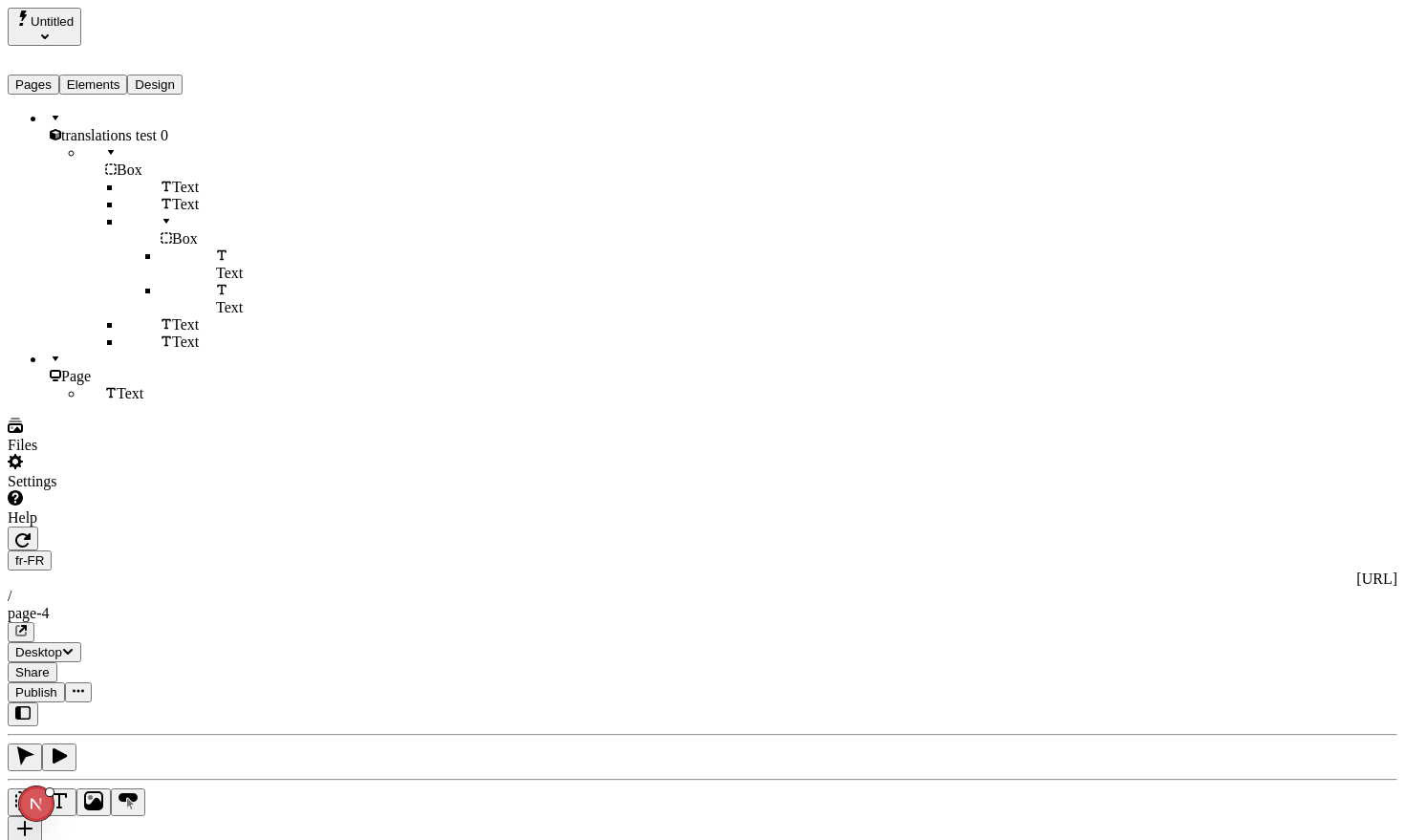
click at [111, 127] on span "translations test 0" at bounding box center [114, 135] width 107 height 16
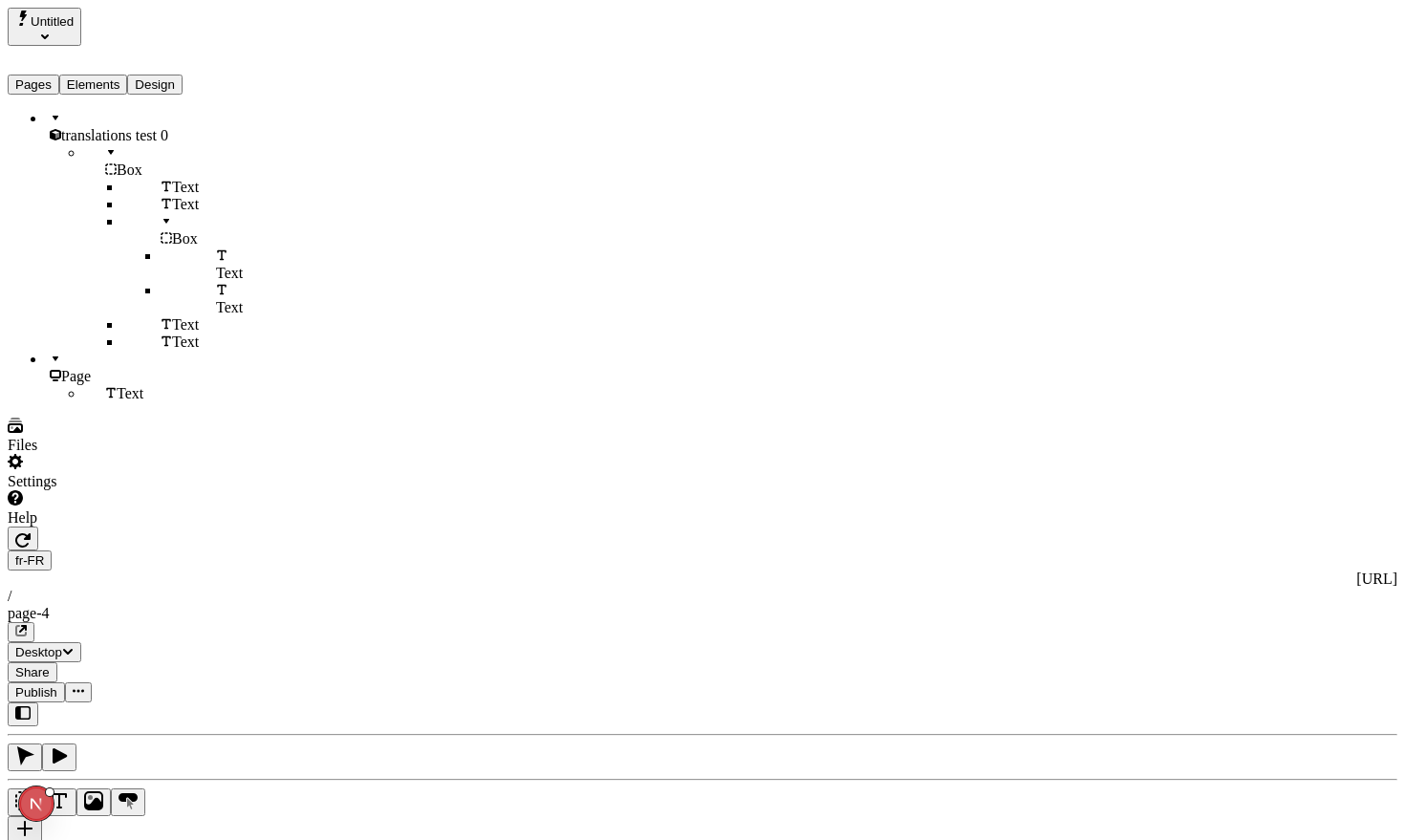
checkbox input "true"
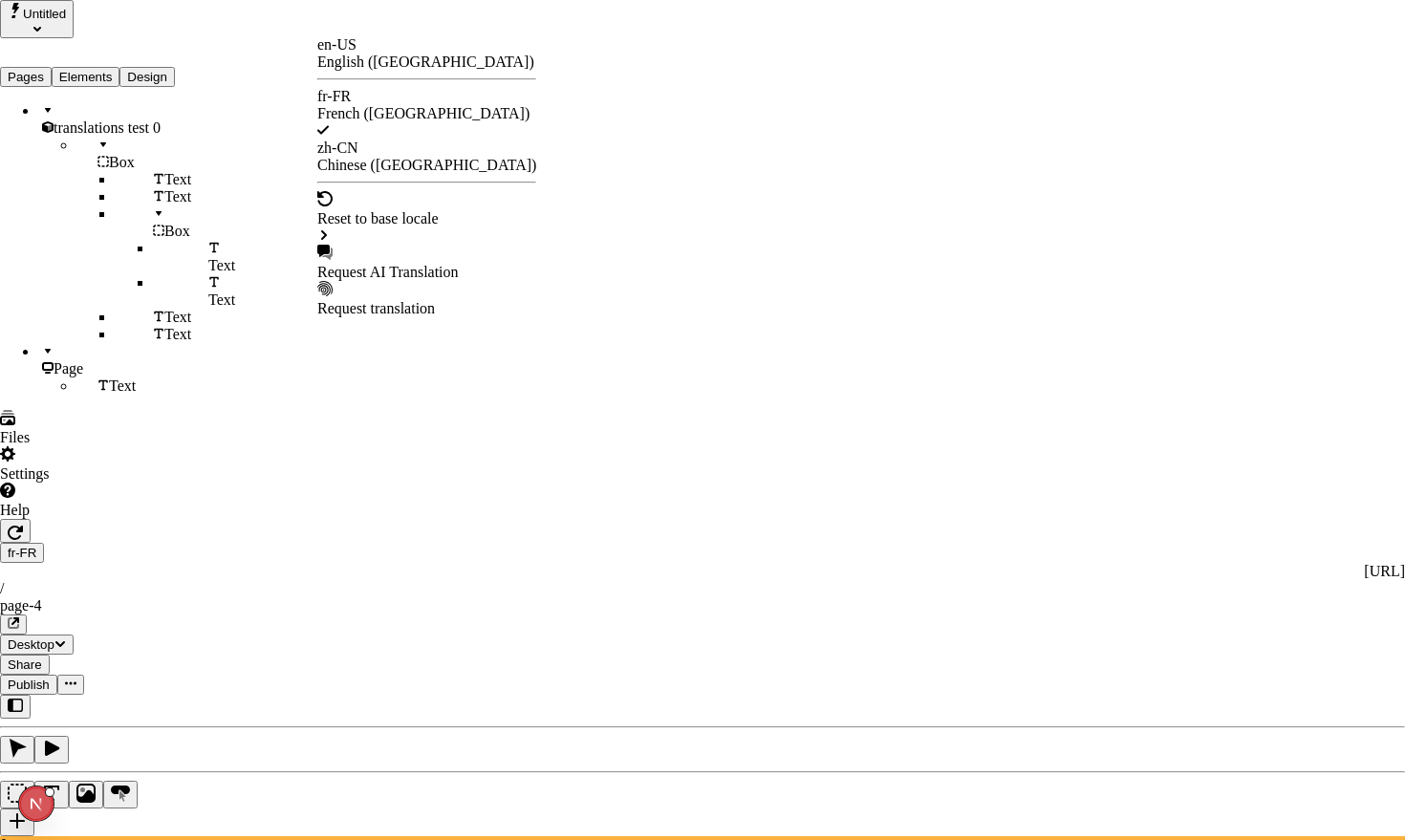
click at [377, 264] on div "Request AI Translation" at bounding box center [427, 272] width 219 height 17
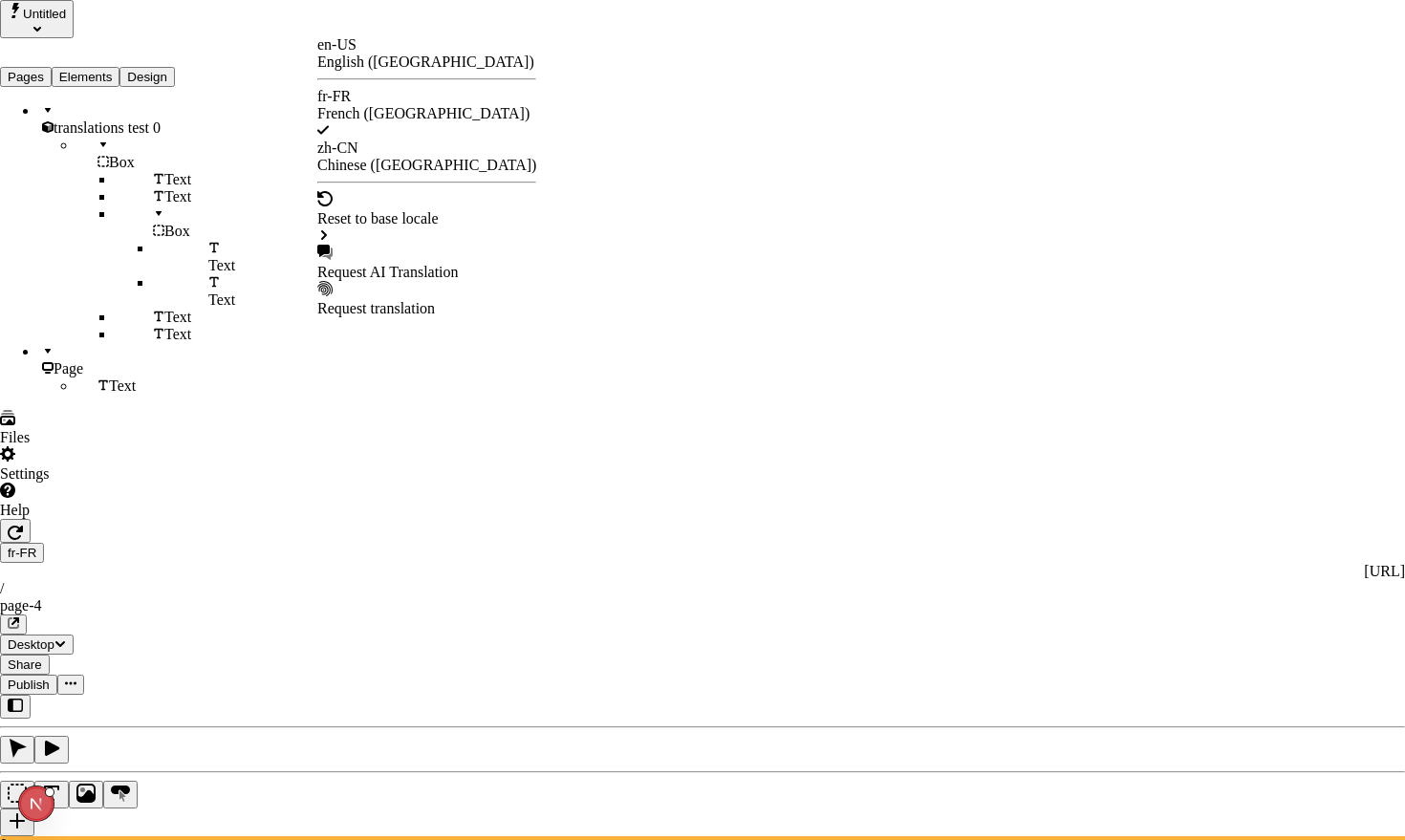
click at [412, 264] on div "Request AI Translation" at bounding box center [427, 272] width 219 height 17
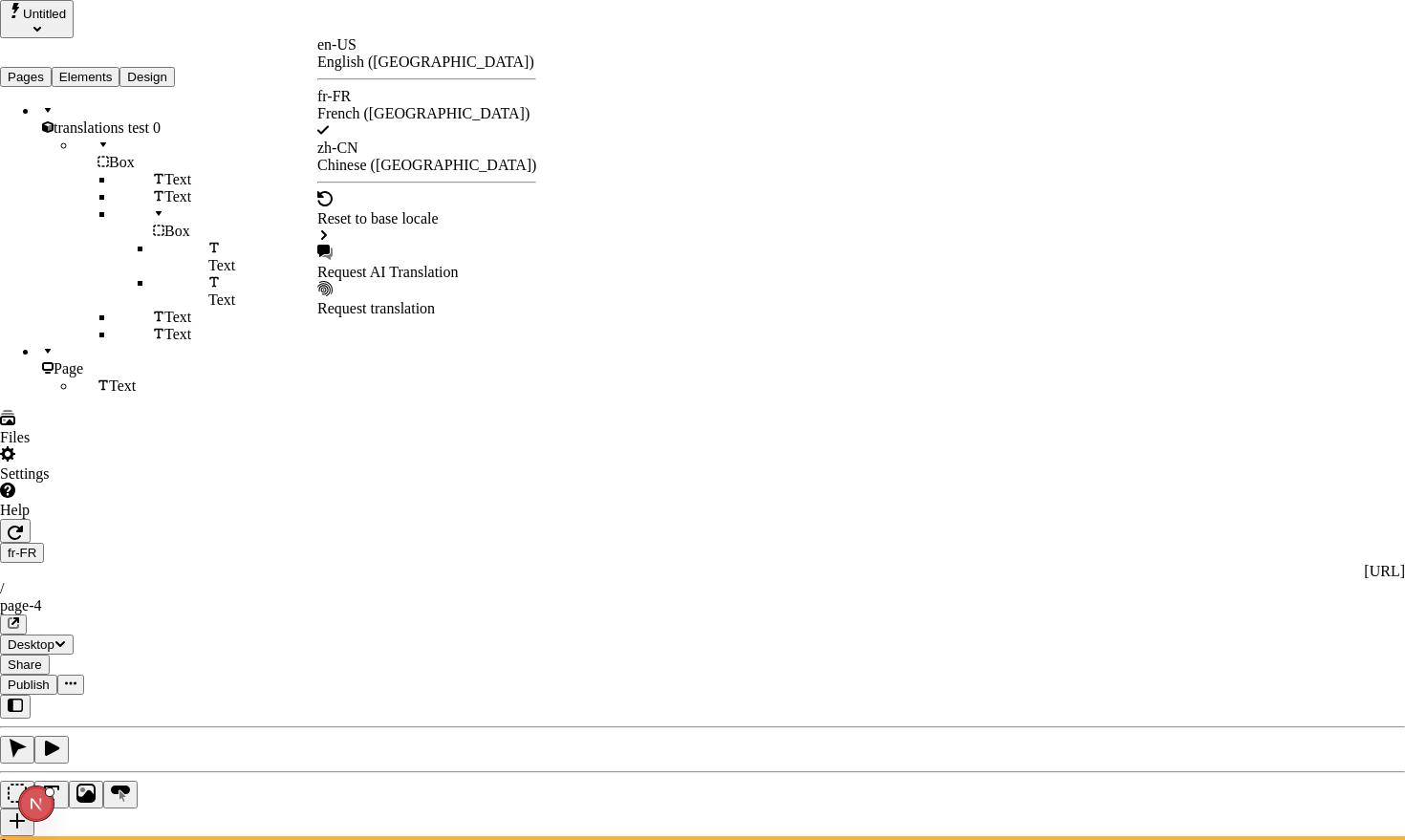
click at [430, 264] on div "Request AI Translation" at bounding box center [427, 272] width 219 height 17
click at [402, 264] on div "Request AI Translation" at bounding box center [427, 272] width 219 height 17
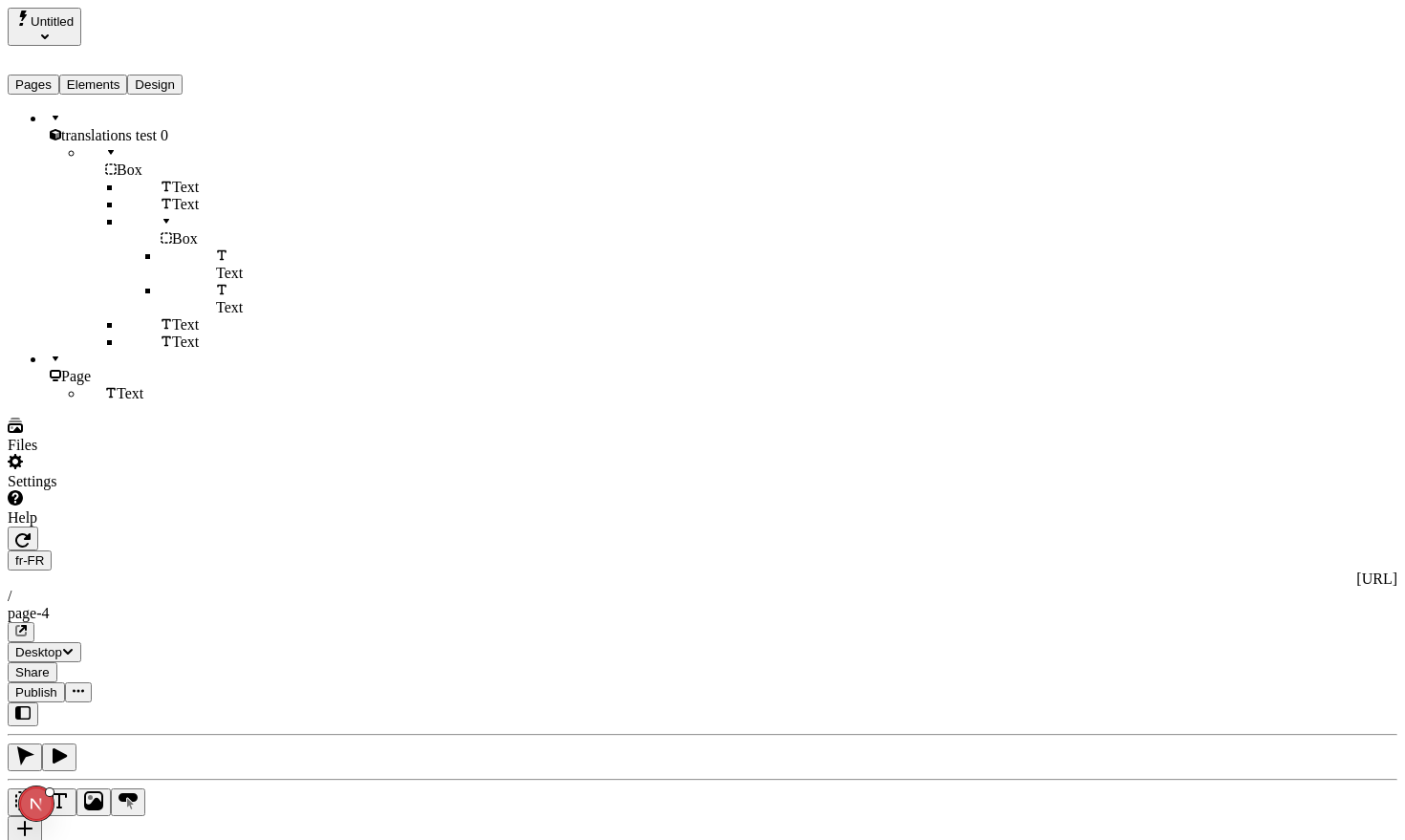
click at [59, 75] on button "Pages" at bounding box center [34, 85] width 51 height 20
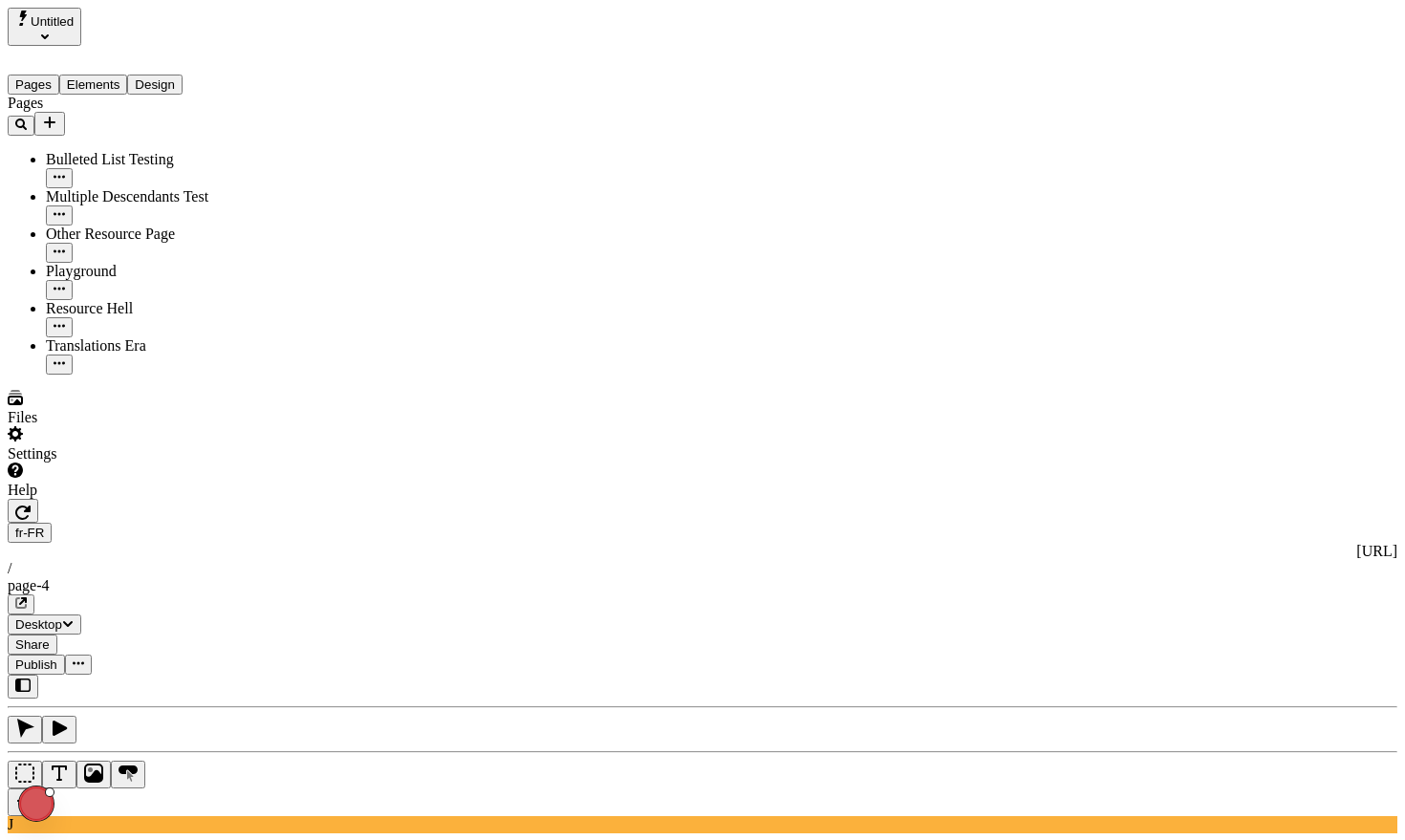
click at [99, 337] on div "Translations Era" at bounding box center [142, 356] width 191 height 37
click at [104, 188] on div "Multiple Descendants Test" at bounding box center [142, 196] width 191 height 17
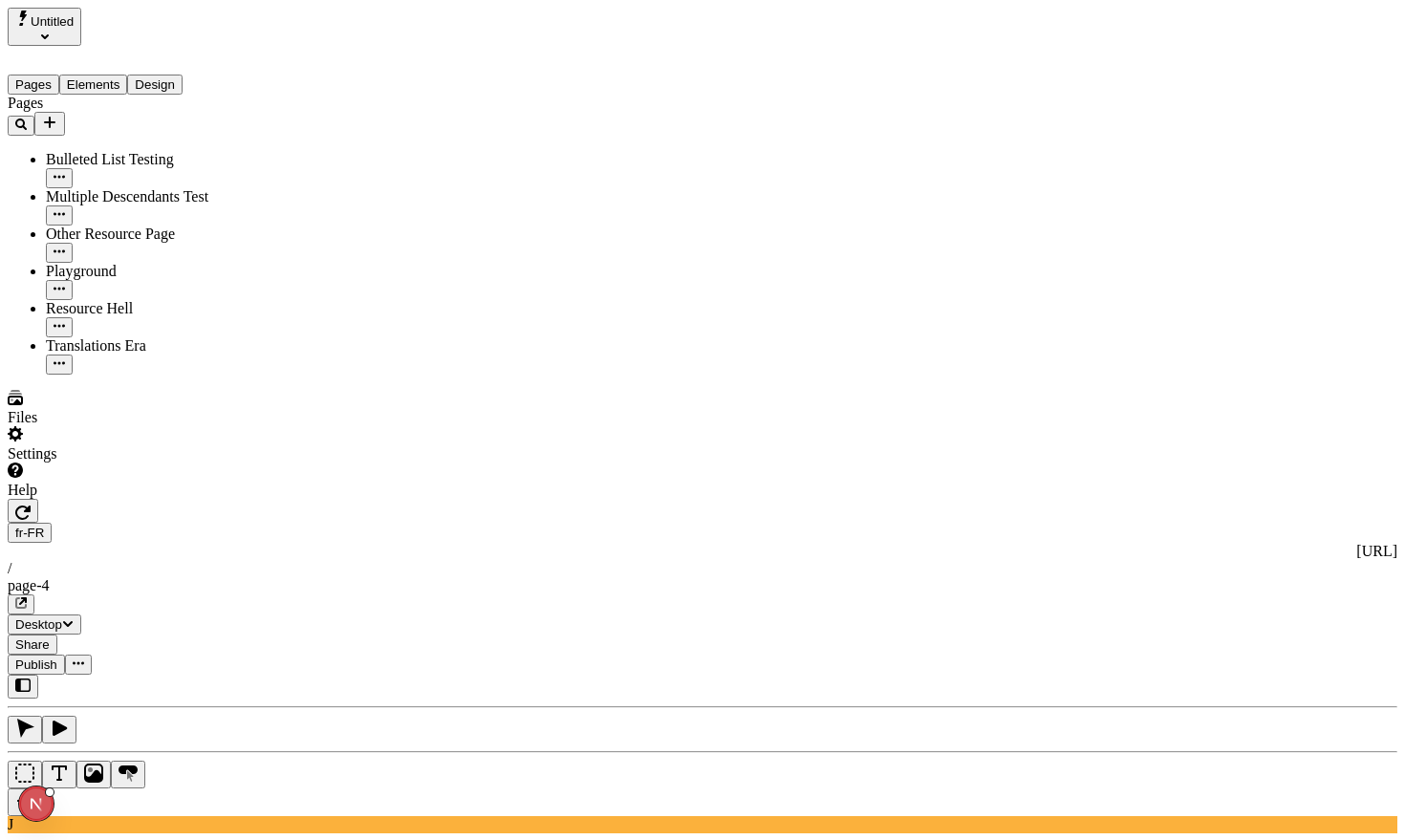
click at [356, 523] on div "fr-FR [URL] / page-4" at bounding box center [702, 568] width 1389 height 92
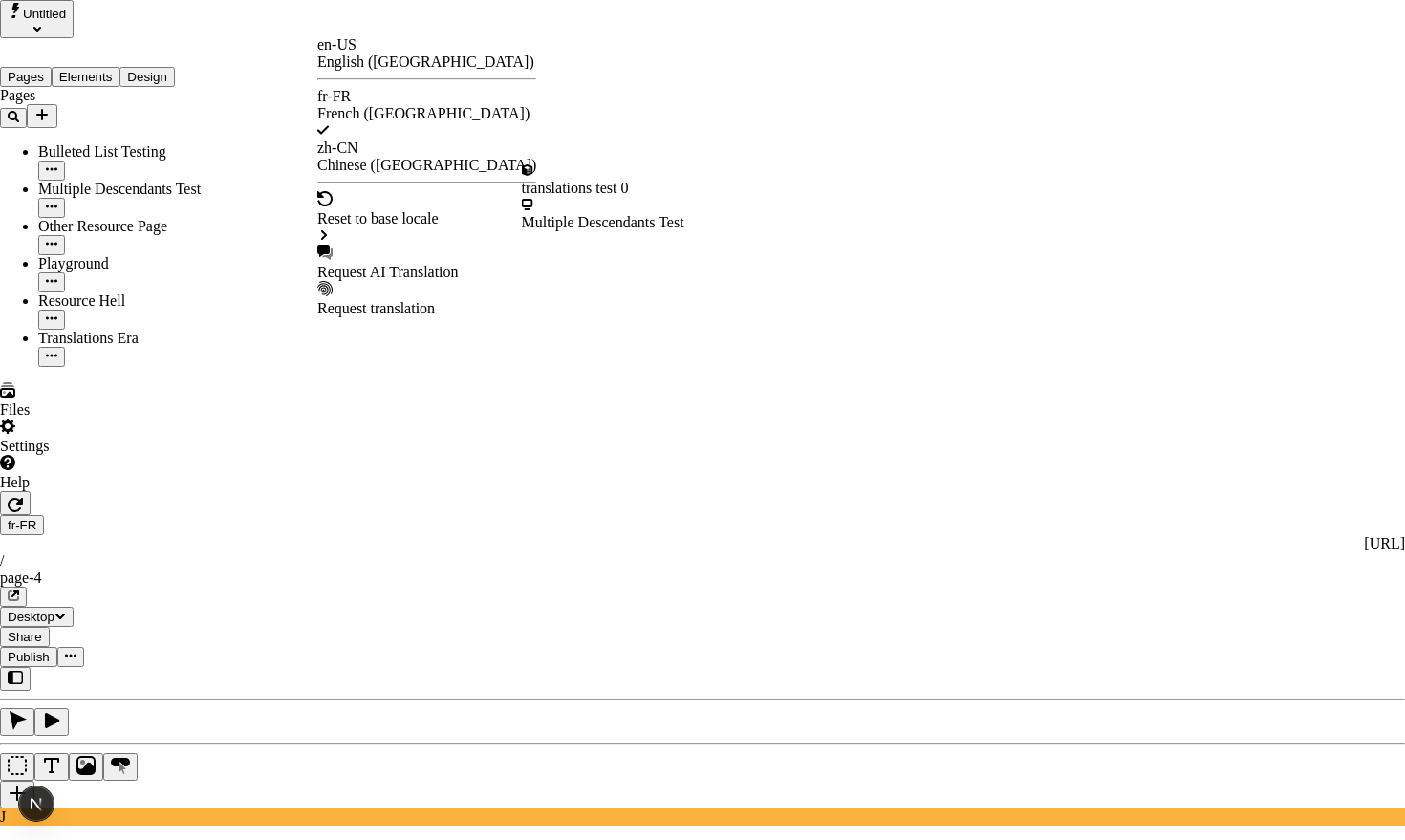
click at [407, 264] on div "Request AI Translation" at bounding box center [427, 272] width 219 height 17
checkbox input "true"
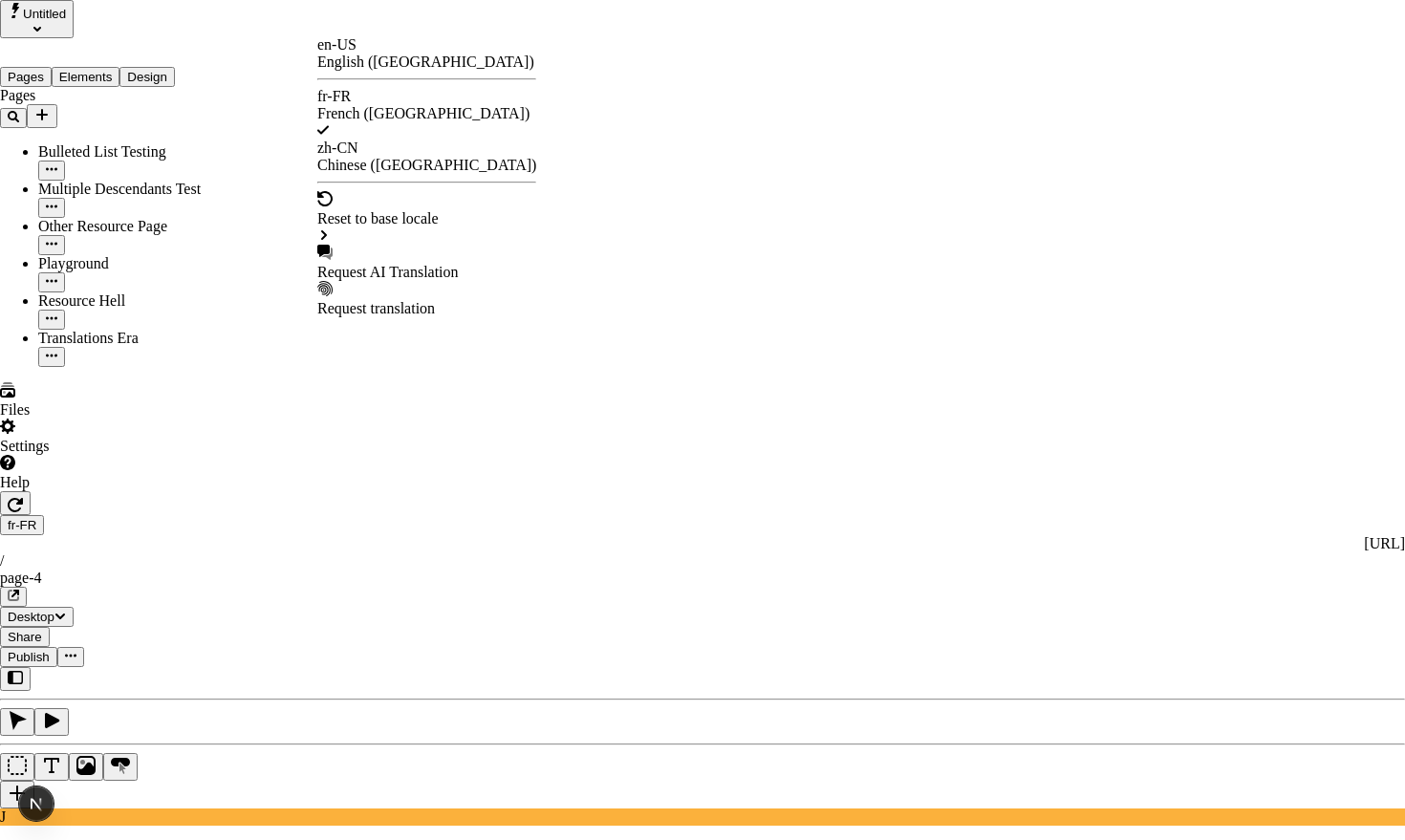
drag, startPoint x: 620, startPoint y: 114, endPoint x: 483, endPoint y: 116, distance: 137.0
drag, startPoint x: 483, startPoint y: 116, endPoint x: 497, endPoint y: 121, distance: 14.9
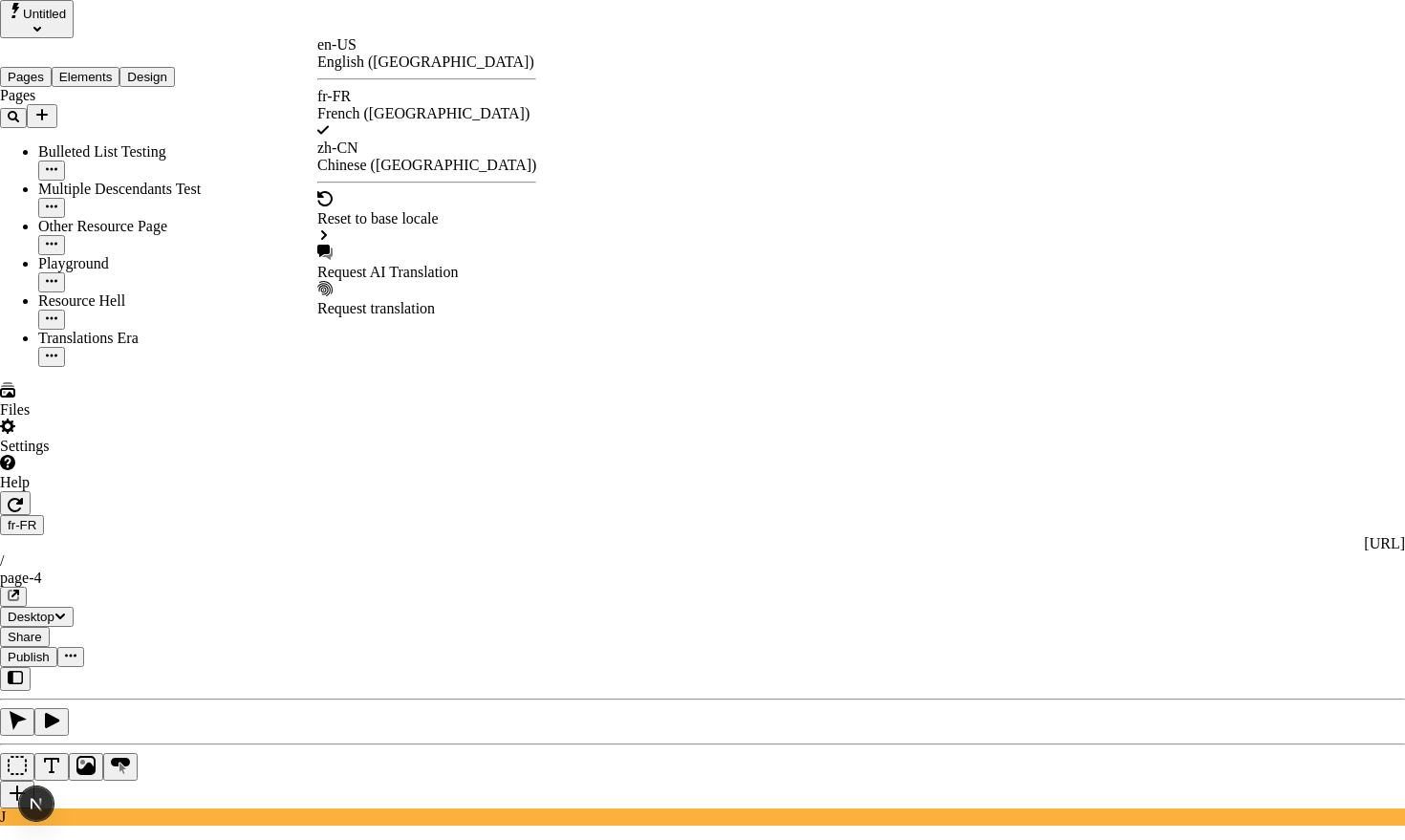
drag, startPoint x: 477, startPoint y: 115, endPoint x: 665, endPoint y: 119, distance: 188.0
drag, startPoint x: 754, startPoint y: 639, endPoint x: 621, endPoint y: 637, distance: 133.0
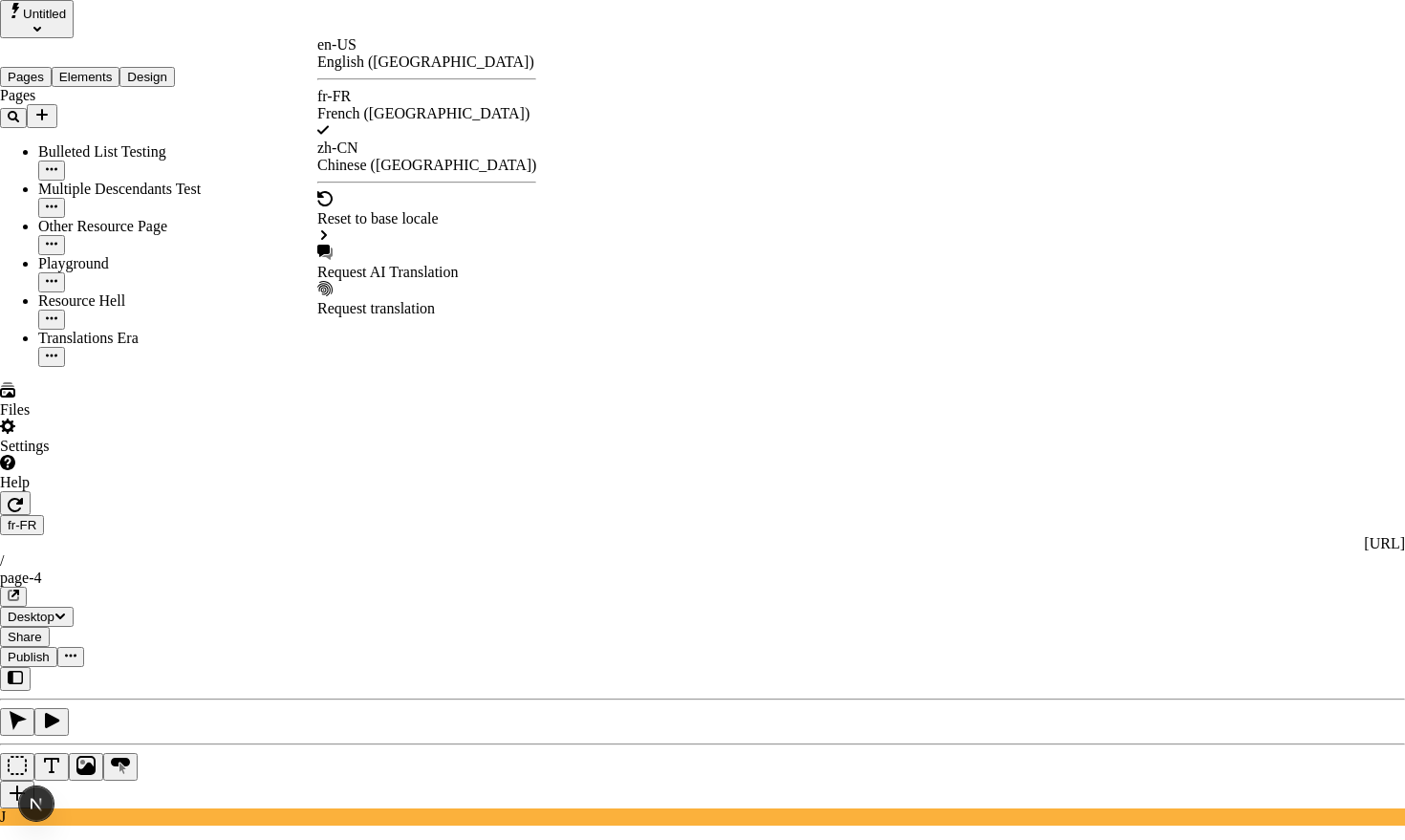
click at [382, 264] on div "Request AI Translation" at bounding box center [427, 272] width 219 height 17
checkbox input "true"
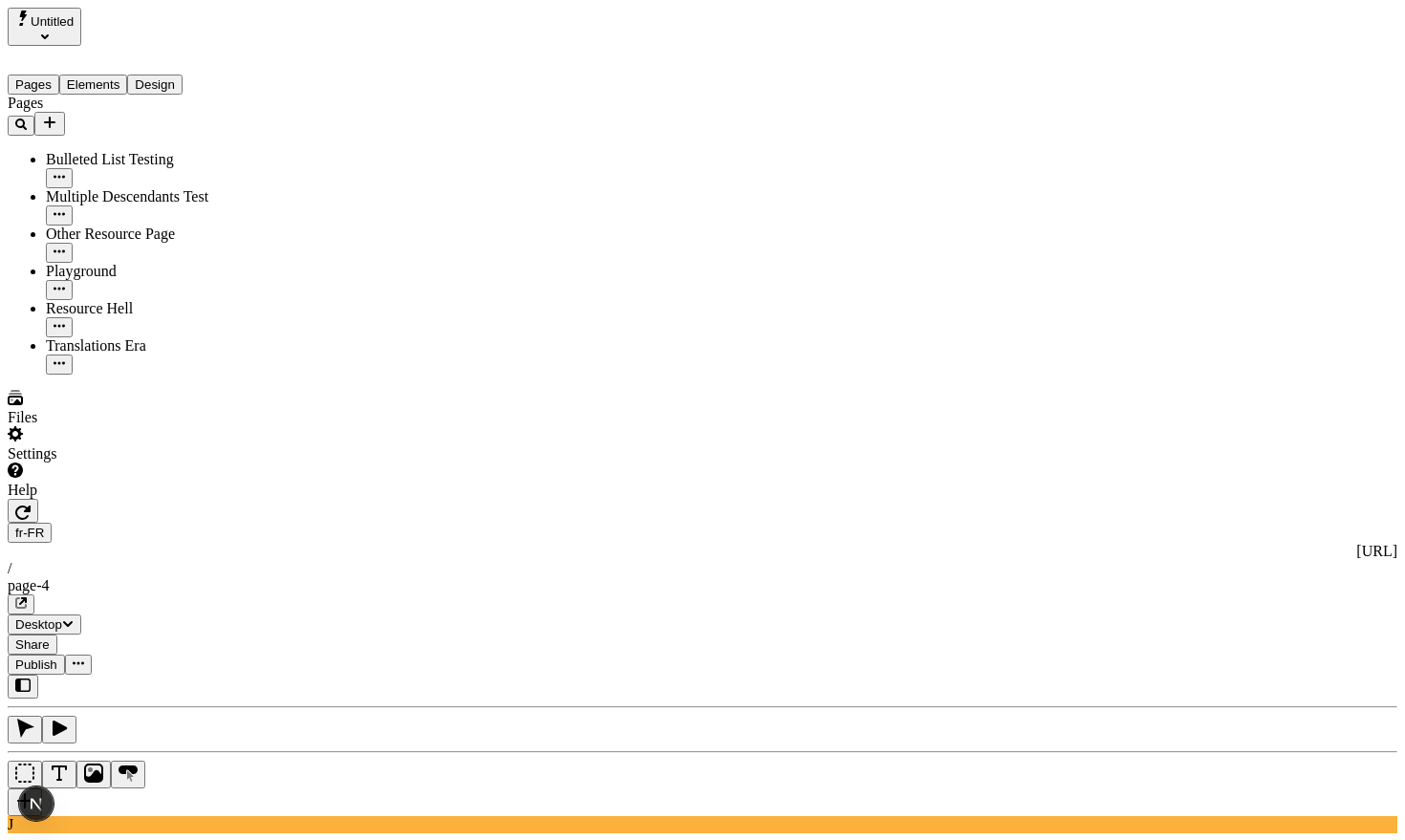
click at [57, 658] on span "Publish" at bounding box center [36, 665] width 42 height 15
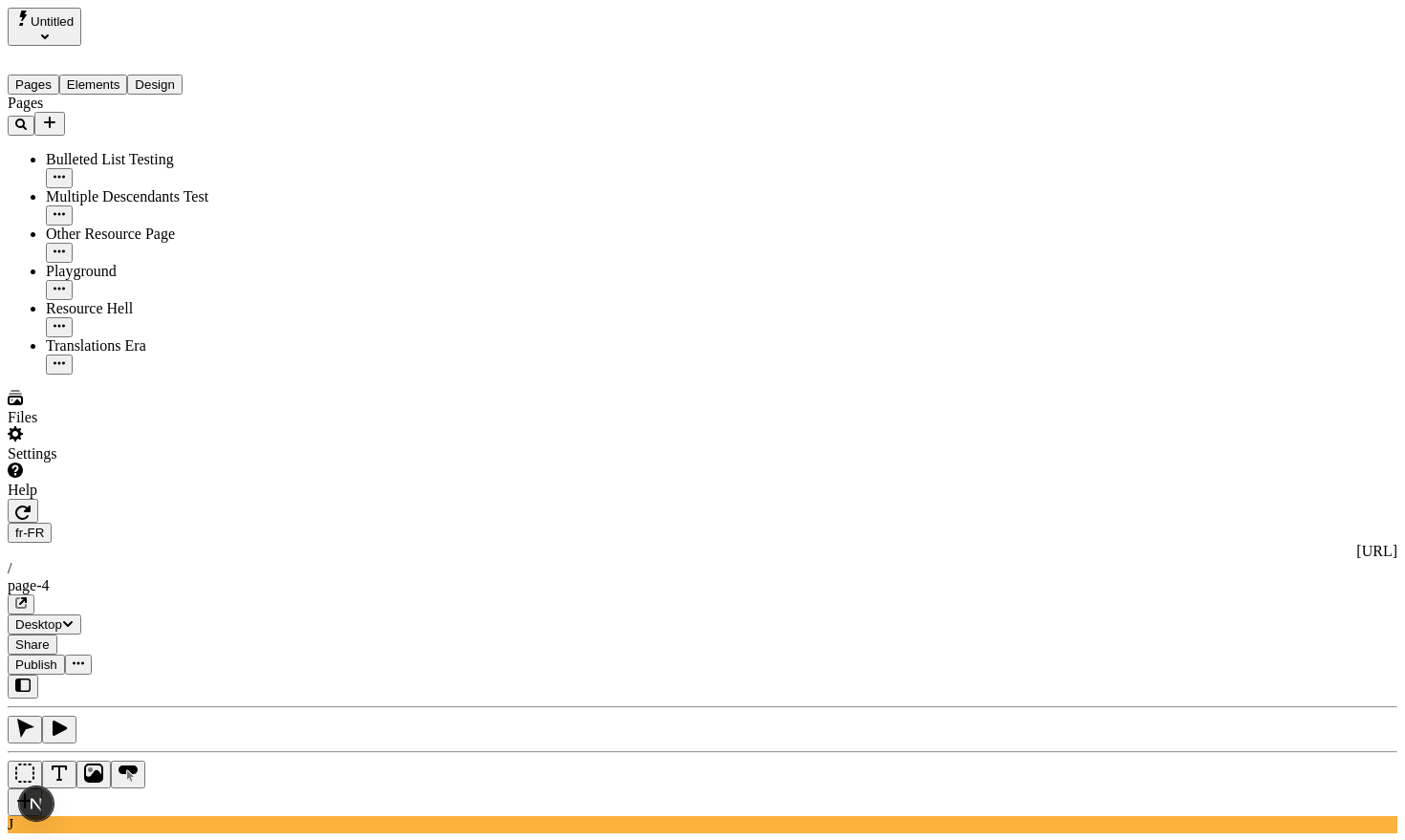
click at [73, 337] on div "Translations Era" at bounding box center [142, 345] width 191 height 17
click at [128, 75] on button "Elements" at bounding box center [94, 85] width 69 height 20
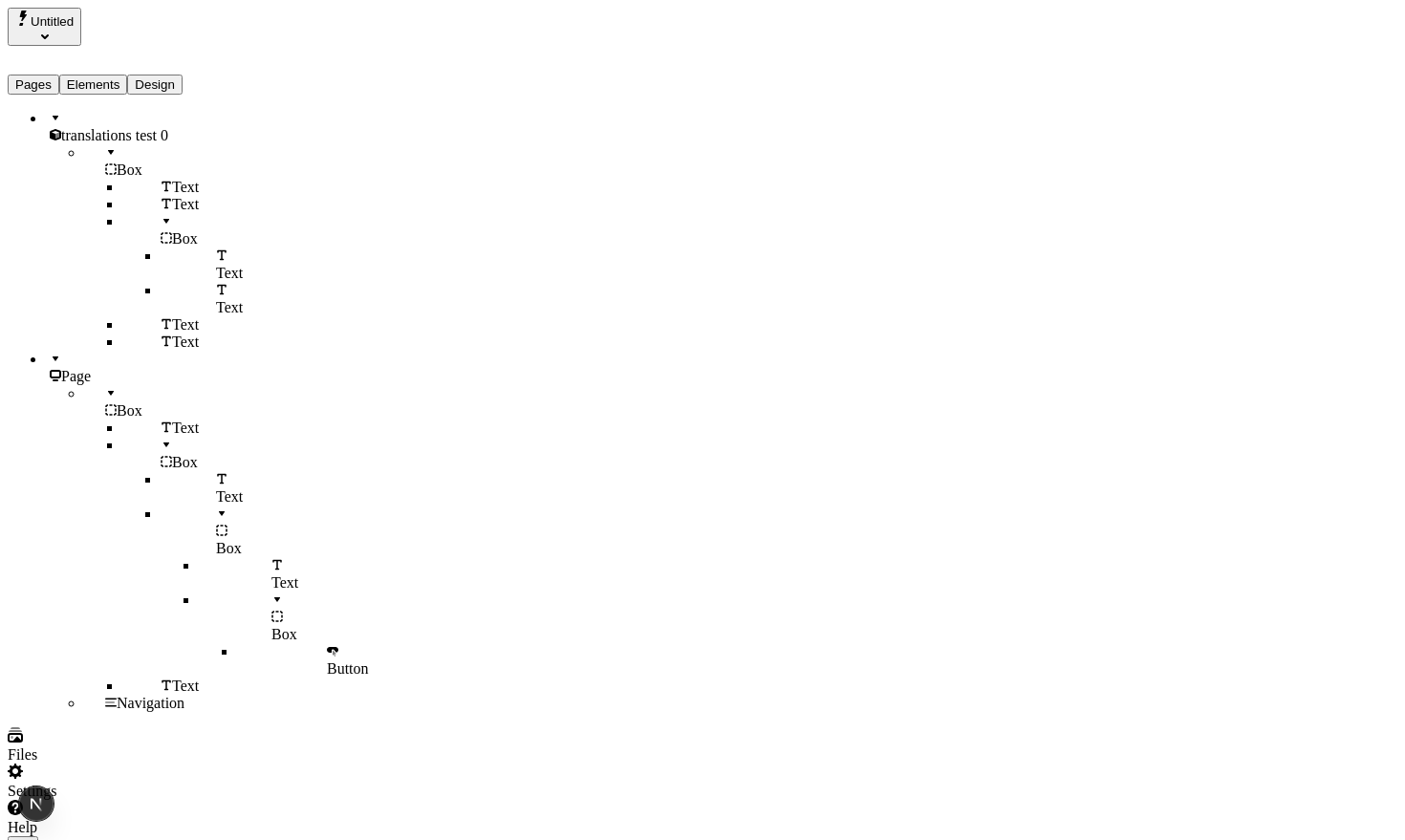
click at [85, 127] on span "translations test 0" at bounding box center [114, 135] width 107 height 16
checkbox input "false"
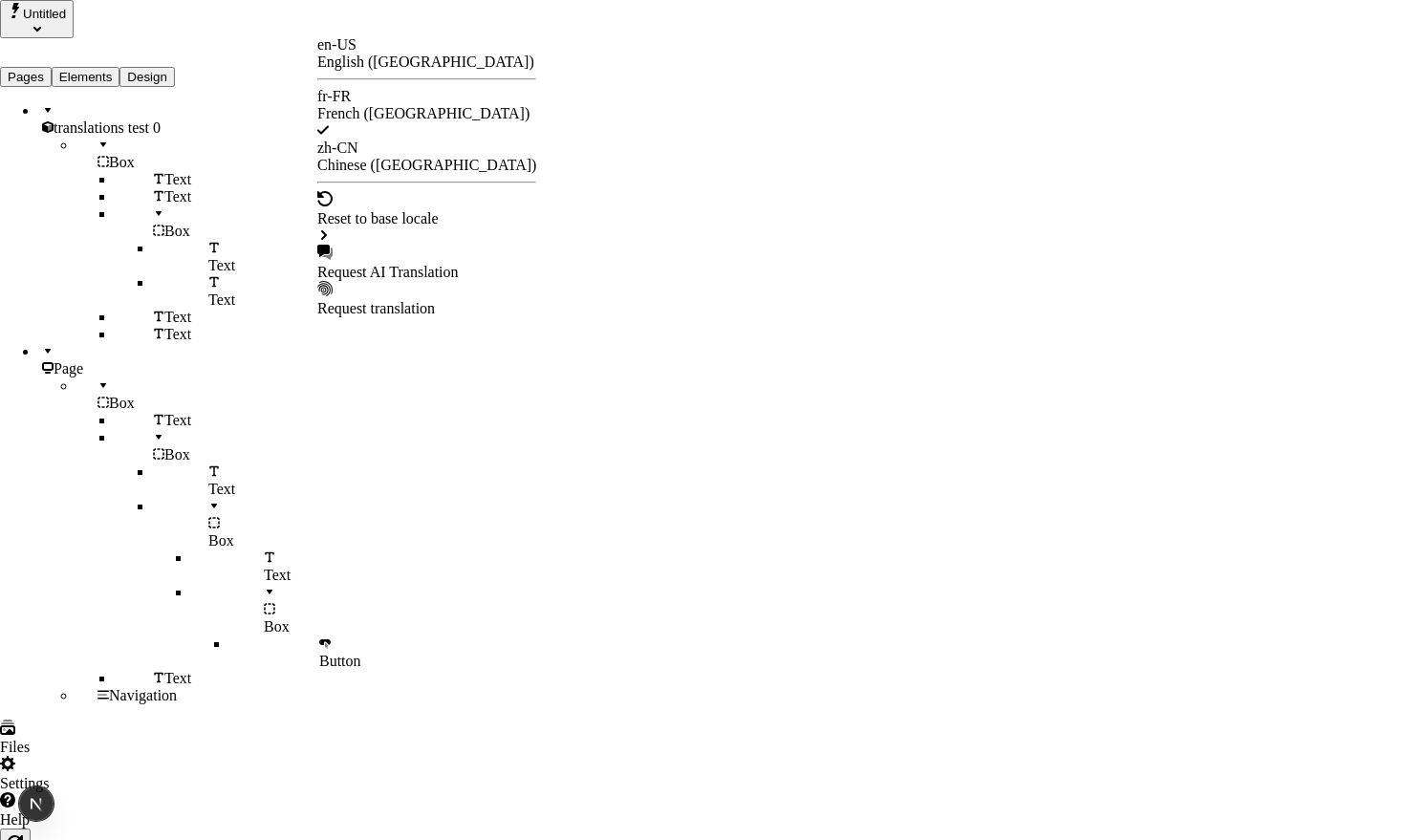
click at [412, 245] on div "Request AI Translation" at bounding box center [427, 262] width 219 height 36
drag, startPoint x: 538, startPoint y: 109, endPoint x: 518, endPoint y: 109, distance: 20.0
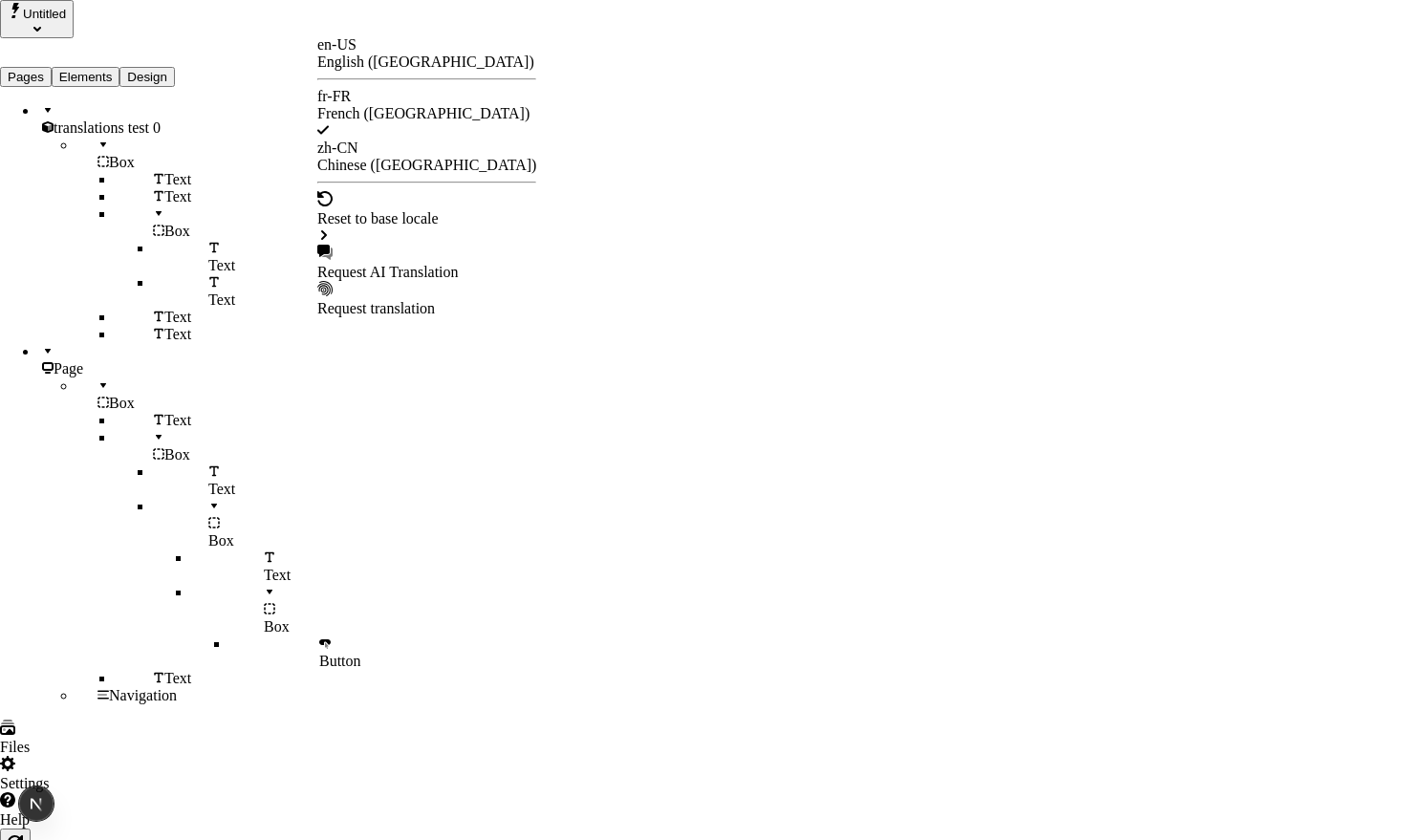
drag, startPoint x: 508, startPoint y: 117, endPoint x: 713, endPoint y: 116, distance: 205.0
drag, startPoint x: 492, startPoint y: 177, endPoint x: 504, endPoint y: 209, distance: 34.2
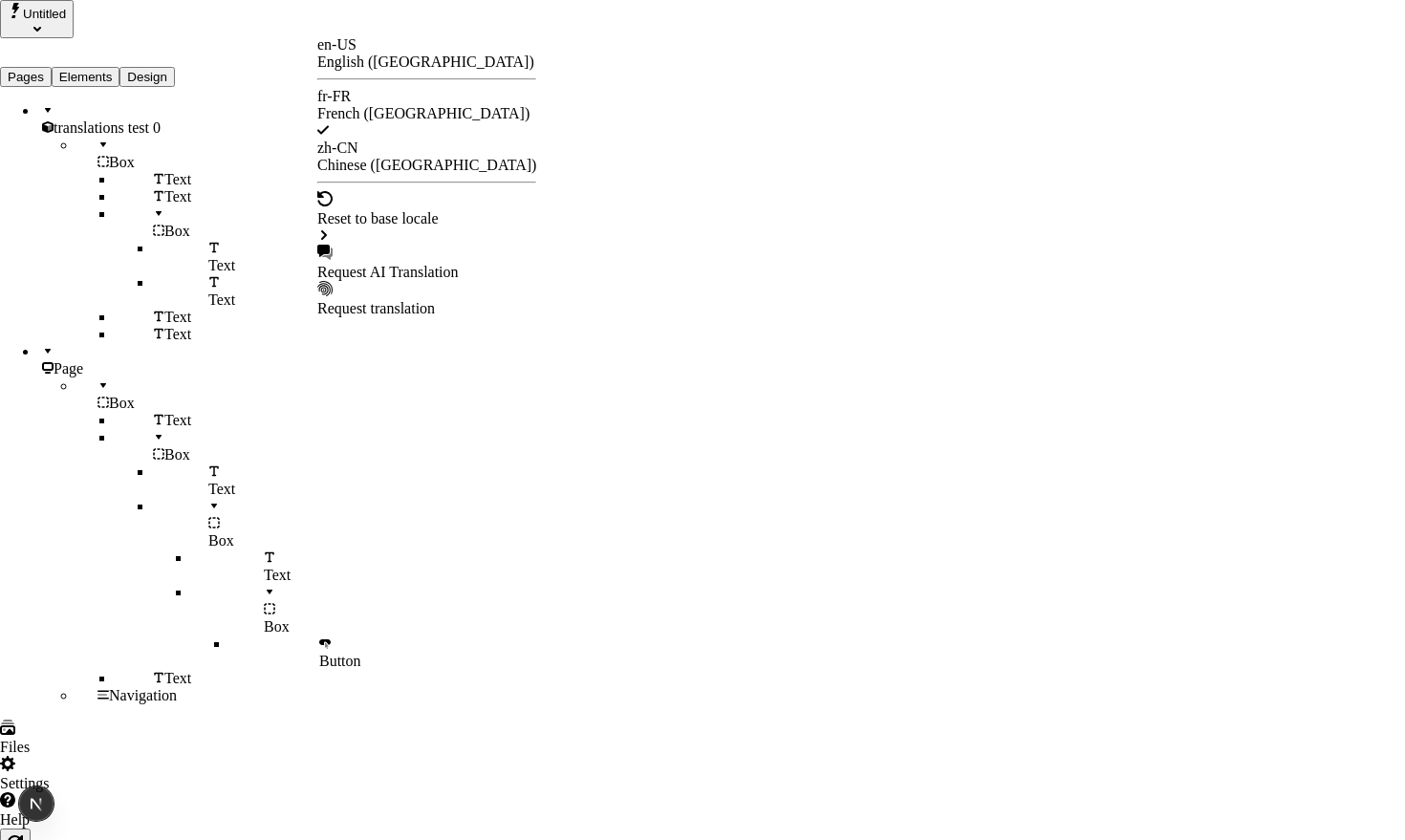
checkbox input "true"
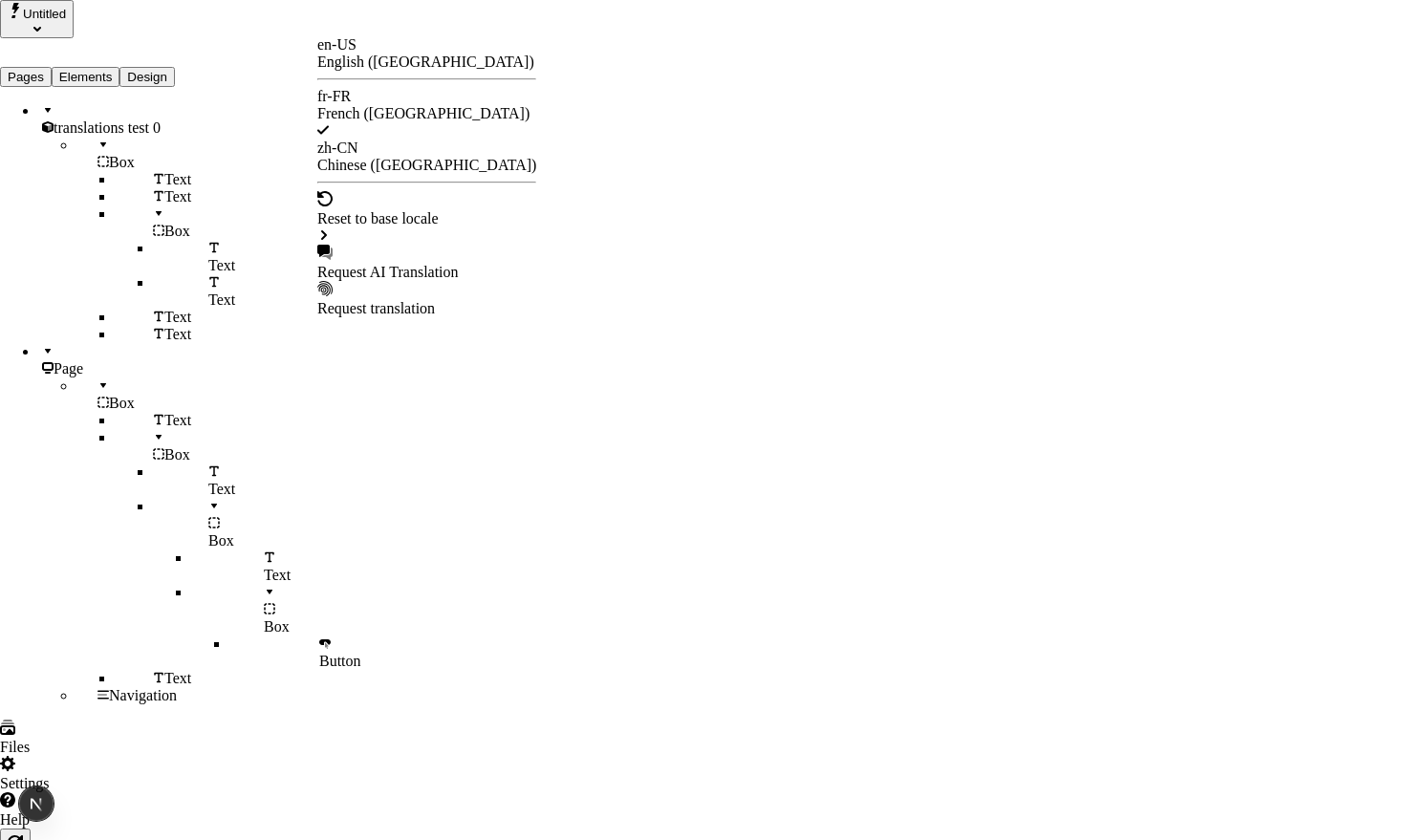
checkbox input "true"
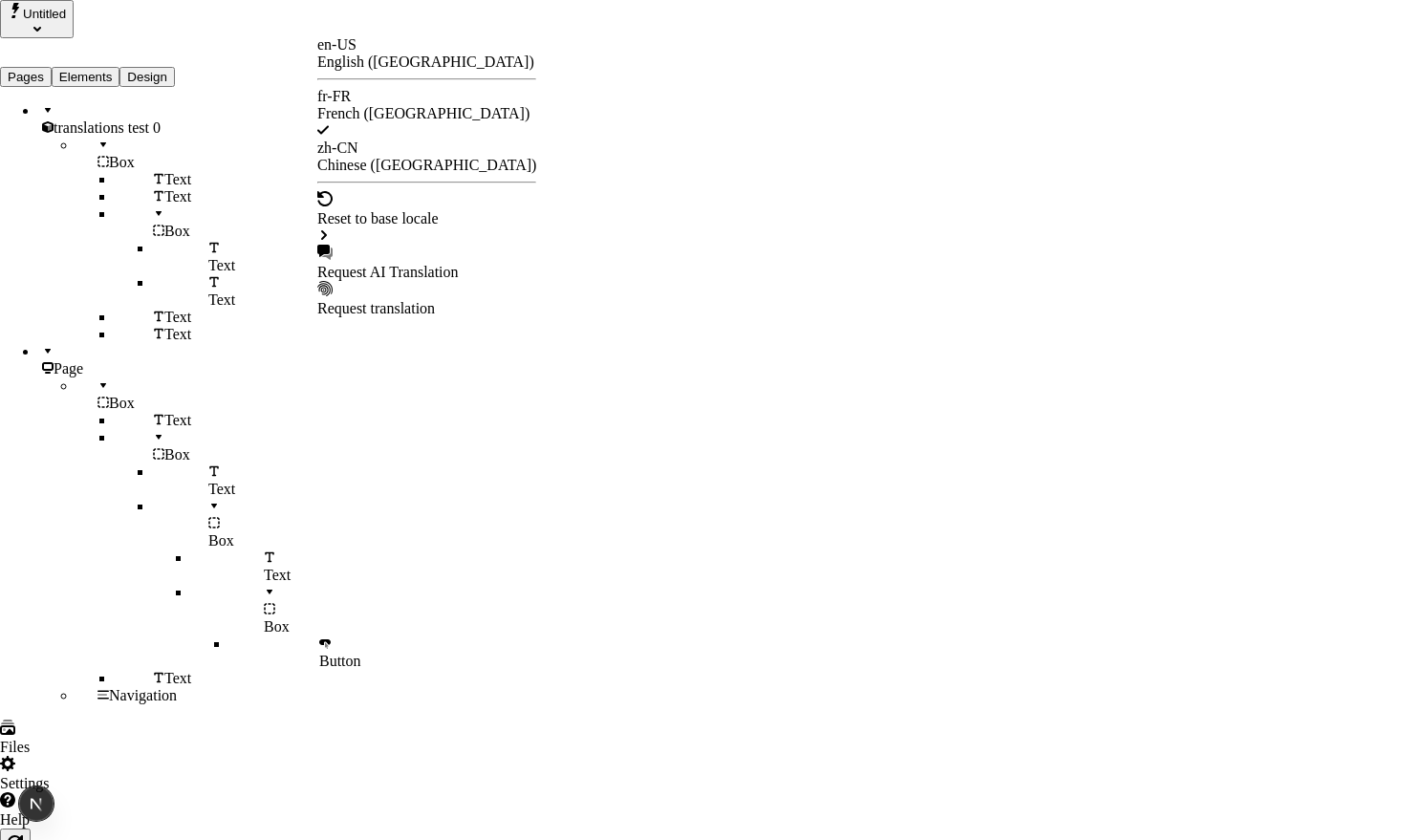
checkbox input "true"
type input "/exploration-des-traductions"
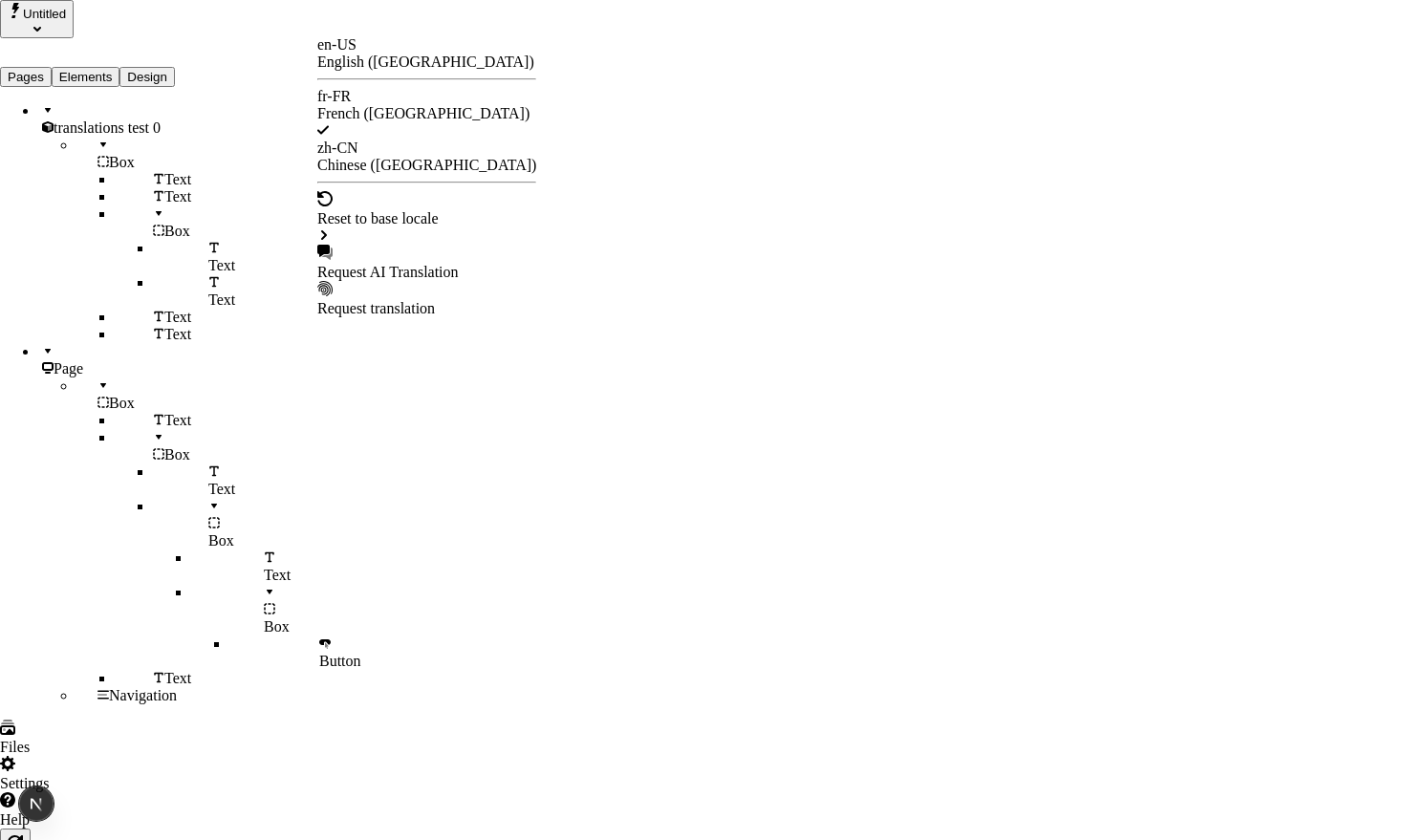
checkbox input "false"
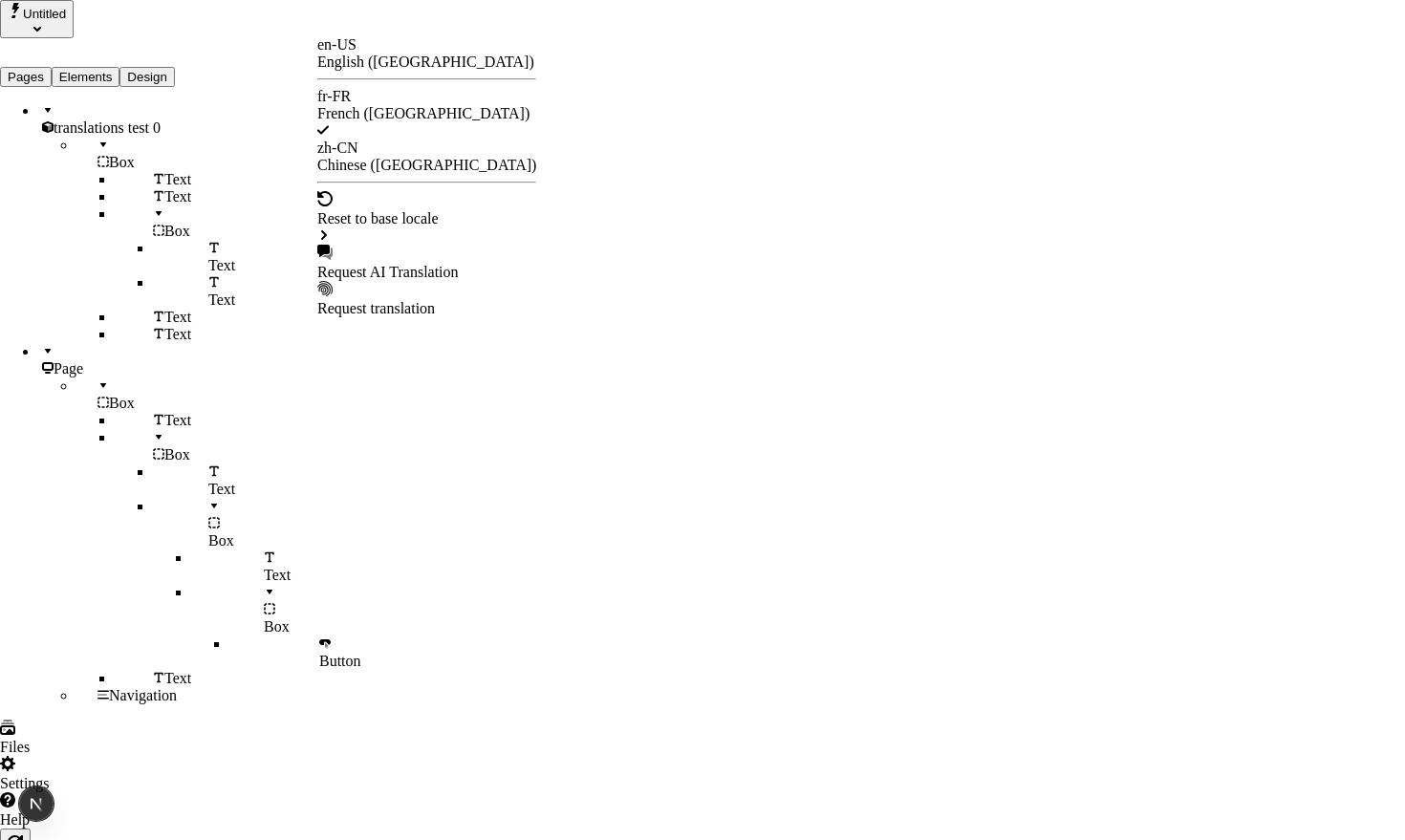
checkbox input "false"
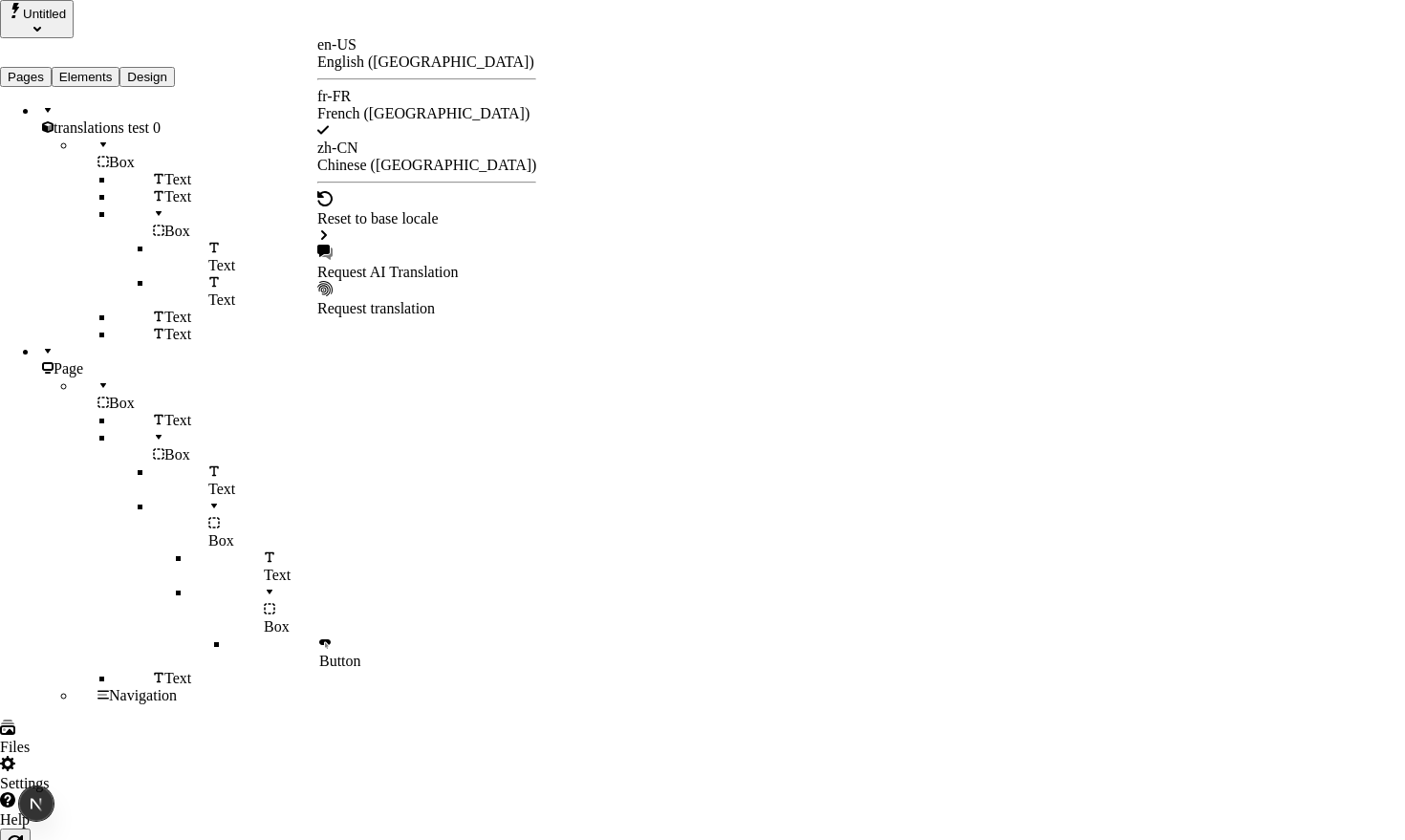
checkbox input "false"
type input "La Grande Aventure de Traduction"
type textarea "Ceci est ma description localisée en français. Si elle était vide, elle n'appar…"
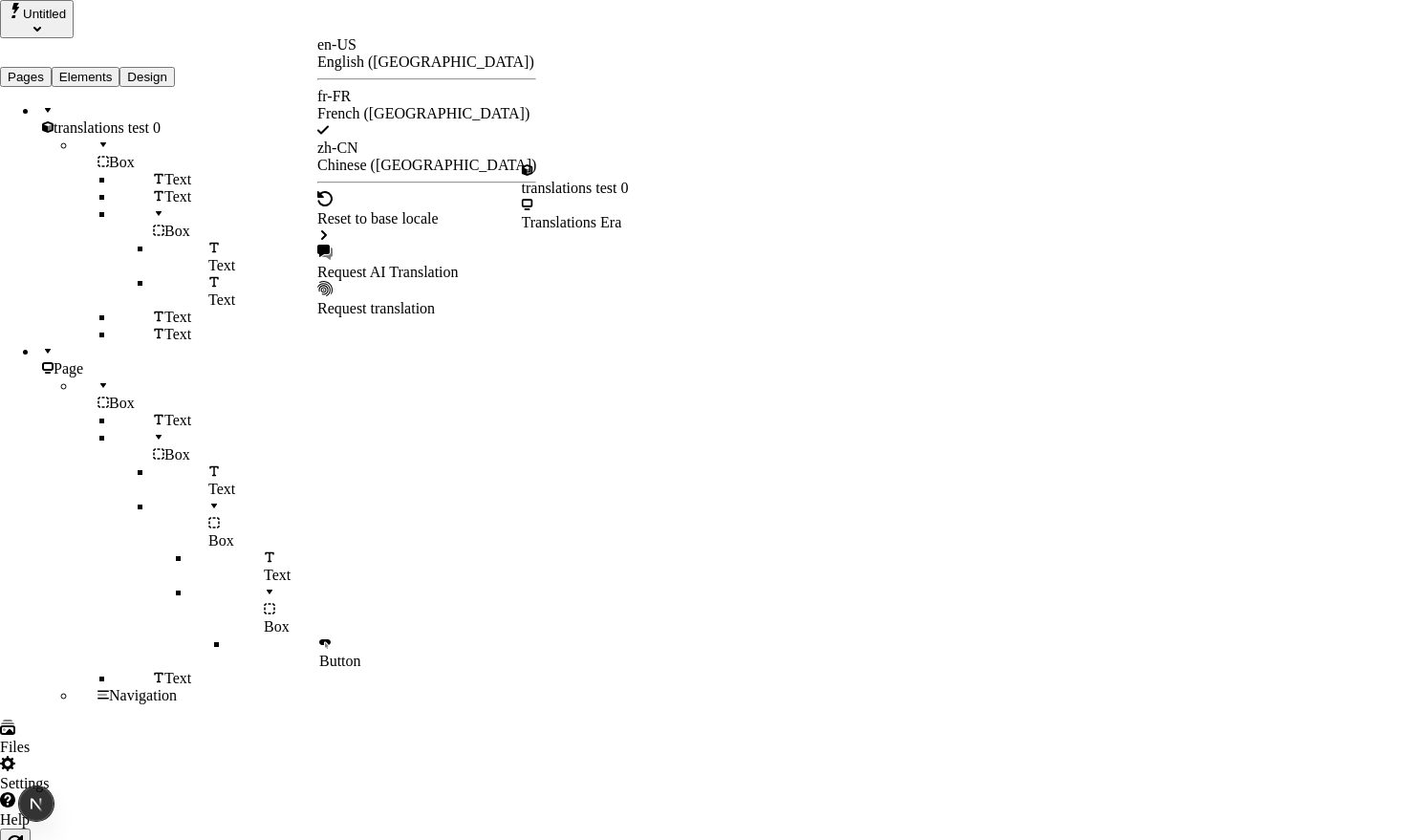
click at [403, 245] on div "Request AI Translation" at bounding box center [427, 262] width 219 height 36
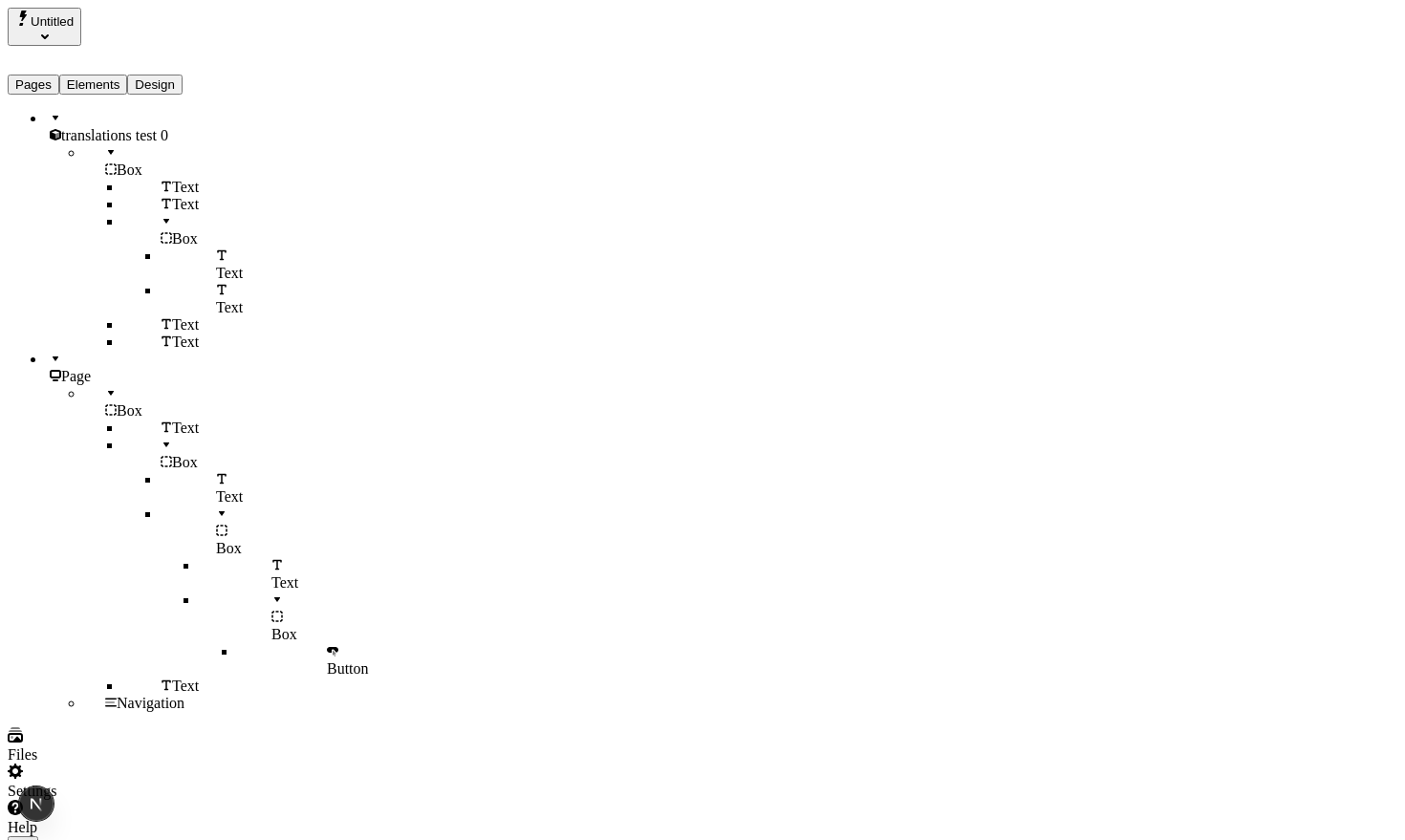
scroll to position [0, 189]
click at [134, 819] on div "Help" at bounding box center [122, 817] width 230 height 36
click at [174, 791] on span "Copy diagnostics" at bounding box center [130, 799] width 106 height 16
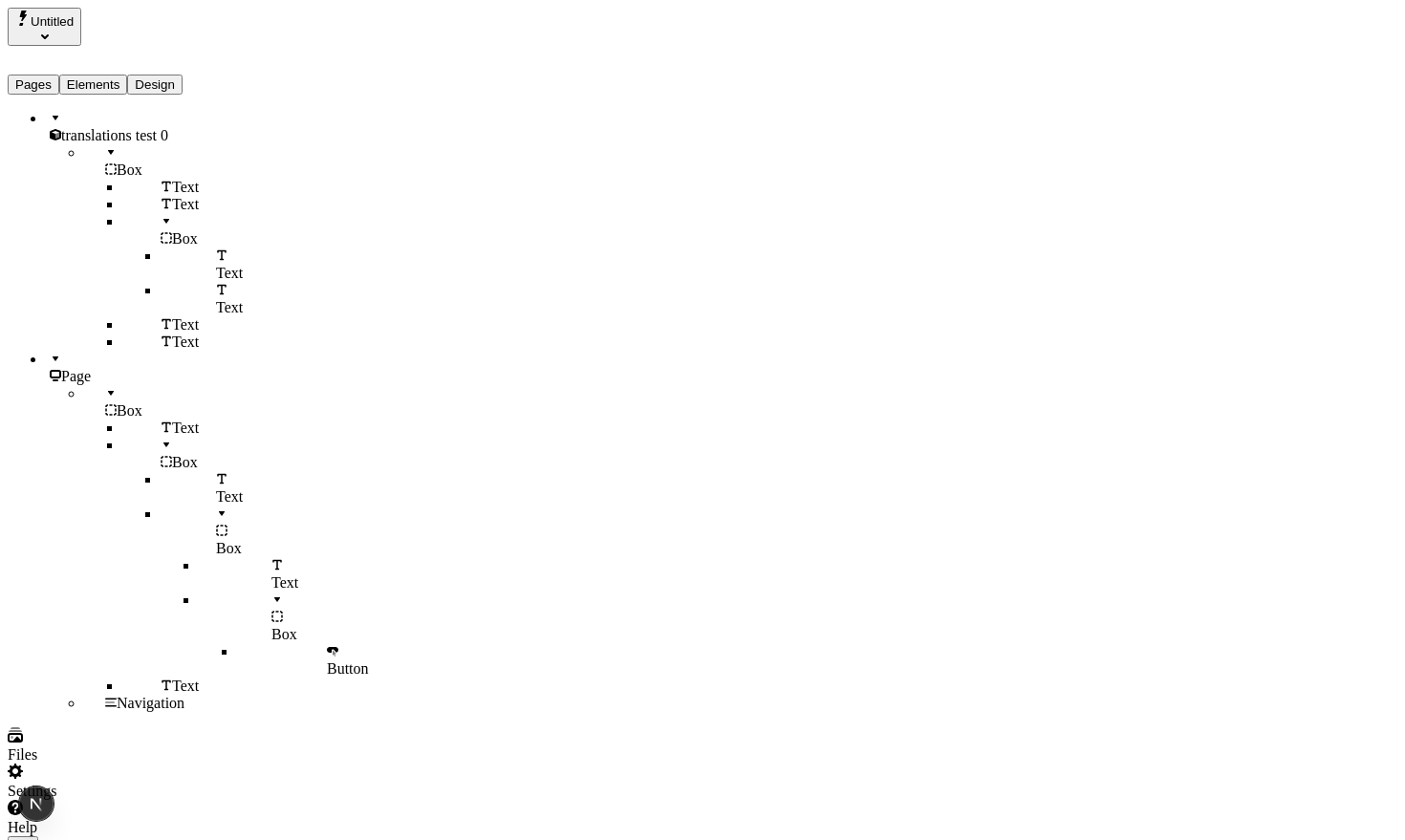
scroll to position [0, 152]
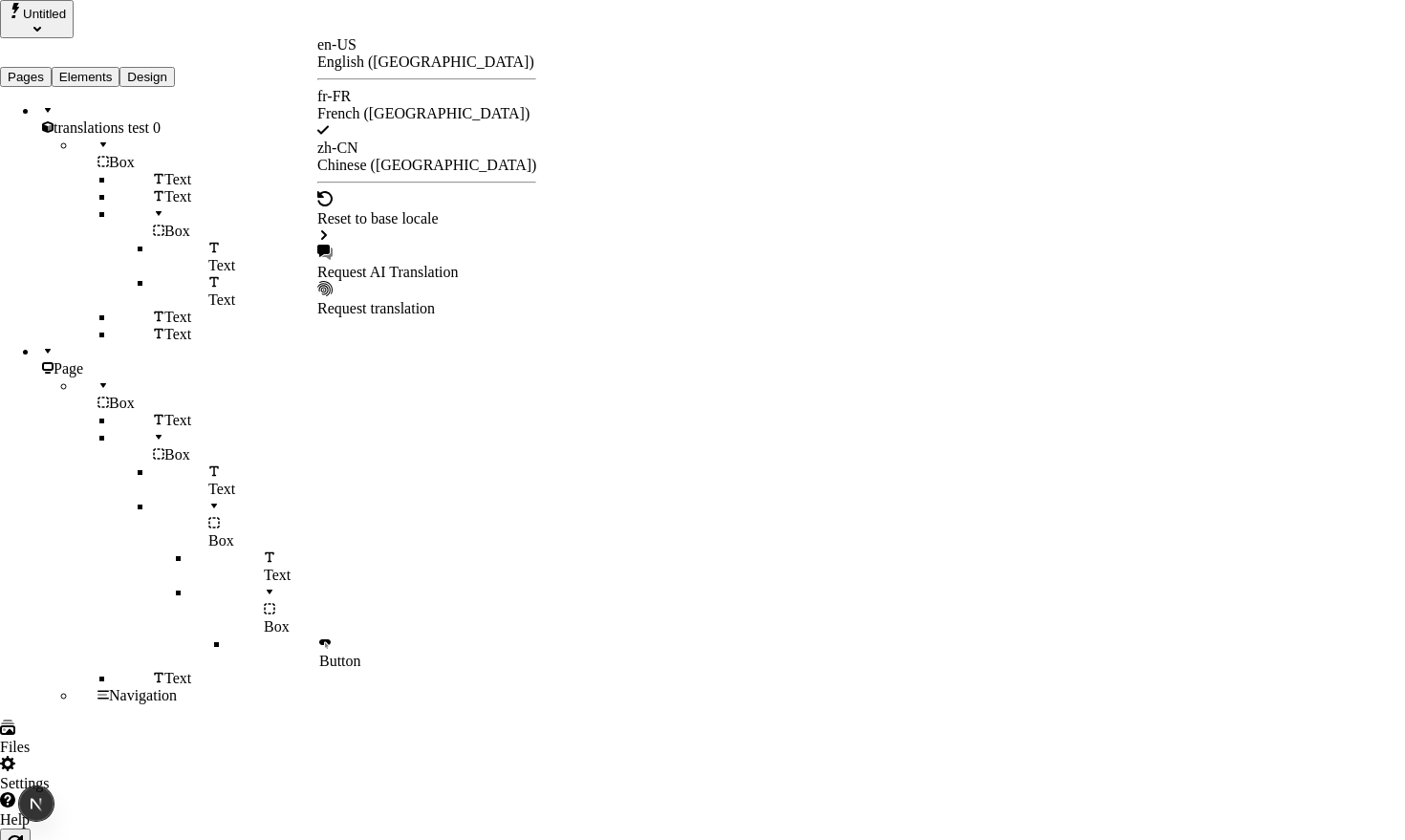
click at [413, 264] on div "Request AI Translation" at bounding box center [427, 272] width 219 height 17
